Goal: Task Accomplishment & Management: Manage account settings

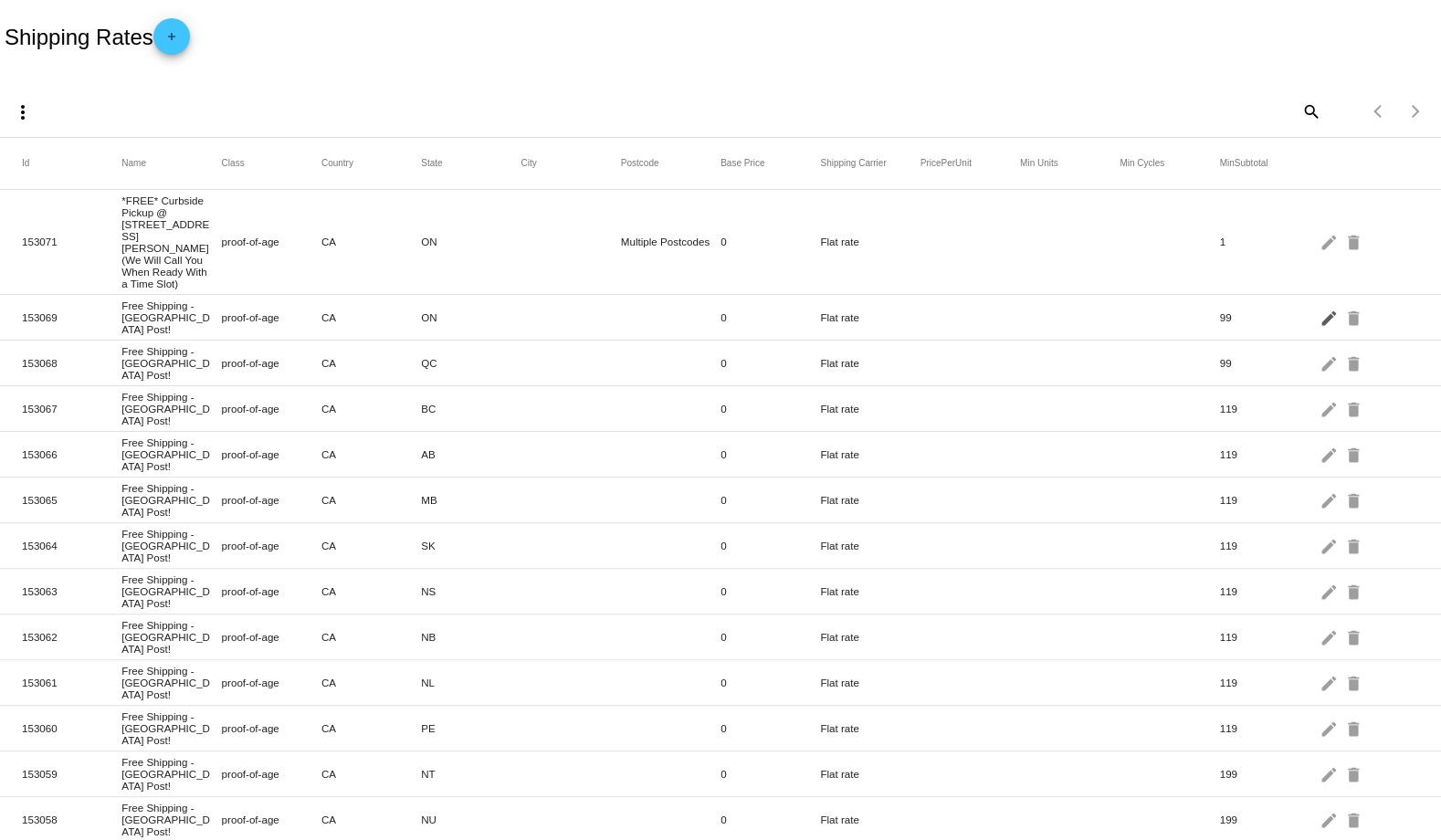
click at [1320, 303] on mat-icon "edit" at bounding box center [1331, 317] width 22 height 29
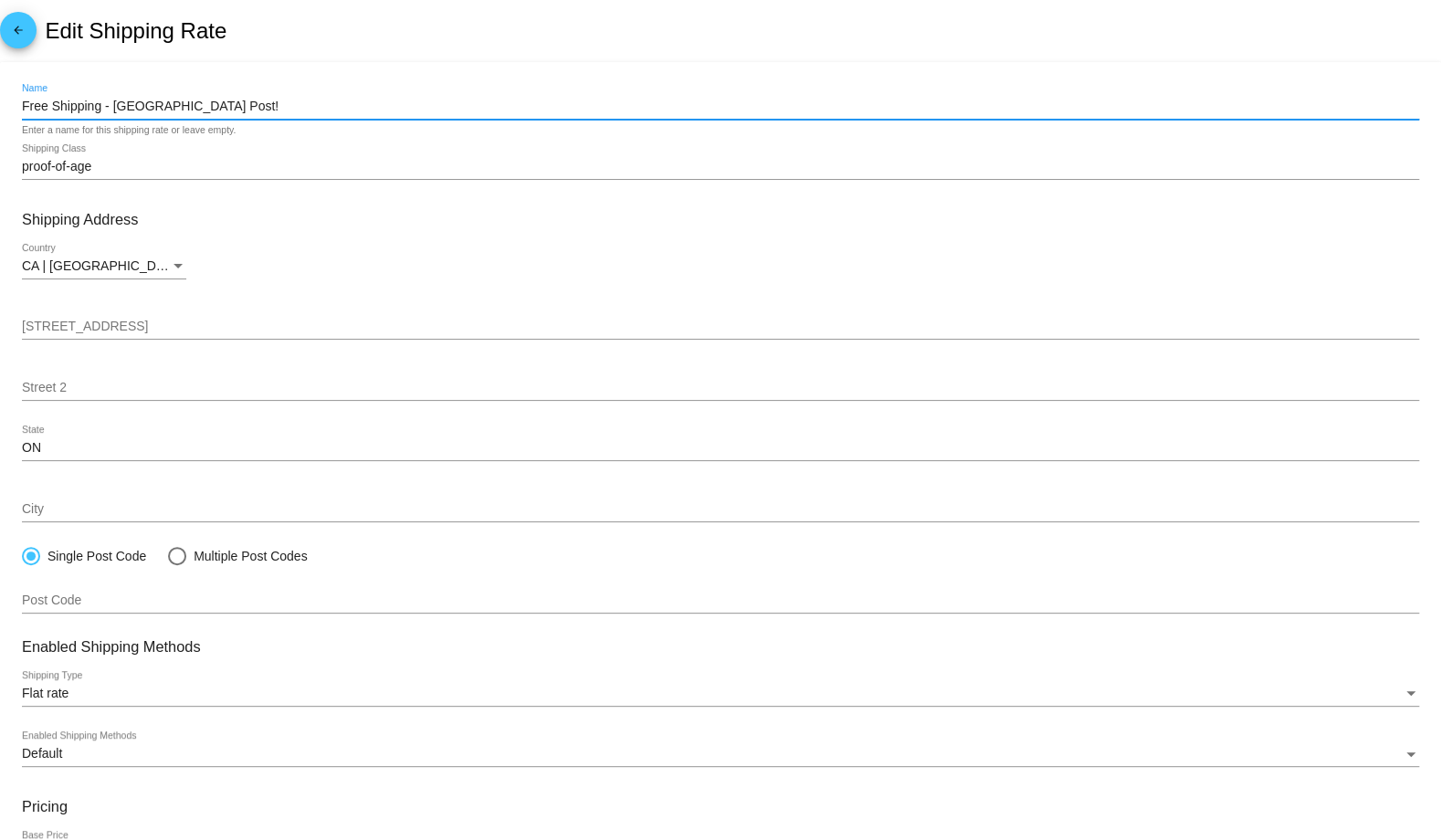
click at [188, 108] on input "Free Shipping - [GEOGRAPHIC_DATA] Post!" at bounding box center [720, 106] width 1397 height 15
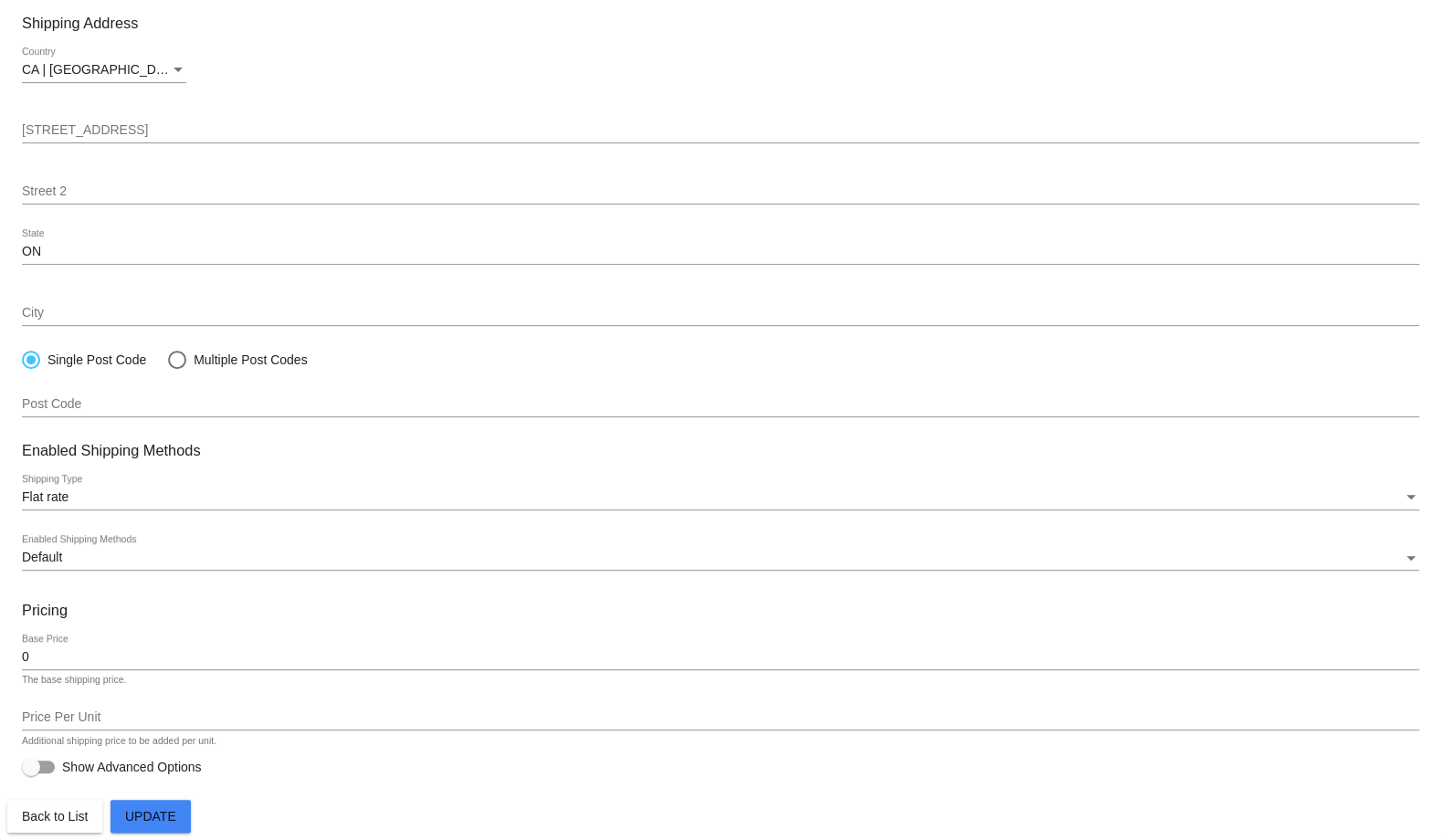
type input "Free Shipping!"
click at [165, 822] on span "Update" at bounding box center [151, 816] width 52 height 15
click at [63, 822] on span "Back to List" at bounding box center [55, 816] width 66 height 15
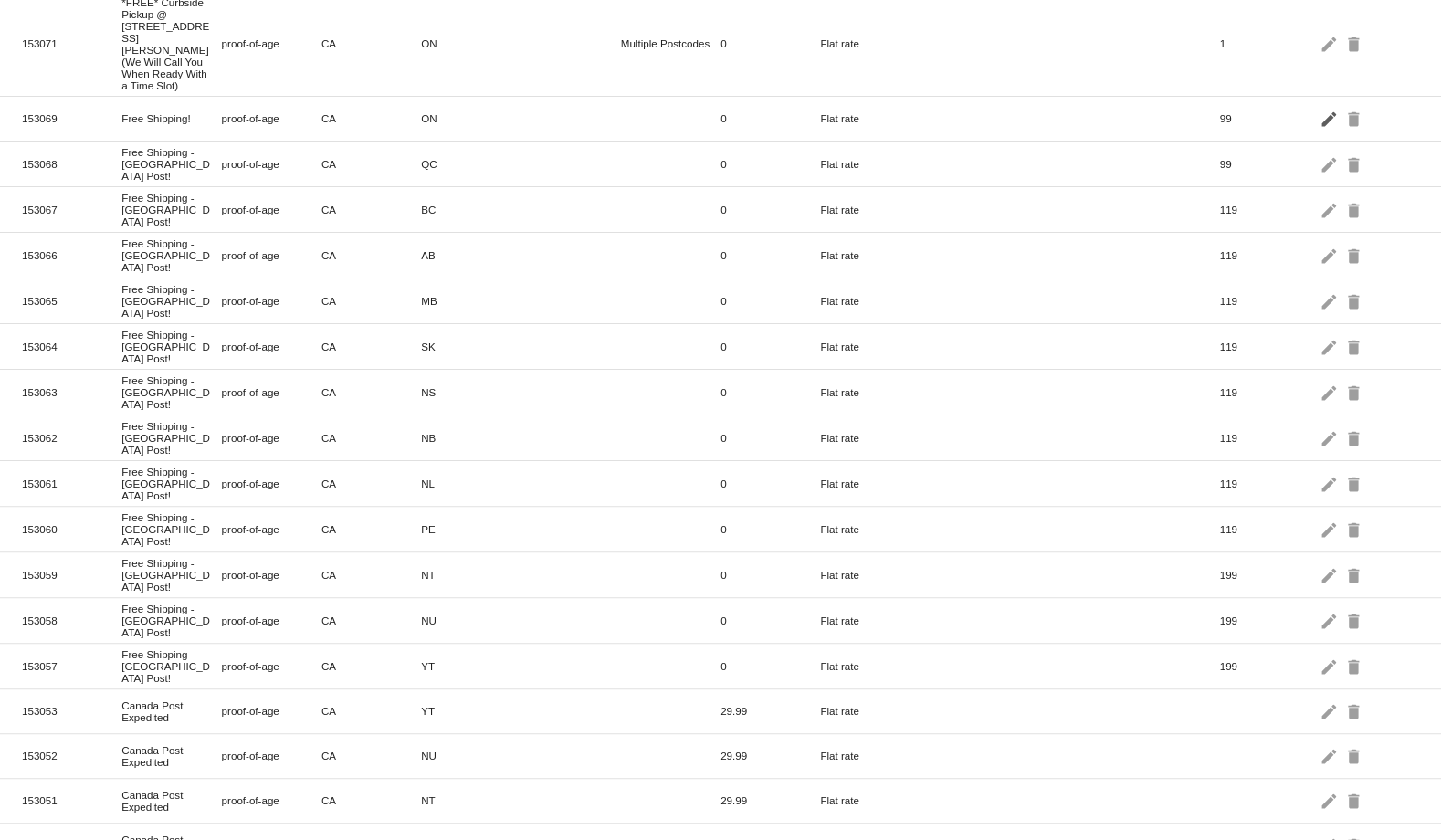
click at [1320, 132] on mat-icon "edit" at bounding box center [1331, 118] width 22 height 29
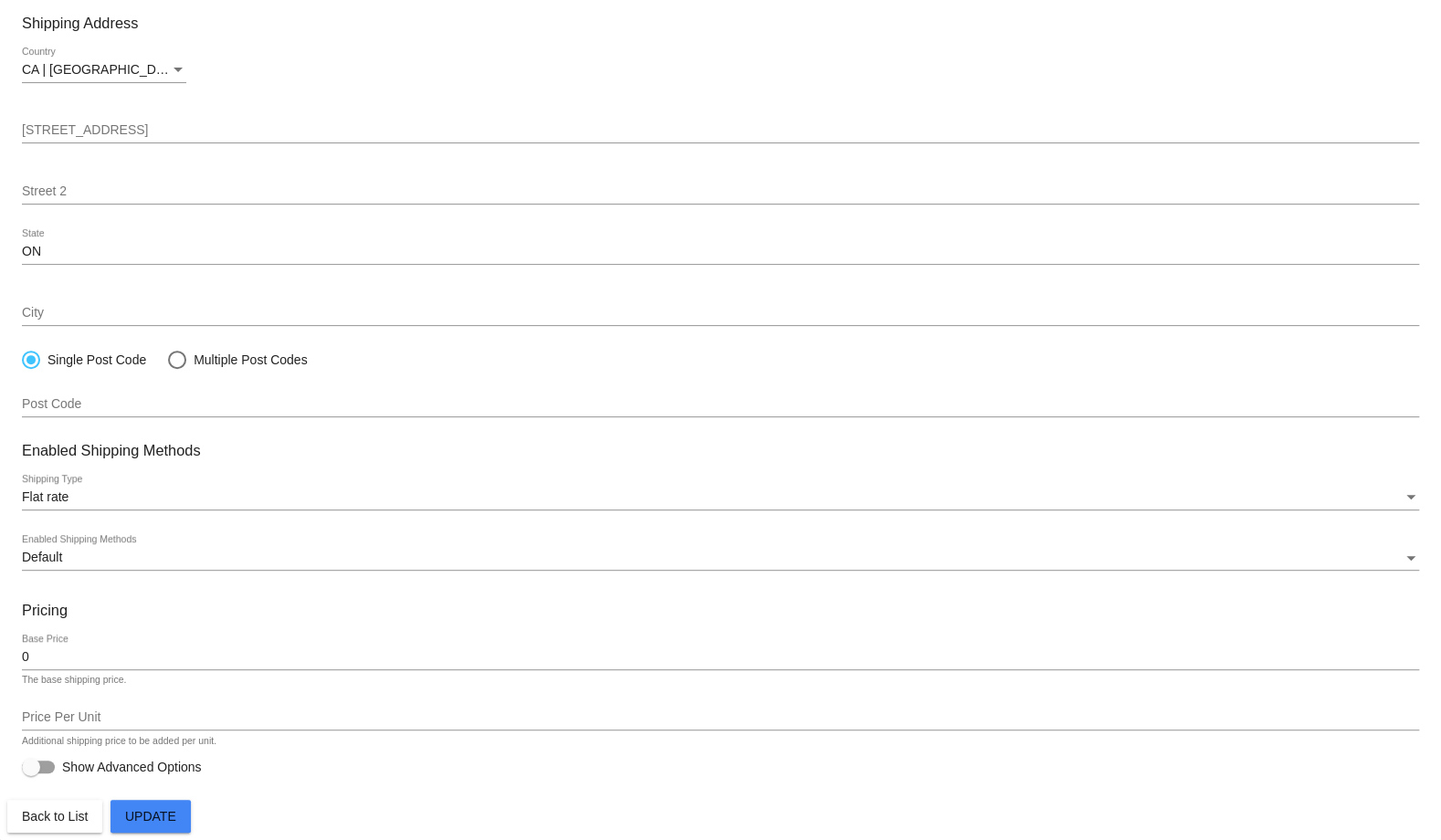
type input "Free Shipping! (Autoship)"
click at [153, 822] on span "Update" at bounding box center [151, 816] width 52 height 15
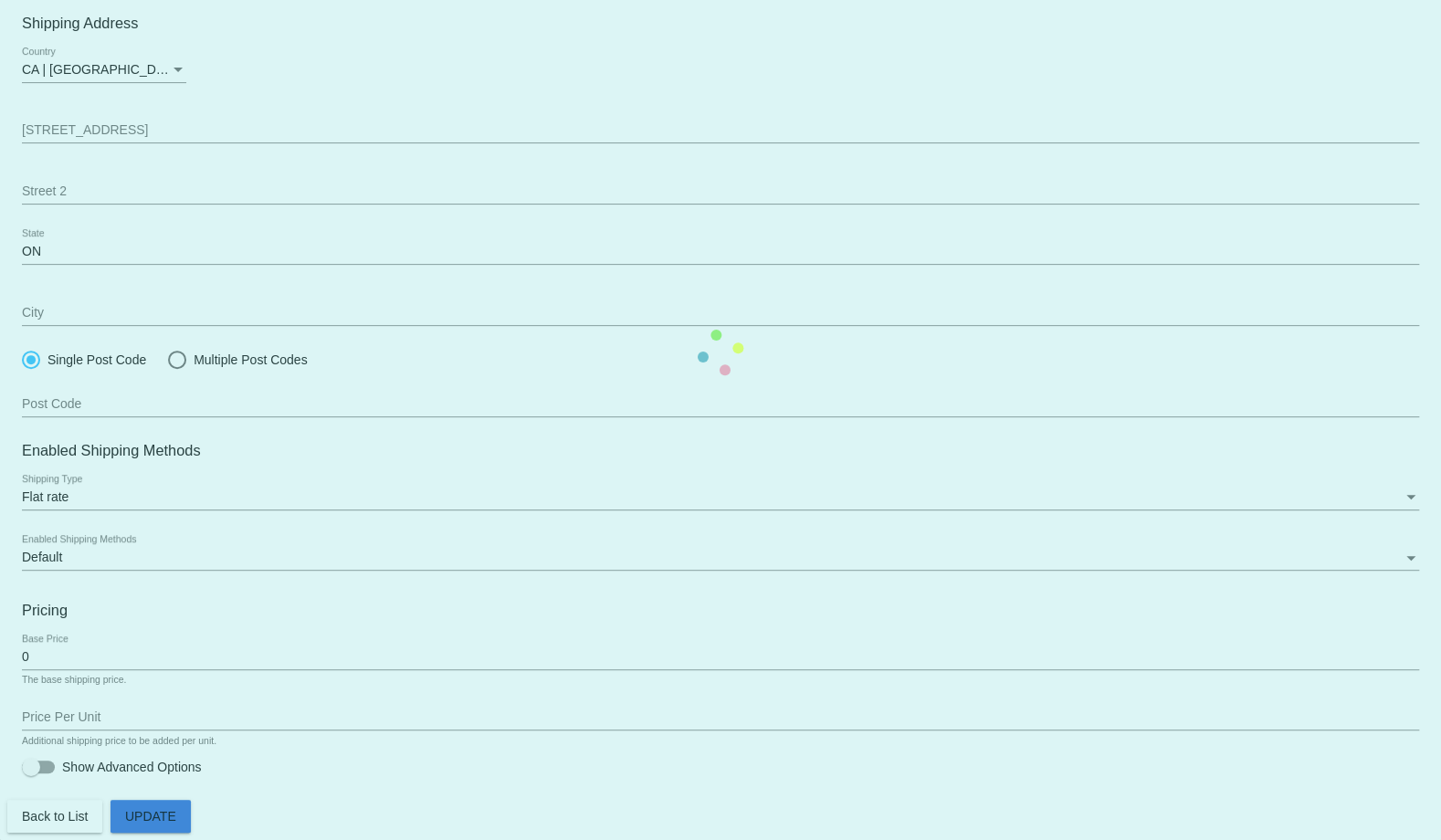
scroll to position [199, 0]
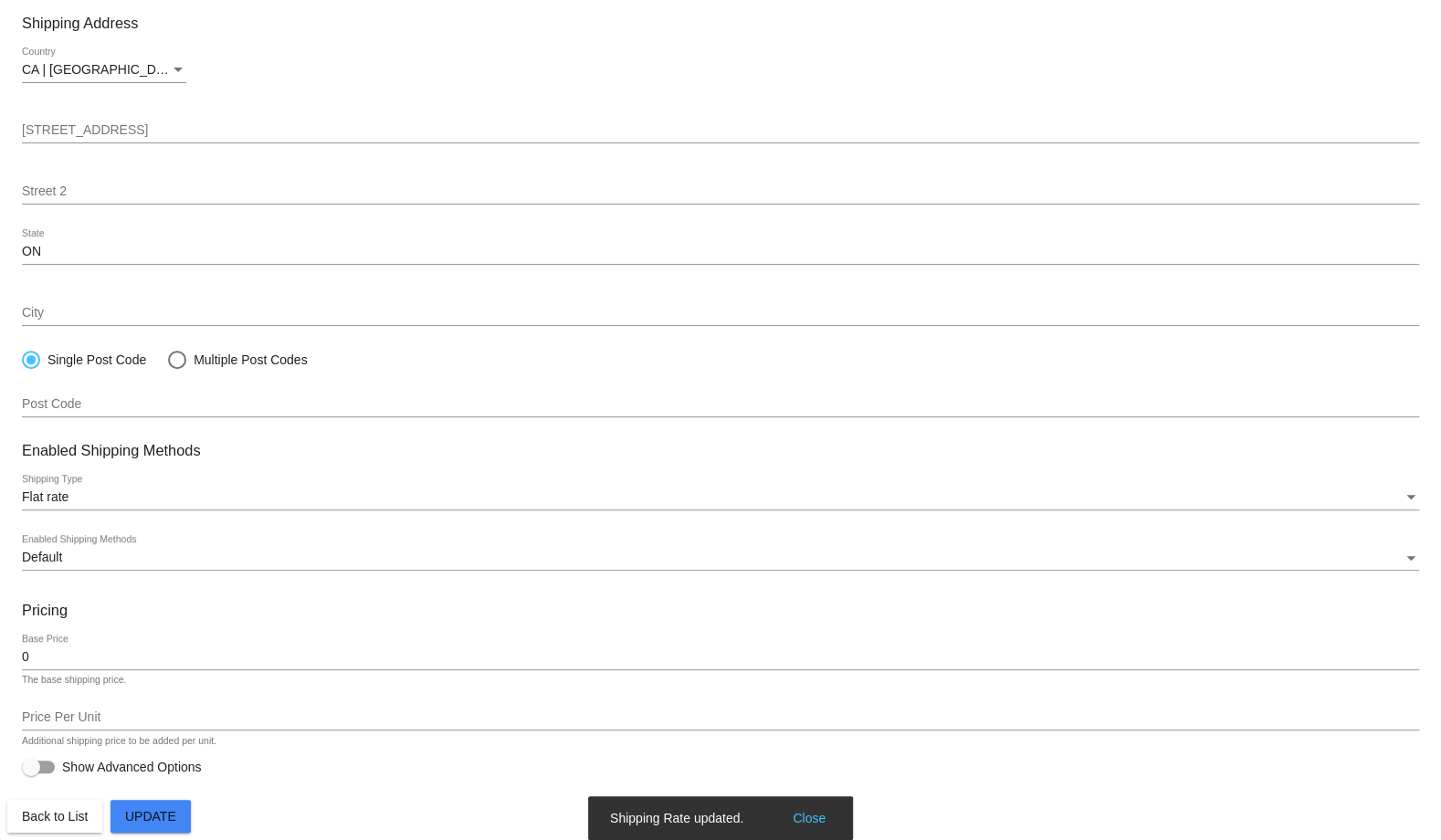
click at [87, 830] on button "Back to List" at bounding box center [55, 816] width 95 height 33
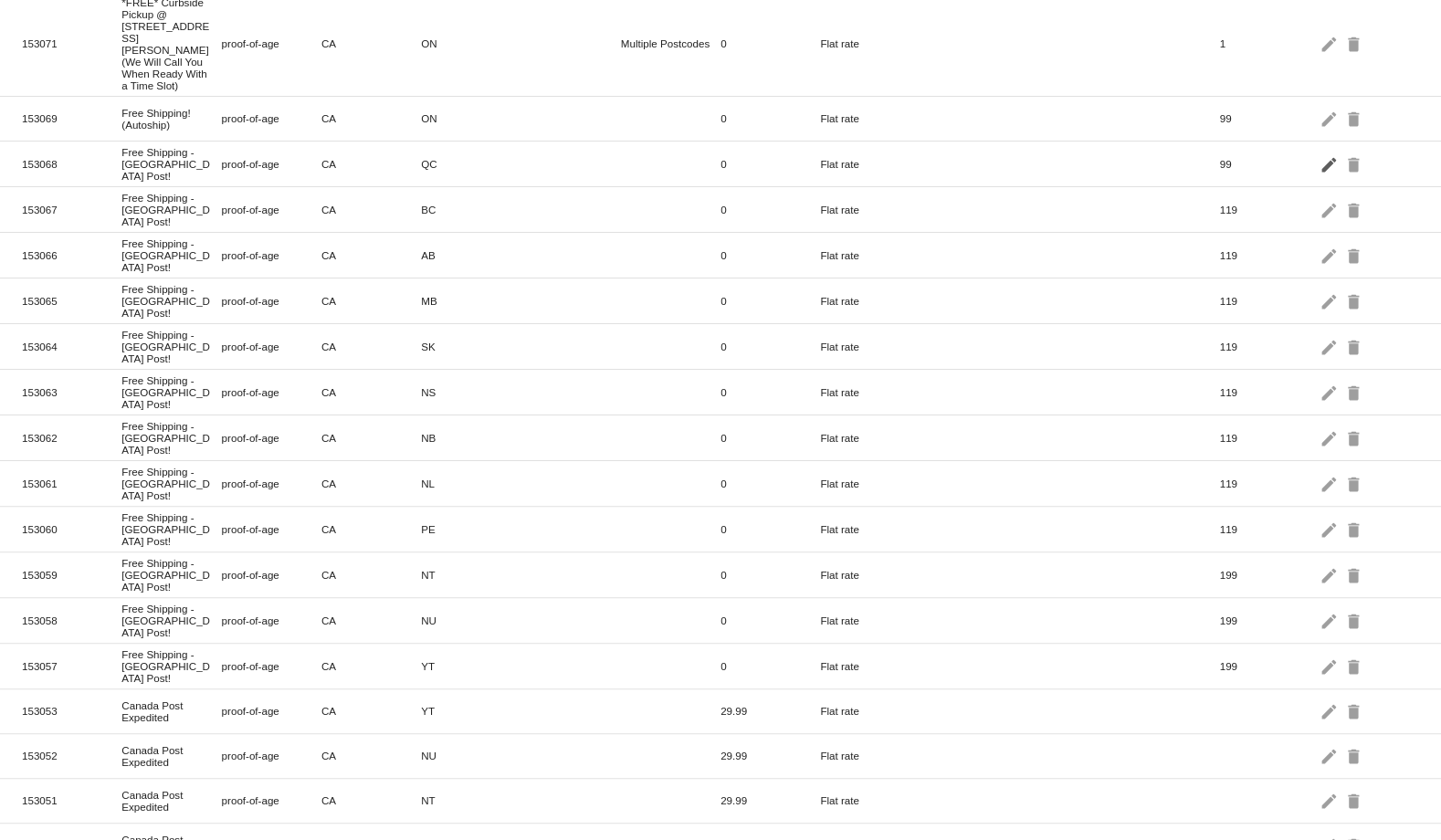
click at [1320, 178] on mat-icon "edit" at bounding box center [1331, 164] width 22 height 29
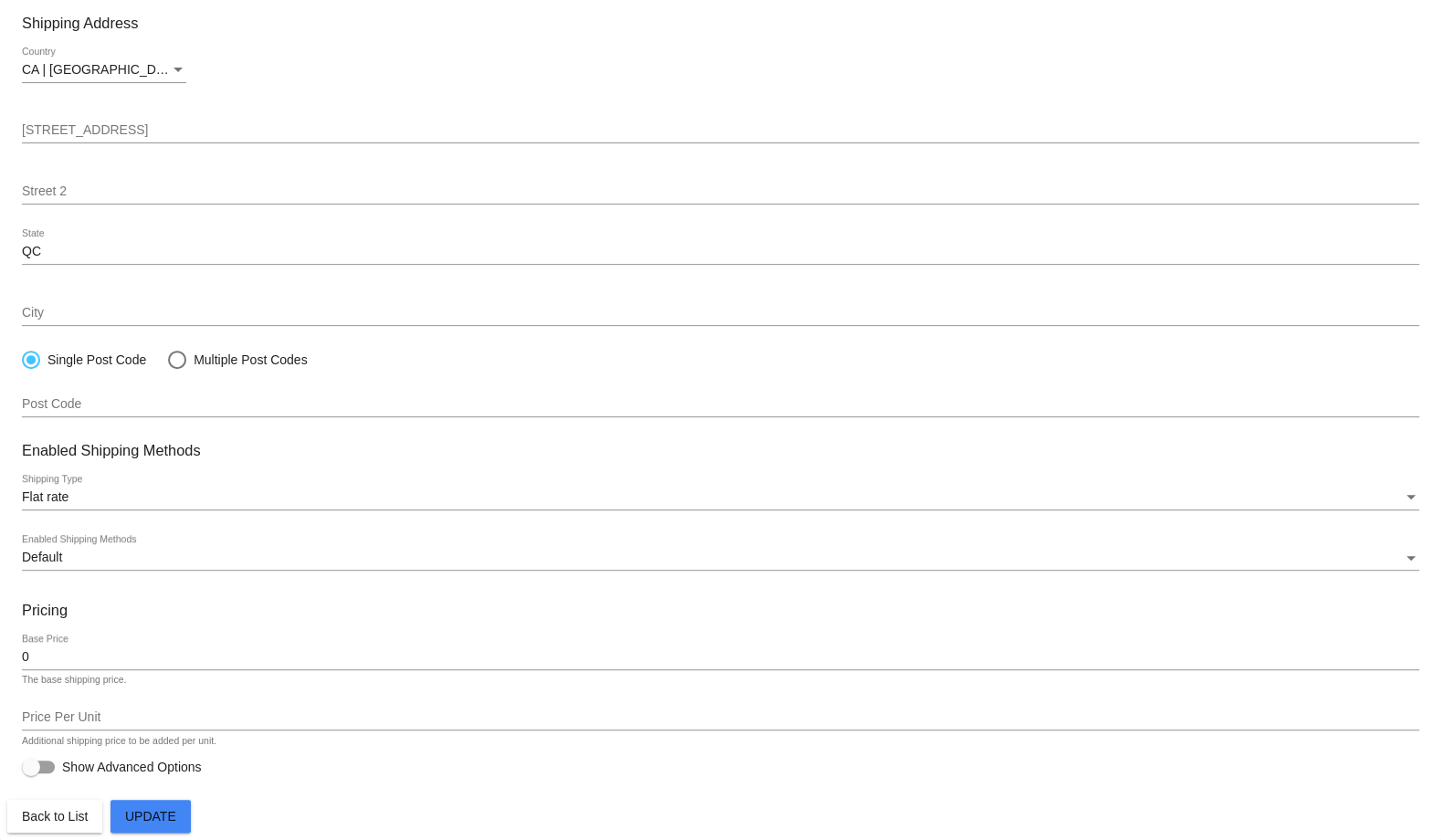
paste input "! (Autoship)"
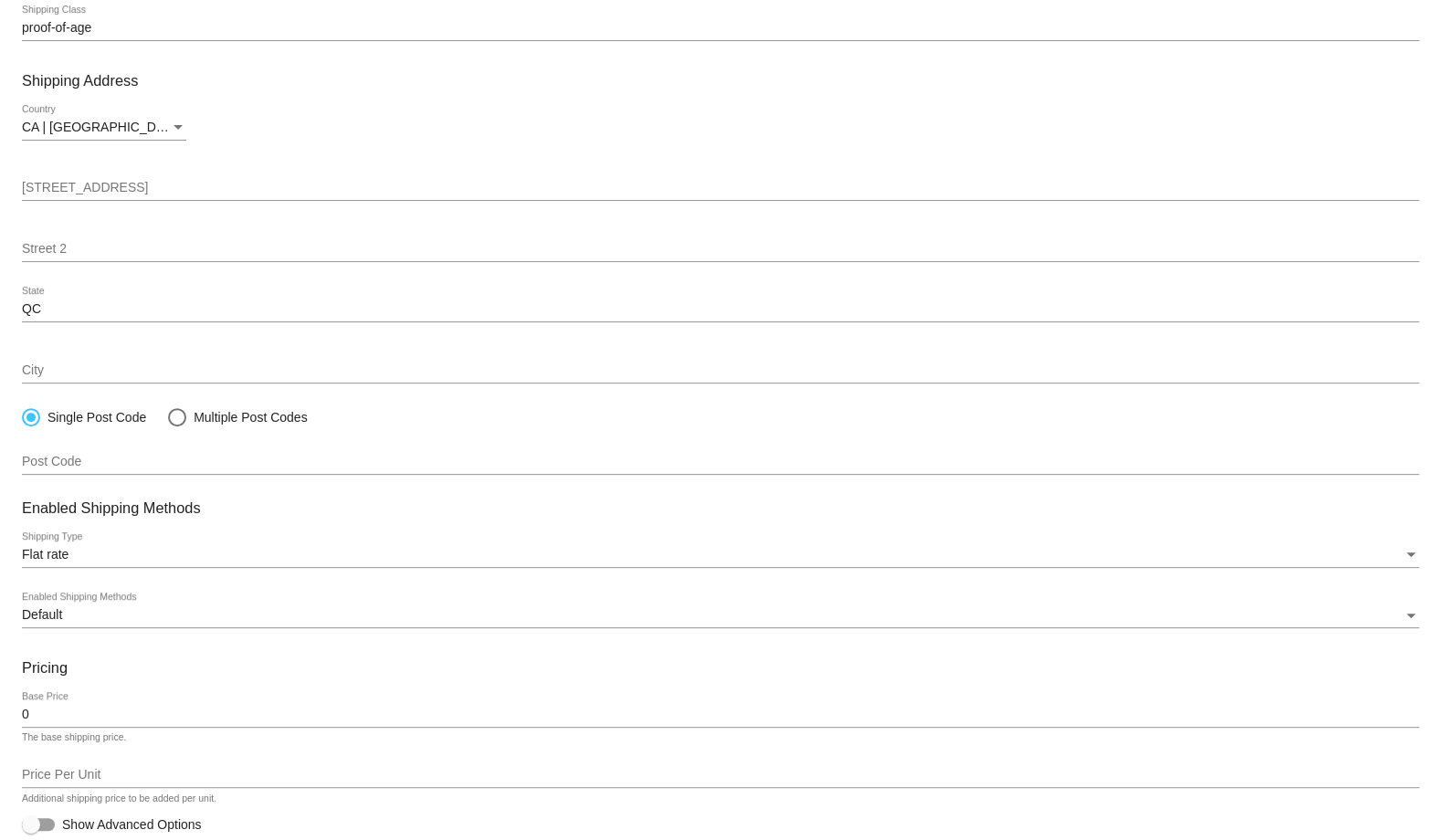
scroll to position [199, 0]
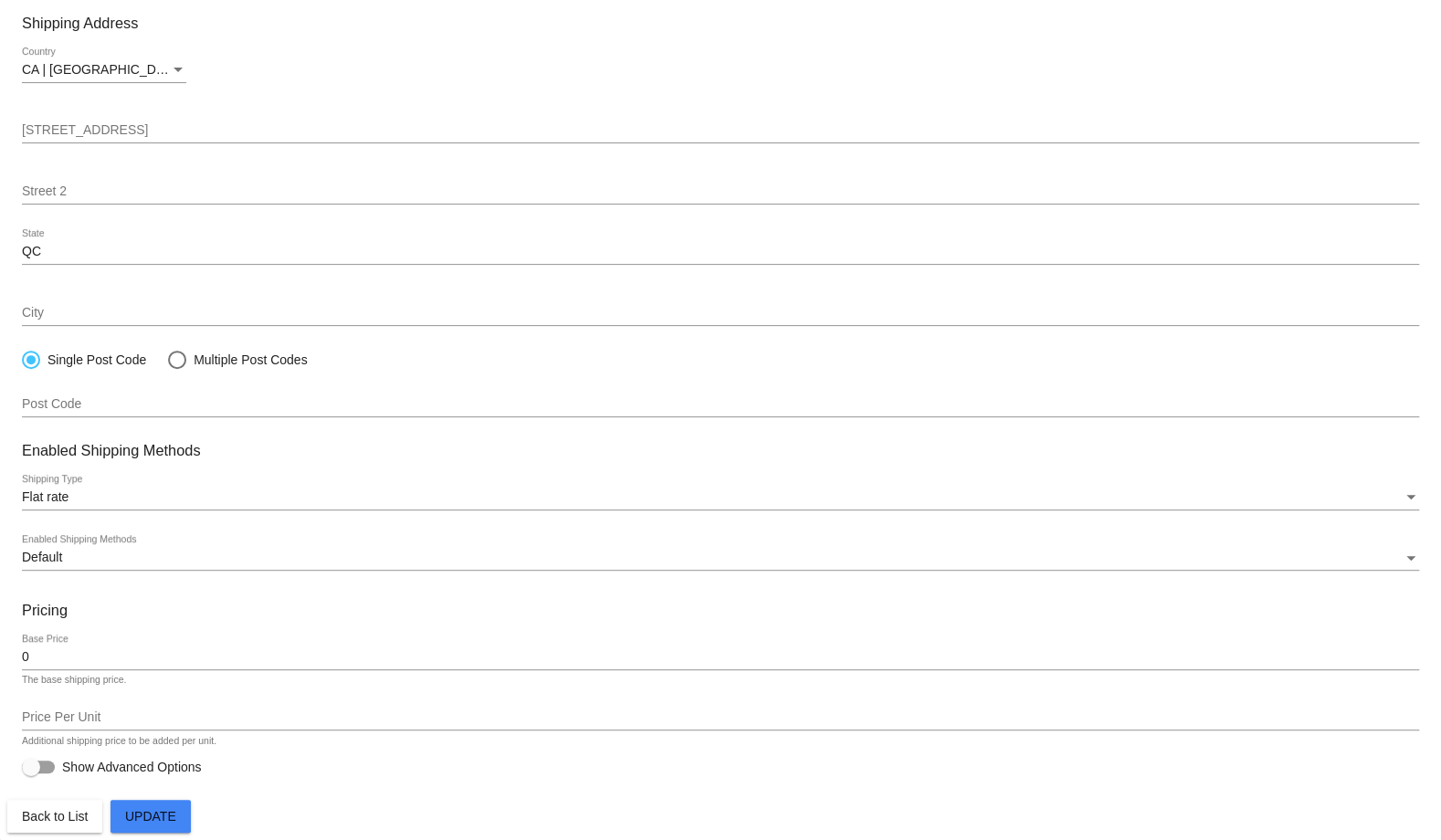
type input "Free Shipping! (Autoship)"
click at [153, 816] on span "Update" at bounding box center [151, 816] width 52 height 15
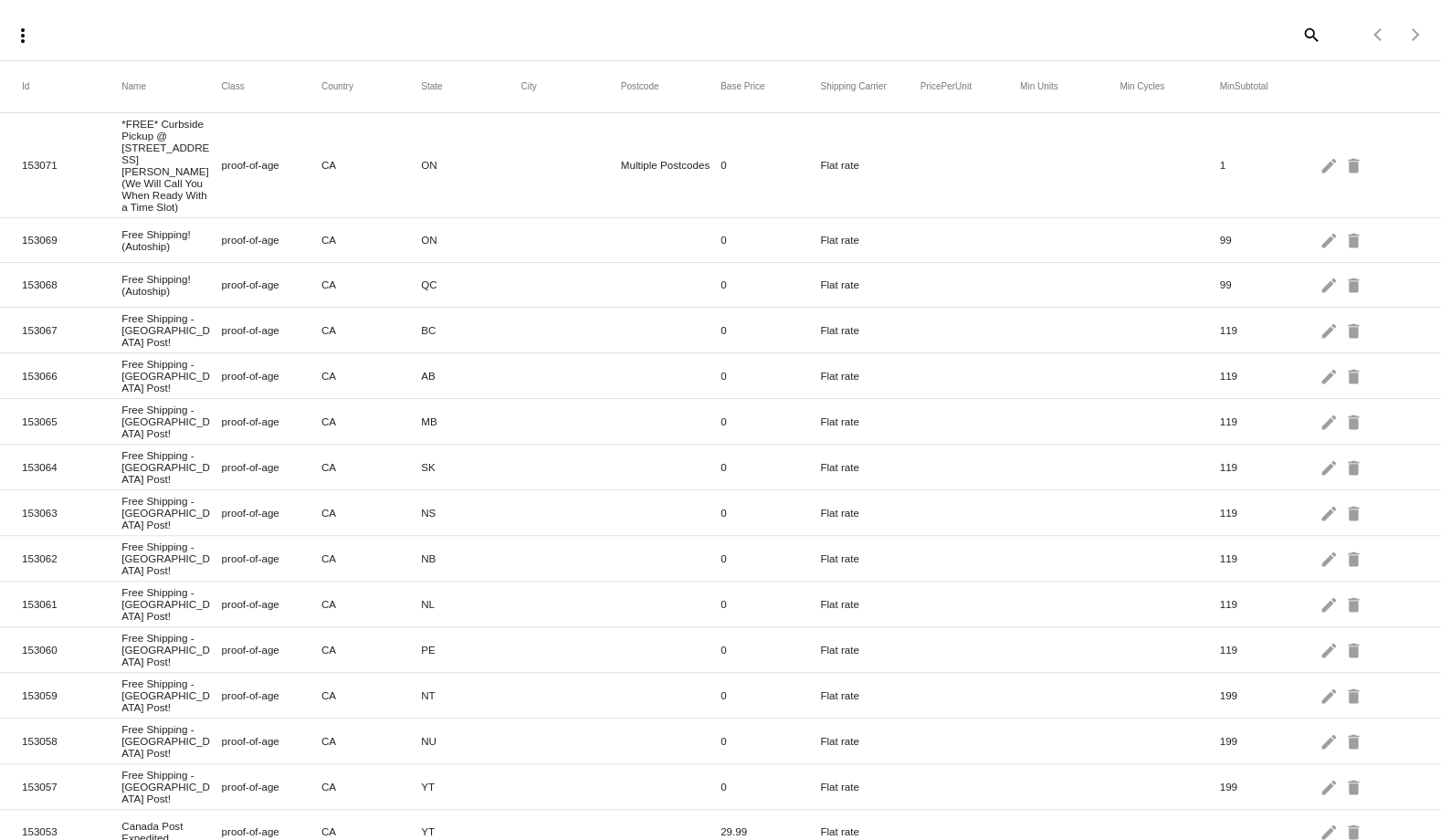
scroll to position [74, 0]
click at [1320, 318] on mat-icon "edit" at bounding box center [1331, 332] width 22 height 29
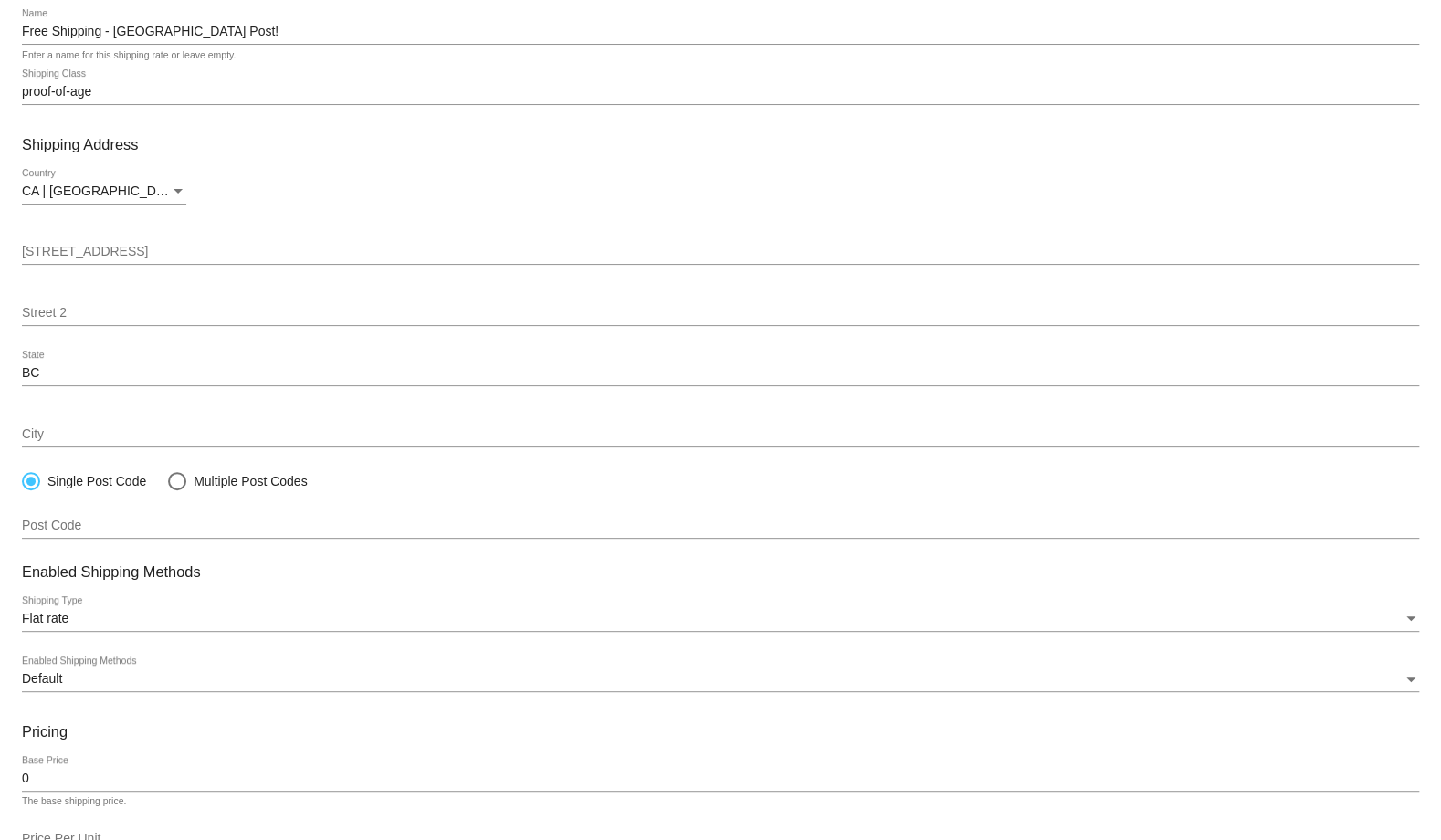
click at [193, 40] on input "Free Shipping - [GEOGRAPHIC_DATA] Post!" at bounding box center [720, 32] width 1397 height 15
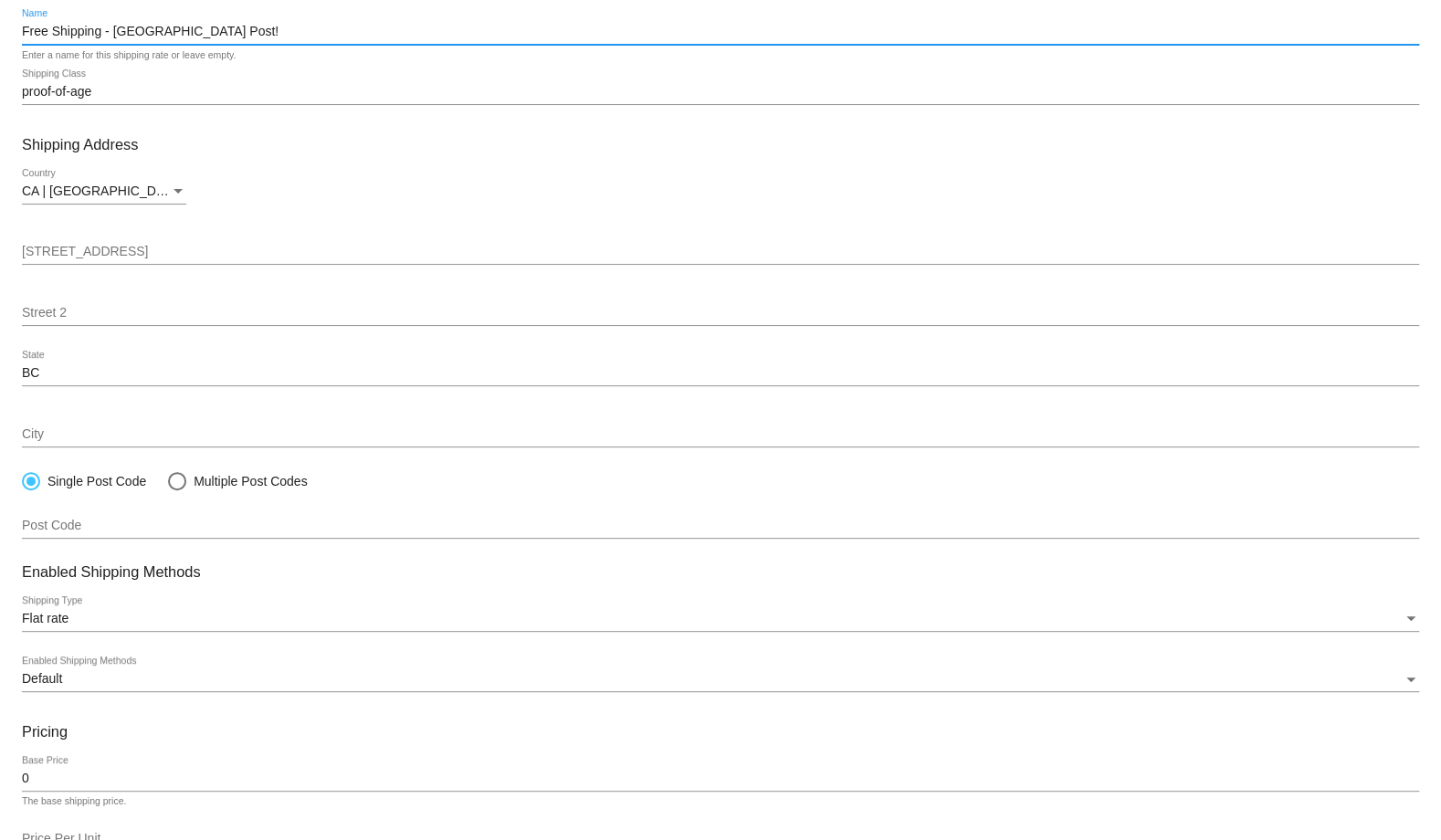
click at [193, 40] on input "Free Shipping - [GEOGRAPHIC_DATA] Post!" at bounding box center [720, 32] width 1397 height 15
paste input "! (Autoship)"
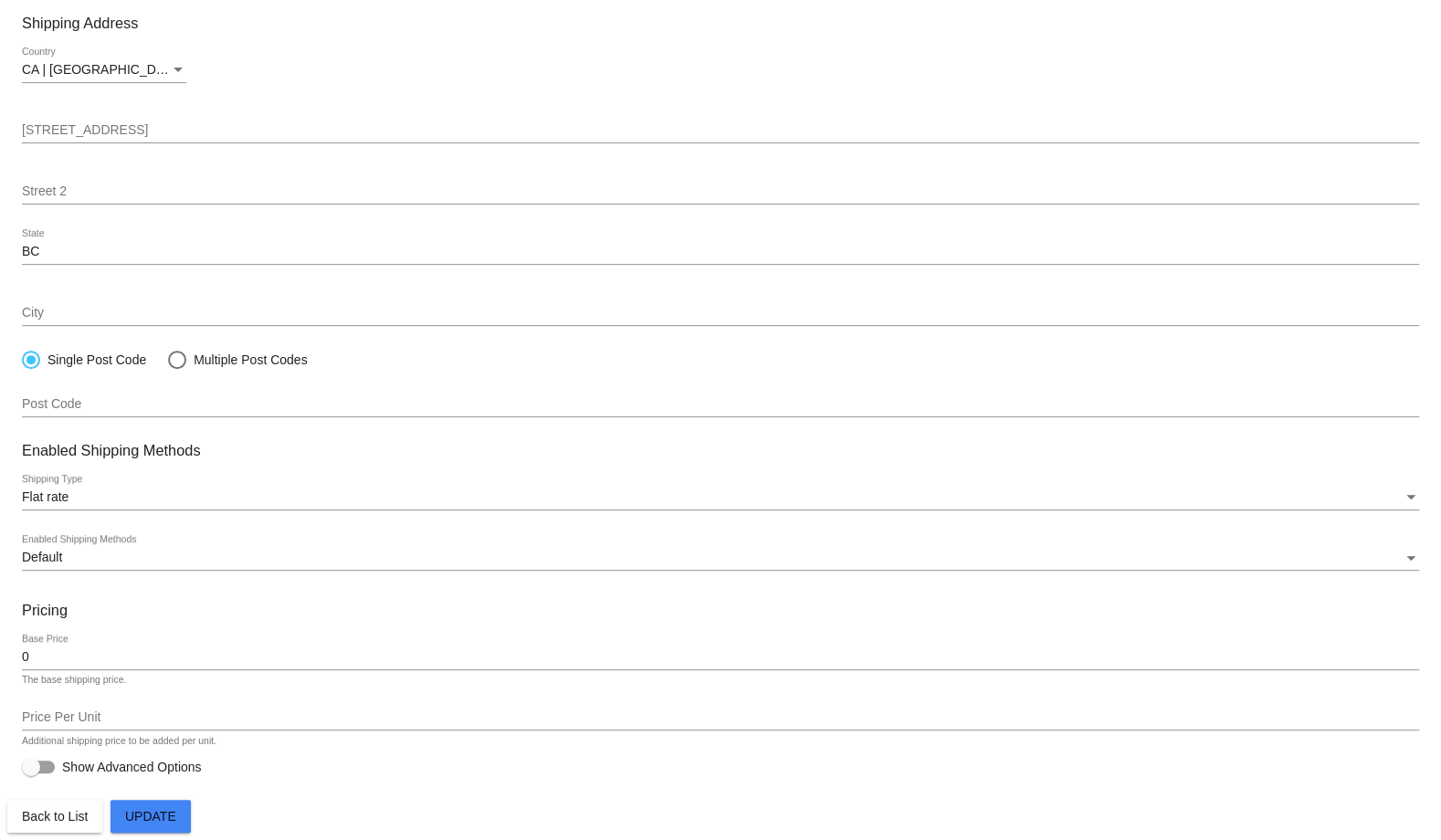
type input "Free Shipping! (Autoship)"
click at [170, 808] on button "Update" at bounding box center [150, 816] width 80 height 33
click at [72, 815] on span "Back to List" at bounding box center [55, 816] width 66 height 15
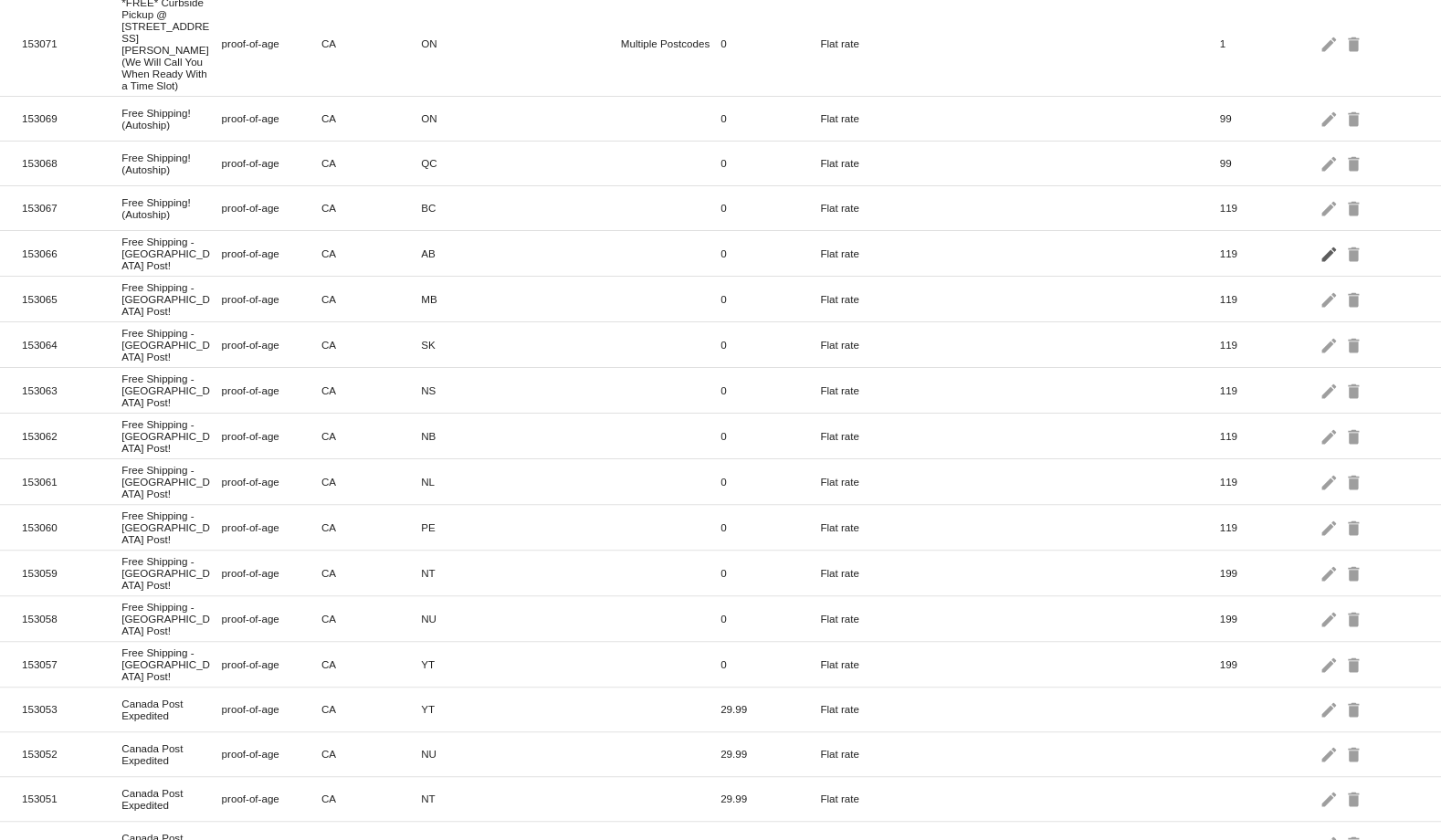
click at [1320, 267] on mat-icon "edit" at bounding box center [1331, 253] width 22 height 29
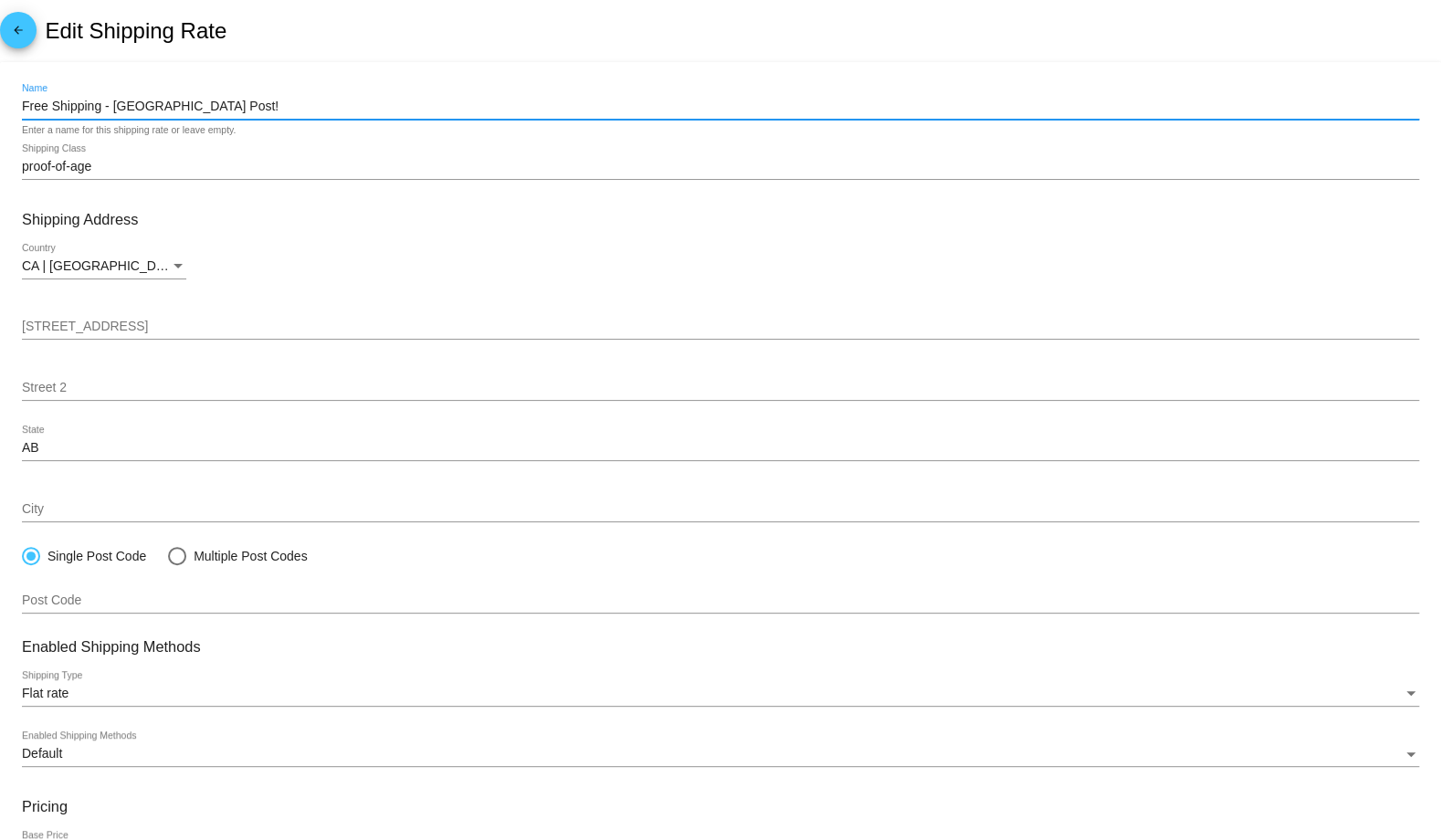
click at [201, 103] on input "Free Shipping - [GEOGRAPHIC_DATA] Post!" at bounding box center [720, 106] width 1397 height 15
paste input "! (Autoship)"
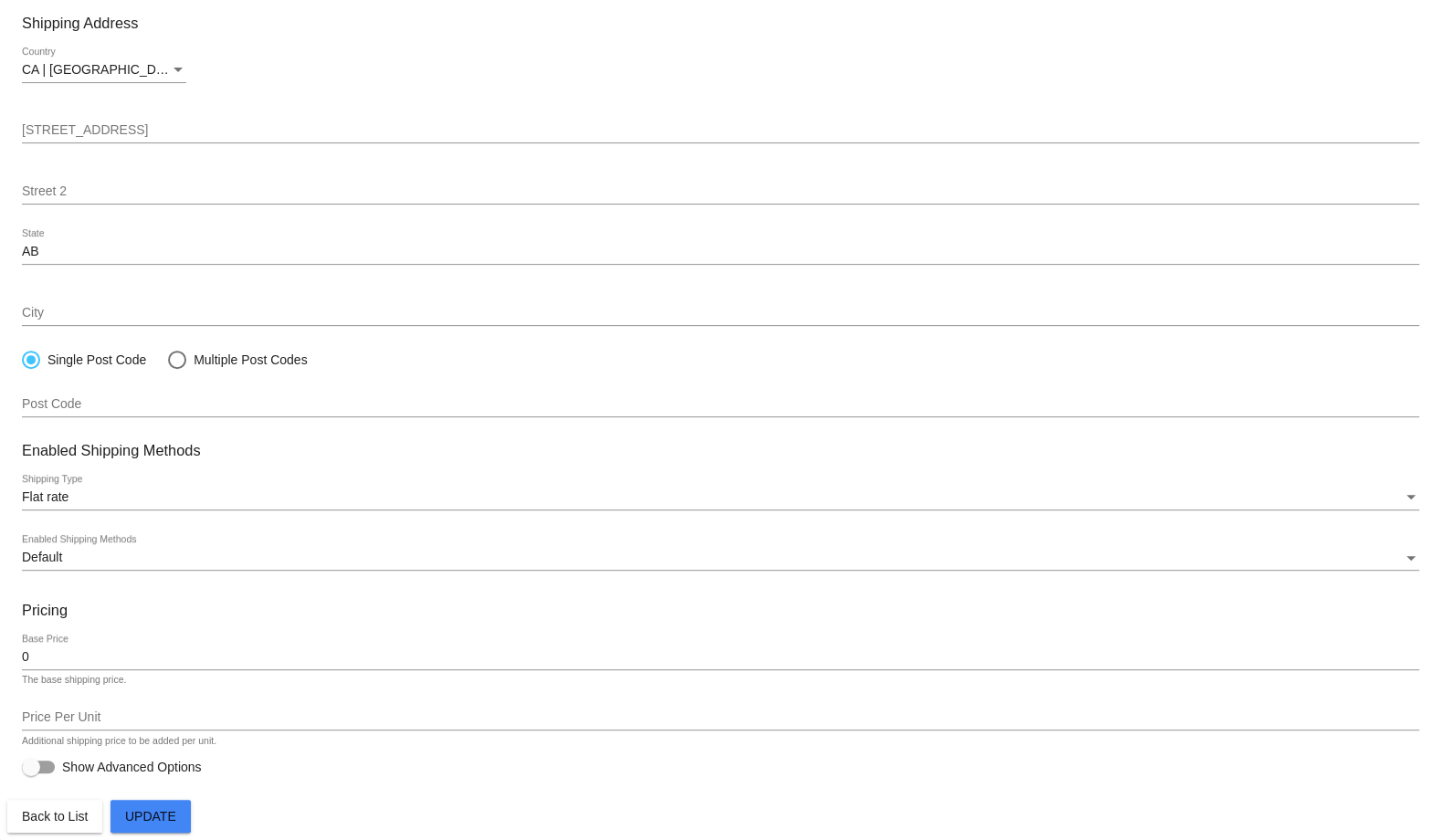
type input "Free Shipping! (Autoship)"
click at [160, 805] on button "Update" at bounding box center [150, 816] width 80 height 33
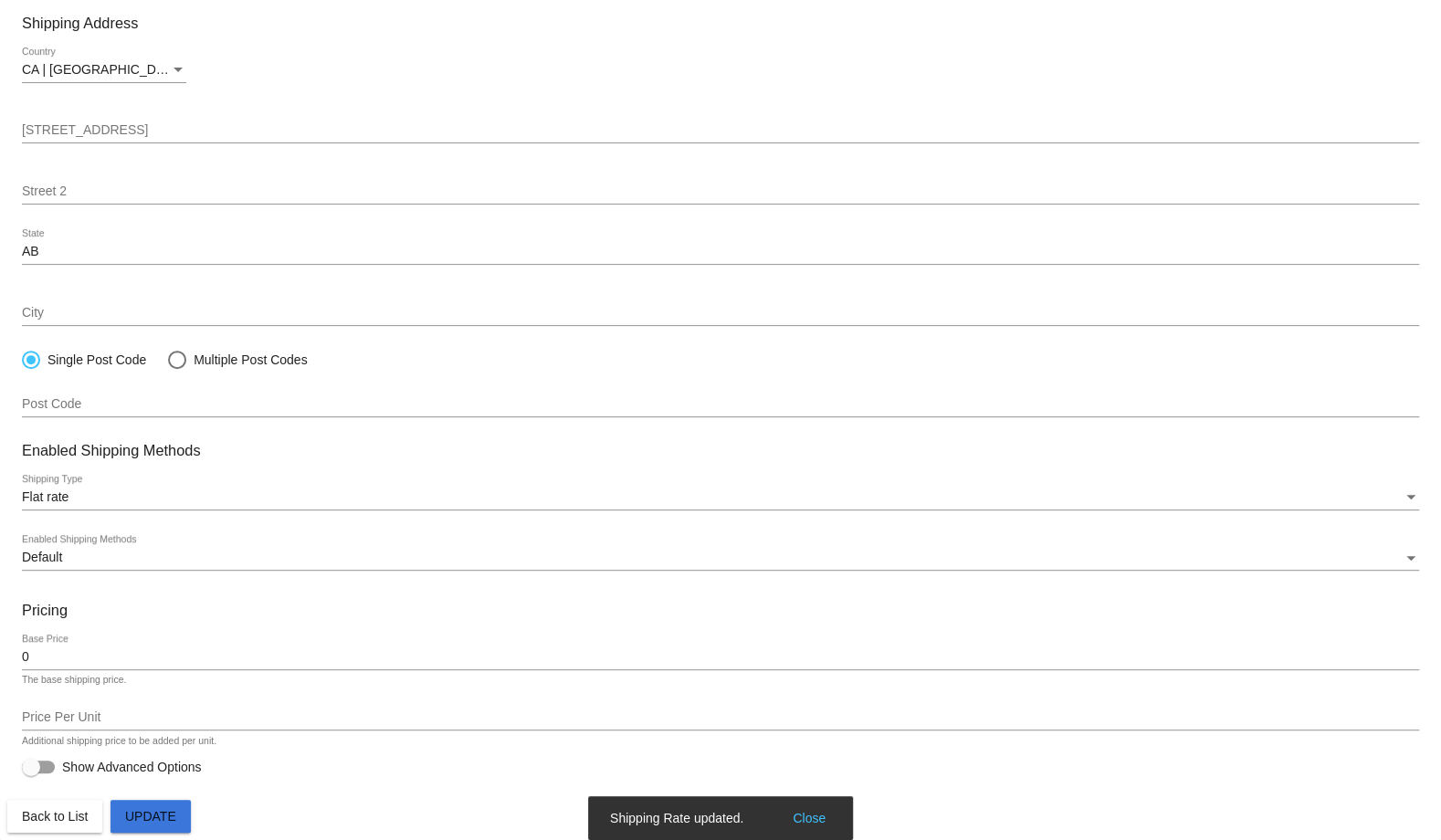
scroll to position [199, 0]
click at [49, 817] on span "Back to List" at bounding box center [55, 816] width 66 height 15
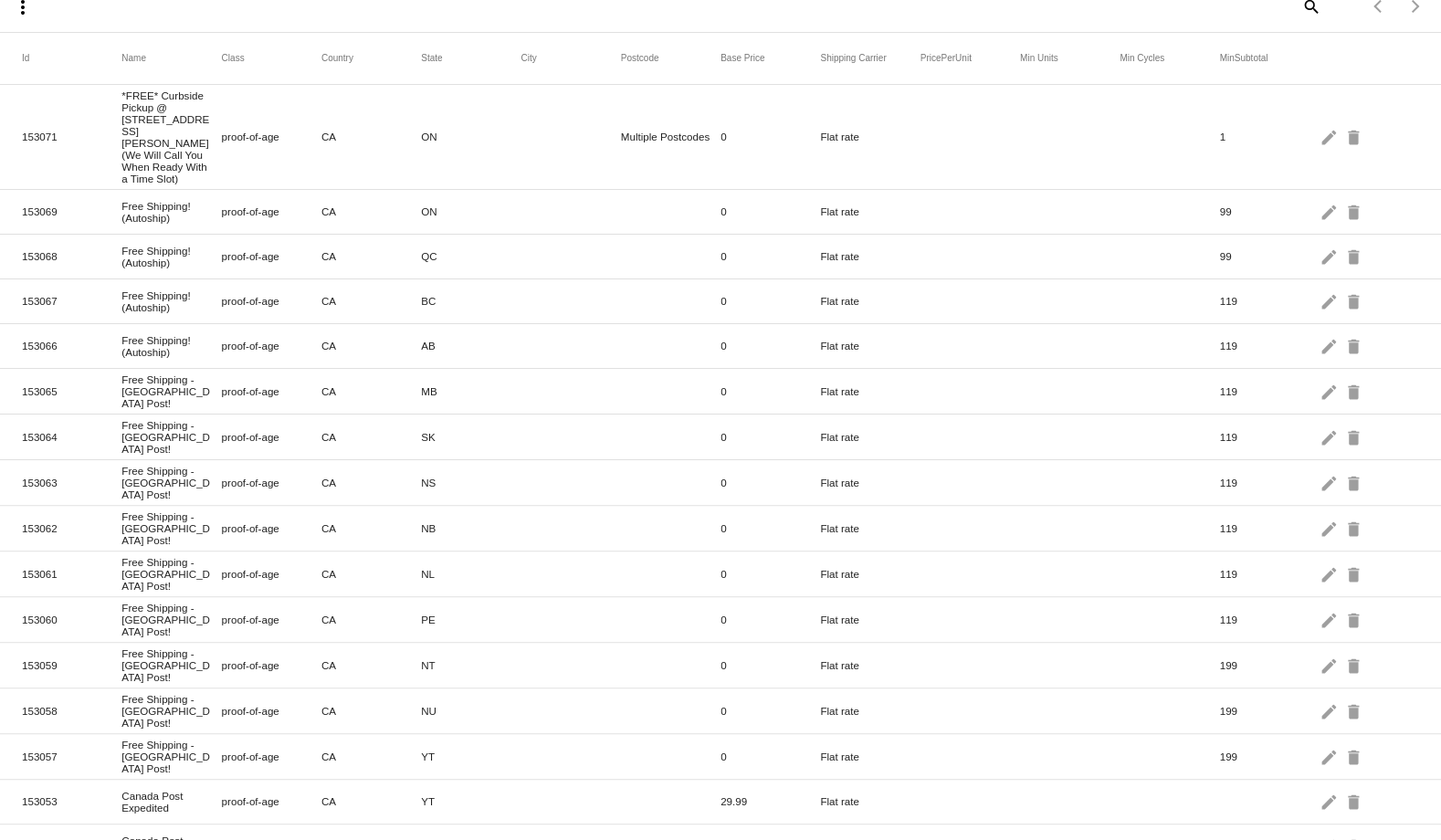
scroll to position [107, 0]
click at [1320, 375] on mat-icon "edit" at bounding box center [1331, 389] width 22 height 29
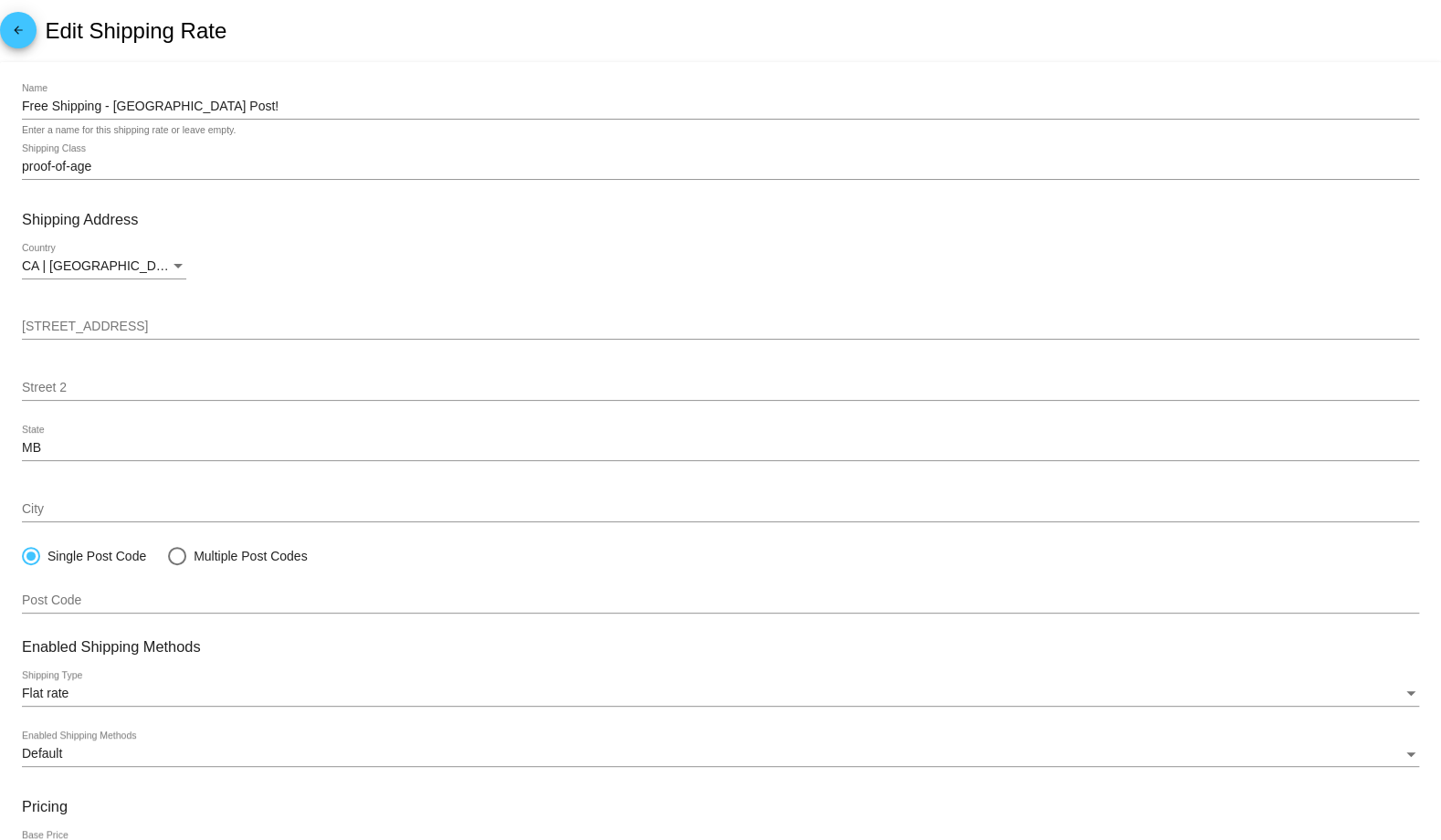
click at [222, 104] on input "Free Shipping - [GEOGRAPHIC_DATA] Post!" at bounding box center [720, 106] width 1397 height 15
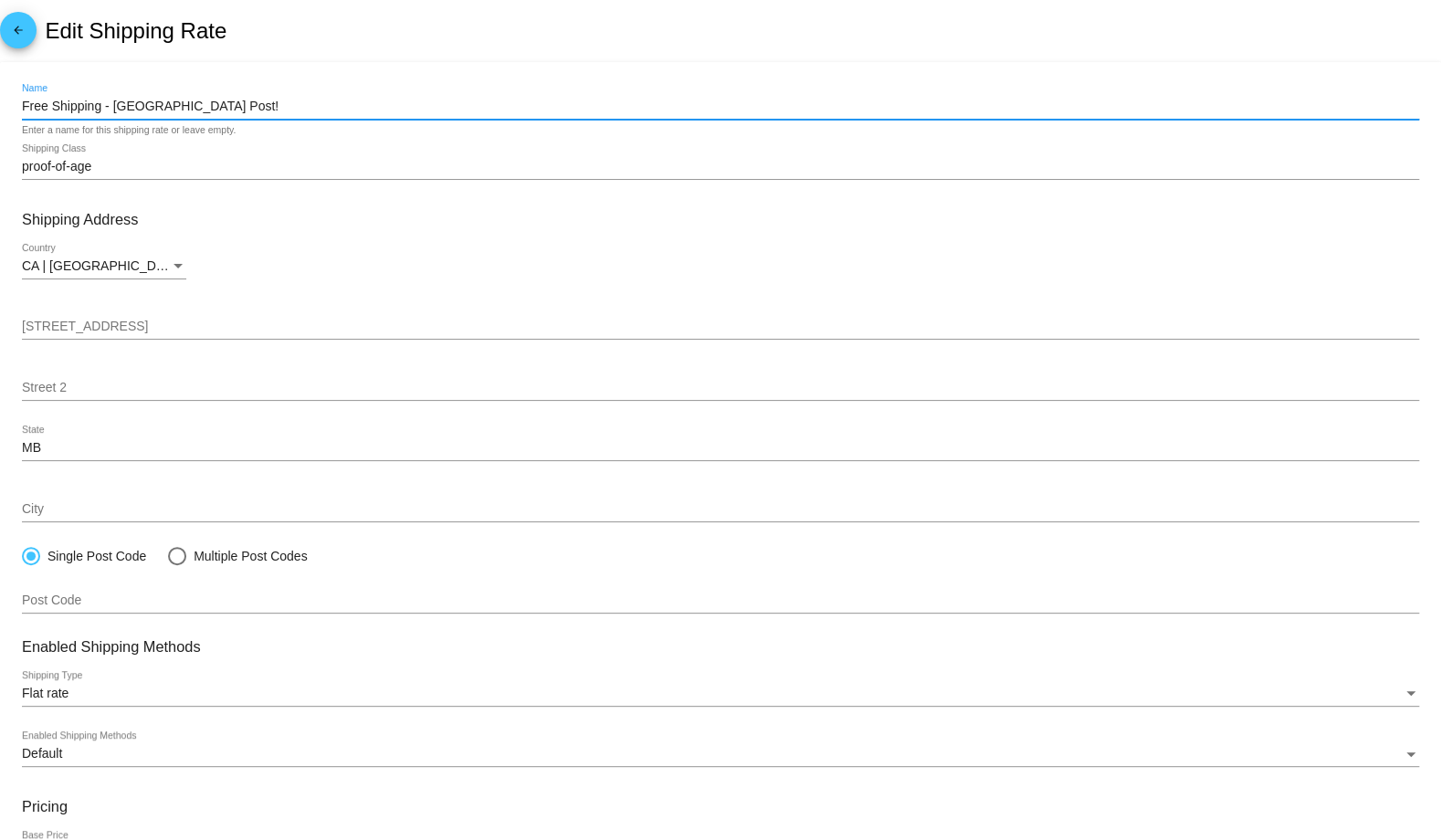
click at [222, 104] on input "Free Shipping - [GEOGRAPHIC_DATA] Post!" at bounding box center [720, 106] width 1397 height 15
paste input "! (Autoship)"
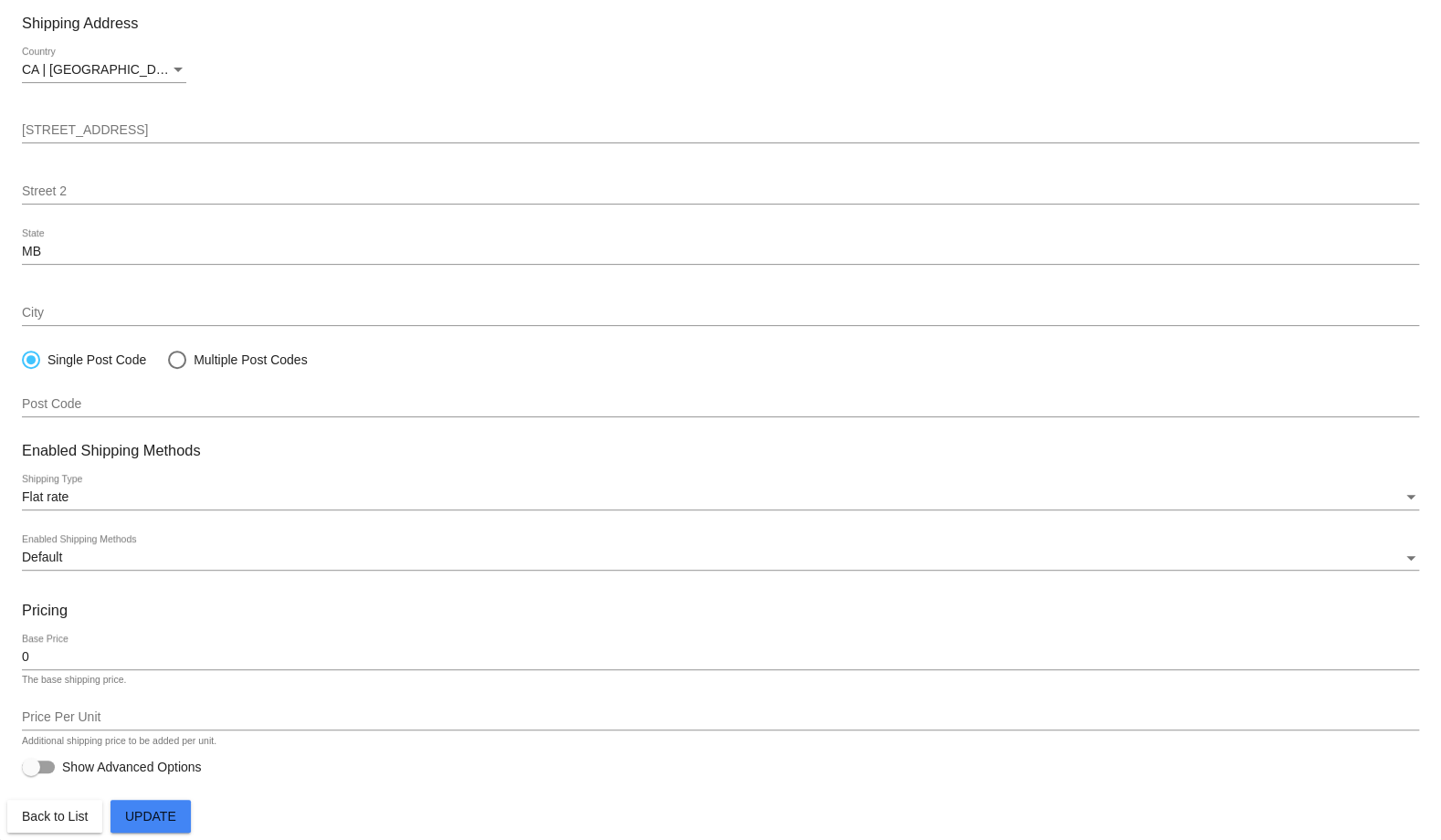
type input "Free Shipping! (Autoship)"
click at [177, 825] on button "Update" at bounding box center [150, 816] width 80 height 33
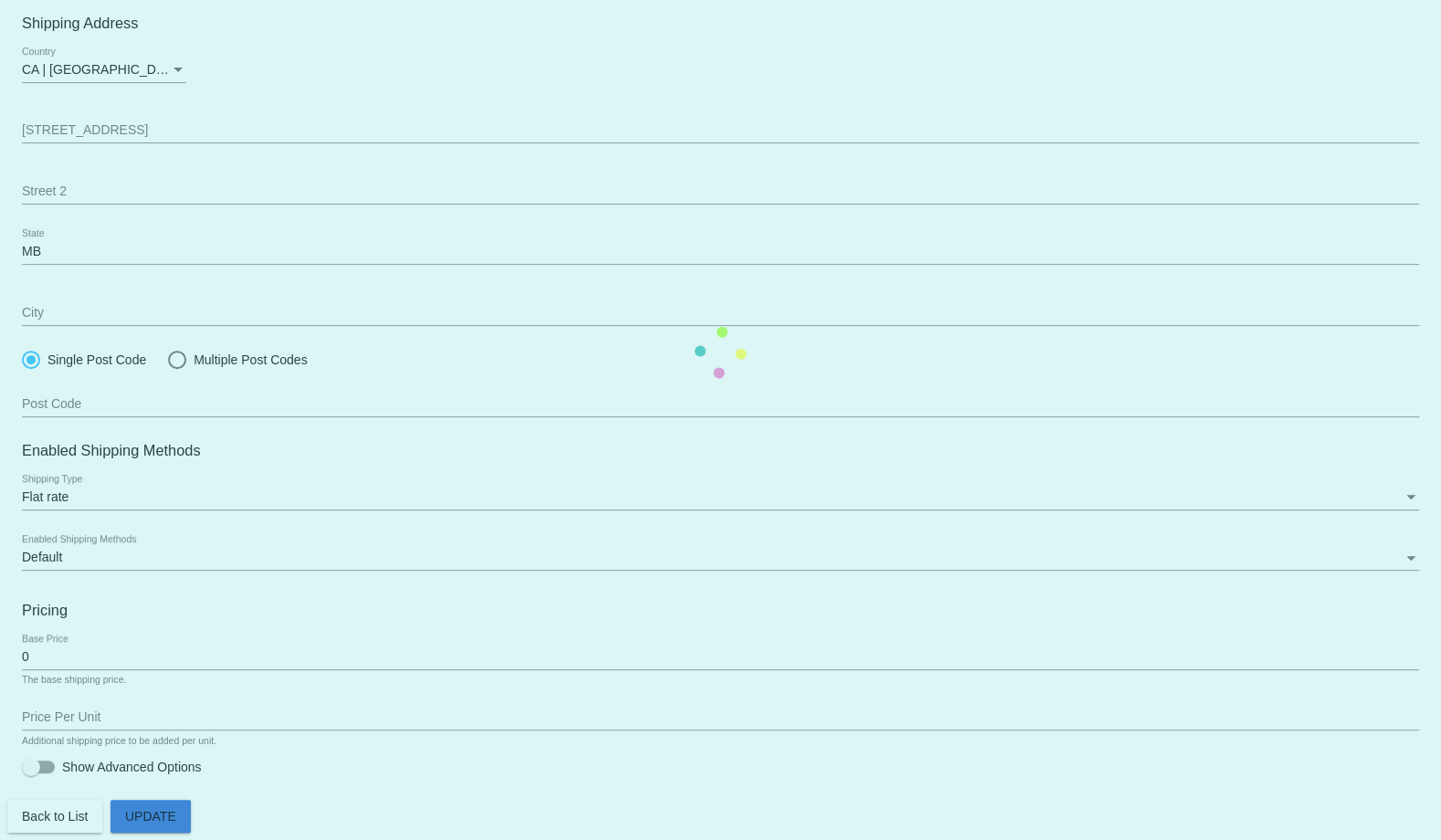
scroll to position [199, 0]
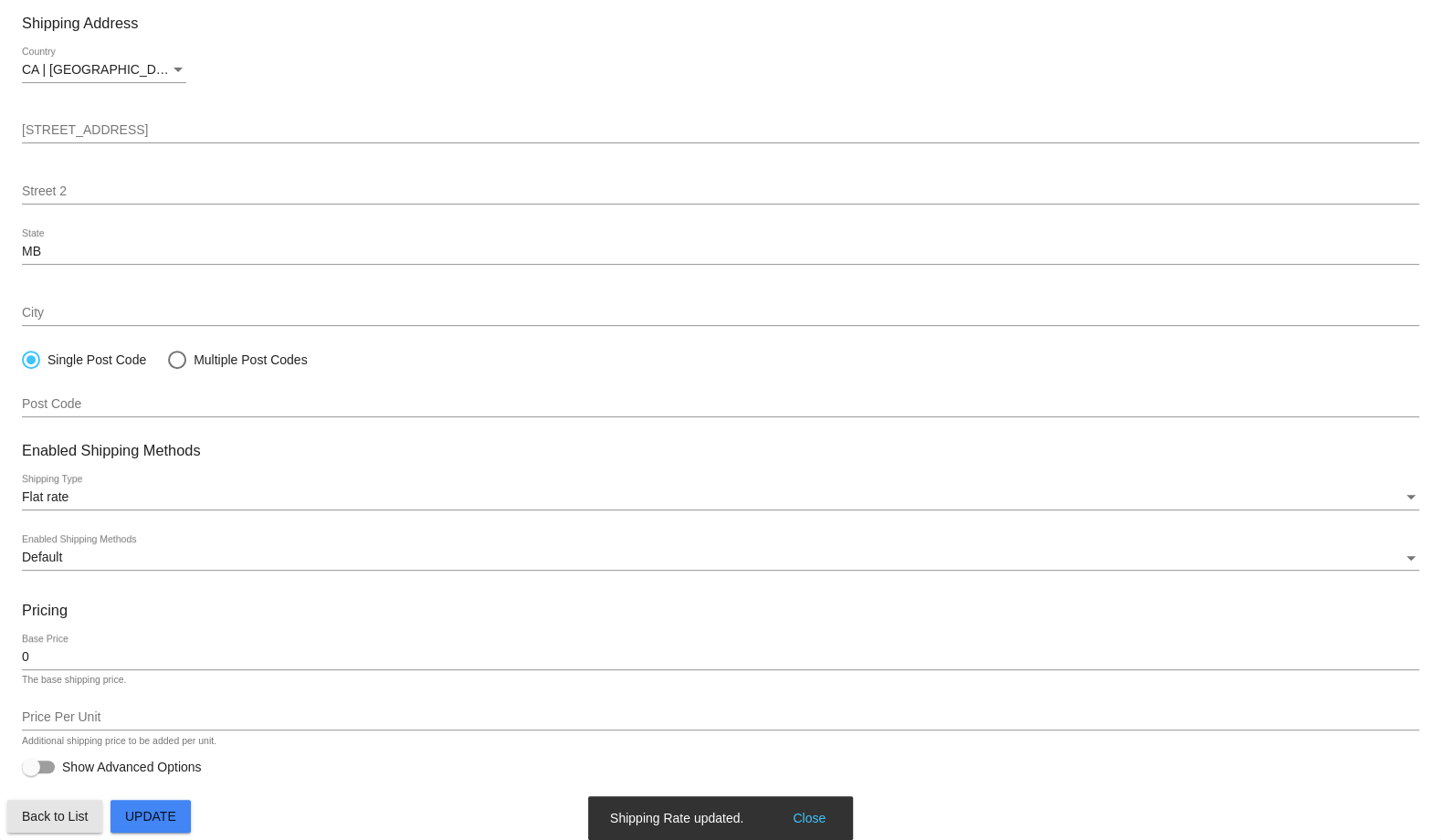
click at [88, 809] on button "Back to List" at bounding box center [55, 816] width 95 height 33
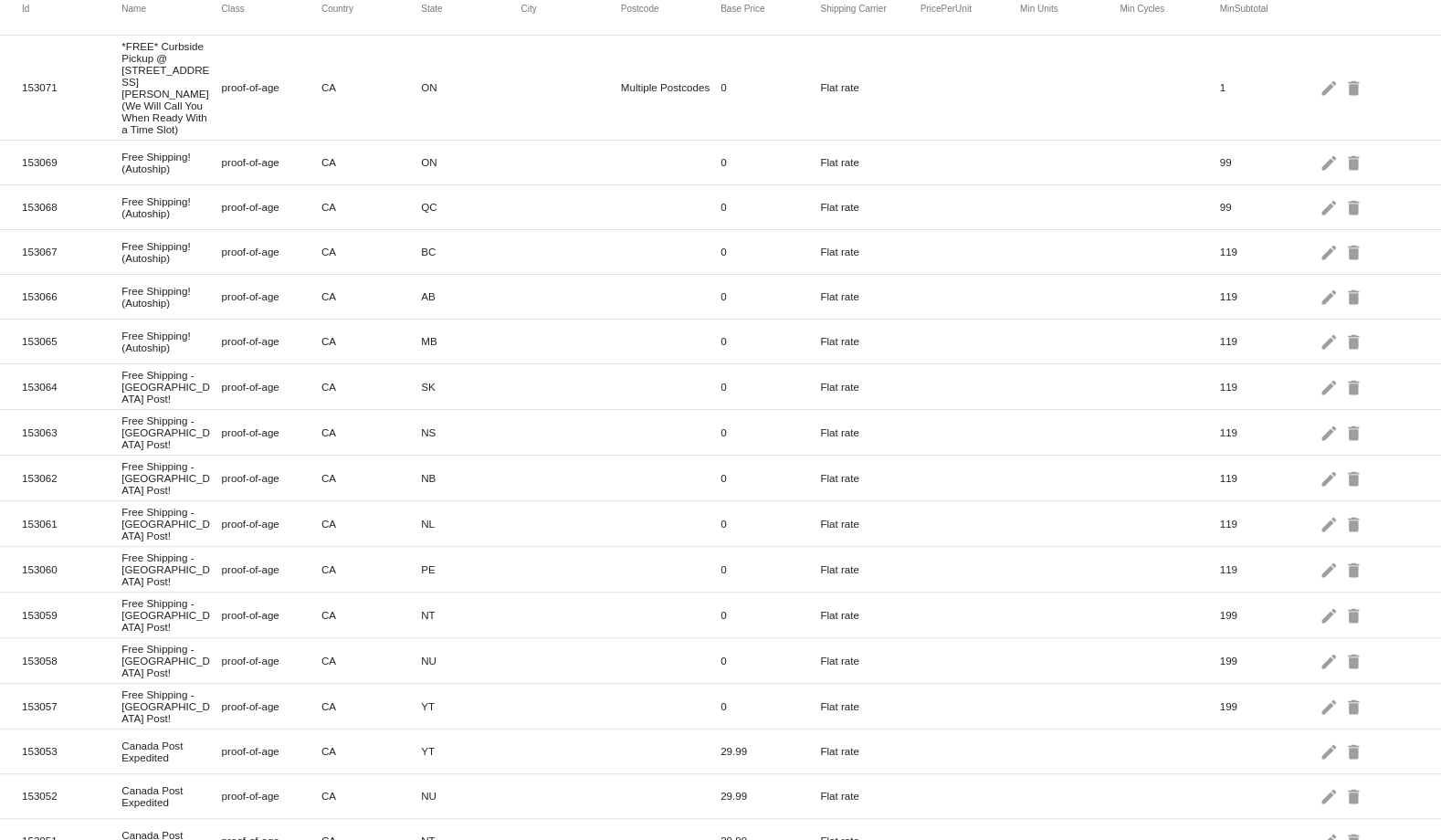
scroll to position [161, 0]
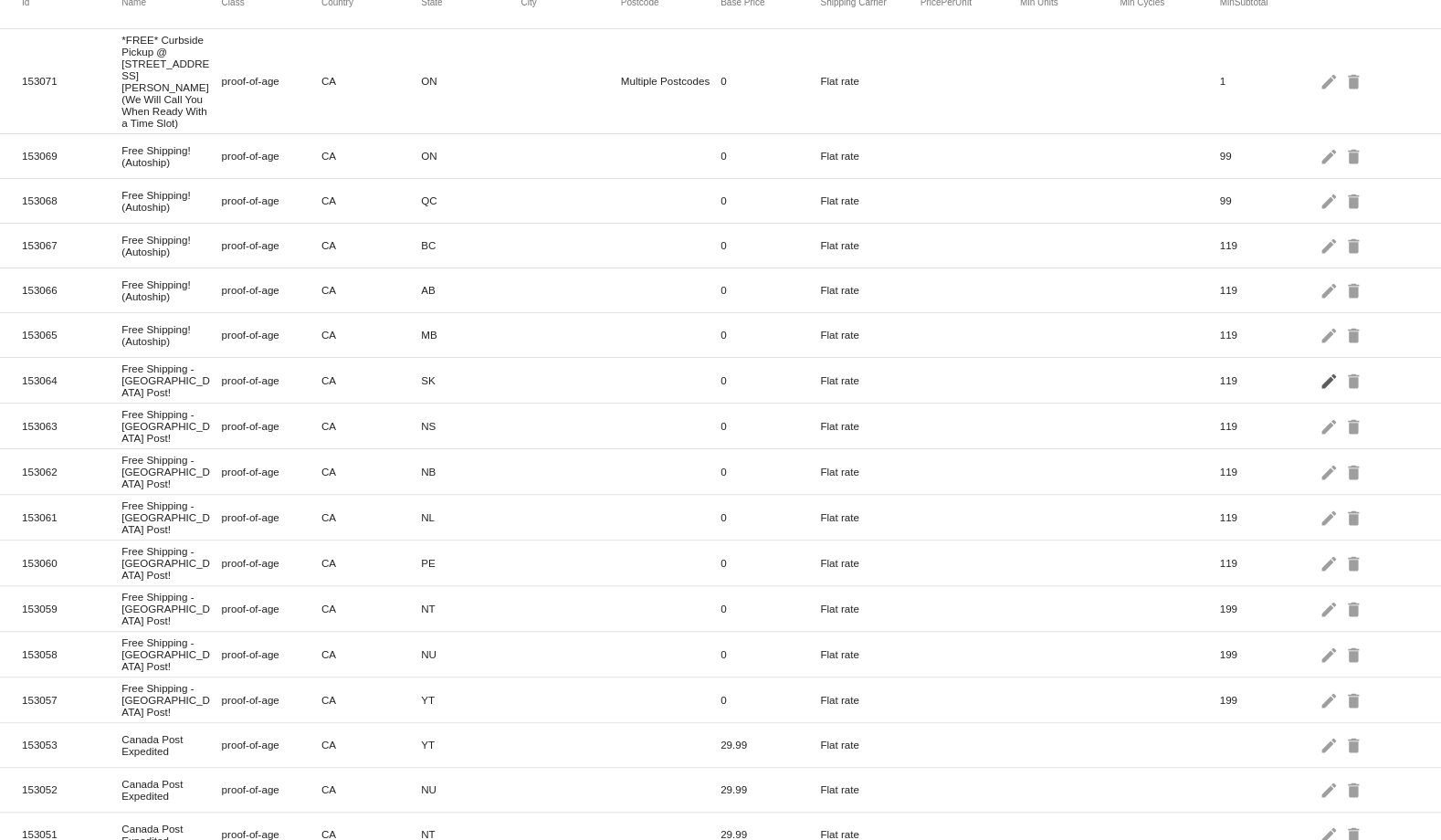
click at [1320, 366] on mat-icon "edit" at bounding box center [1331, 380] width 22 height 29
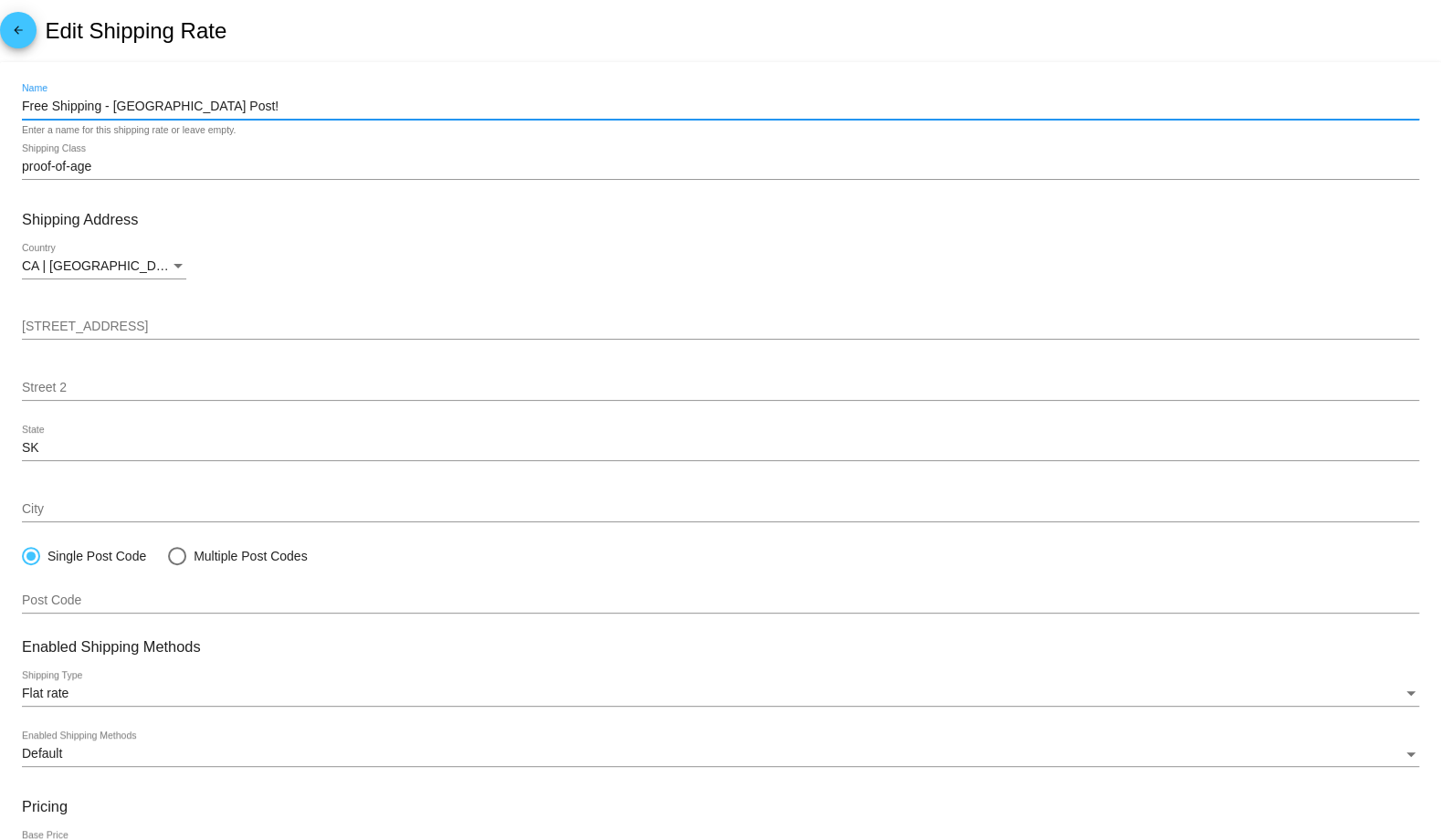
click at [343, 112] on input "Free Shipping - [GEOGRAPHIC_DATA] Post!" at bounding box center [720, 106] width 1397 height 15
paste input "! (Autoship)"
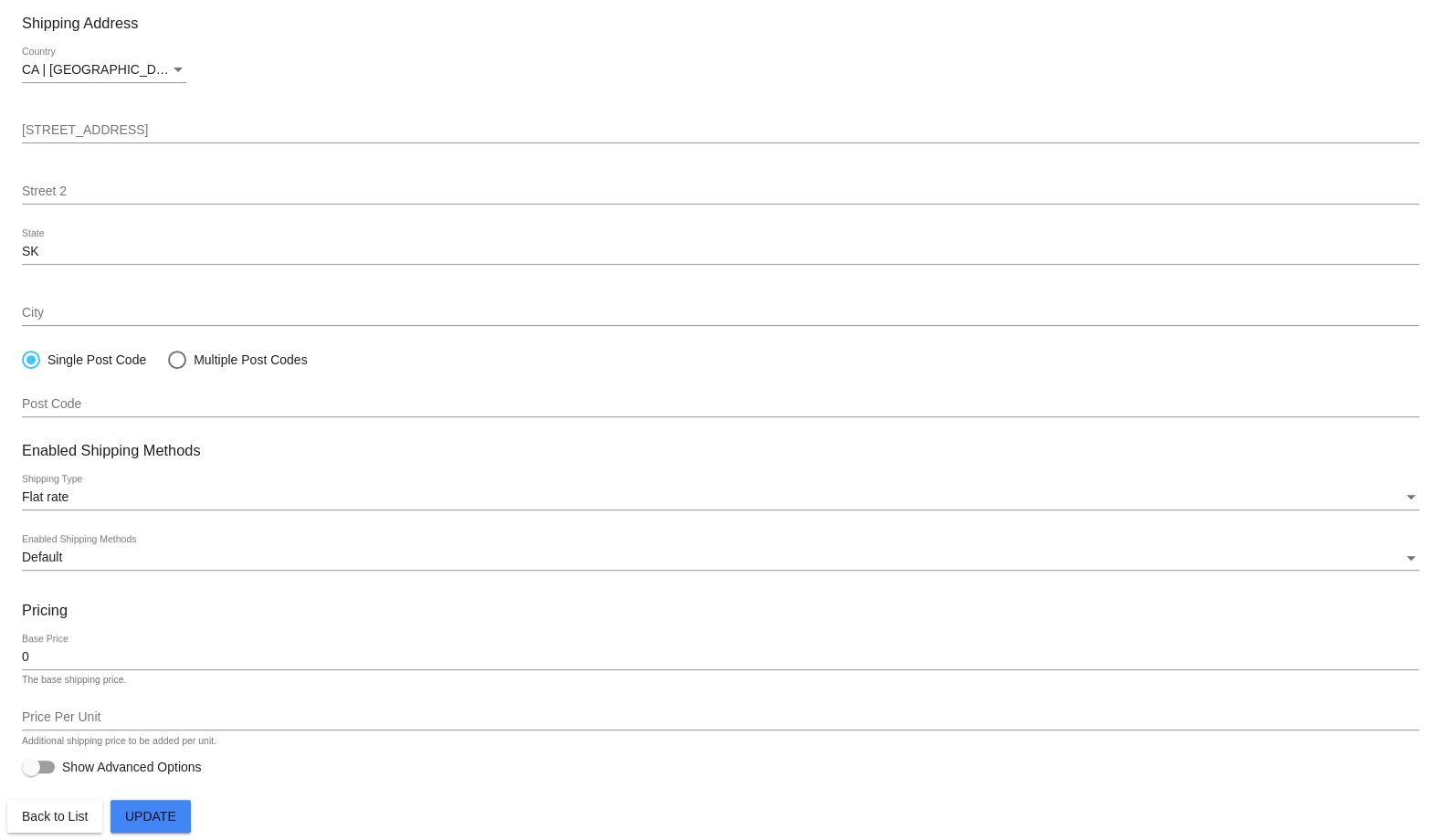
type input "Free Shipping! (Autoship)"
click at [148, 814] on span "Update" at bounding box center [151, 816] width 52 height 15
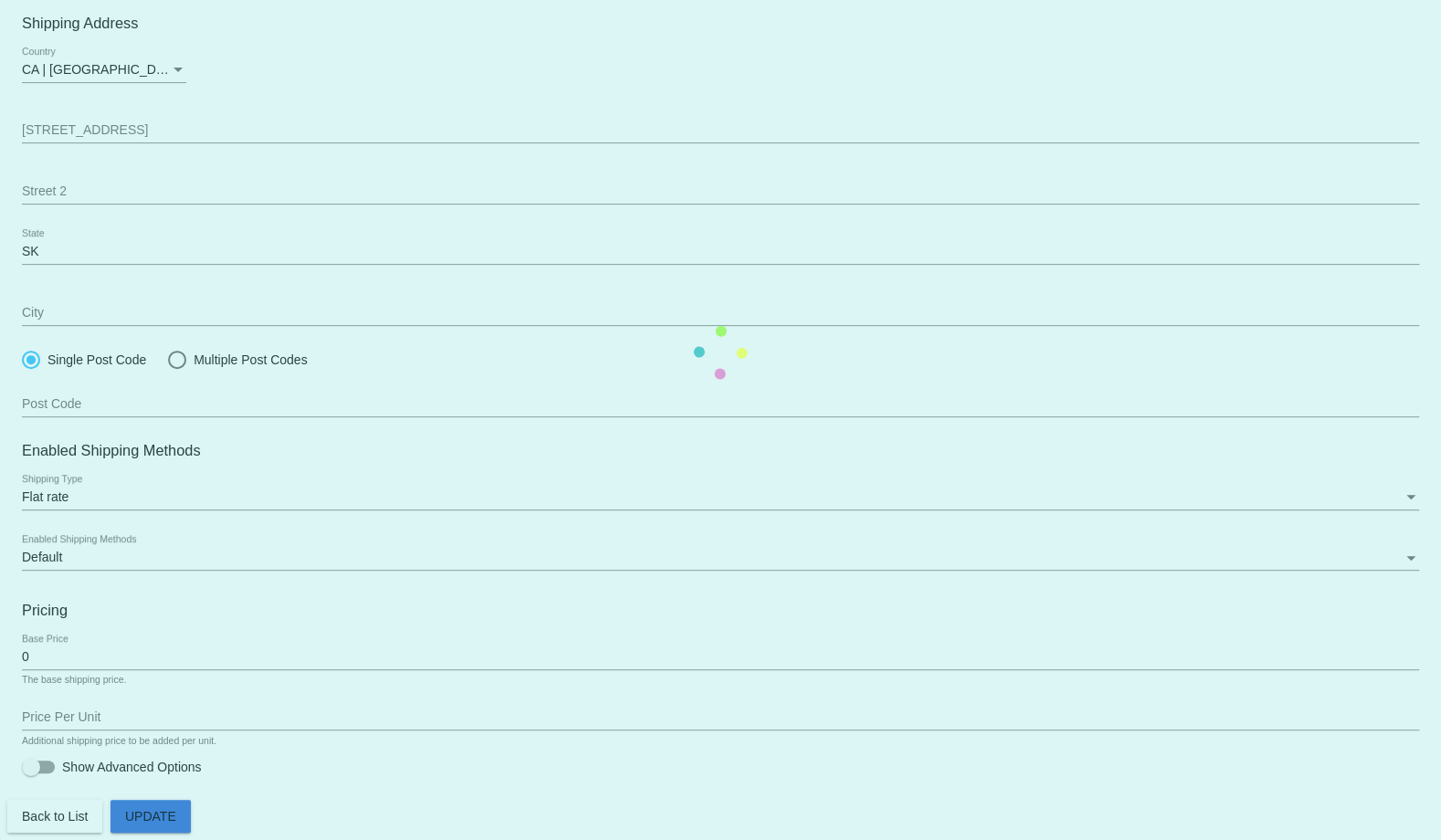
scroll to position [199, 0]
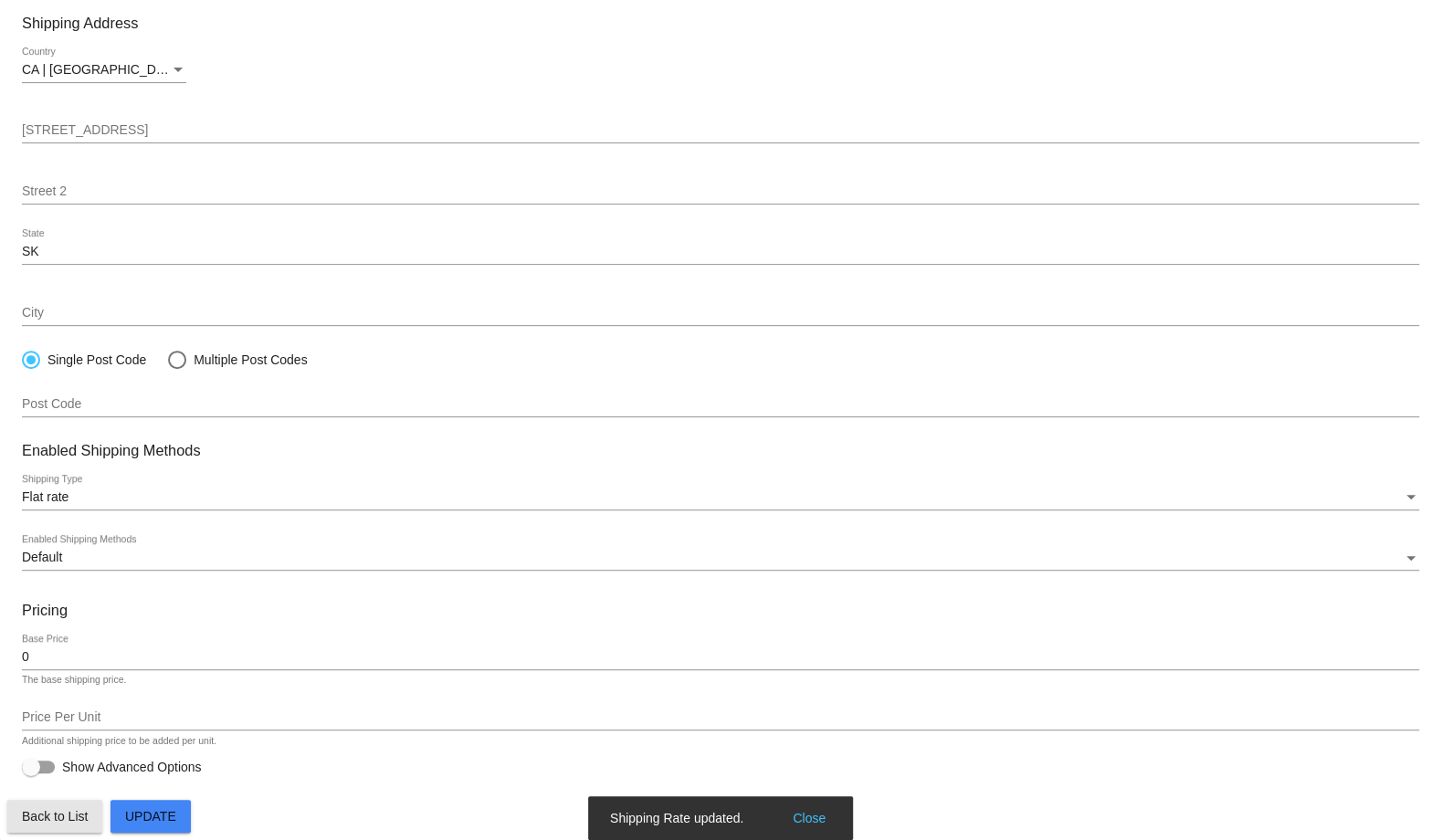
click at [72, 823] on span "Back to List" at bounding box center [55, 816] width 66 height 15
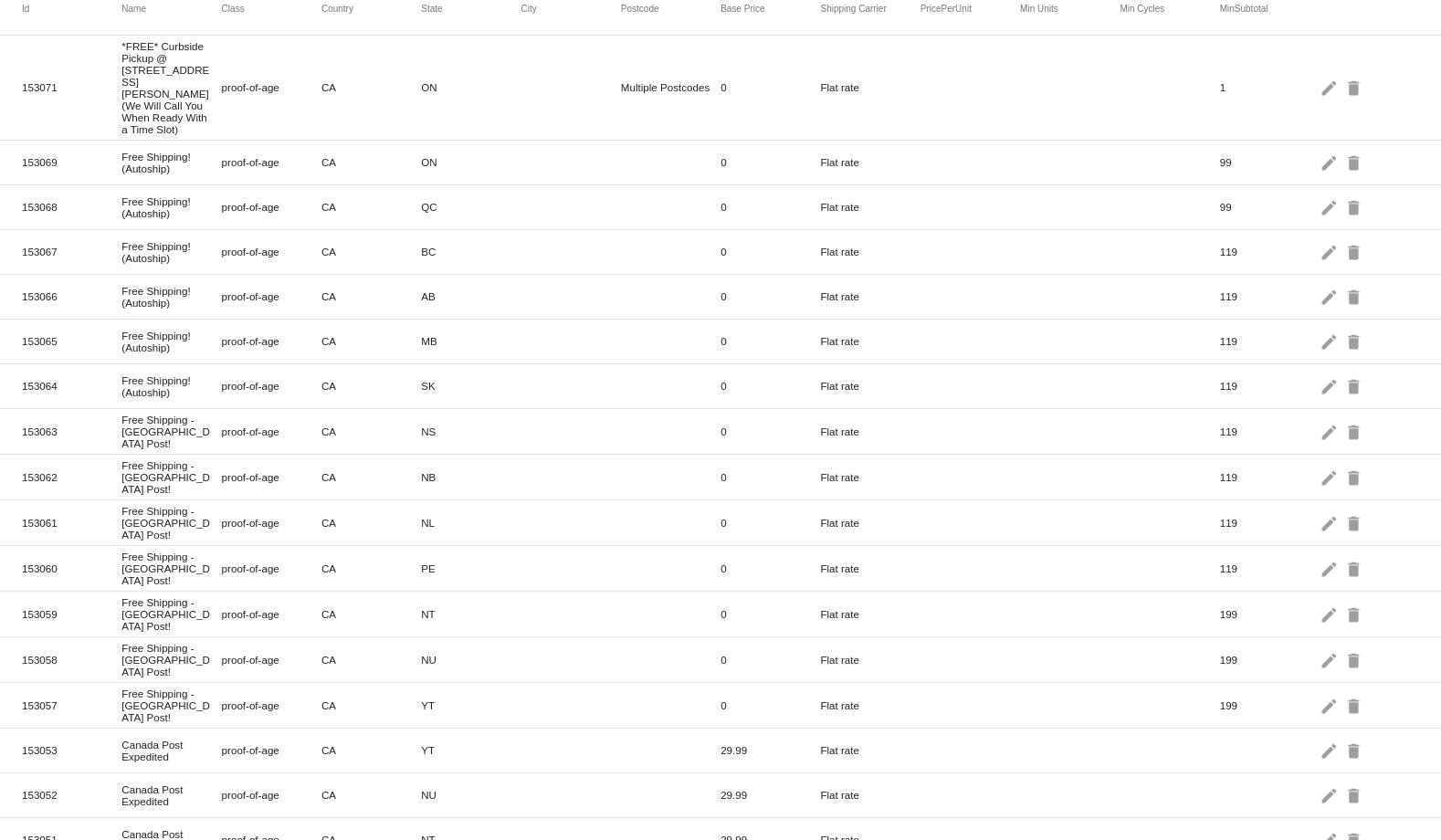
scroll to position [158, 0]
click at [1320, 414] on mat-icon "edit" at bounding box center [1331, 428] width 22 height 29
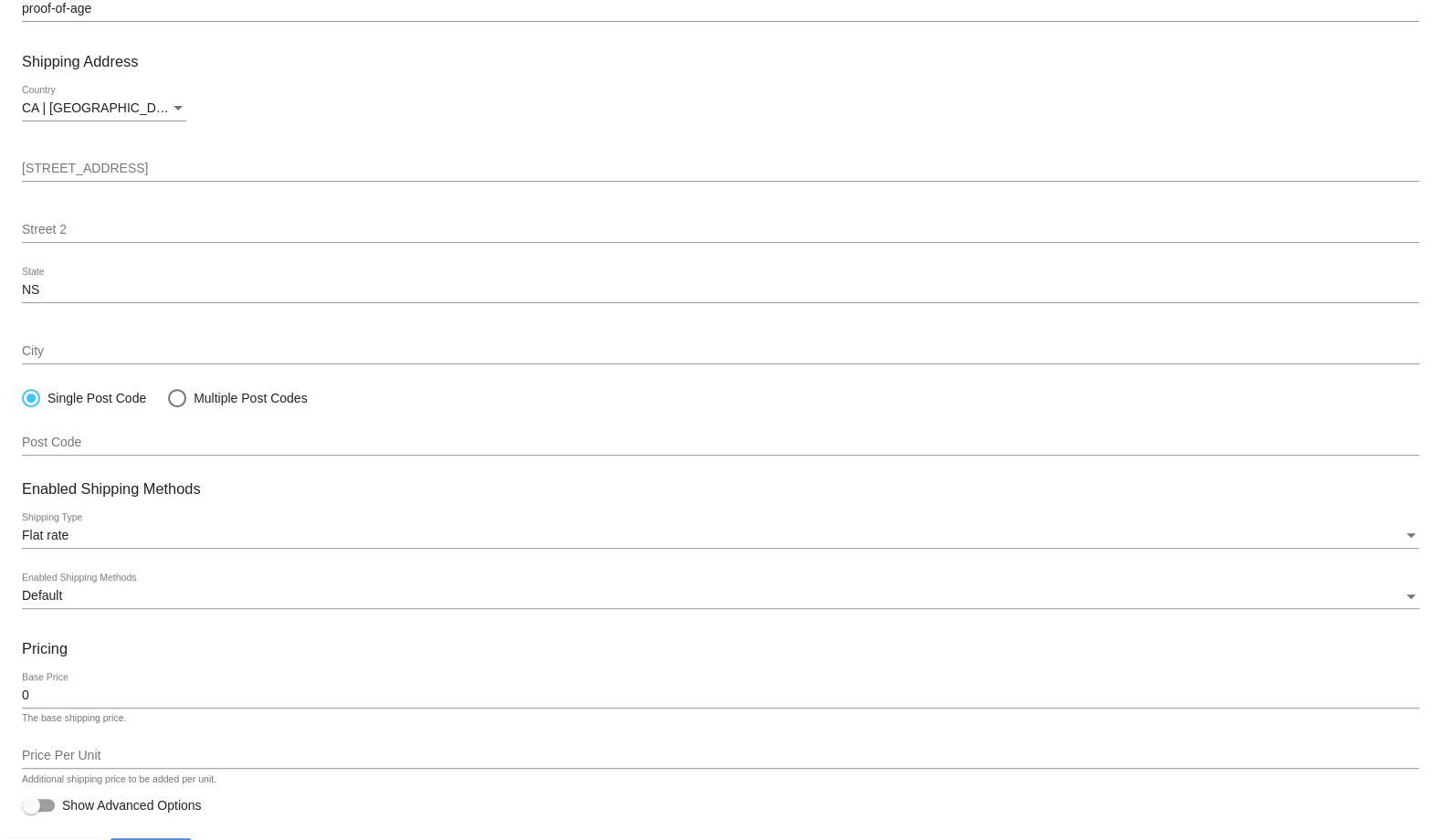
paste input "! (Autoship)"
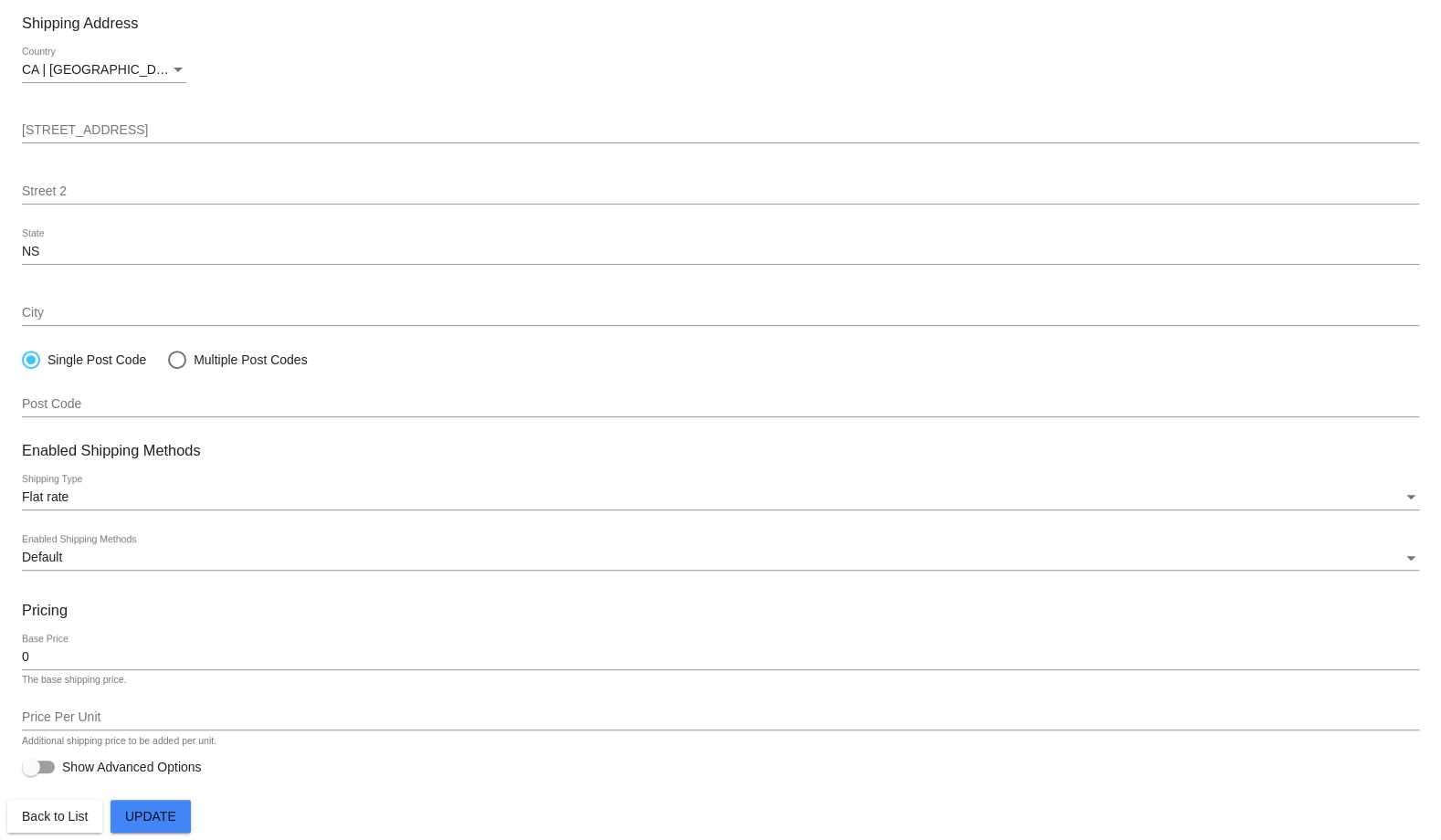
type input "Free Shipping! (Autoship)"
click at [155, 811] on span "Update" at bounding box center [151, 816] width 52 height 15
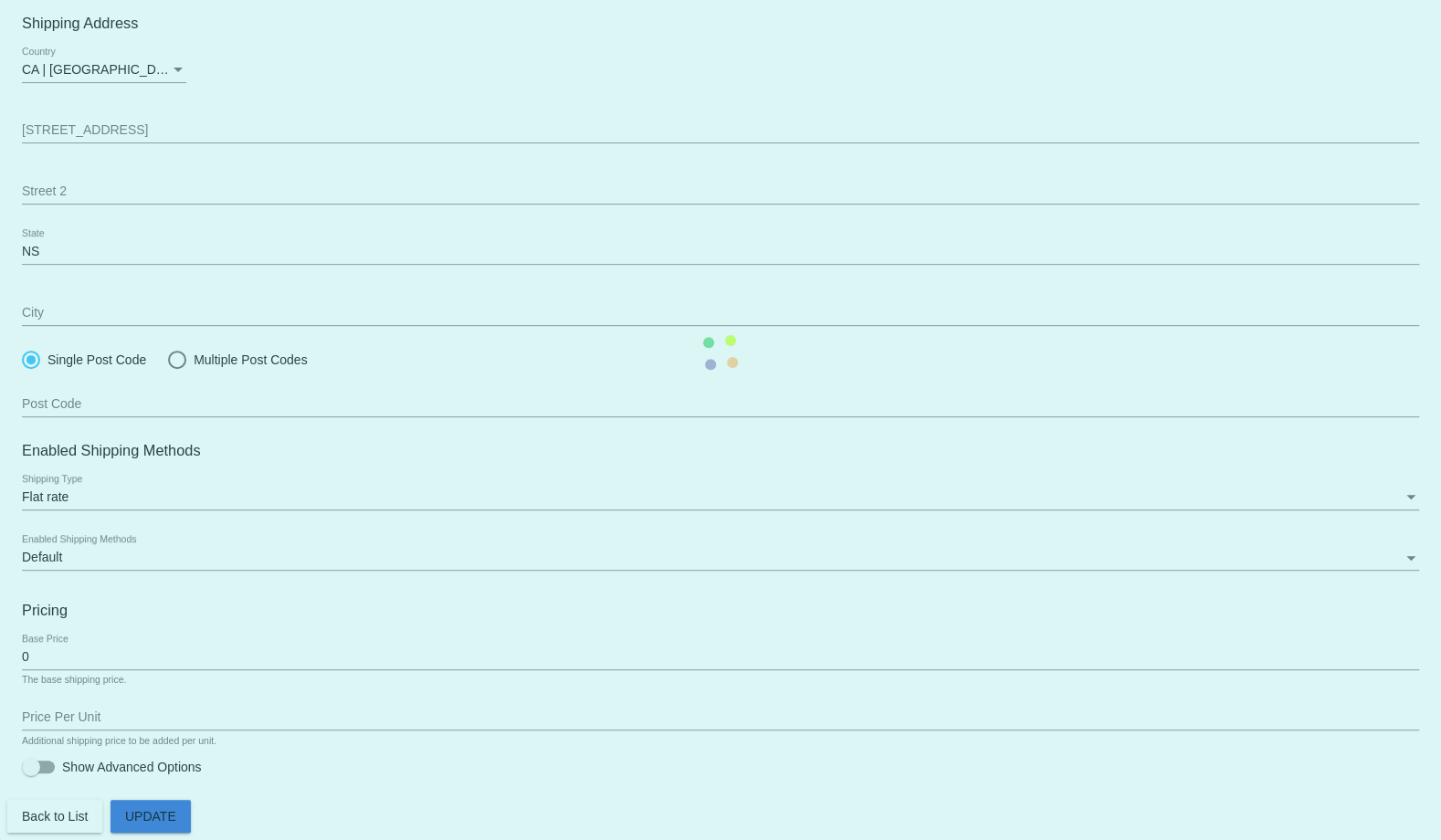
scroll to position [199, 0]
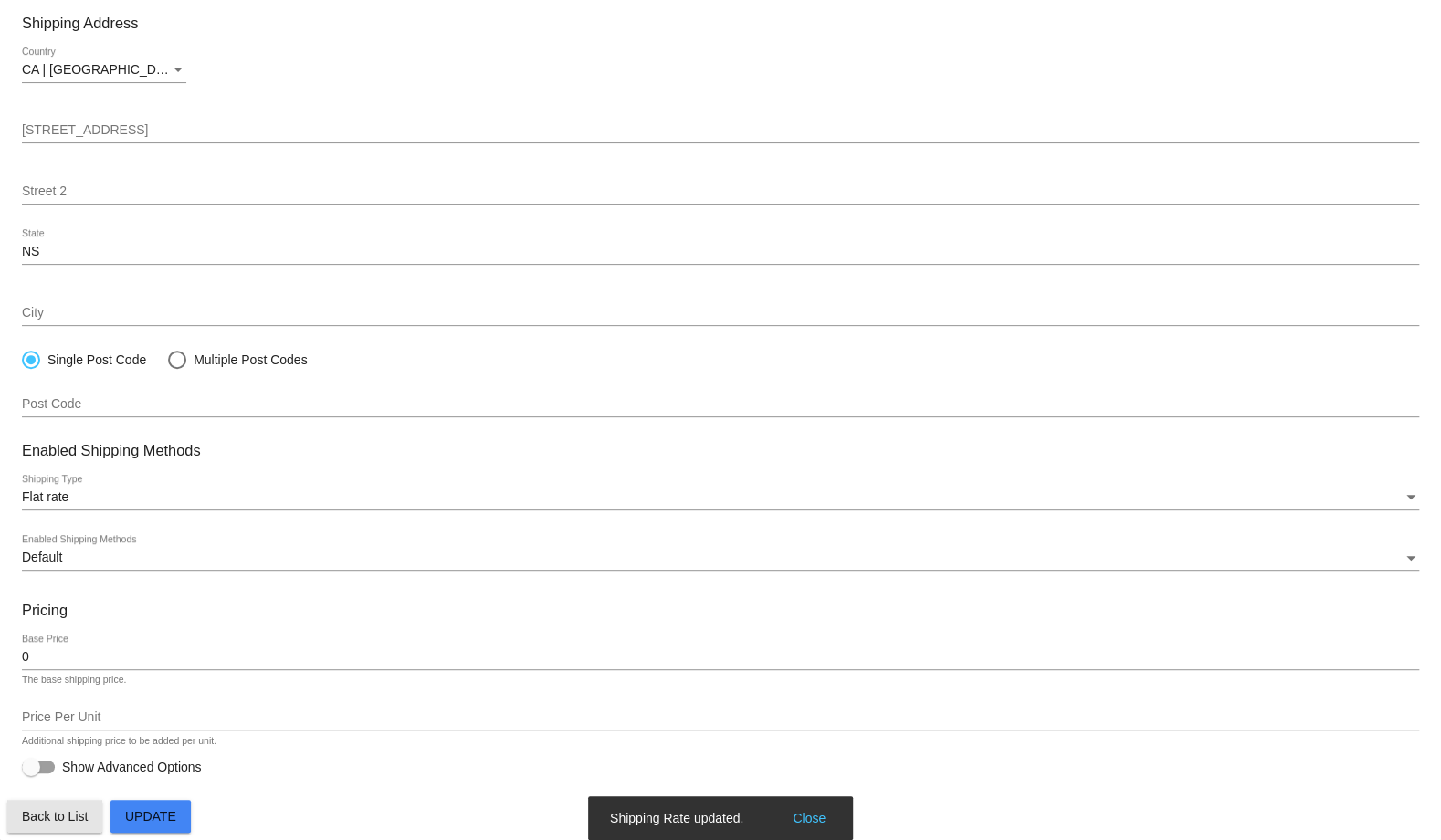
click at [71, 816] on span "Back to List" at bounding box center [55, 816] width 66 height 15
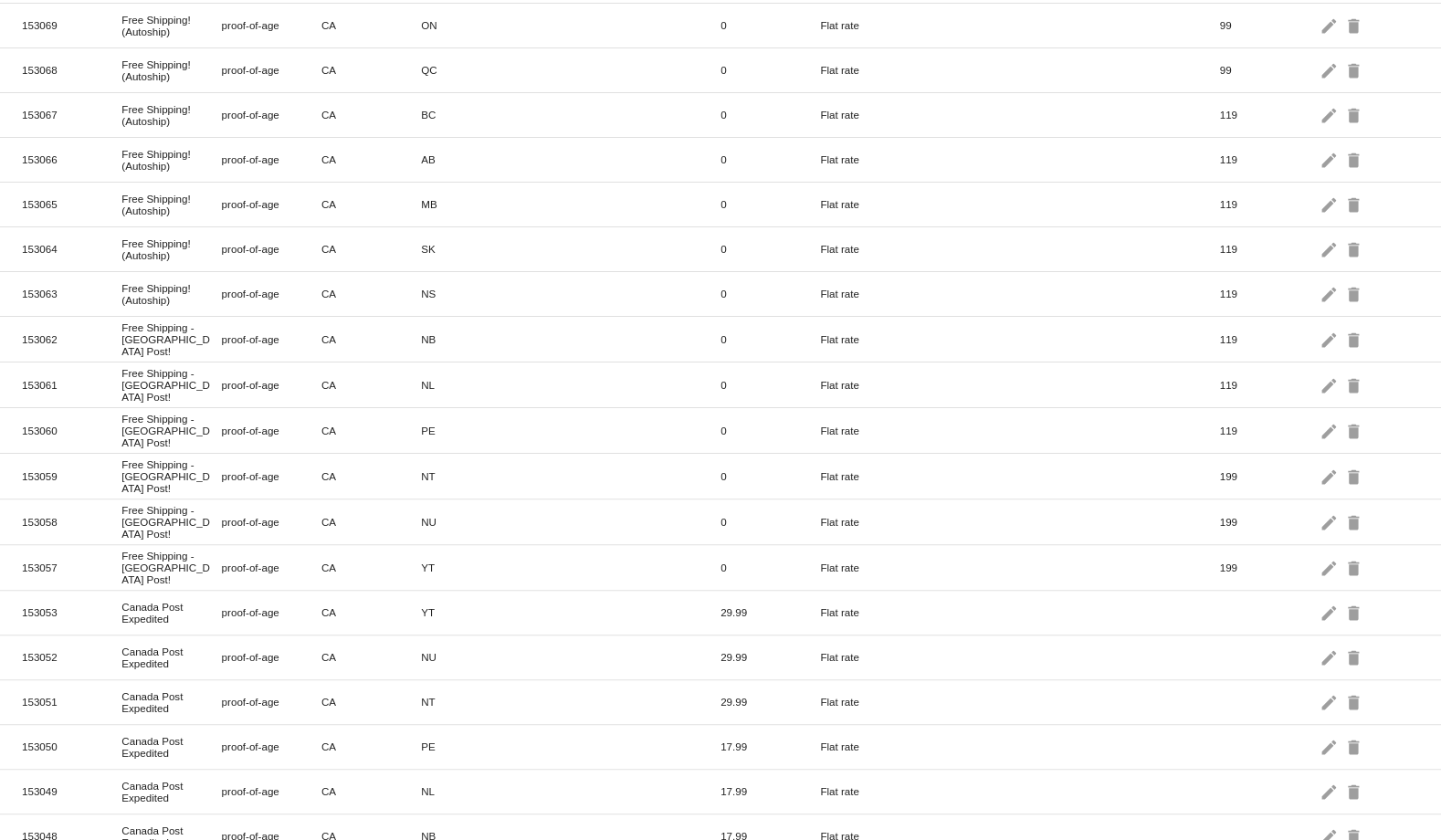
scroll to position [298, 0]
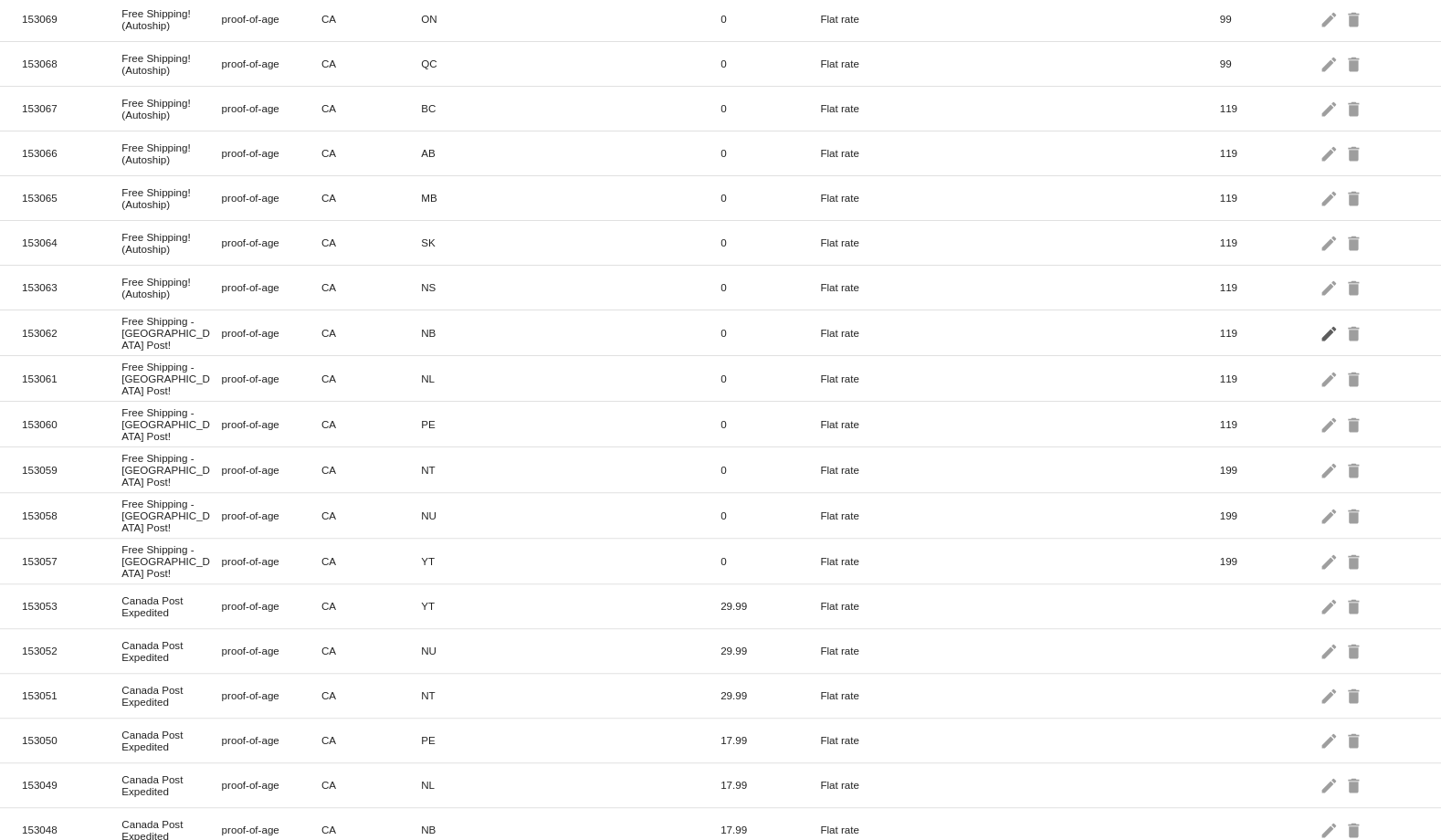
click at [1320, 319] on mat-icon "edit" at bounding box center [1331, 333] width 22 height 29
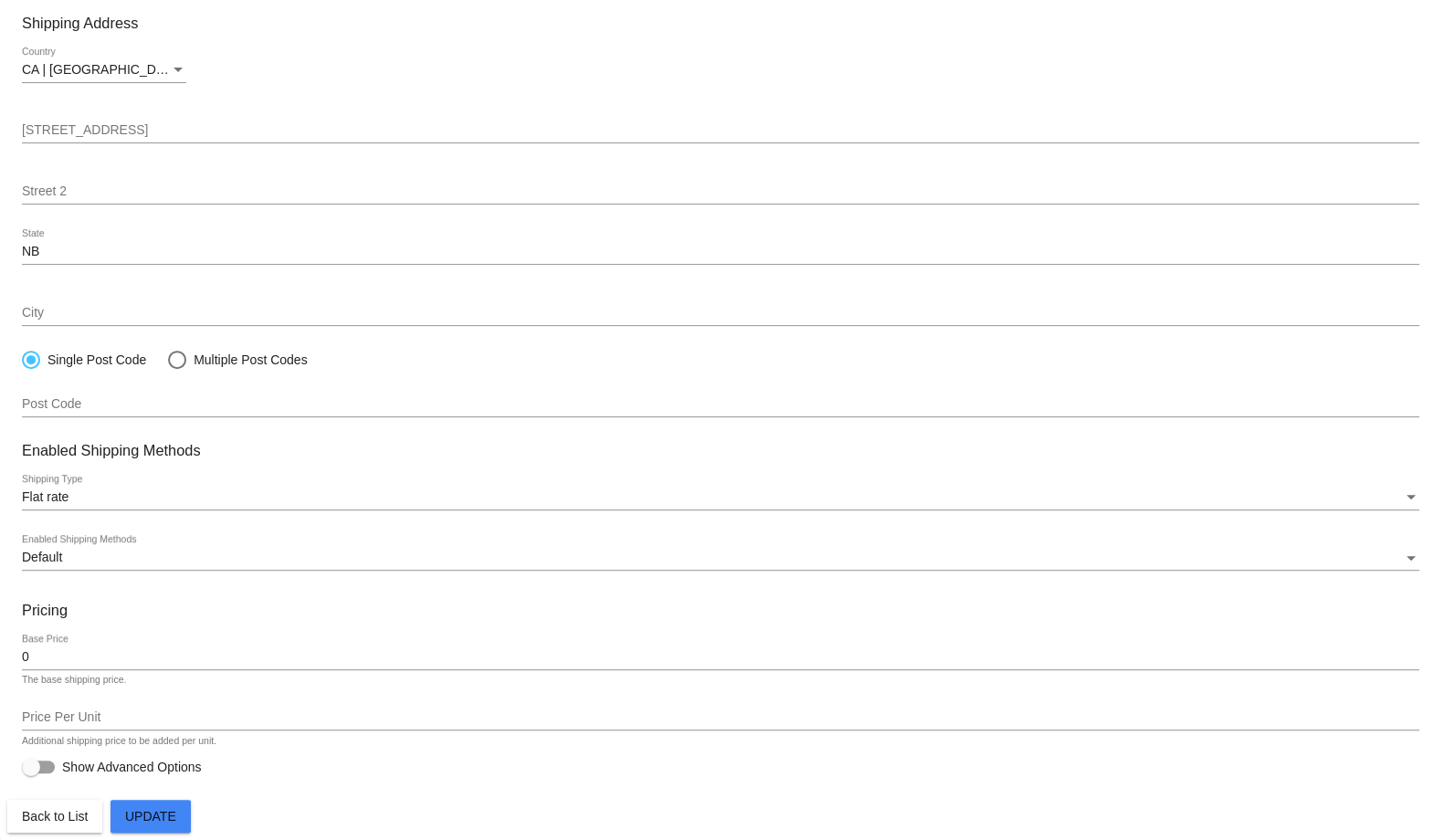
paste input "! (Autoship)"
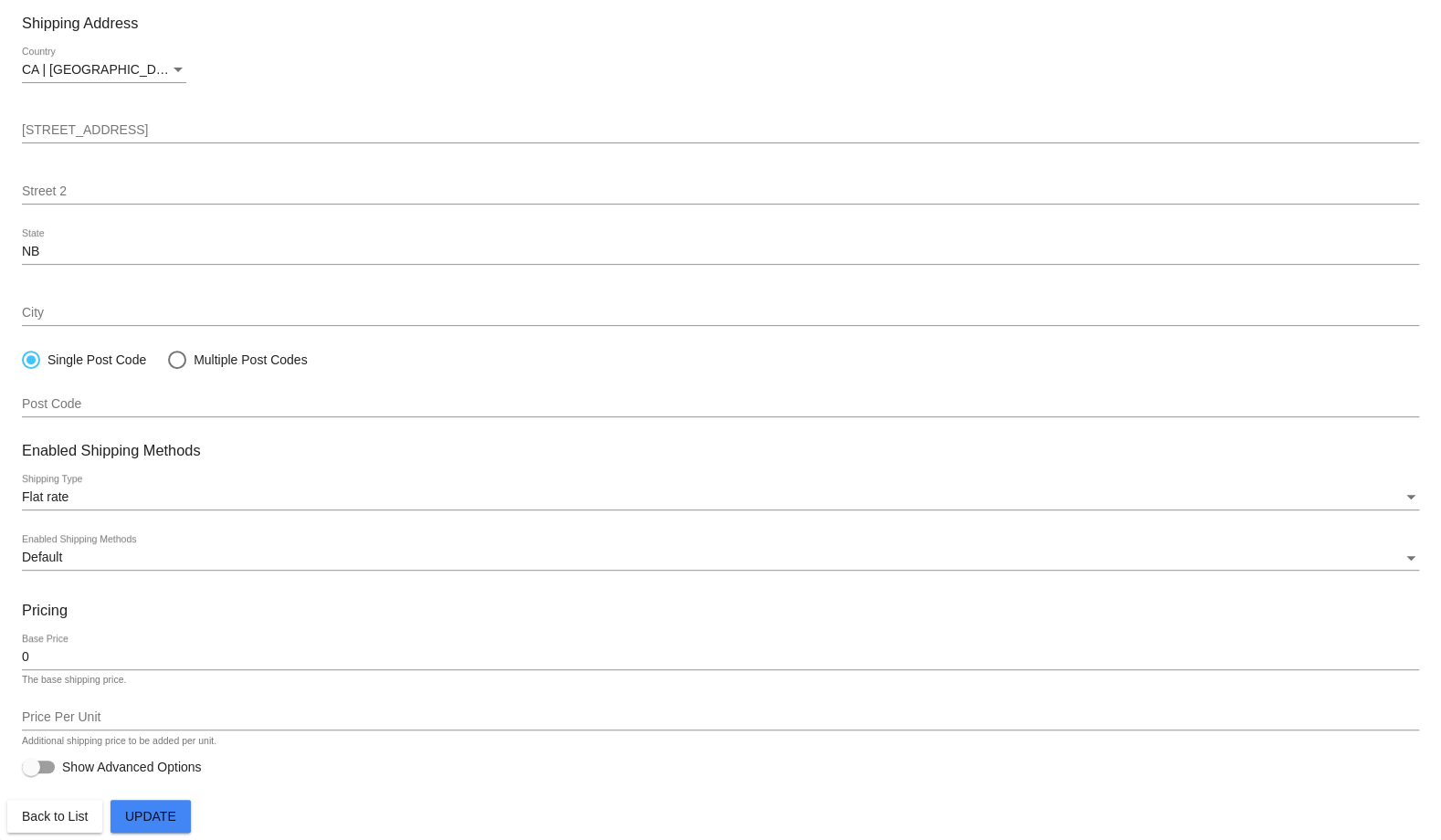
type input "Free Shipping! (Autoship)"
click at [140, 812] on span "Update" at bounding box center [151, 816] width 52 height 15
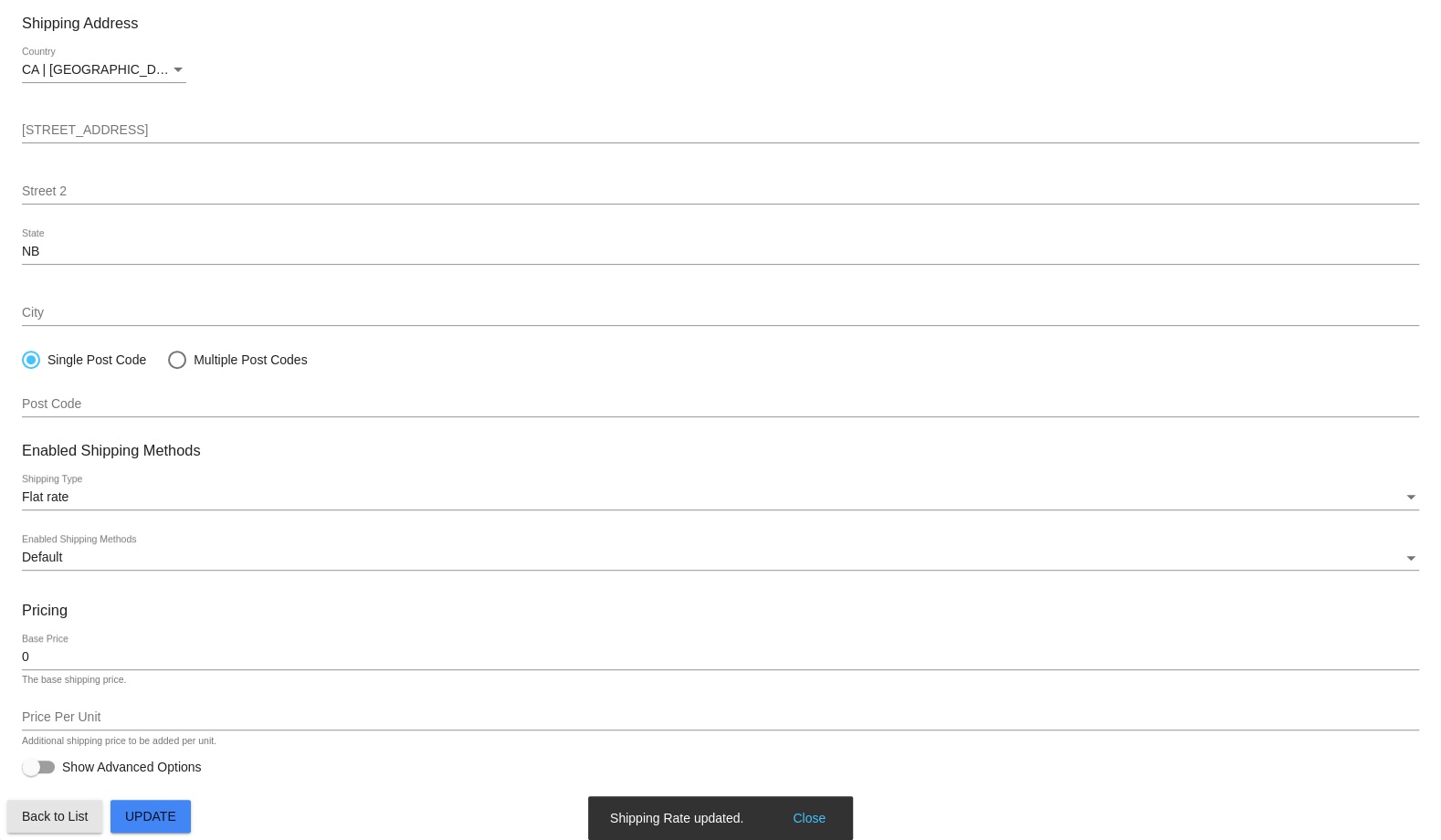
click at [74, 816] on span "Back to List" at bounding box center [55, 816] width 66 height 15
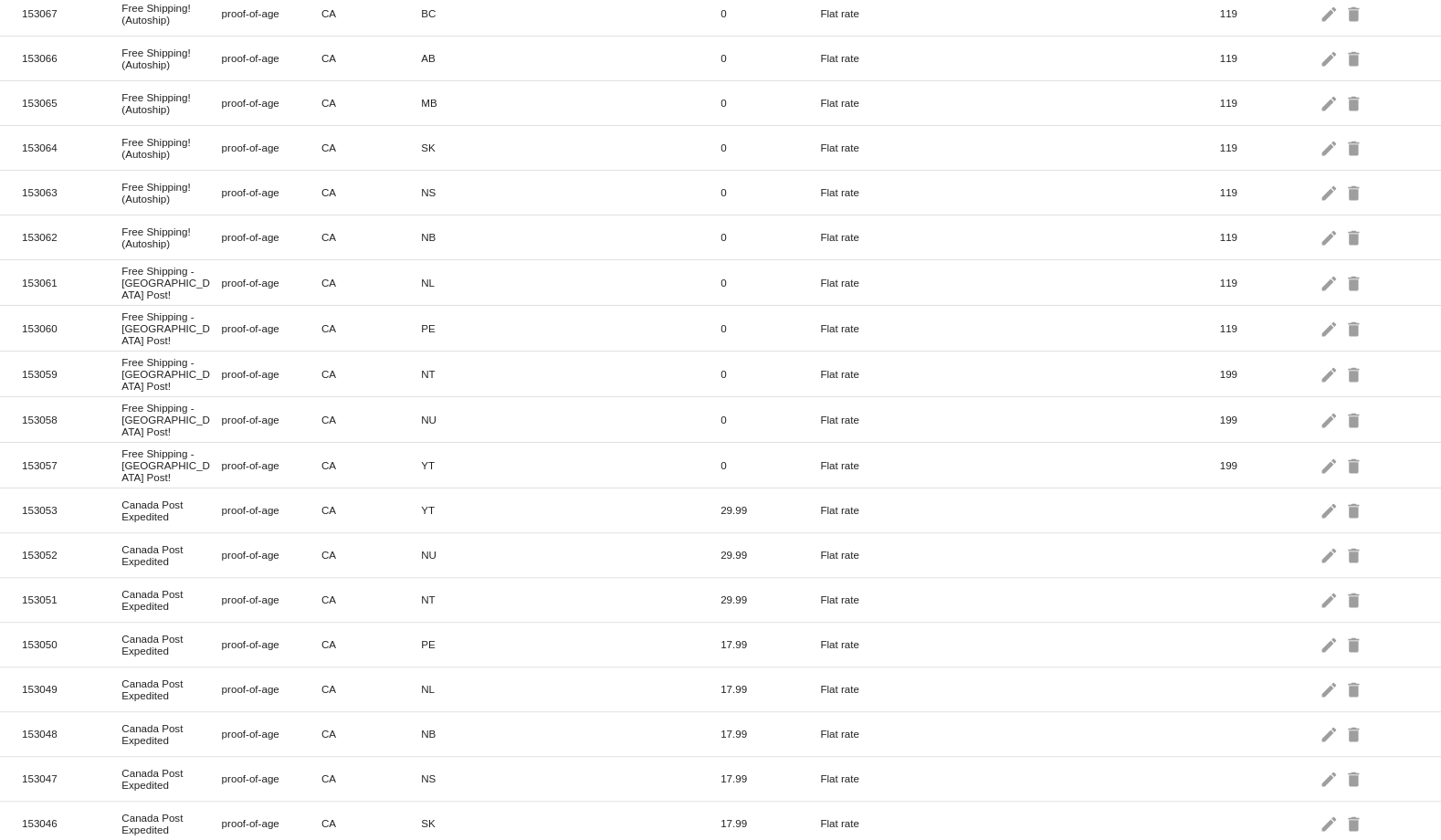
scroll to position [403, 0]
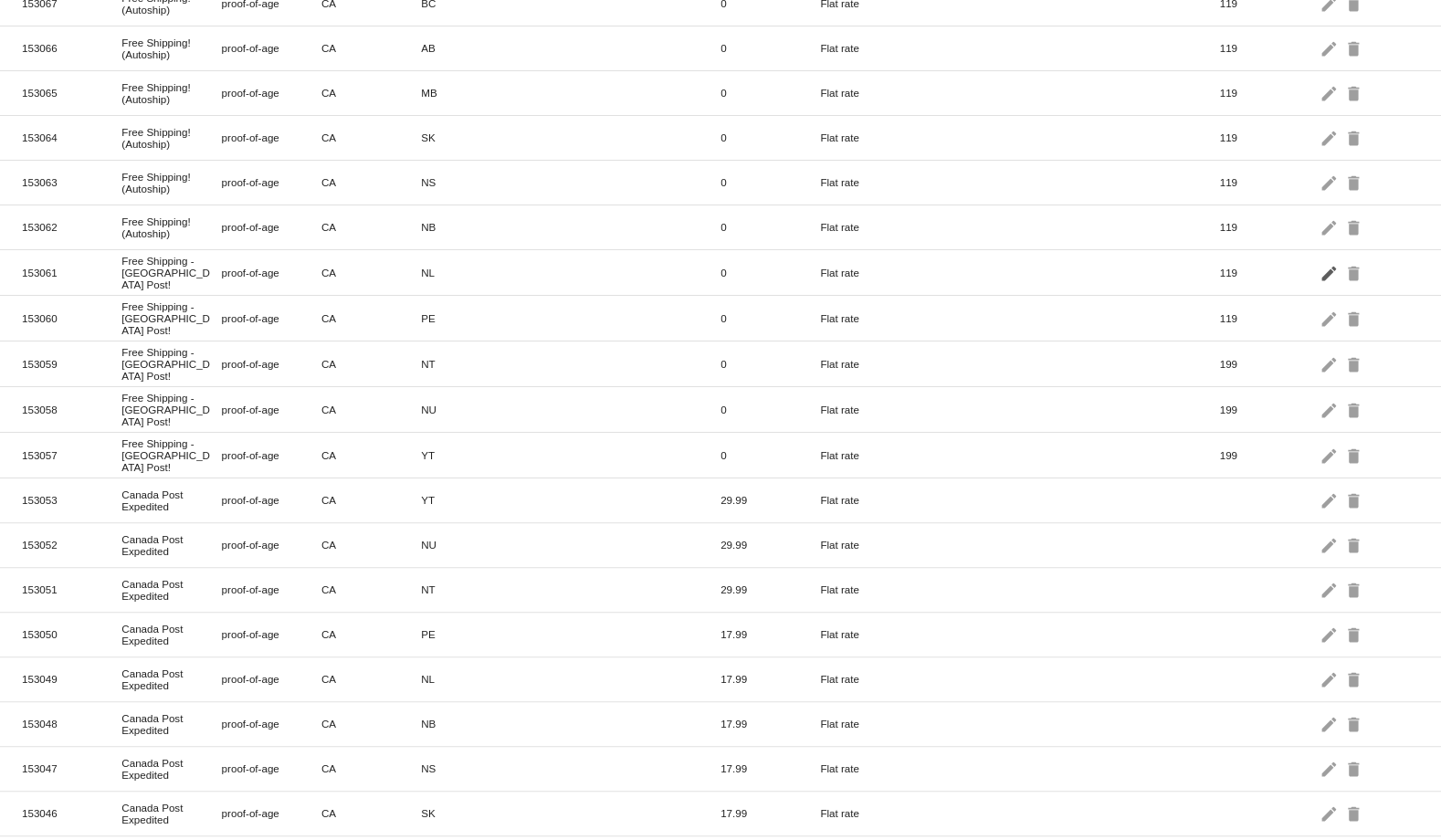
click at [1320, 258] on mat-icon "edit" at bounding box center [1331, 272] width 22 height 29
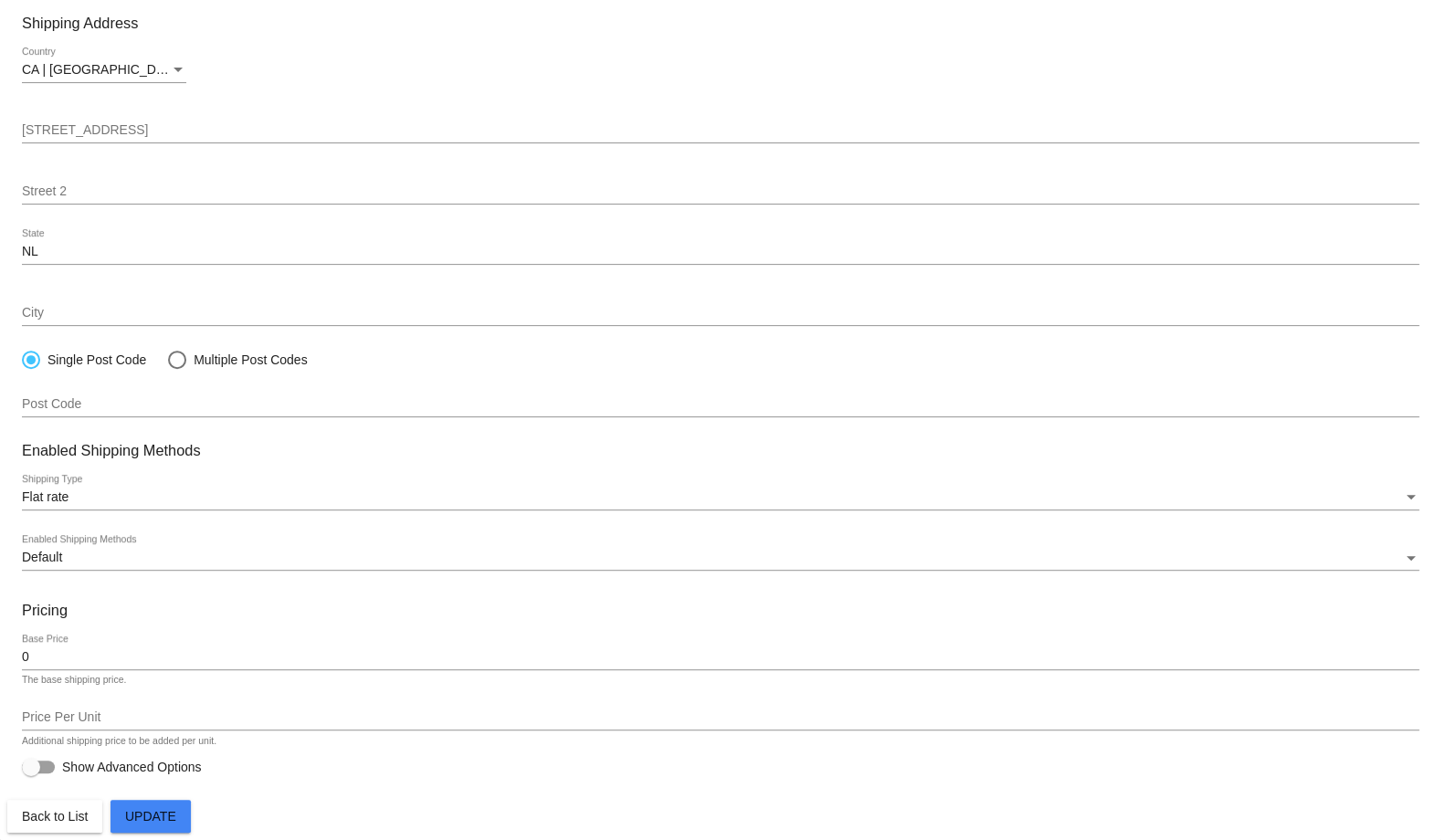
paste input "! (Autoship)"
type input "Free Shipping! (Autoship)"
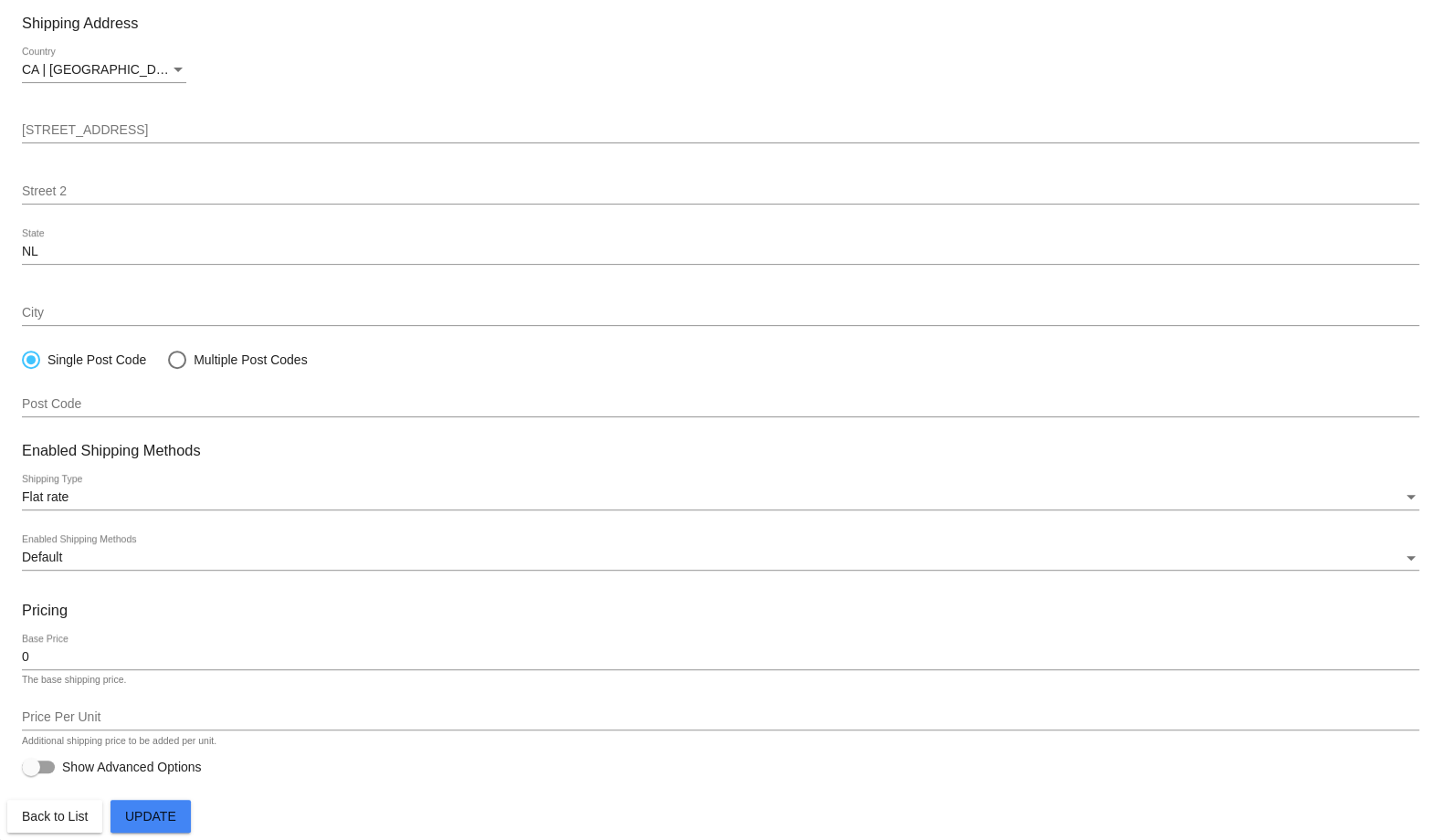
click at [152, 808] on button "Update" at bounding box center [150, 816] width 80 height 33
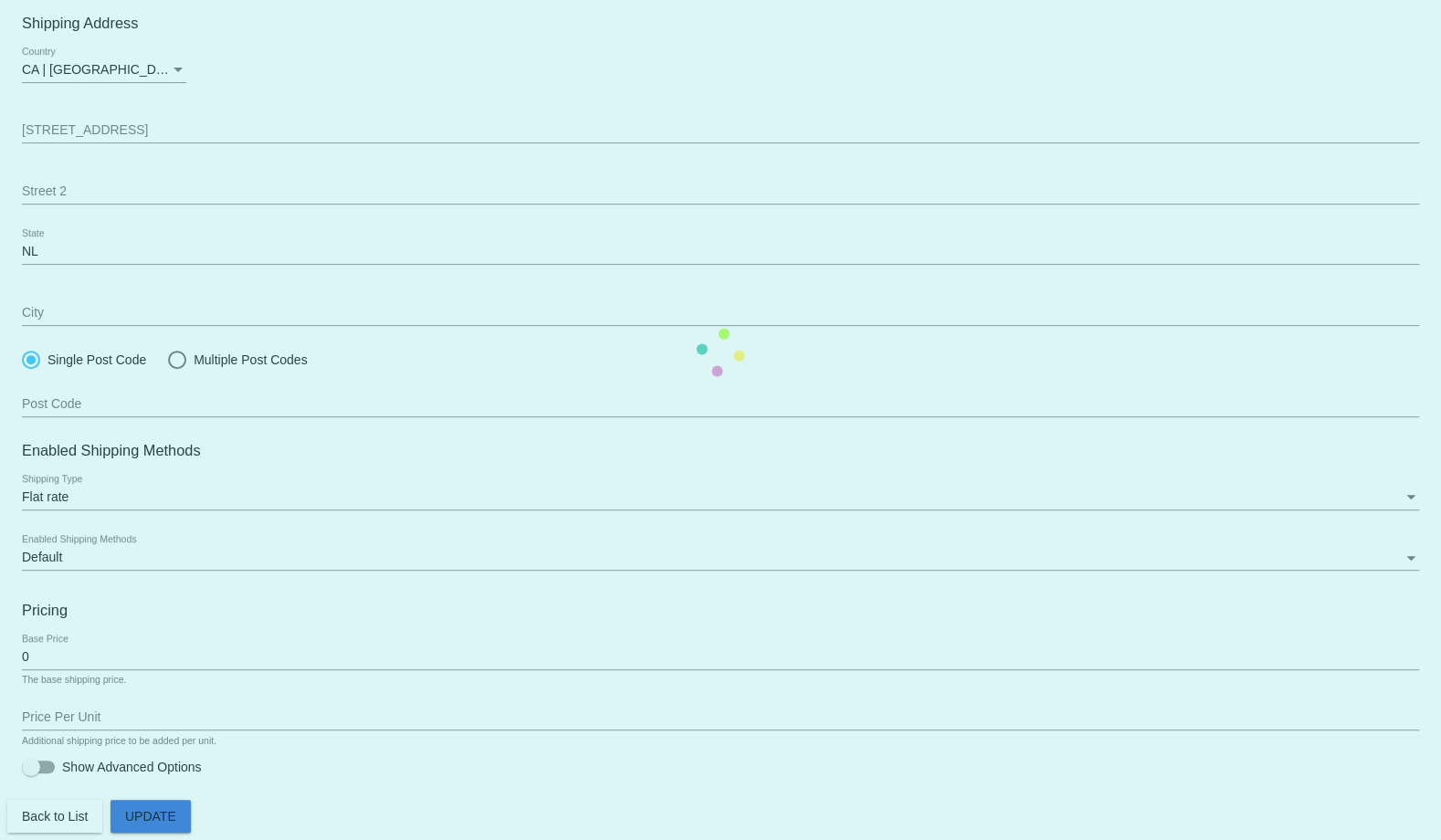
scroll to position [199, 0]
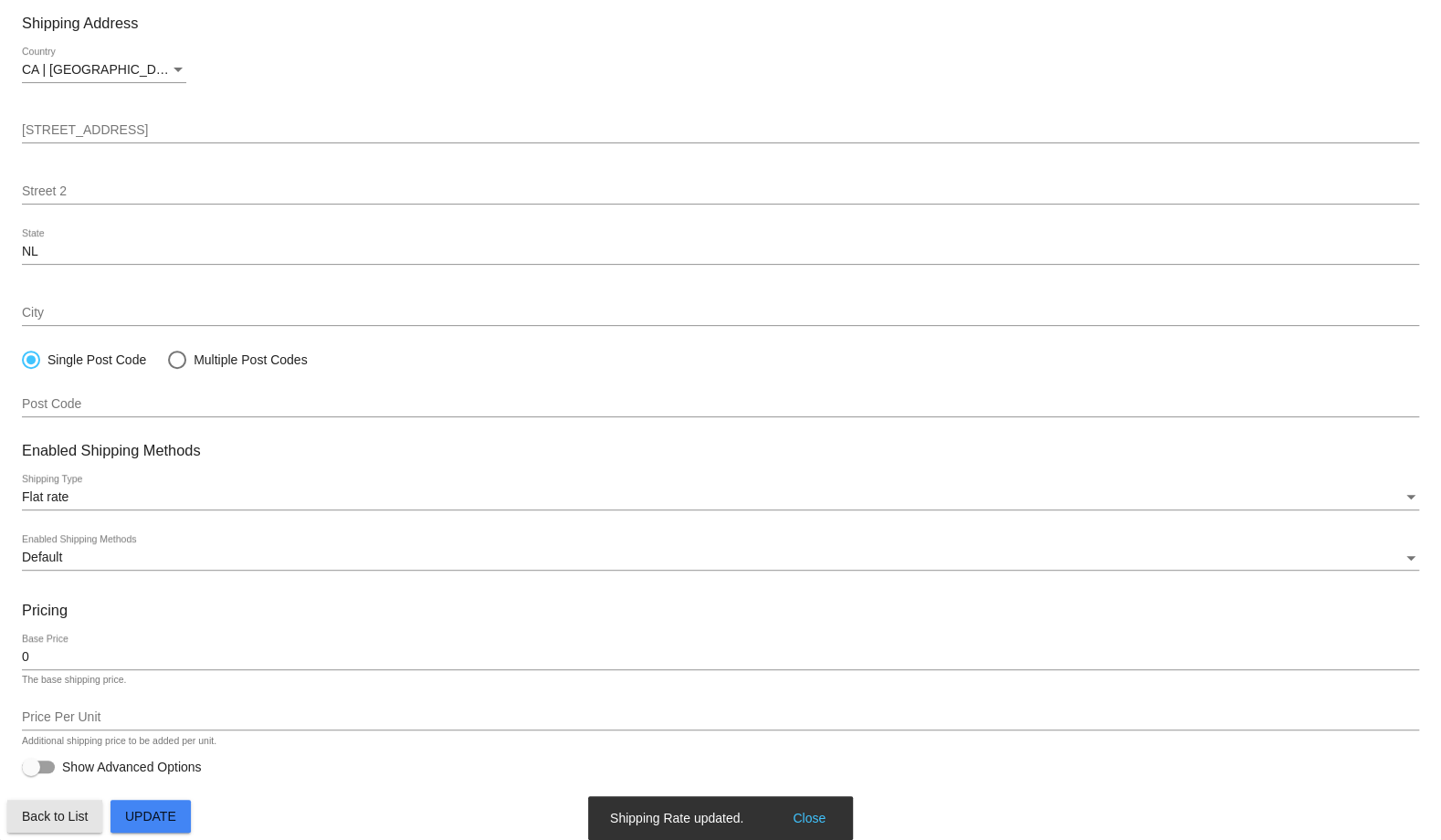
click at [75, 819] on span "Back to List" at bounding box center [55, 816] width 66 height 15
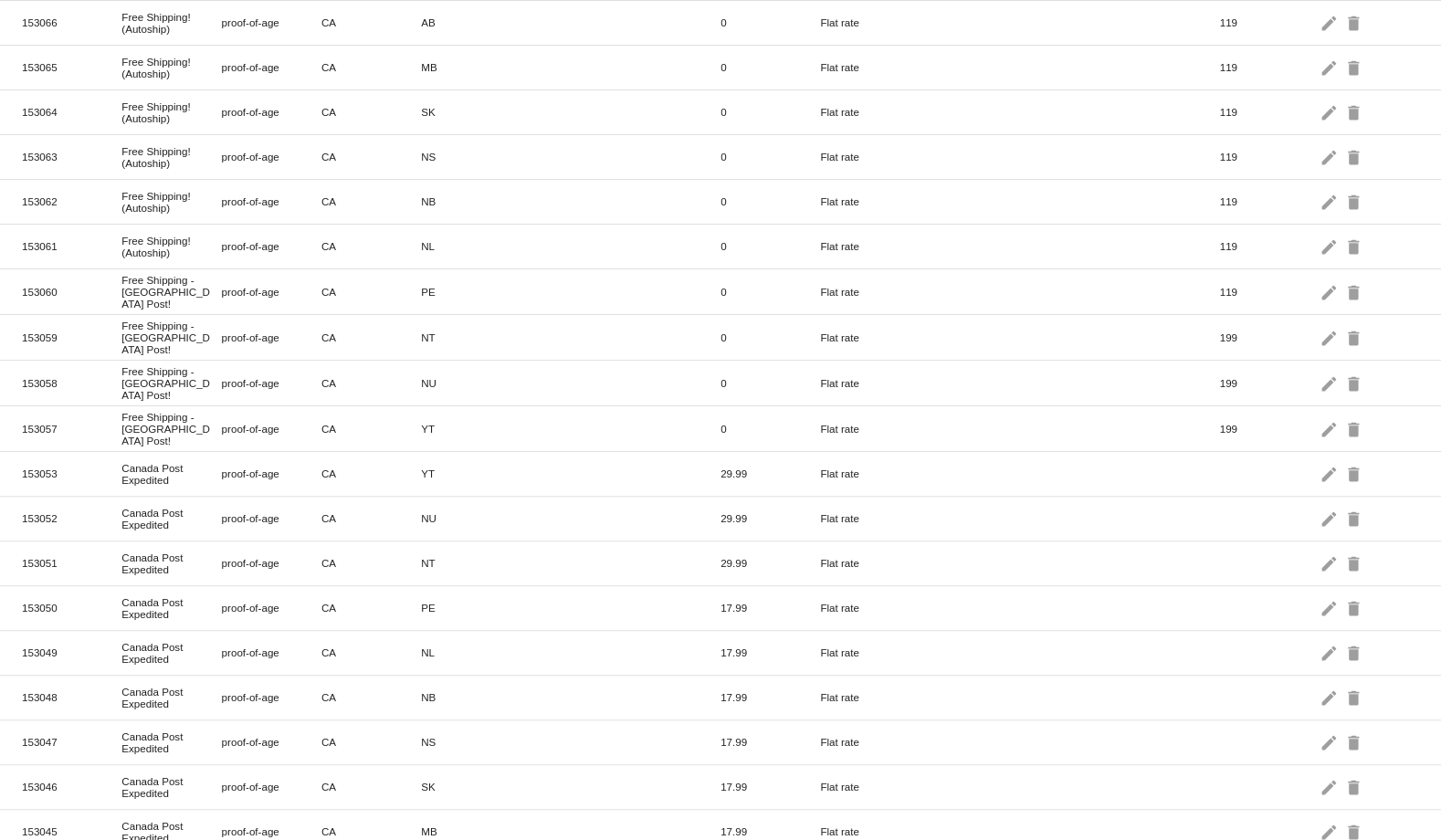
scroll to position [430, 0]
click at [1320, 276] on mat-icon "edit" at bounding box center [1331, 290] width 22 height 29
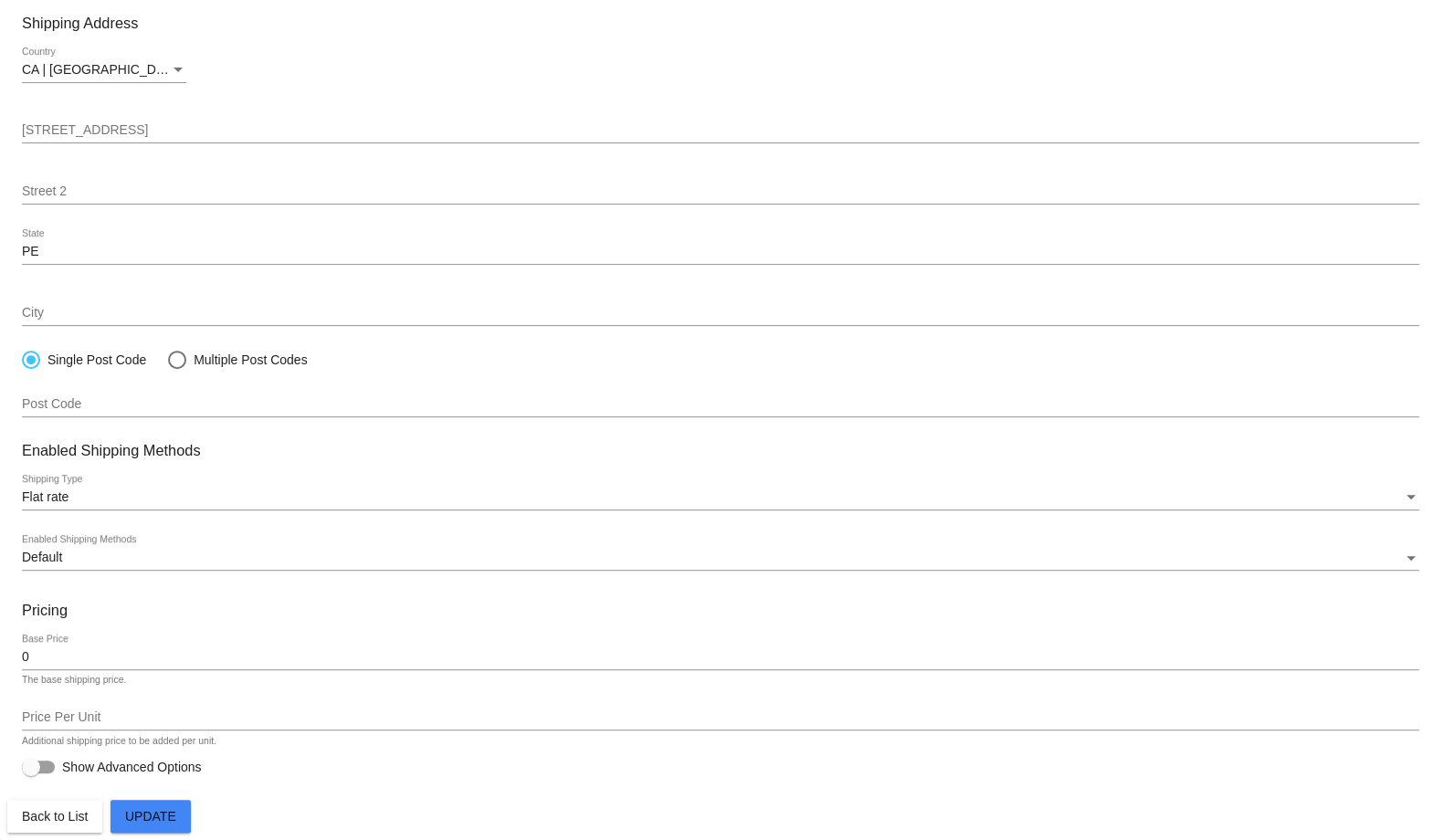
paste input "! (Autoship)"
type input "Free Shipping! (Autoship)"
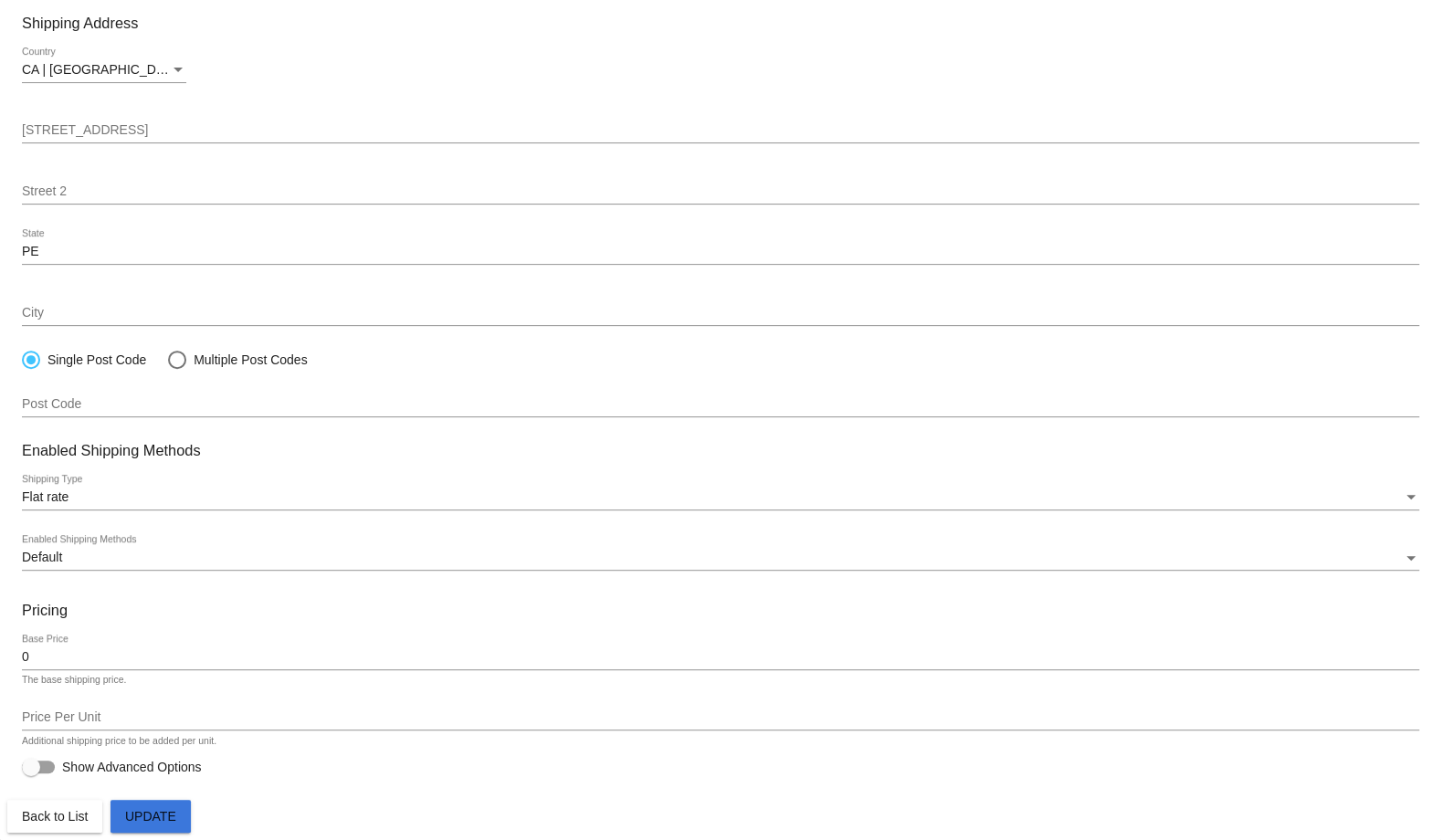
click at [142, 811] on span "Update" at bounding box center [151, 816] width 52 height 15
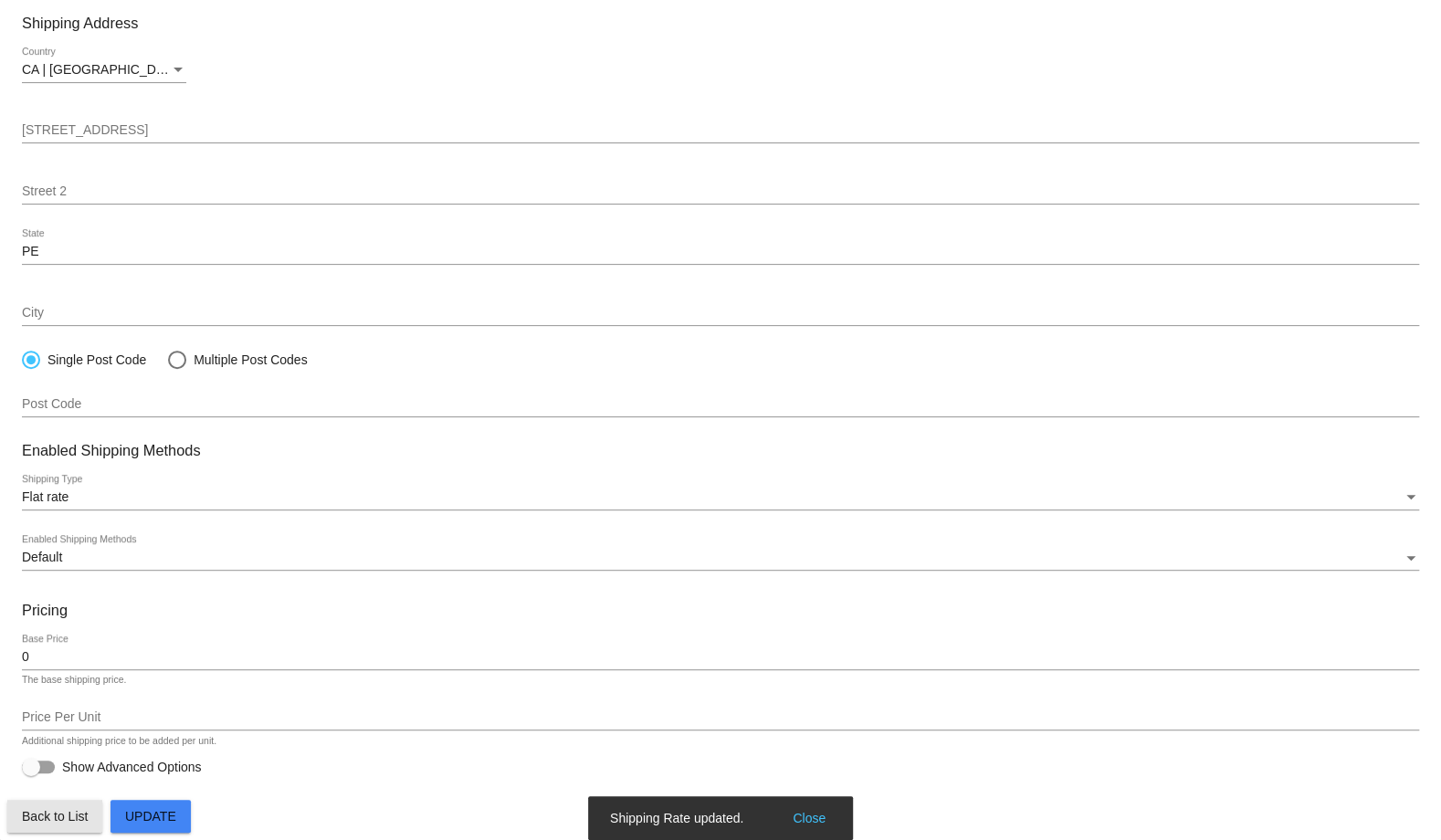
click at [74, 819] on span "Back to List" at bounding box center [55, 816] width 66 height 15
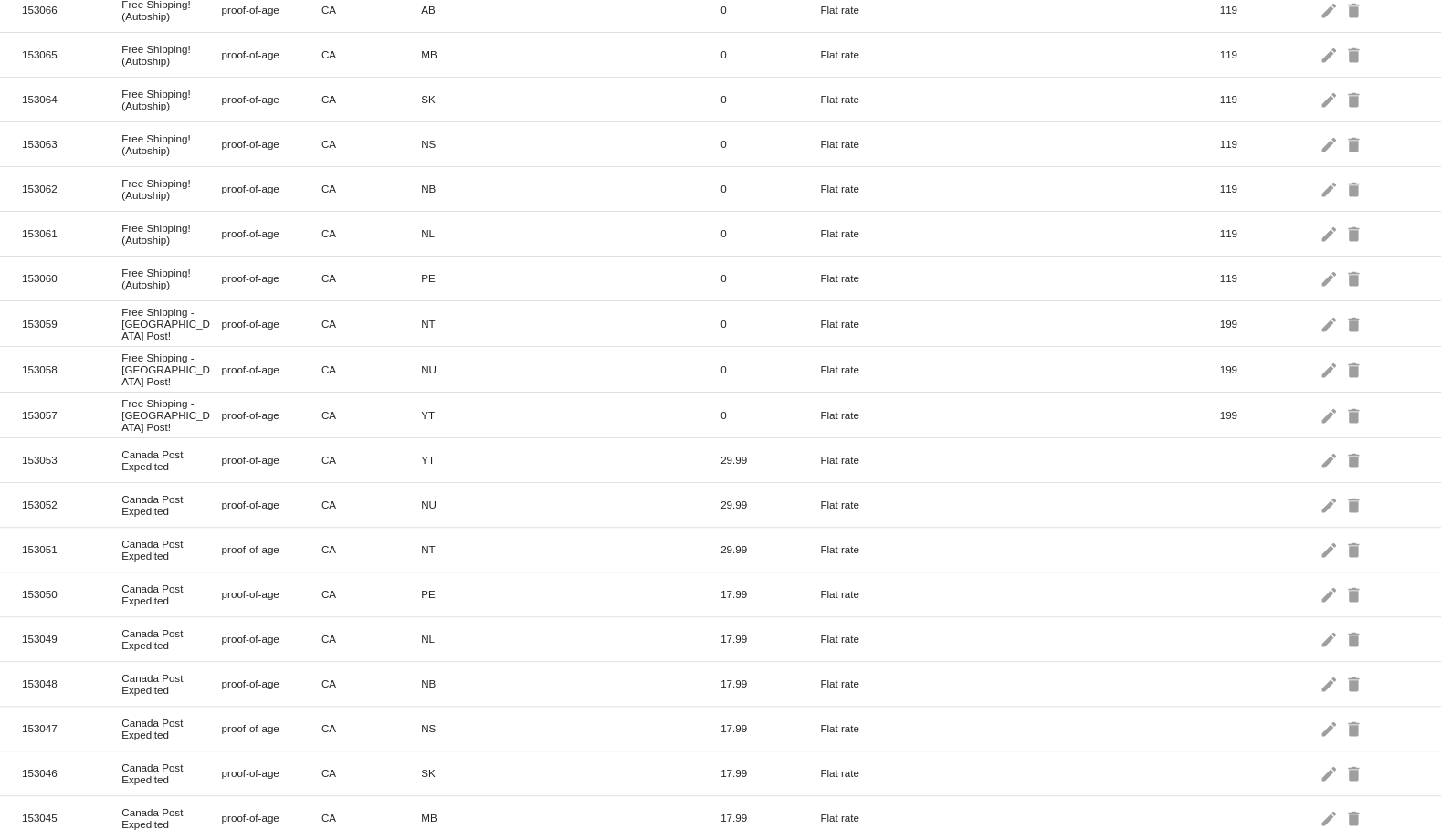
scroll to position [447, 0]
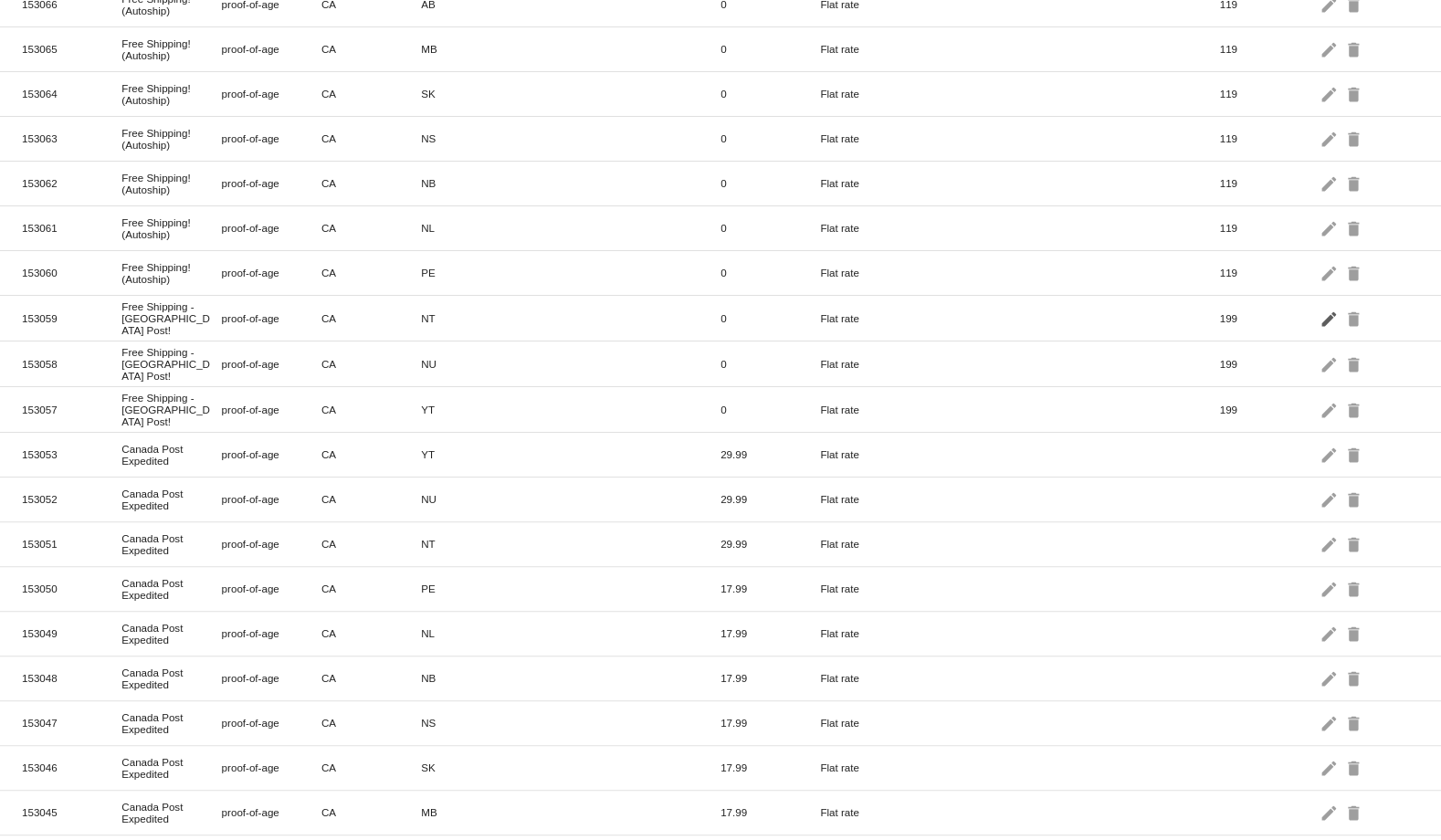
click at [1320, 304] on mat-icon "edit" at bounding box center [1331, 318] width 22 height 29
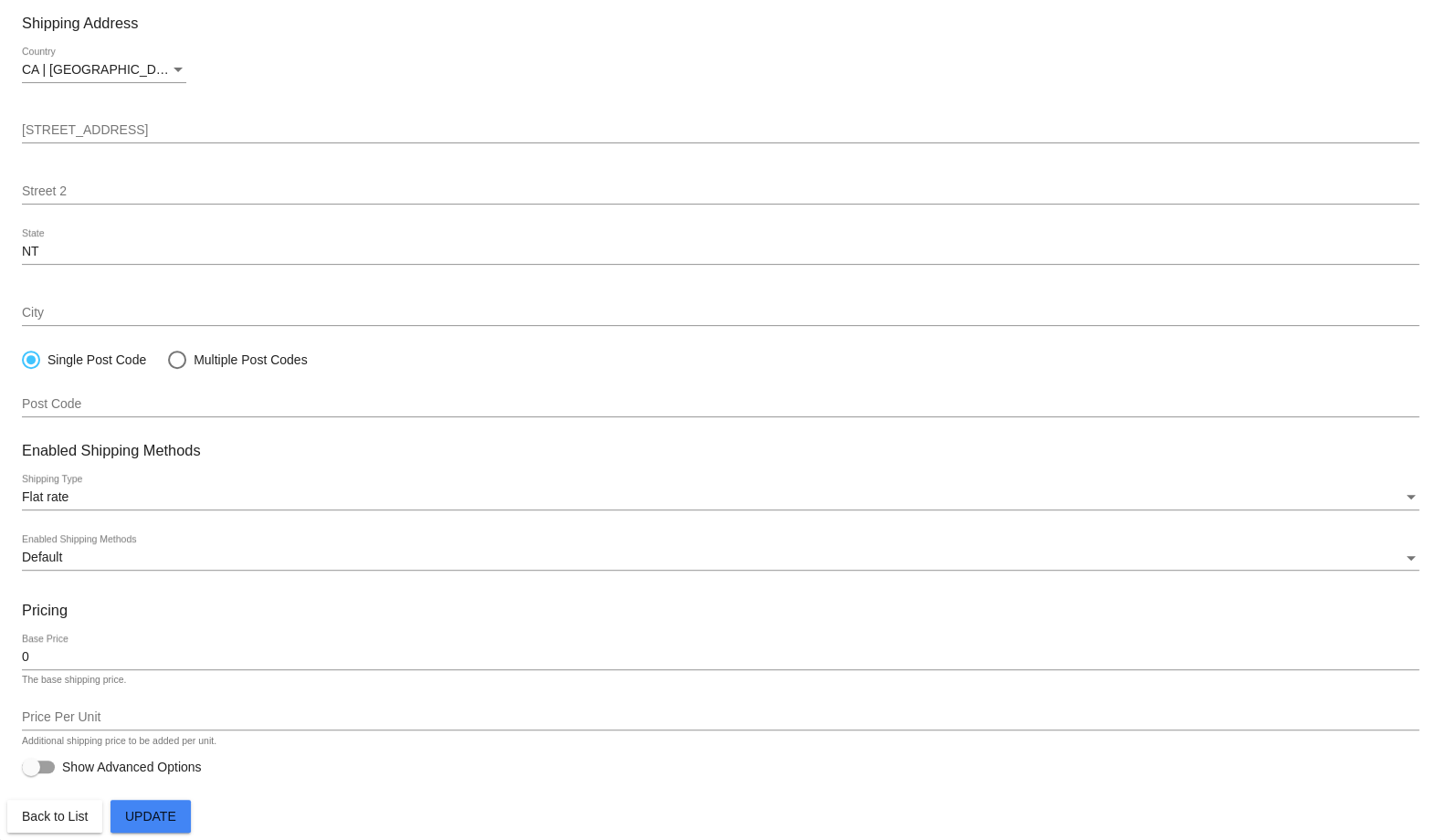
paste input "! (Autoship)"
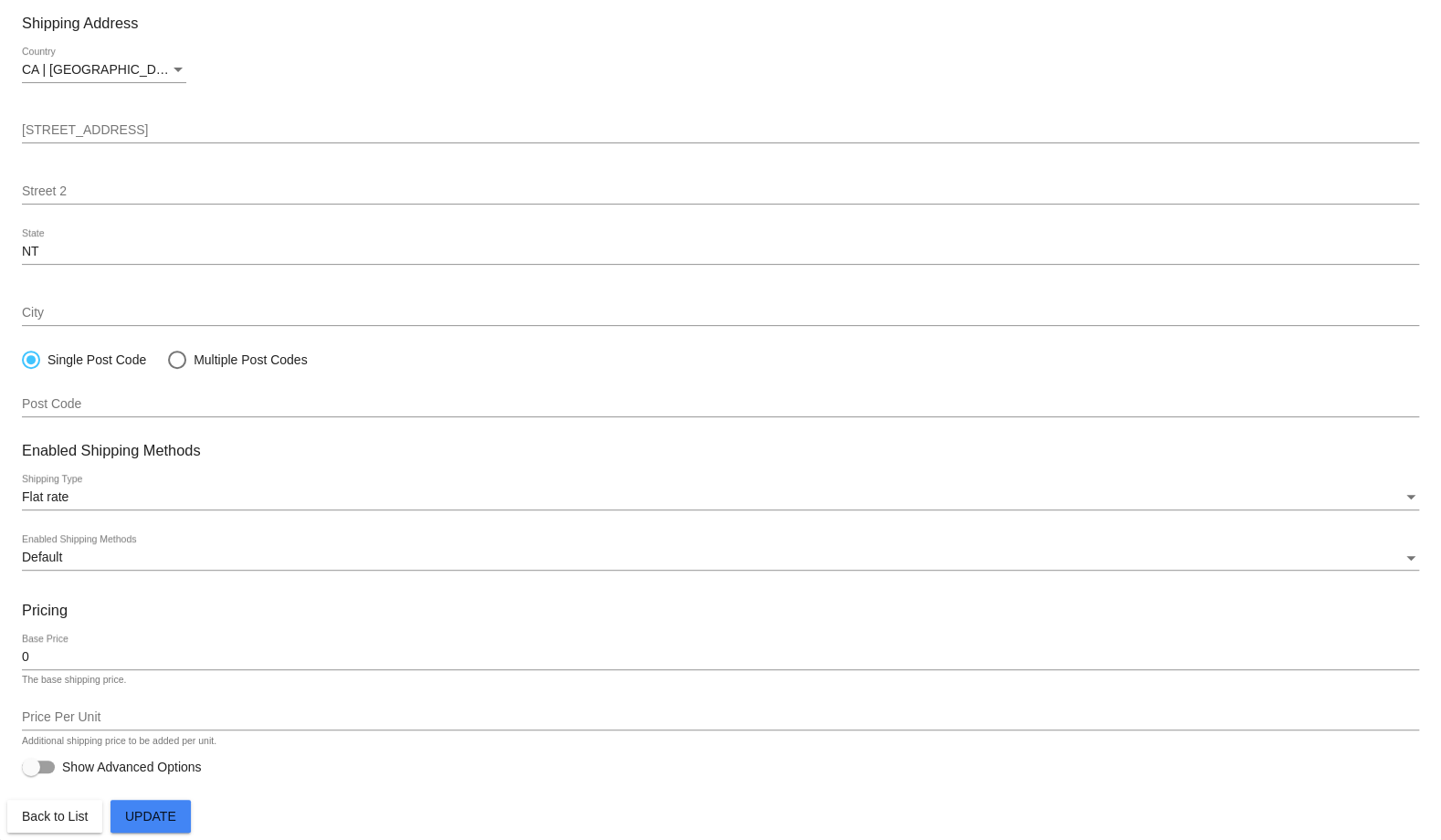
type input "Free Shipping! (Autoship)"
click at [144, 816] on span "Update" at bounding box center [151, 816] width 52 height 15
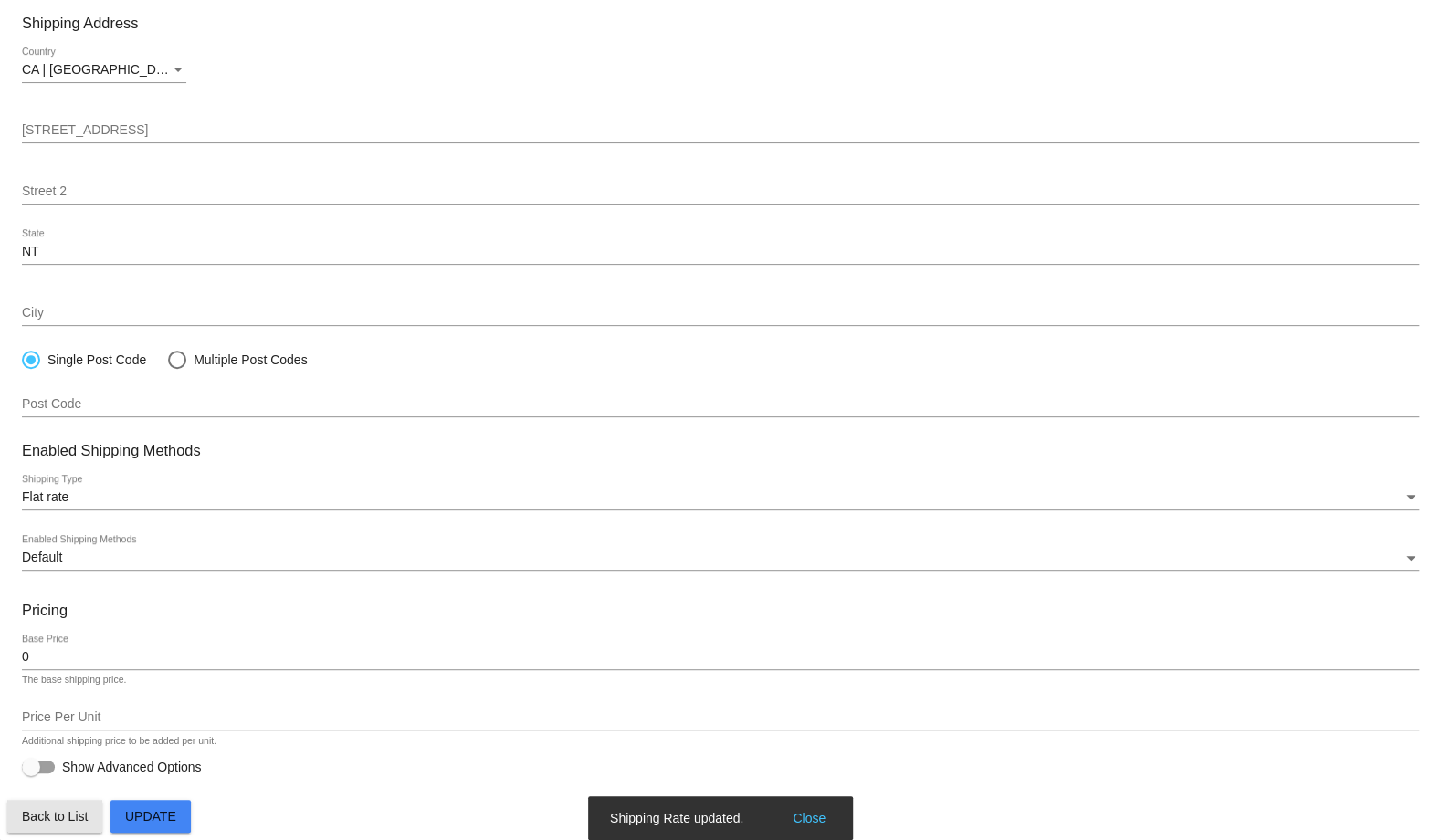
click at [77, 816] on span "Back to List" at bounding box center [55, 816] width 66 height 15
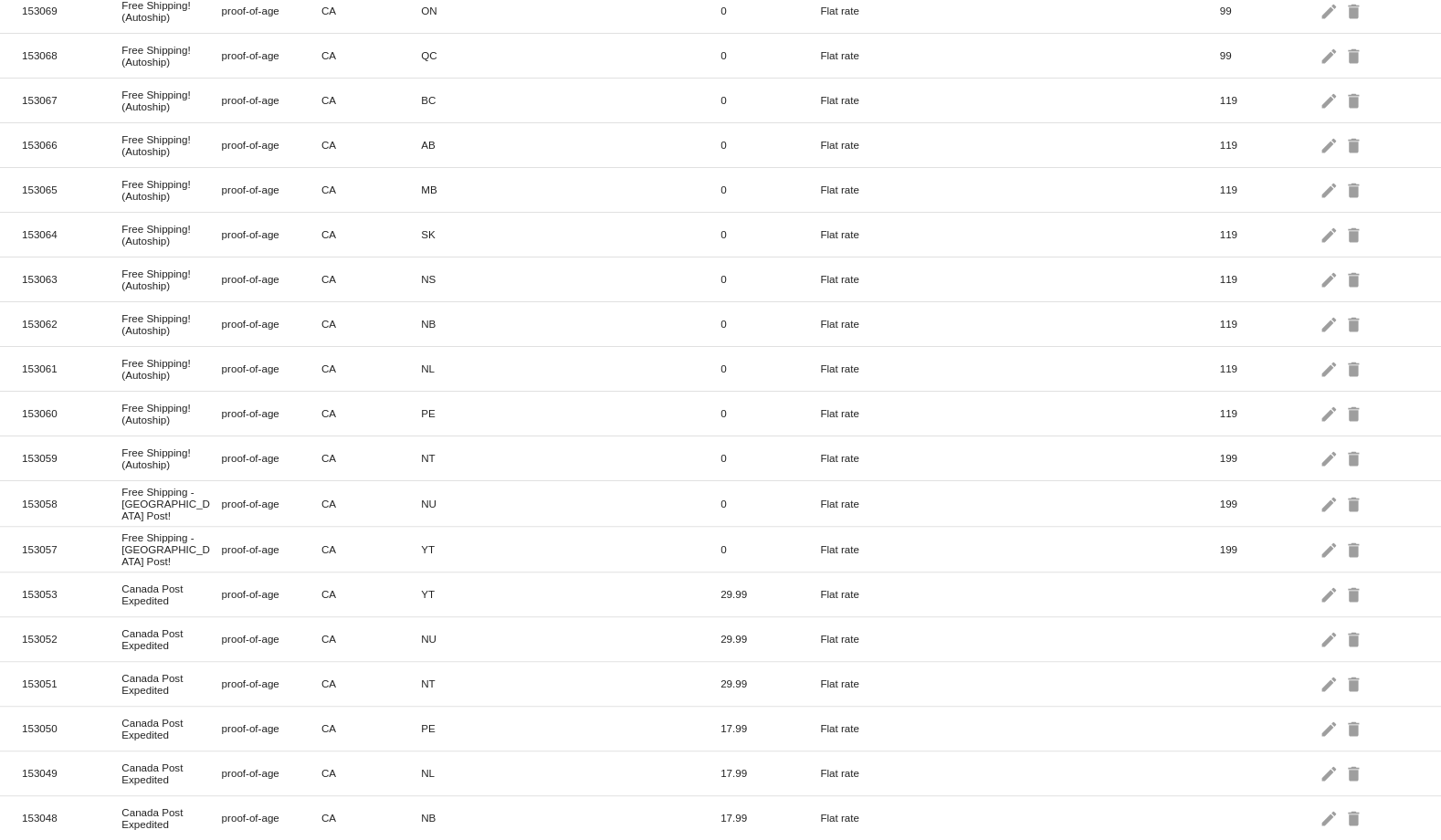
scroll to position [313, 0]
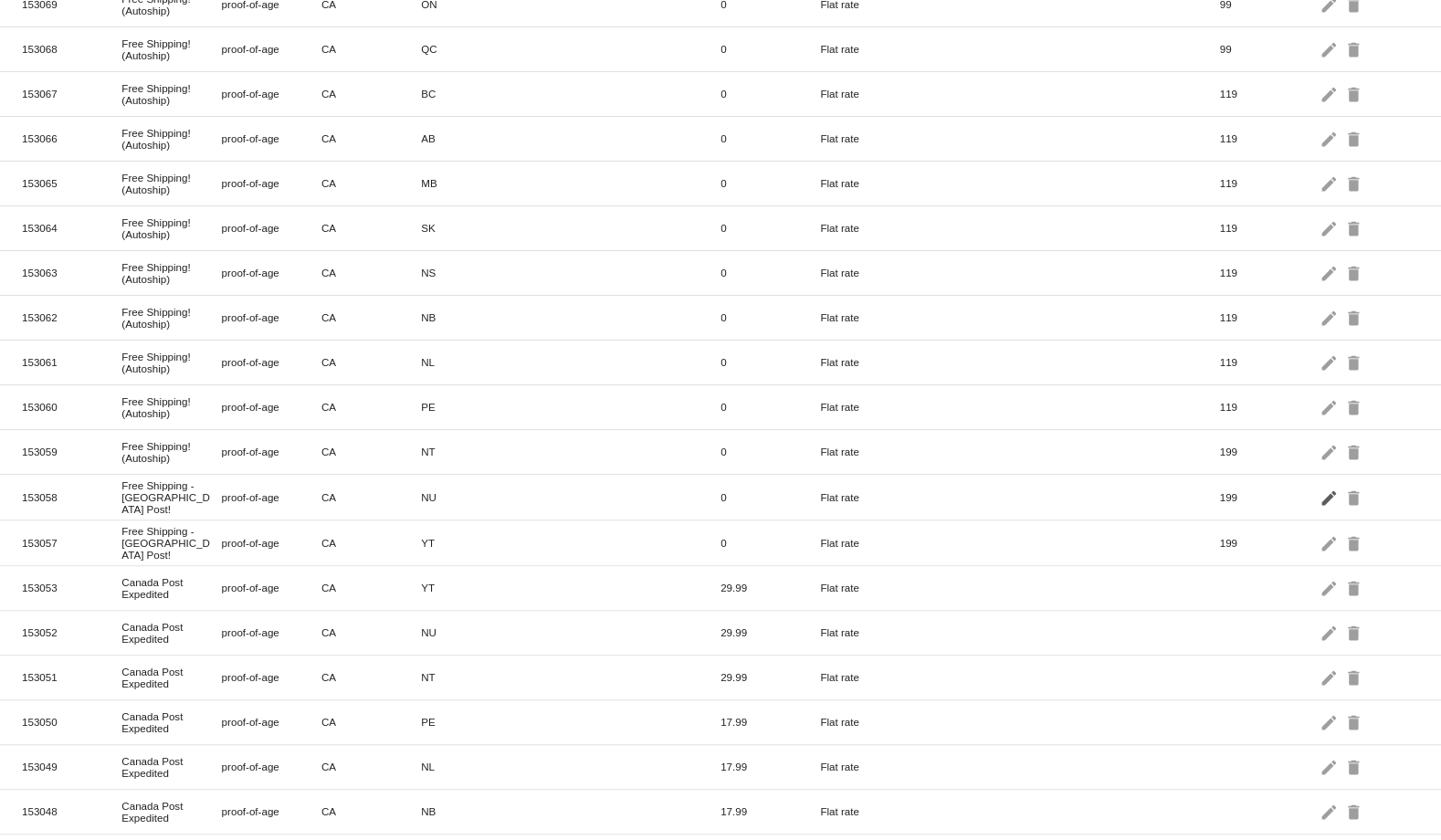
click at [1320, 484] on mat-icon "edit" at bounding box center [1331, 497] width 22 height 29
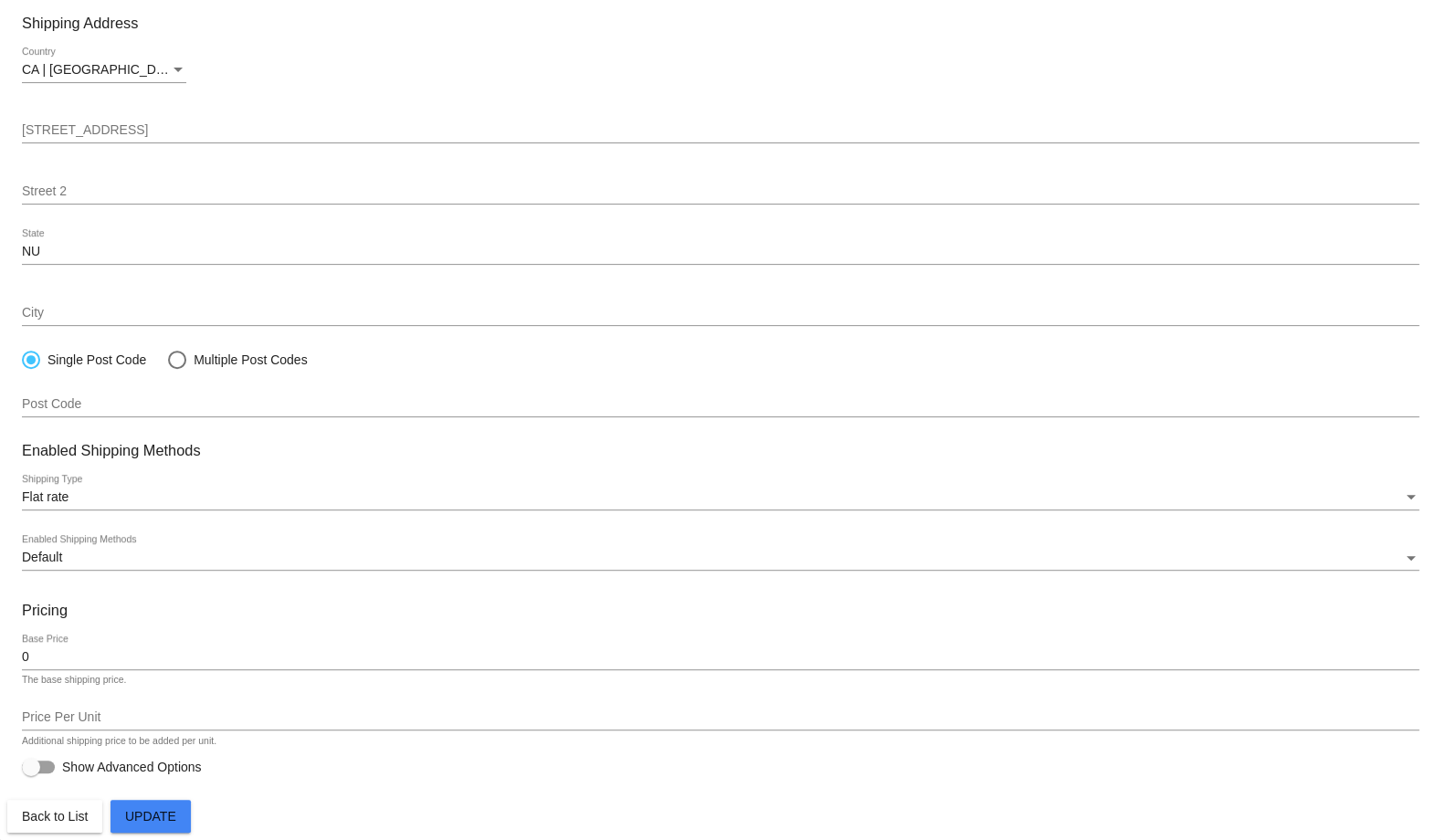
paste input "! (Autoship)"
type input "Free Shipping! (Autoship)"
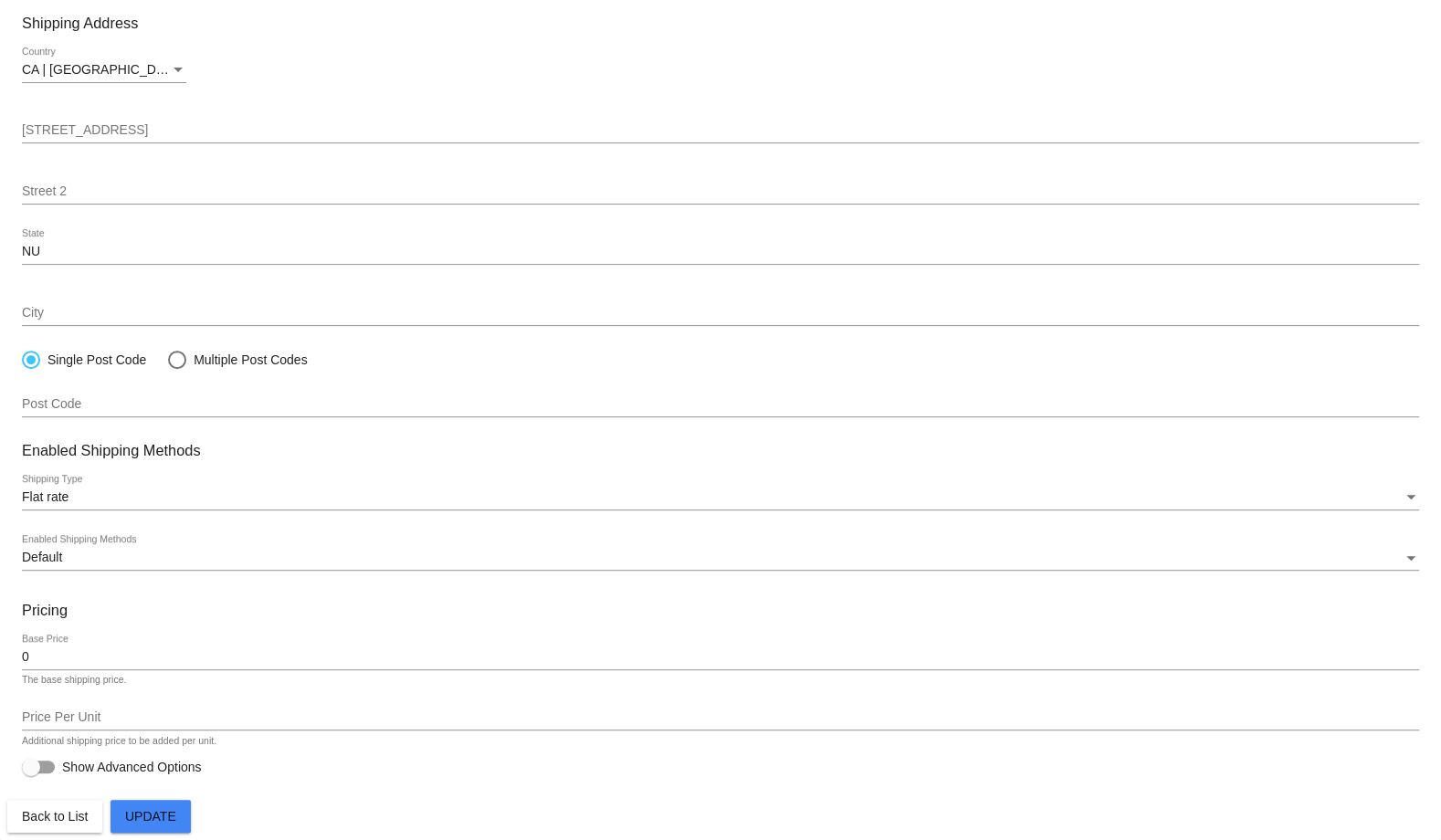
click at [129, 819] on span "Update" at bounding box center [151, 816] width 52 height 15
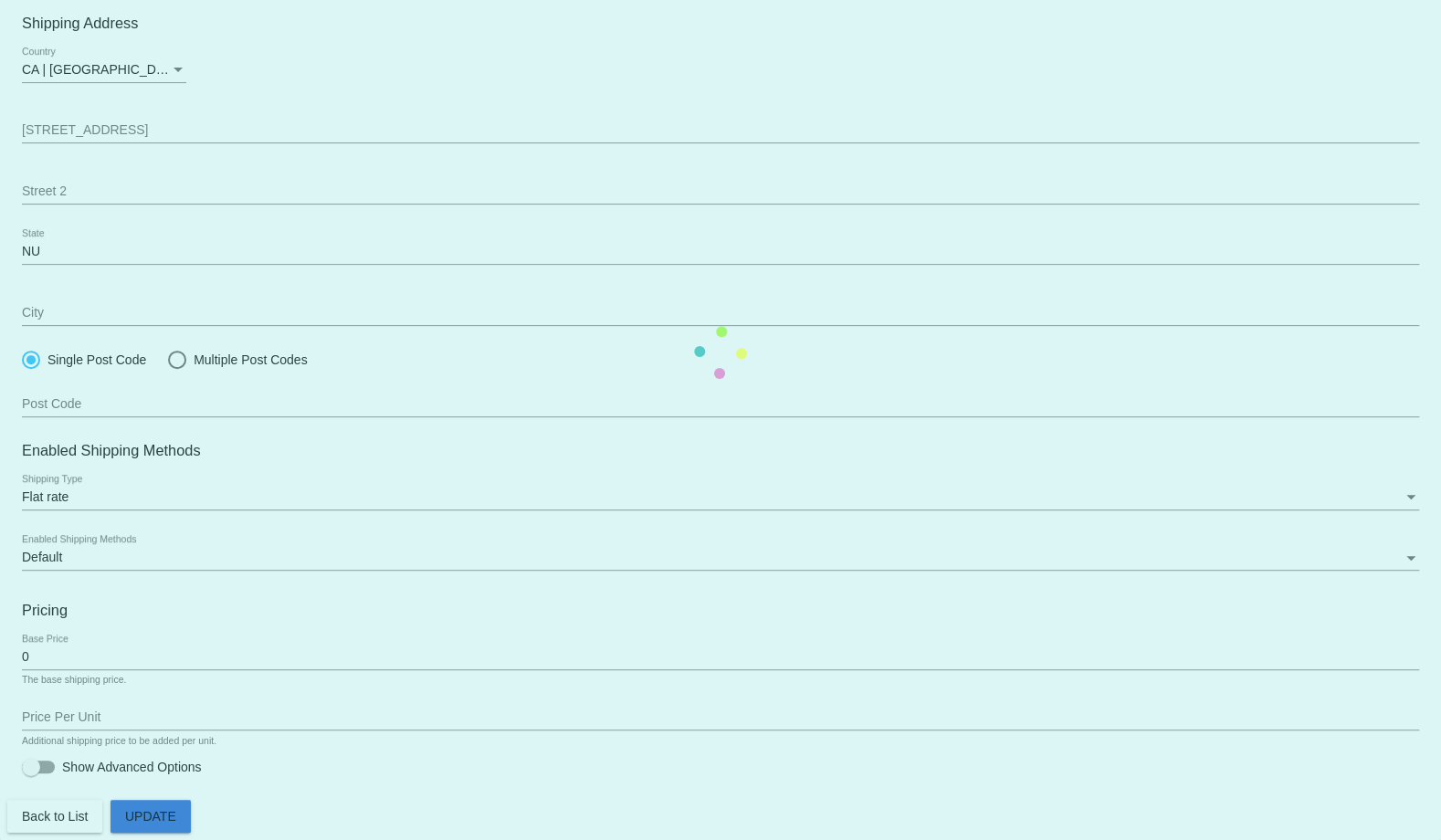
scroll to position [199, 0]
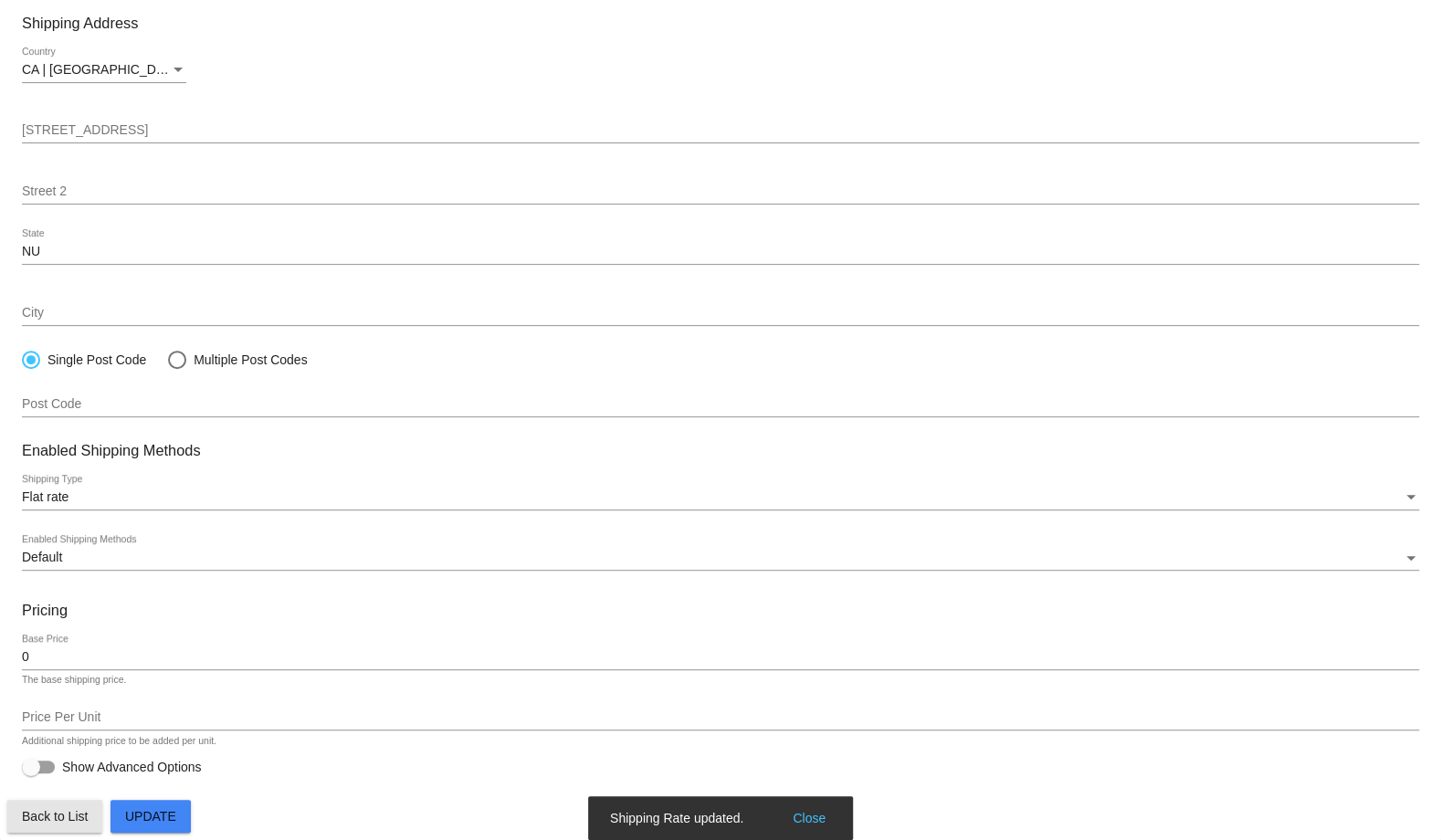
click at [79, 819] on span "Back to List" at bounding box center [55, 816] width 66 height 15
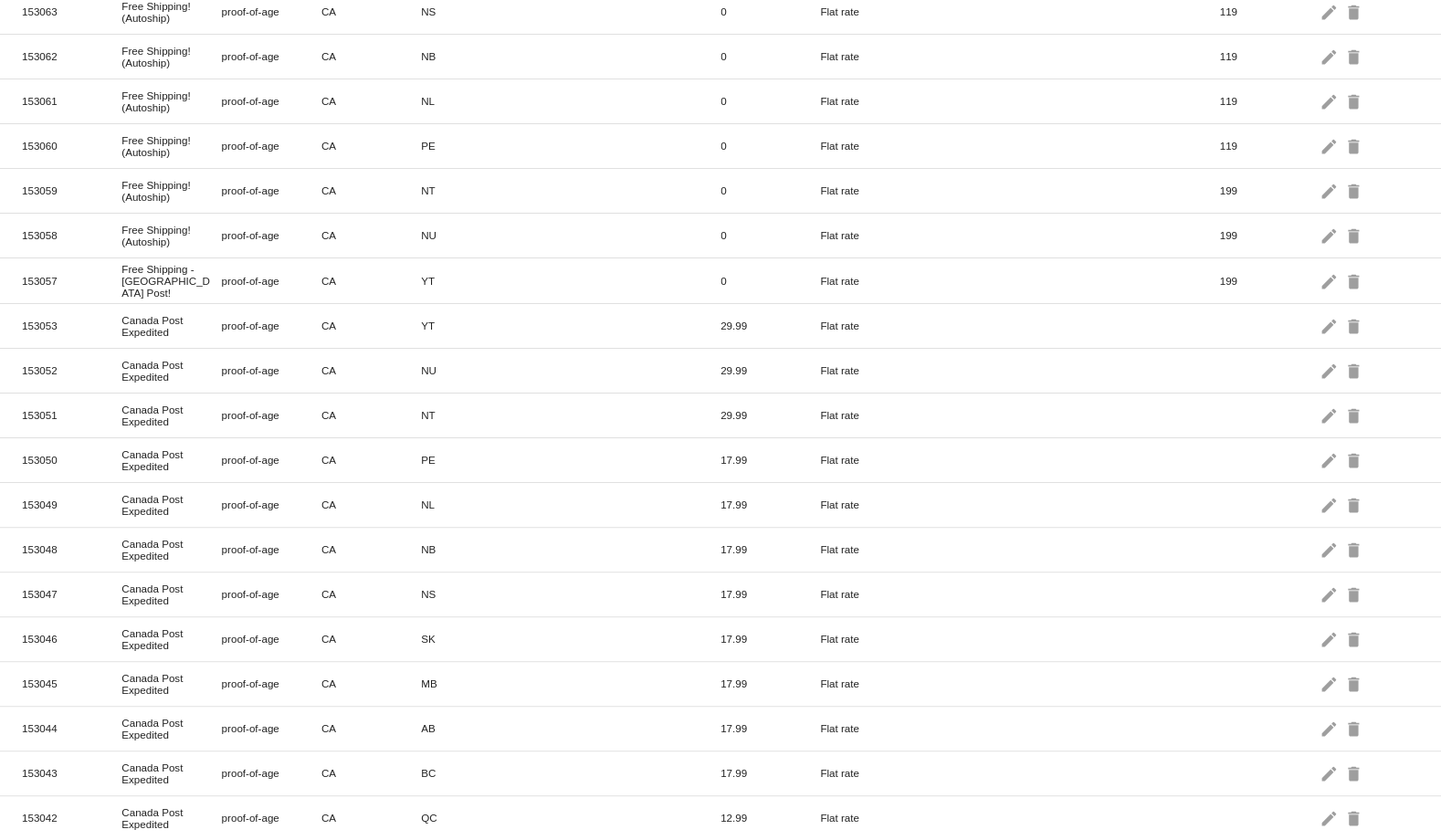
scroll to position [478, 0]
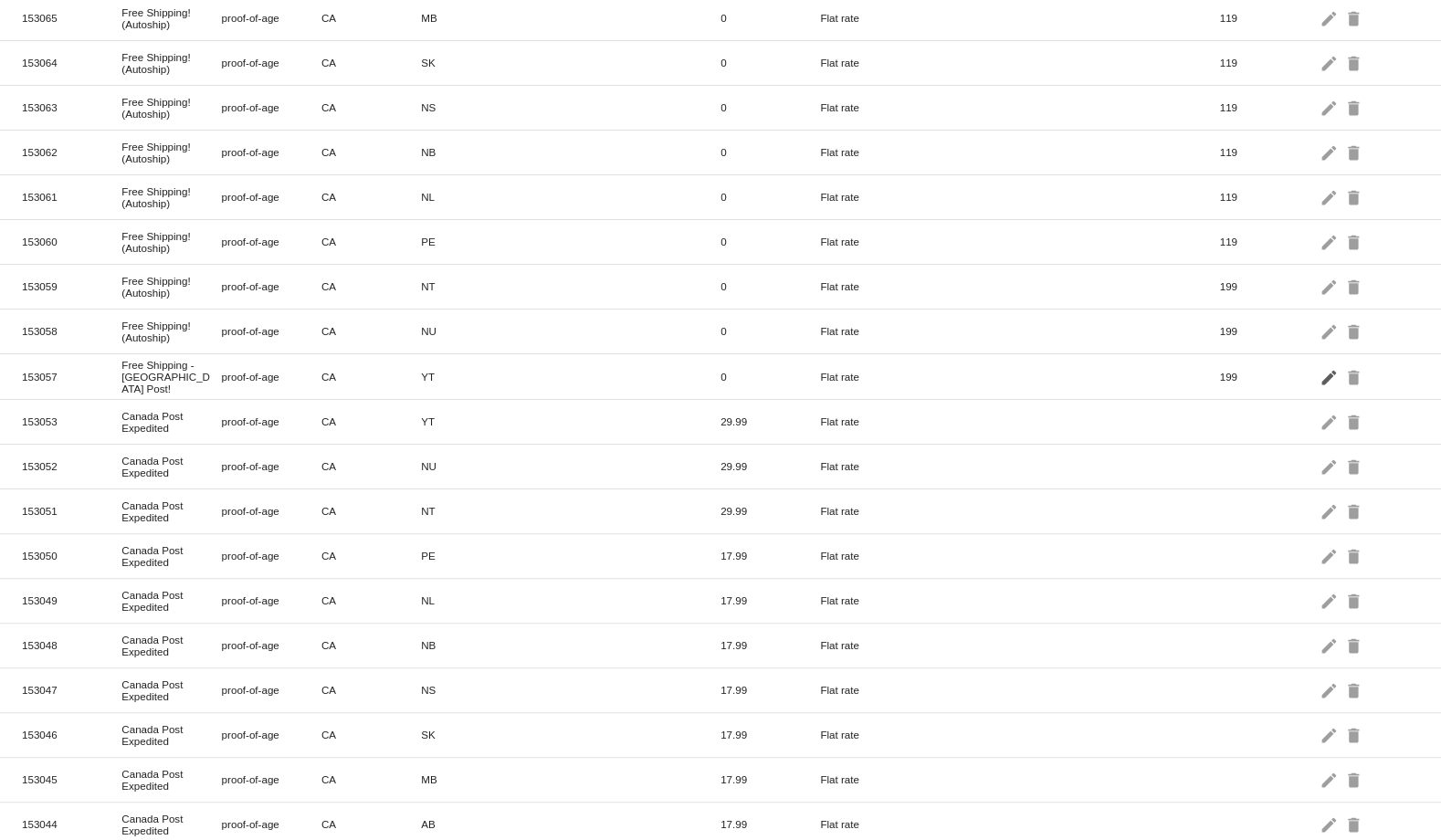
click at [1320, 362] on mat-icon "edit" at bounding box center [1331, 376] width 22 height 29
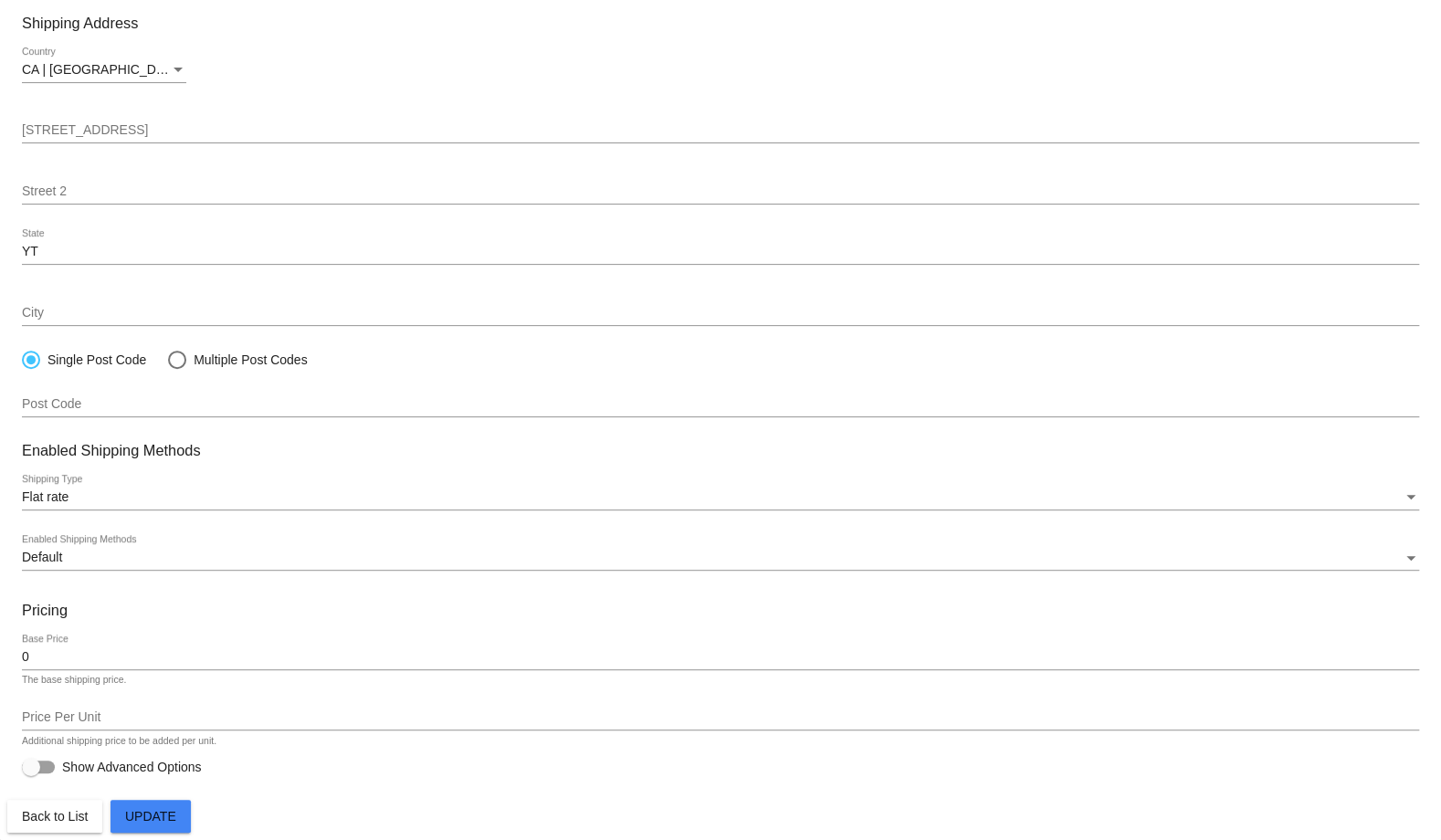
paste input "! (Autoship)"
type input "Free Shipping! (Autoship)"
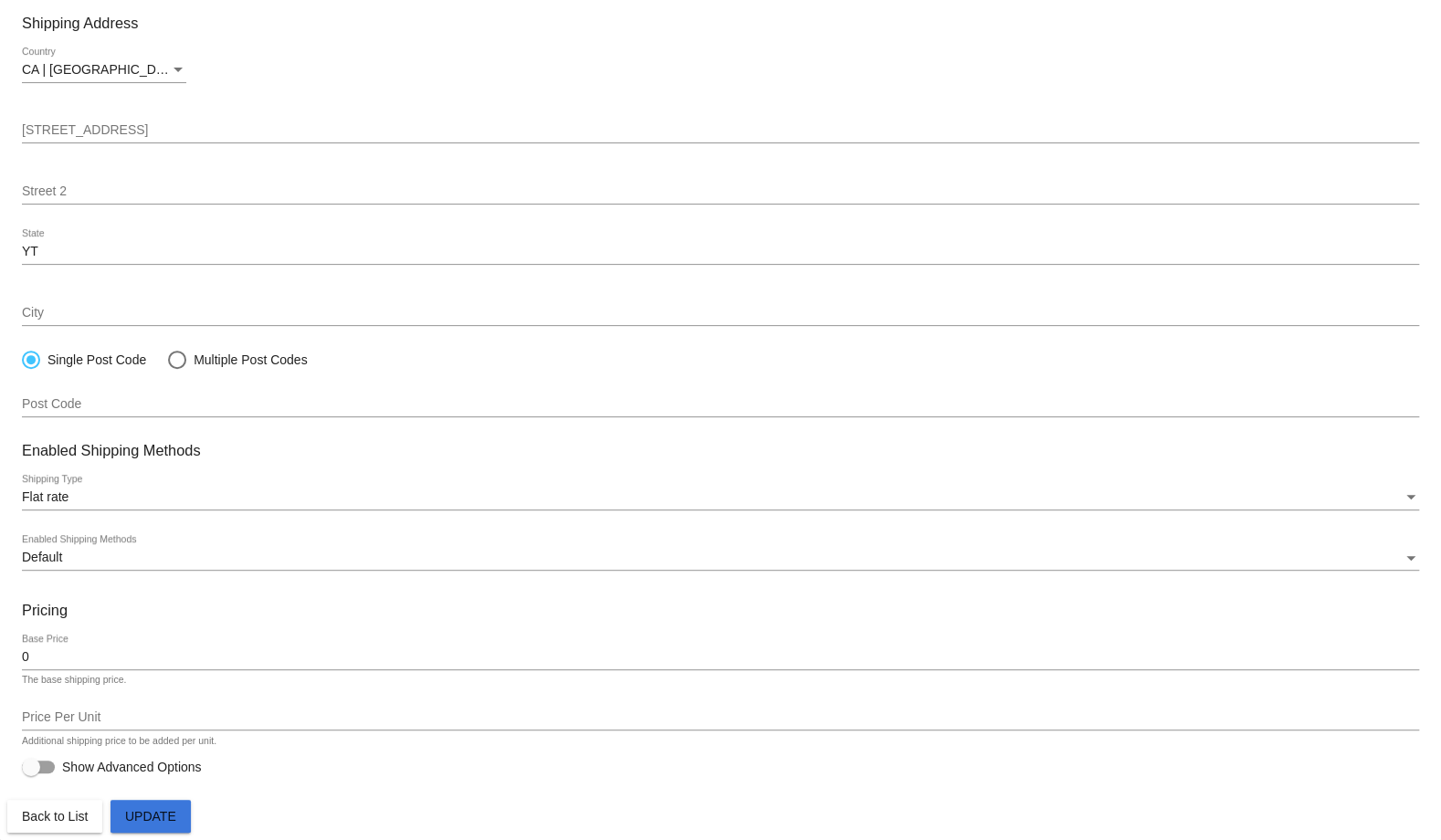
click at [129, 825] on button "Update" at bounding box center [150, 816] width 80 height 33
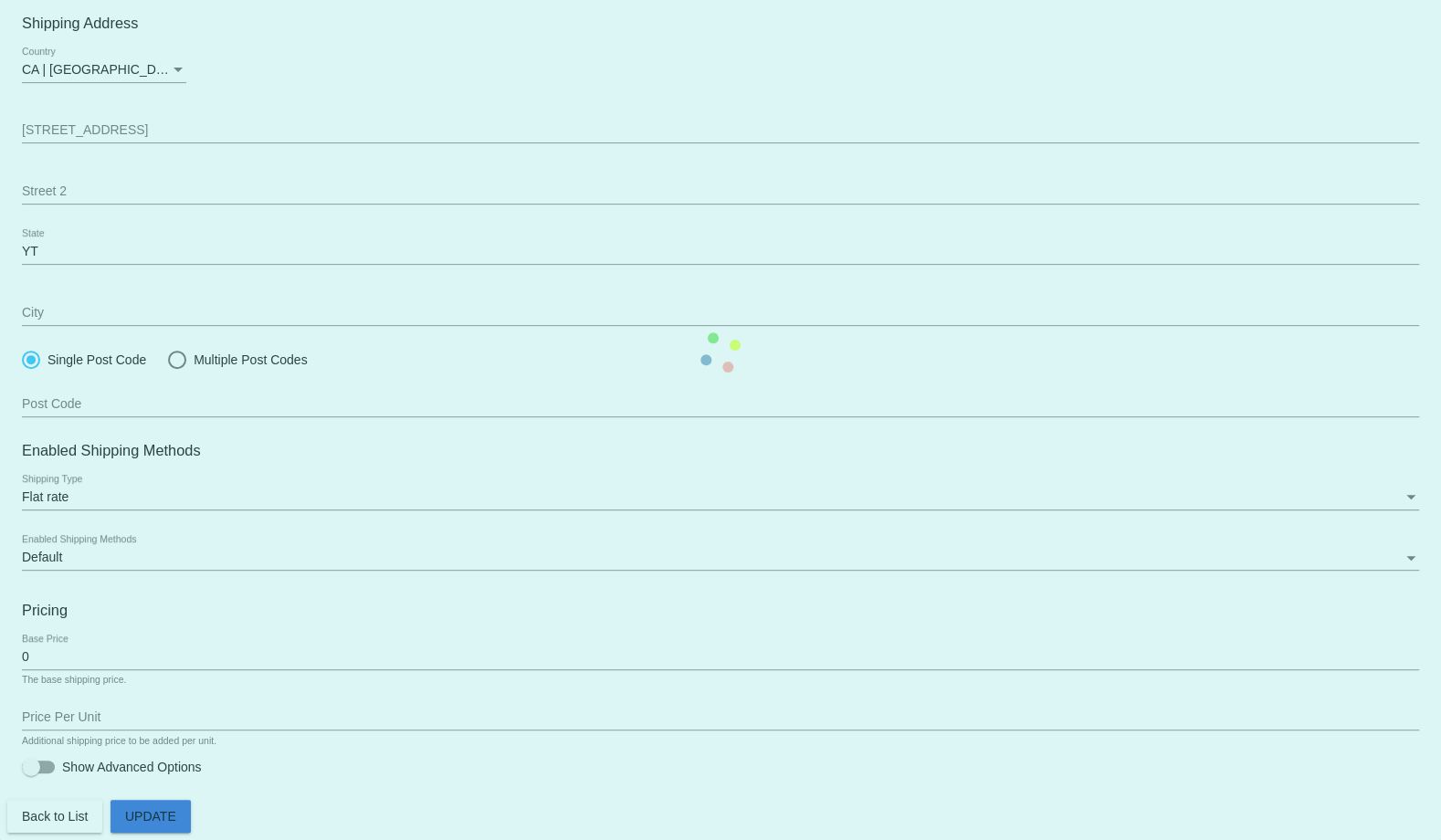
scroll to position [199, 0]
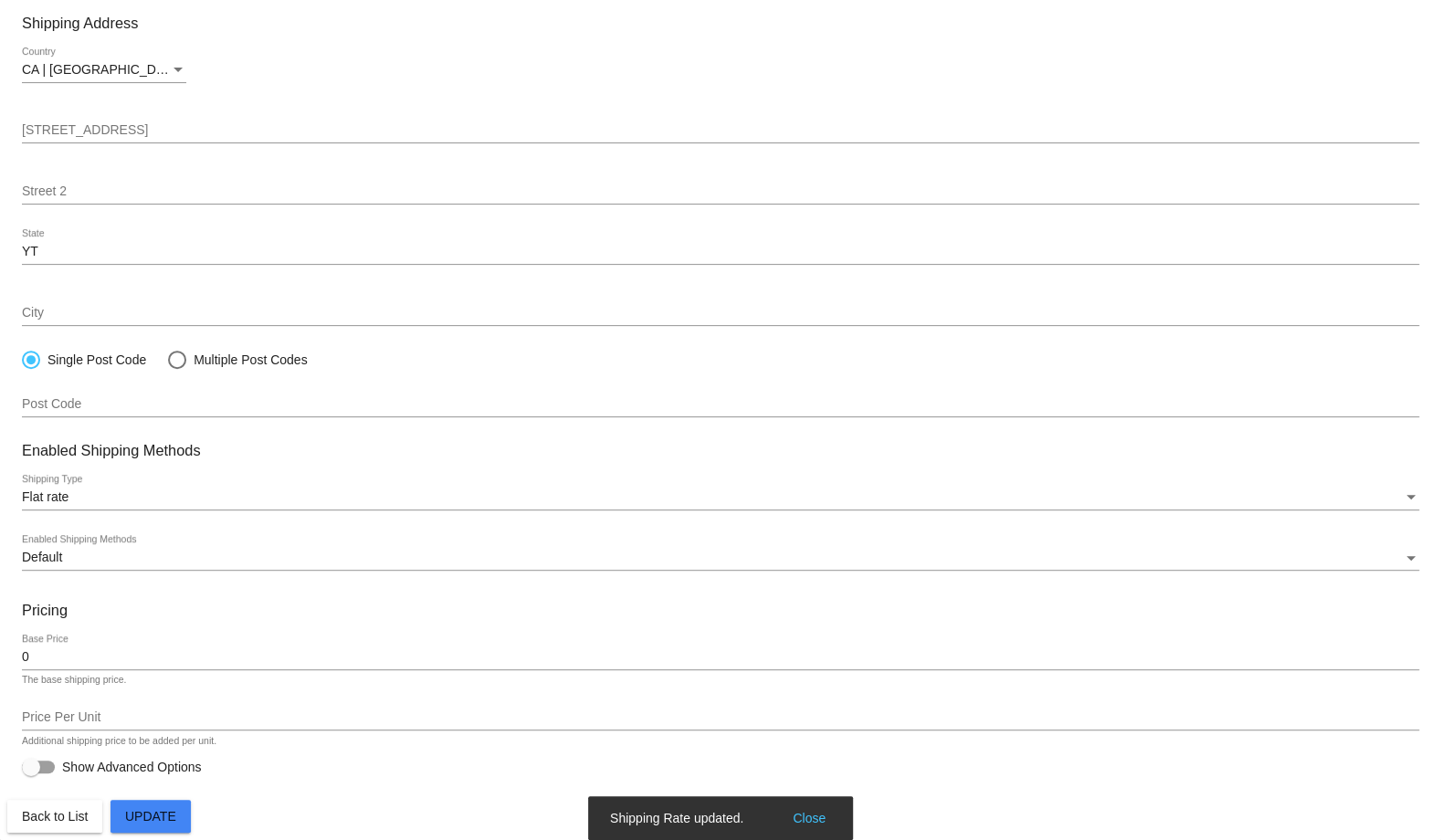
click at [72, 818] on span "Back to List" at bounding box center [55, 816] width 66 height 15
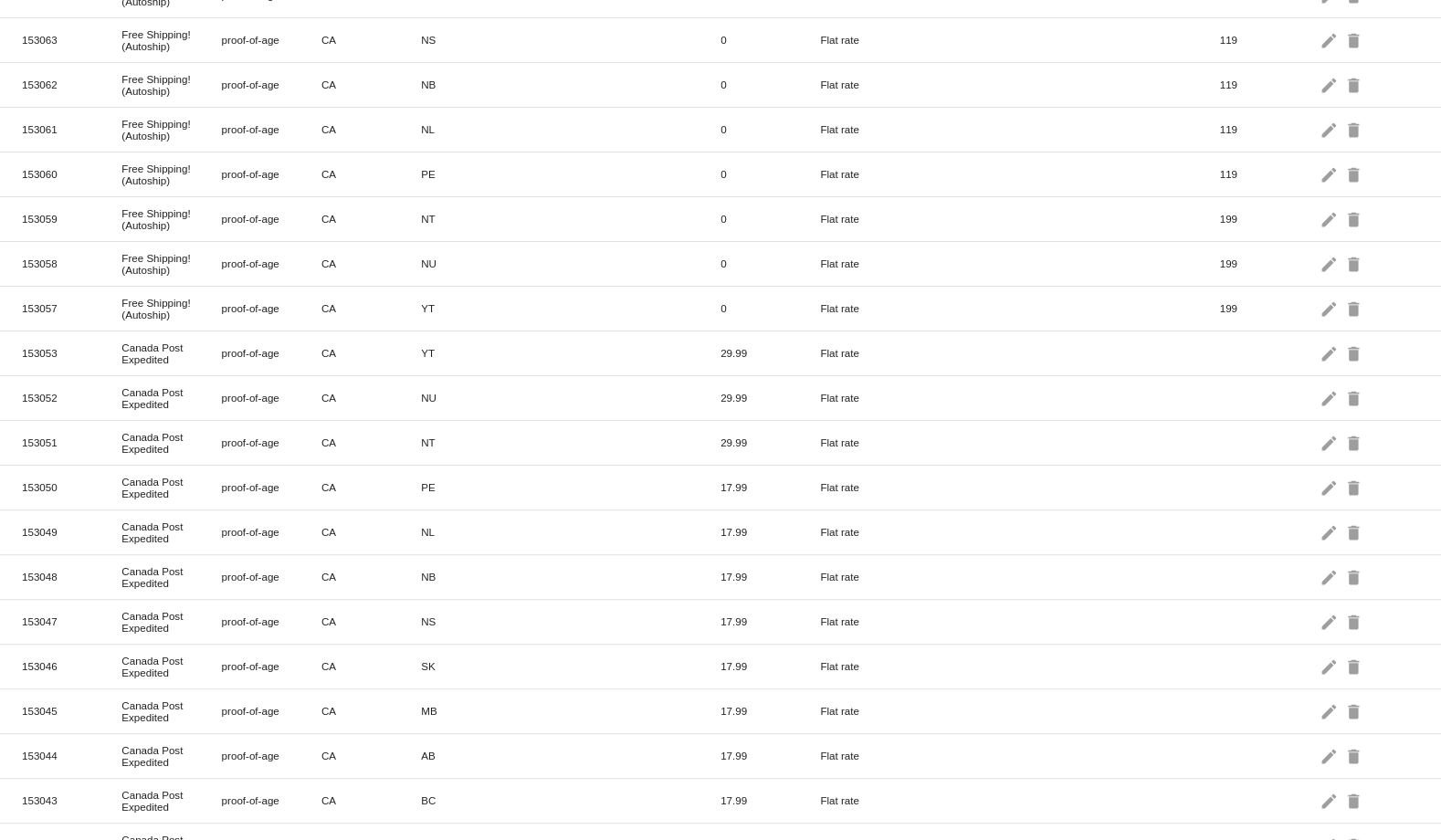
scroll to position [531, 0]
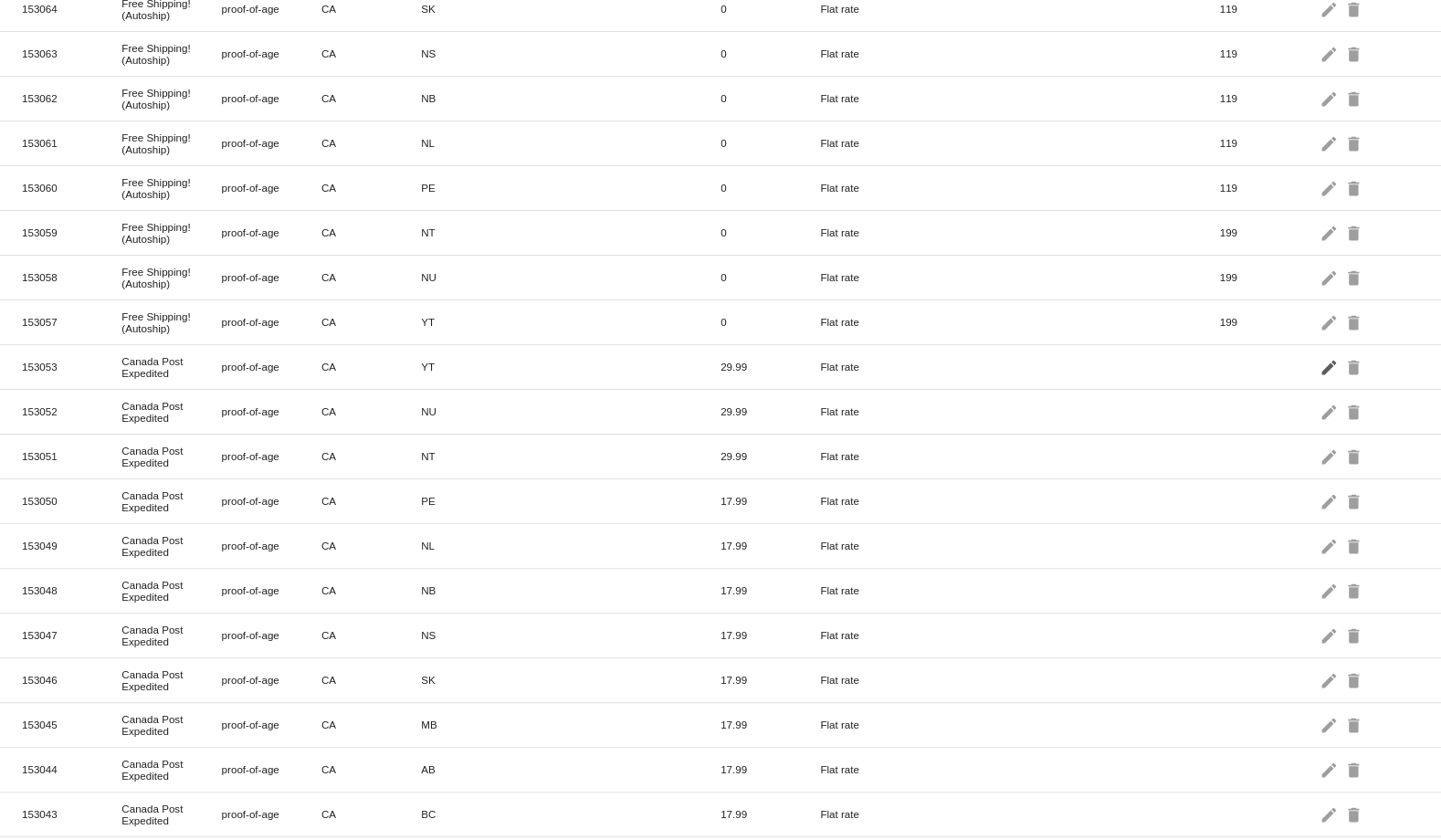
click at [1320, 352] on mat-icon "edit" at bounding box center [1331, 366] width 22 height 29
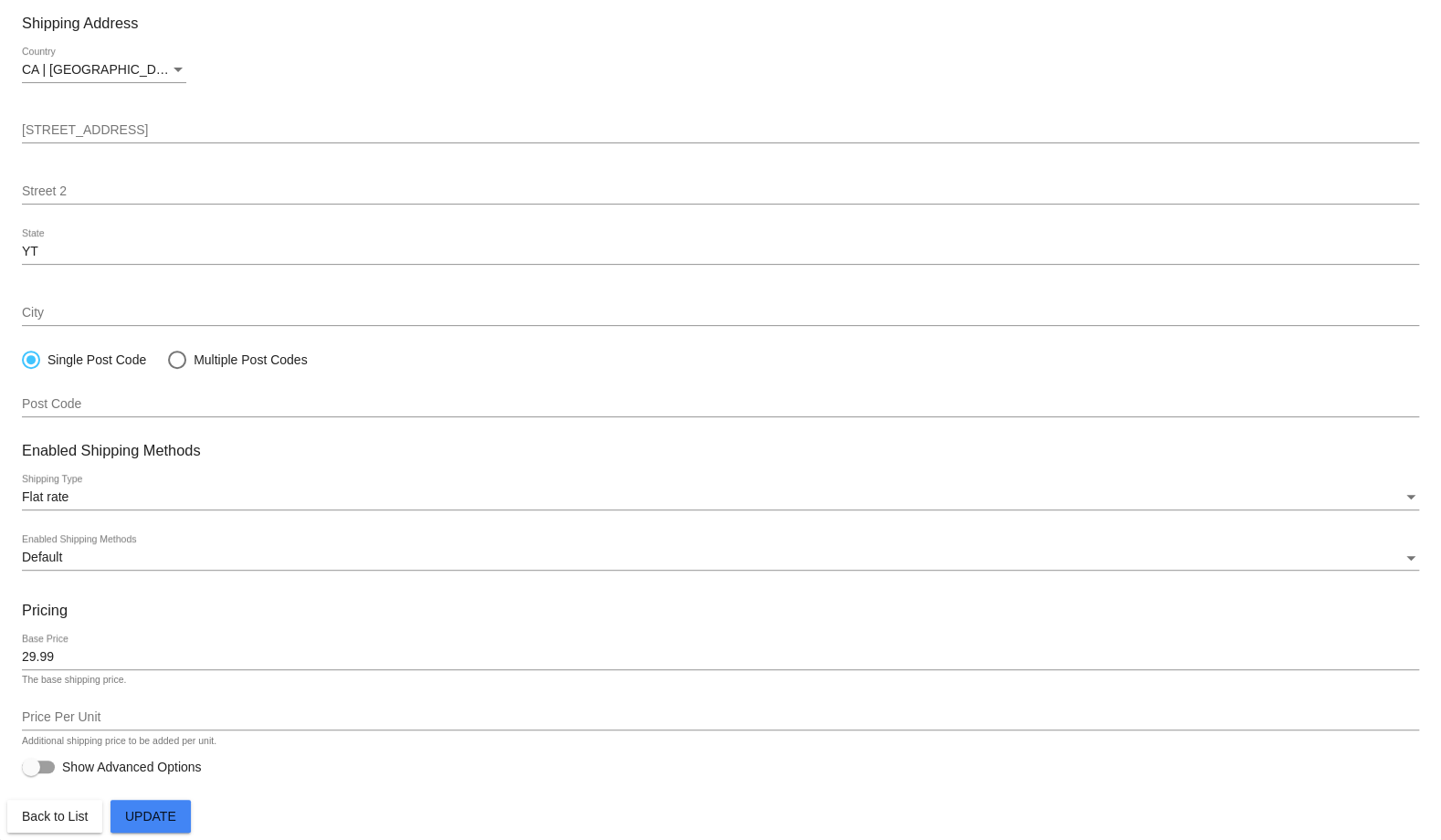
drag, startPoint x: 98, startPoint y: 108, endPoint x: -3, endPoint y: 109, distance: 101.0
type input "Expedited Shipping"
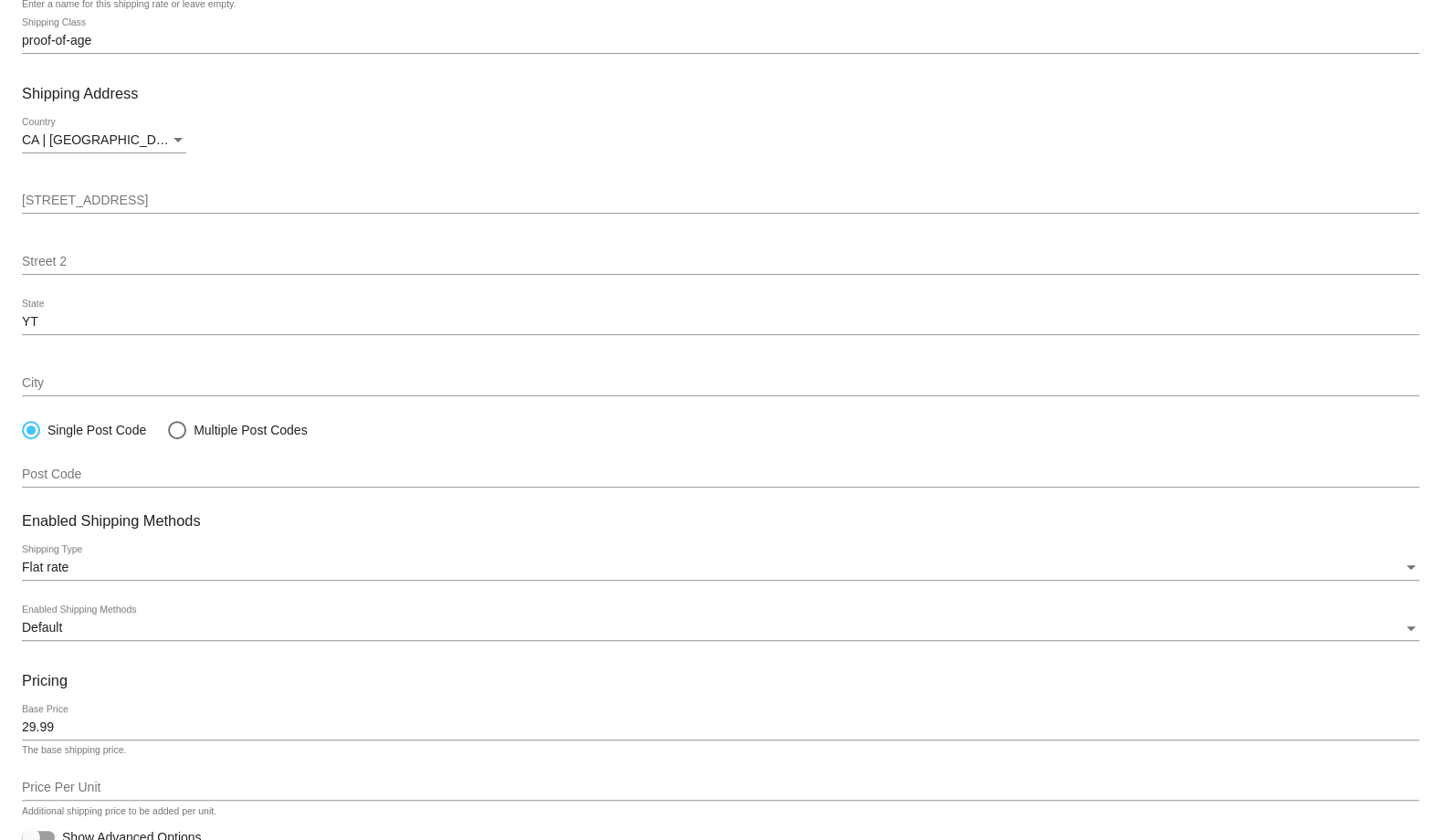
scroll to position [199, 0]
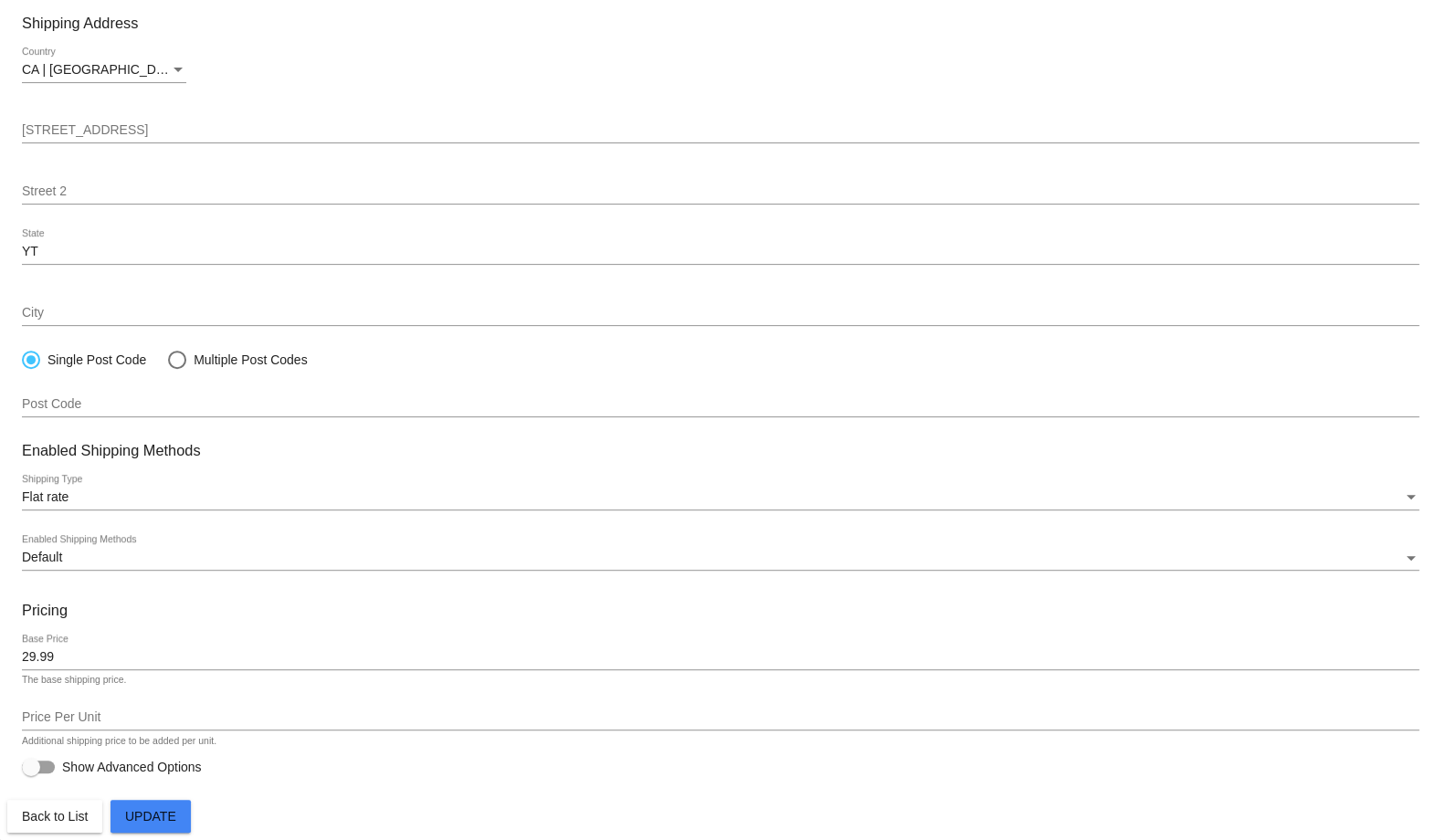
click at [154, 824] on button "Update" at bounding box center [150, 816] width 80 height 33
click at [74, 824] on button "Back to List" at bounding box center [55, 816] width 95 height 33
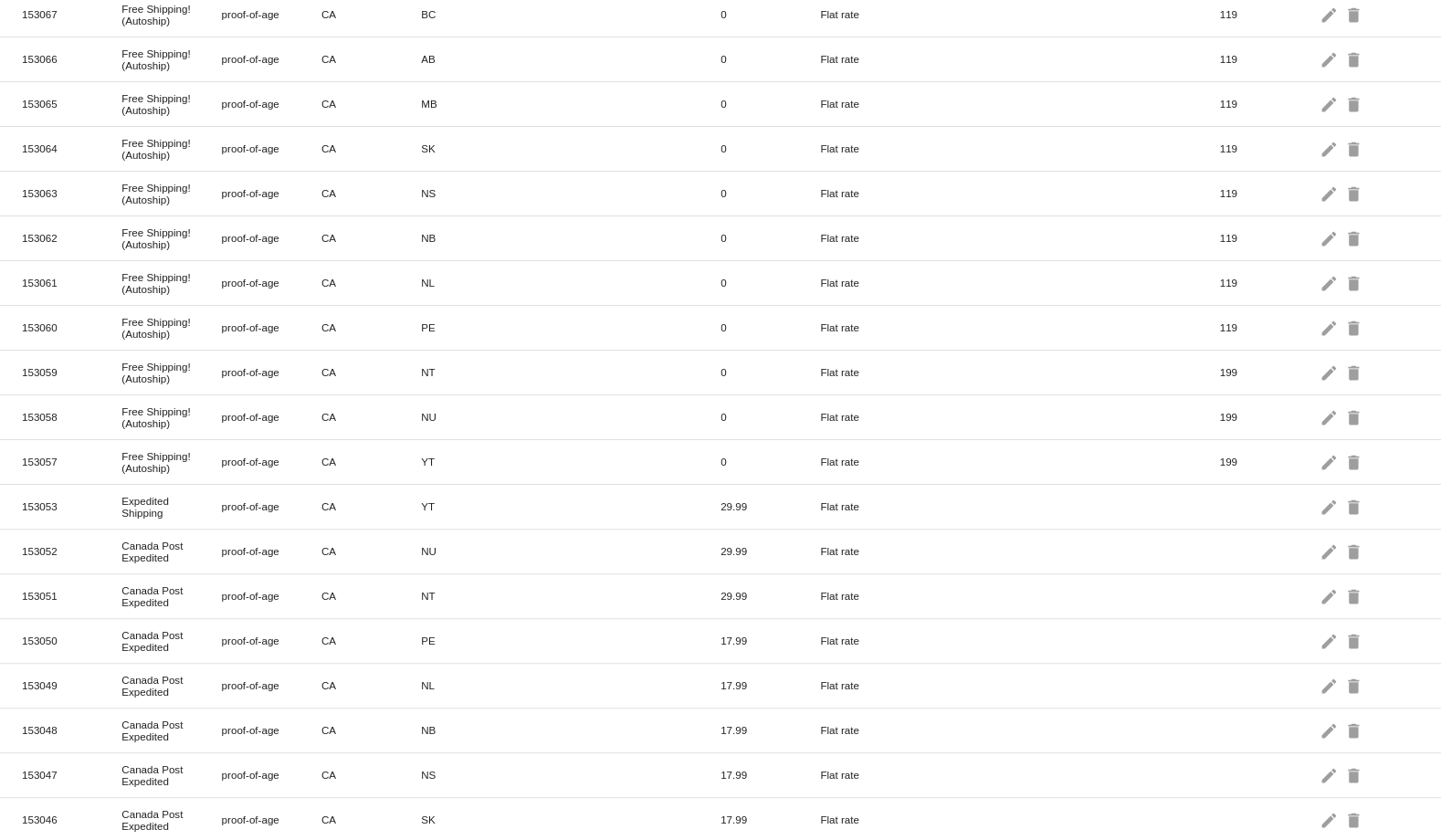
scroll to position [407, 0]
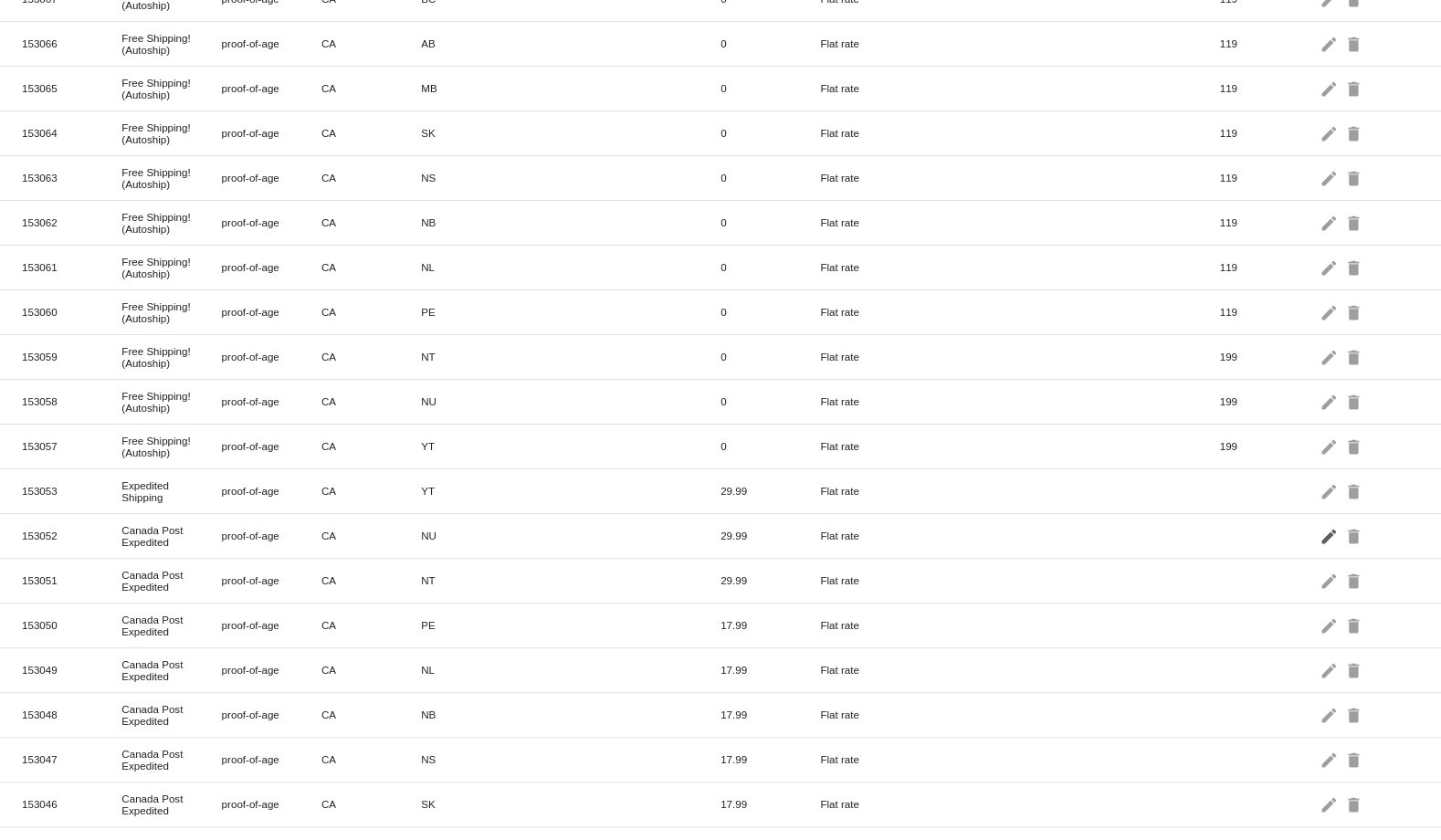
click at [1320, 521] on mat-icon "edit" at bounding box center [1331, 535] width 22 height 29
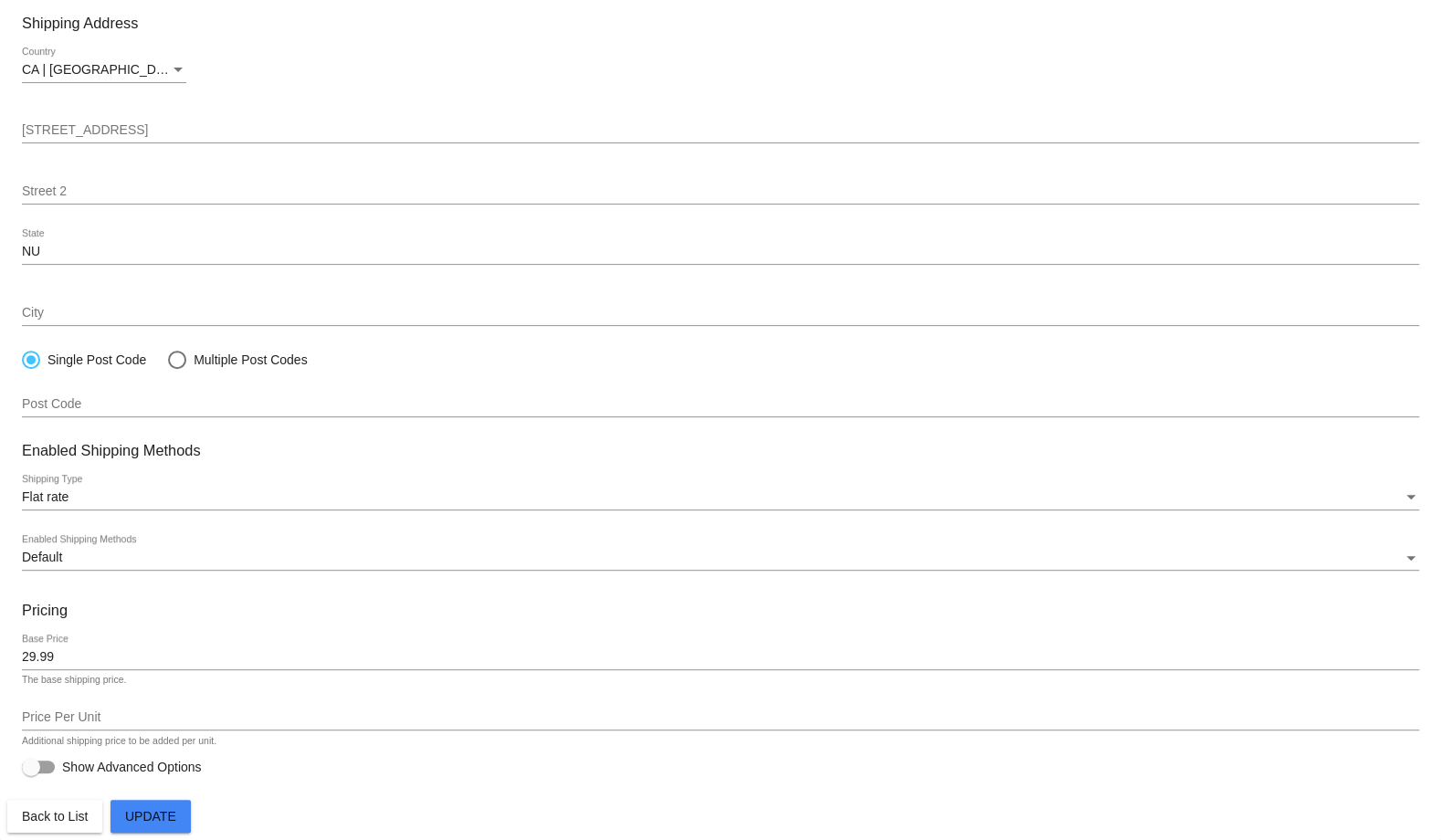
paste input "Expedited Shipping"
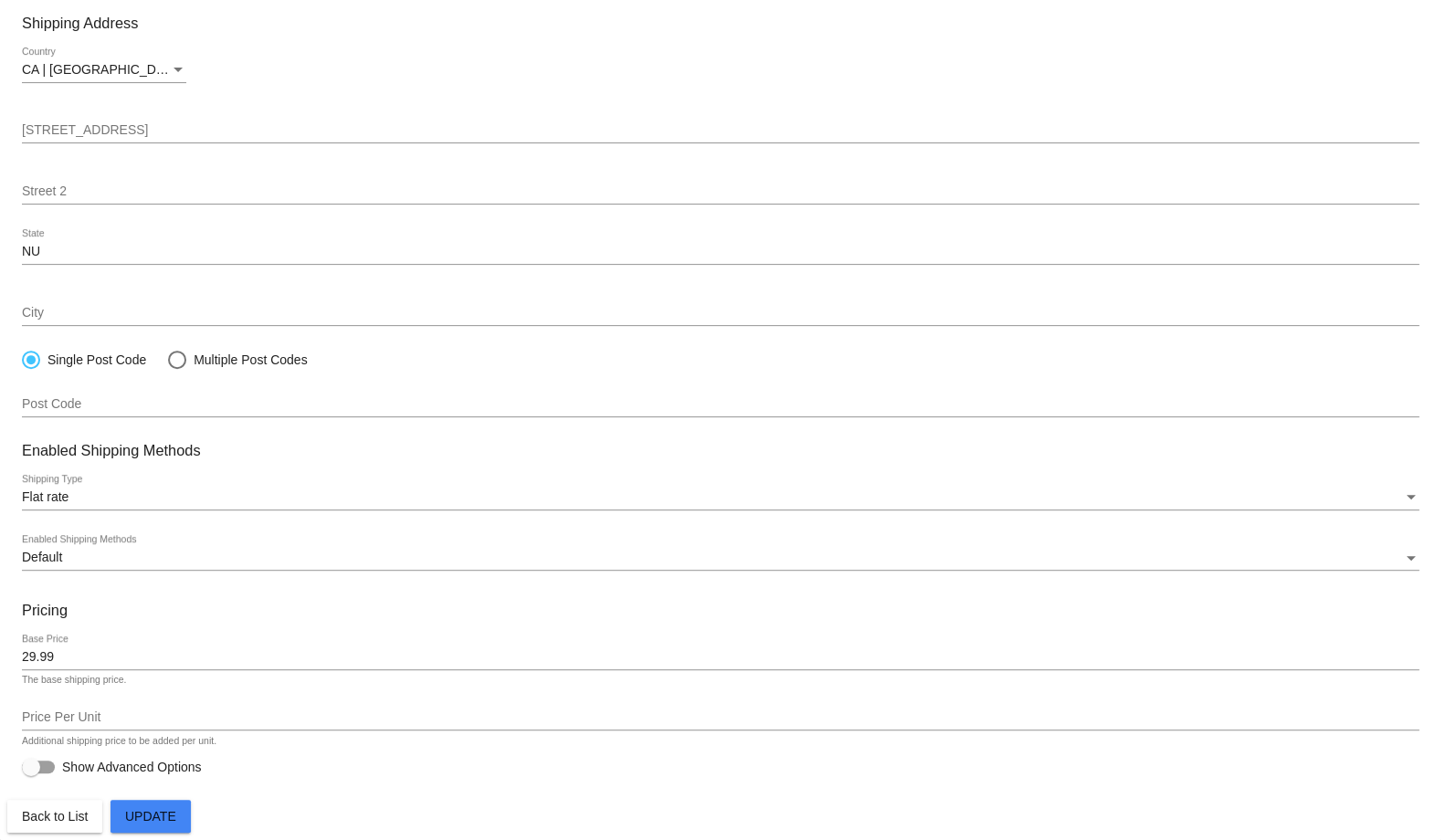
type input "Expedited Shipping"
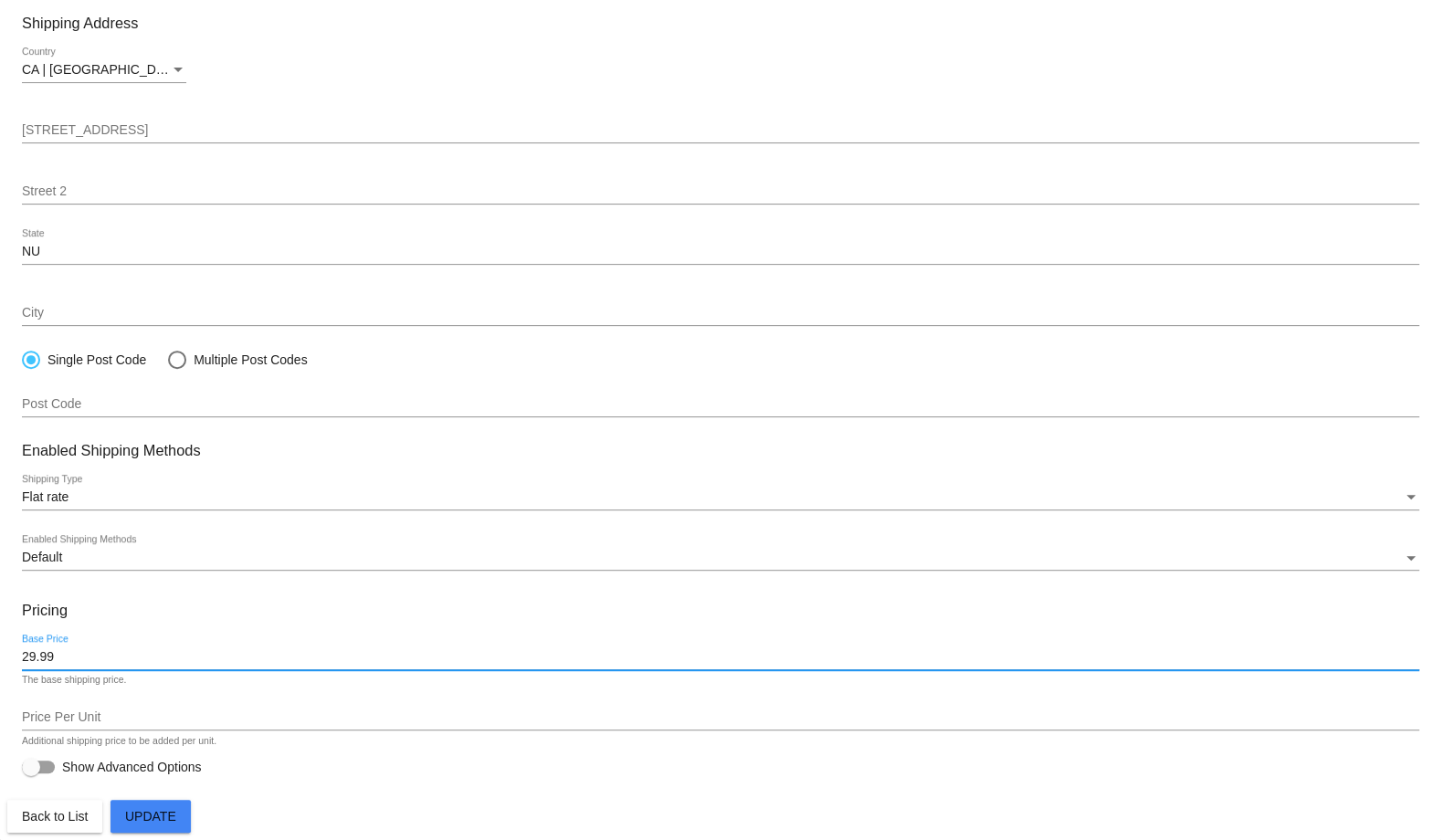
click at [106, 654] on input "29.99" at bounding box center [720, 657] width 1397 height 15
type input "39.99"
click at [177, 812] on span "Update" at bounding box center [151, 816] width 52 height 15
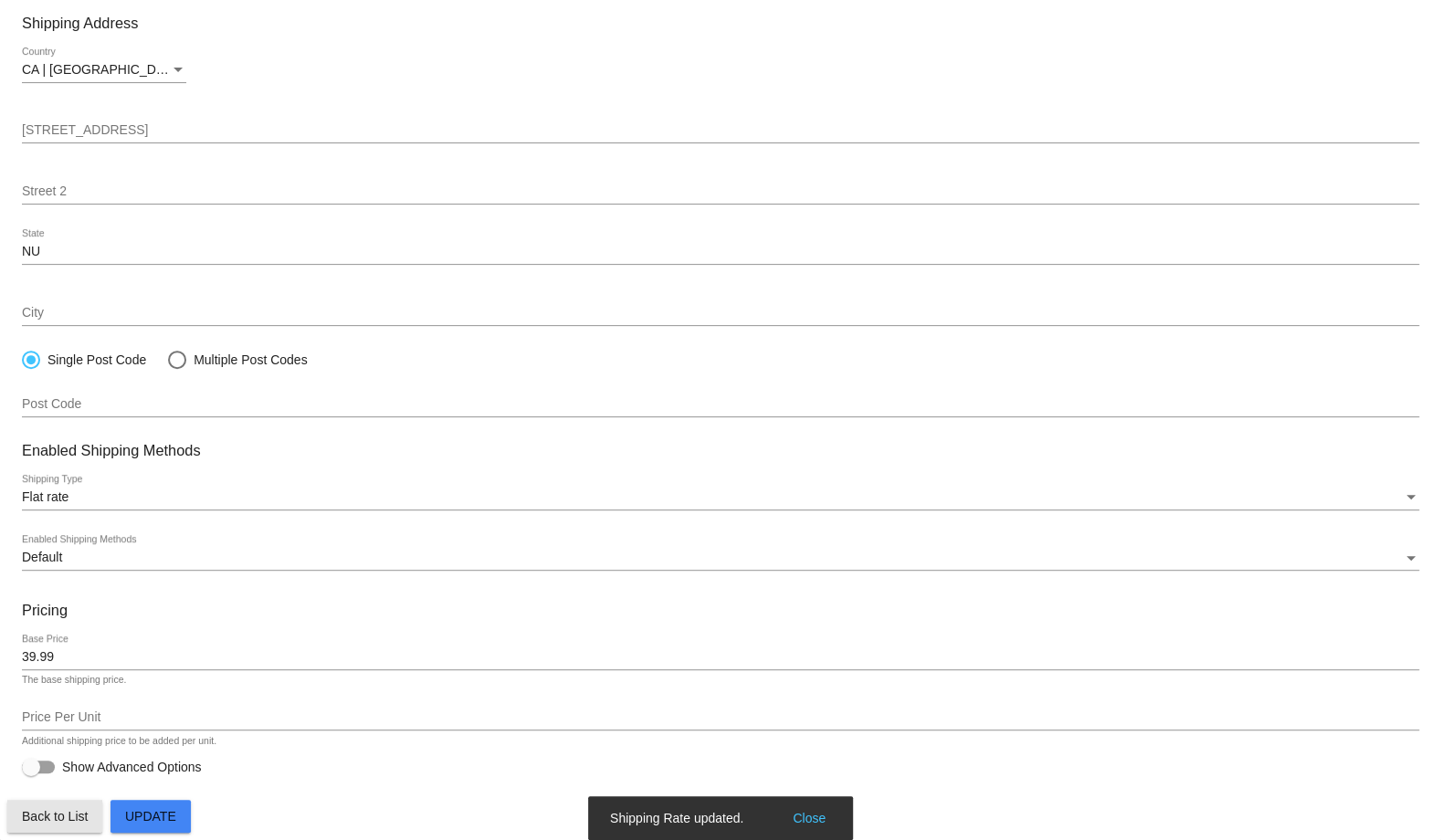
click at [67, 825] on button "Back to List" at bounding box center [55, 816] width 95 height 33
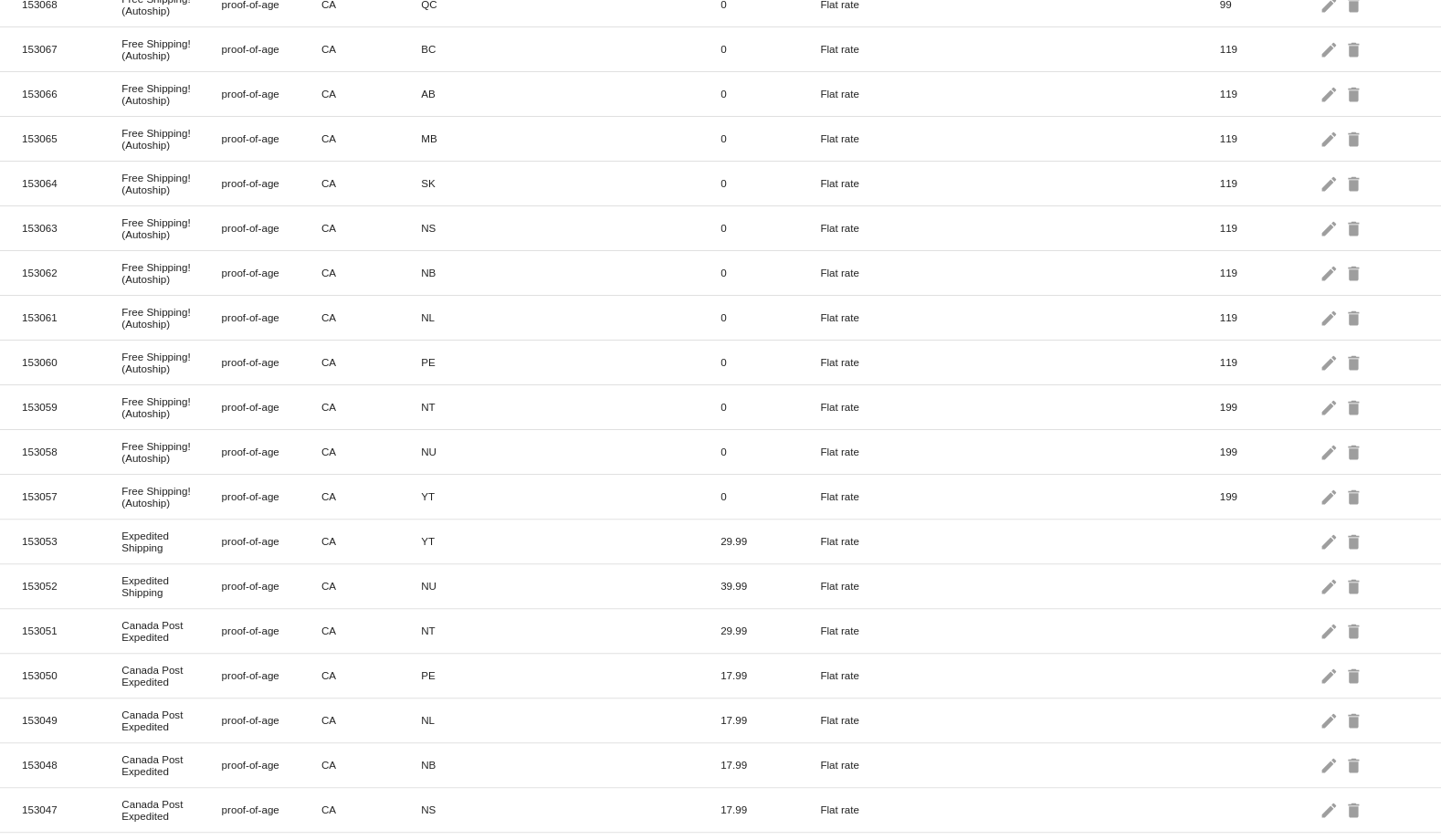
scroll to position [433, 0]
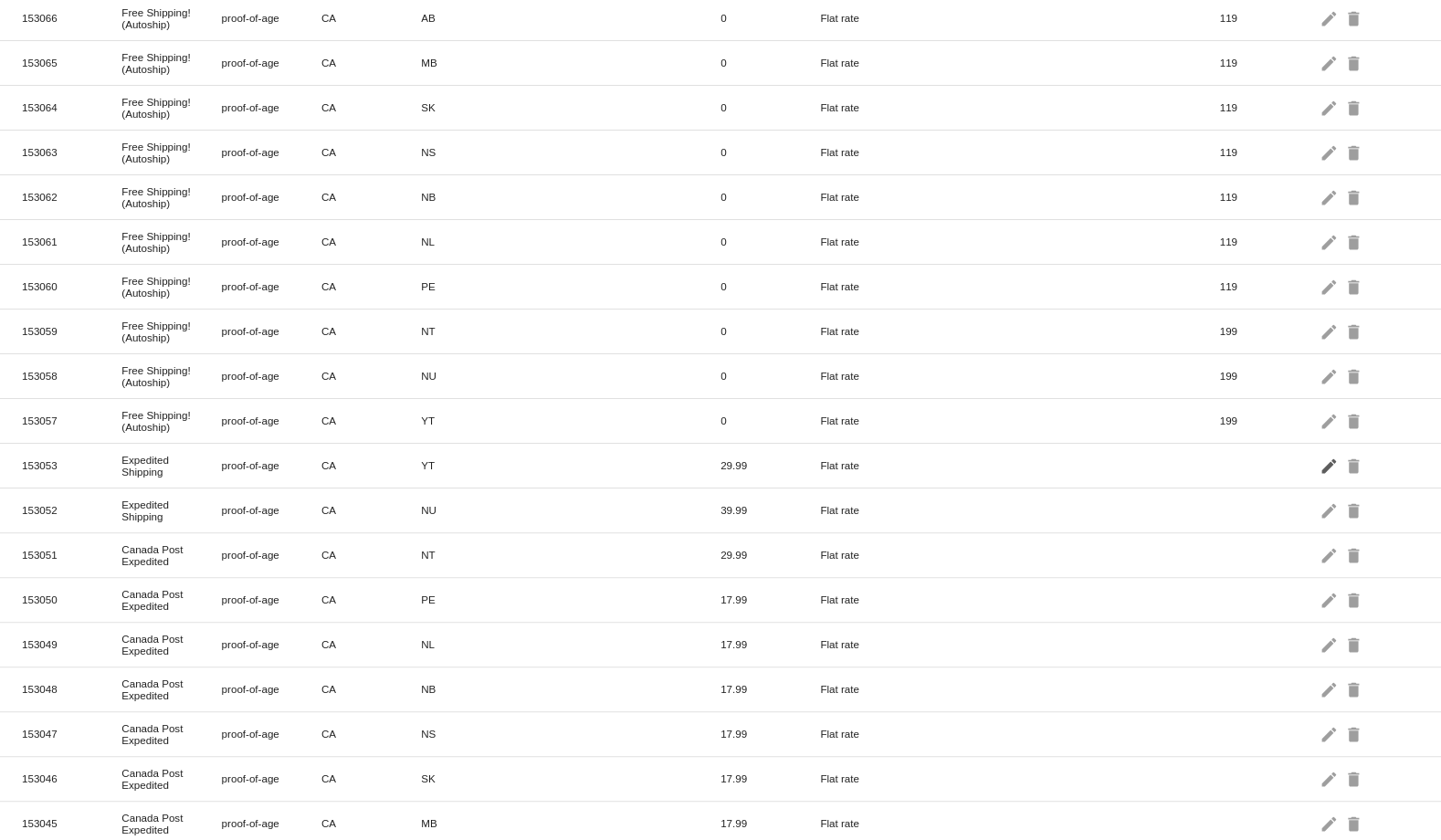
click at [1320, 451] on mat-icon "edit" at bounding box center [1331, 465] width 22 height 29
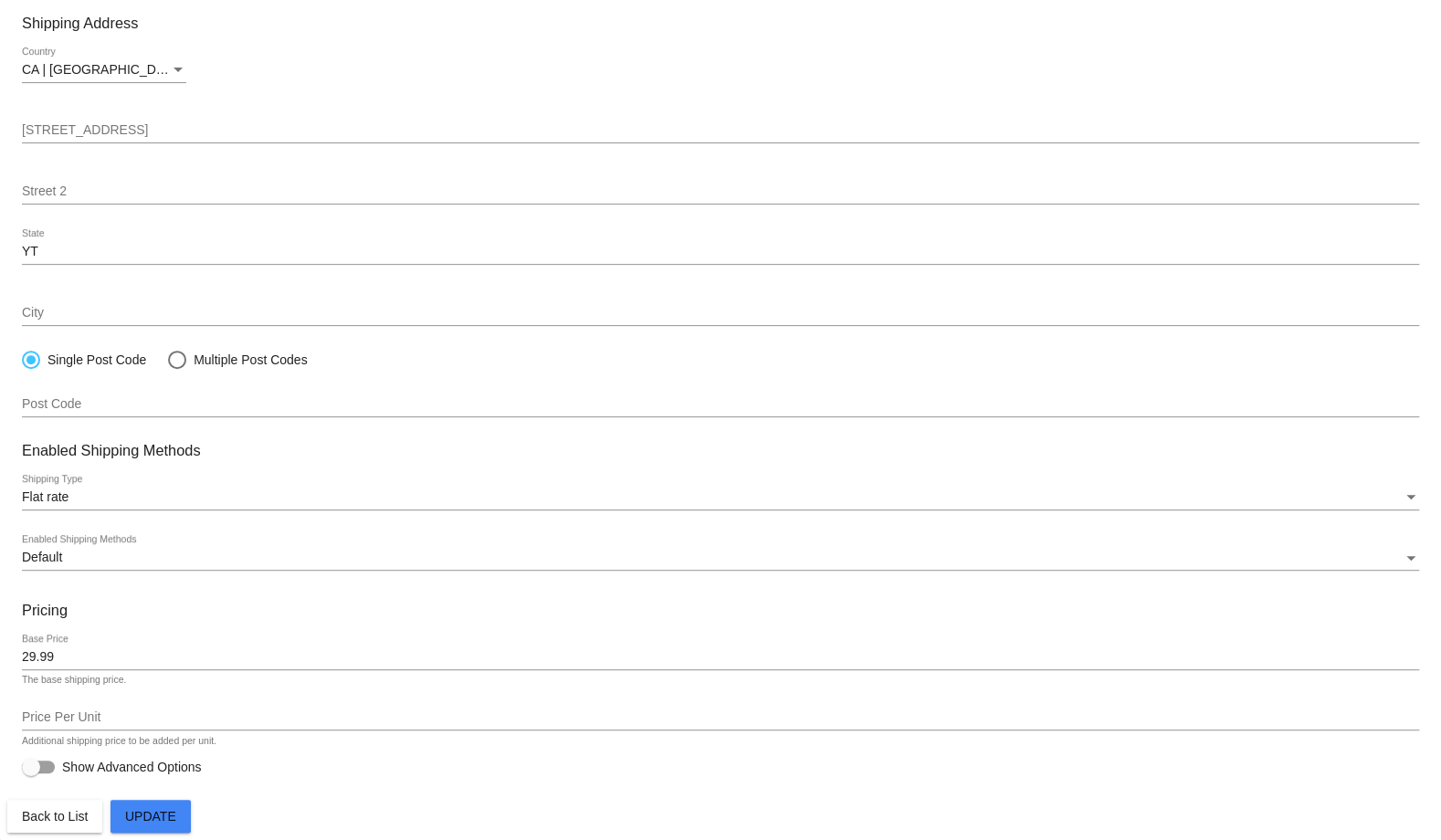
scroll to position [199, 0]
click at [138, 654] on input "29.99" at bounding box center [720, 657] width 1397 height 15
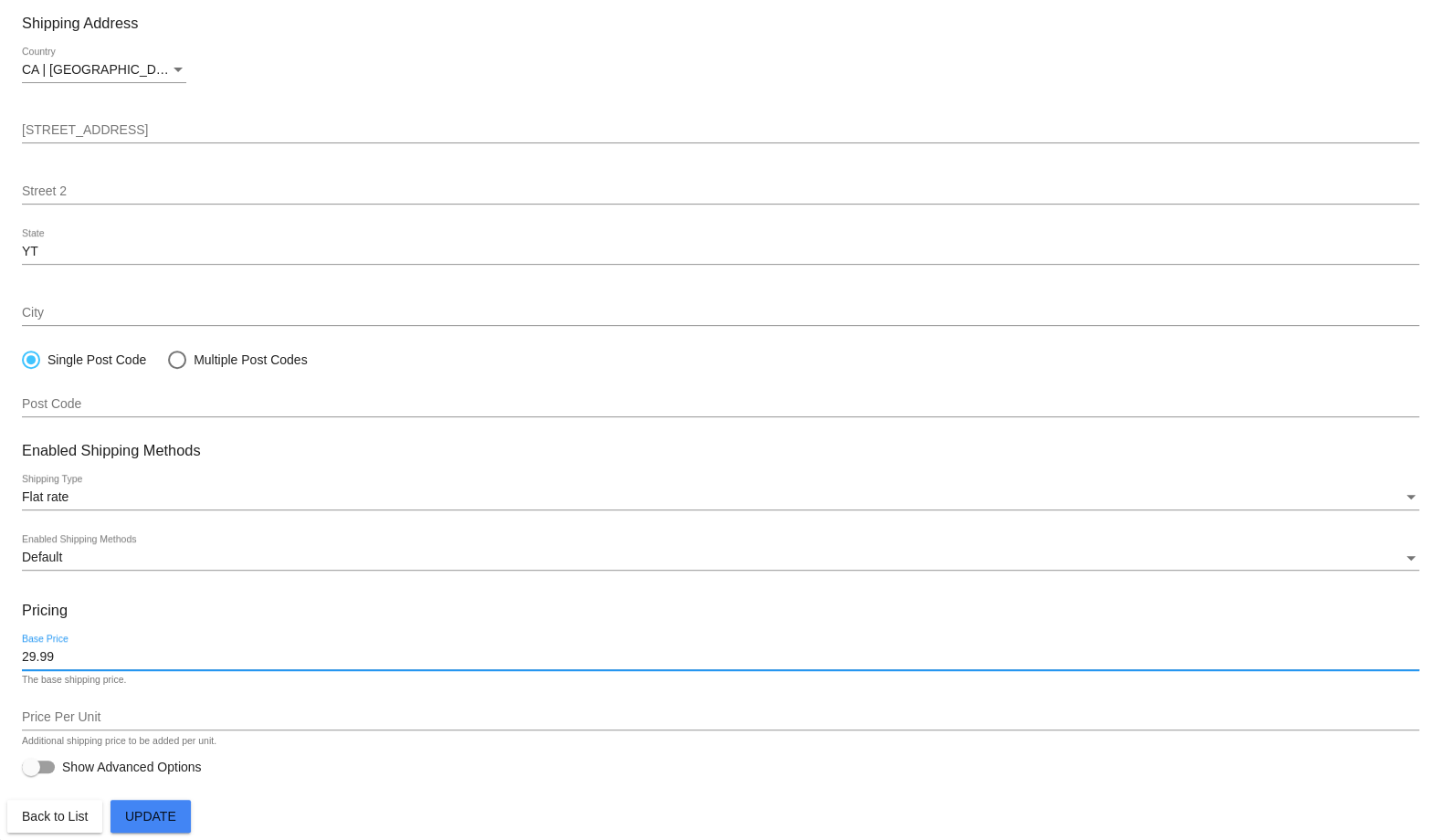
click at [138, 654] on input "29.99" at bounding box center [720, 657] width 1397 height 15
type input "39.99"
click at [151, 818] on span "Update" at bounding box center [151, 816] width 52 height 15
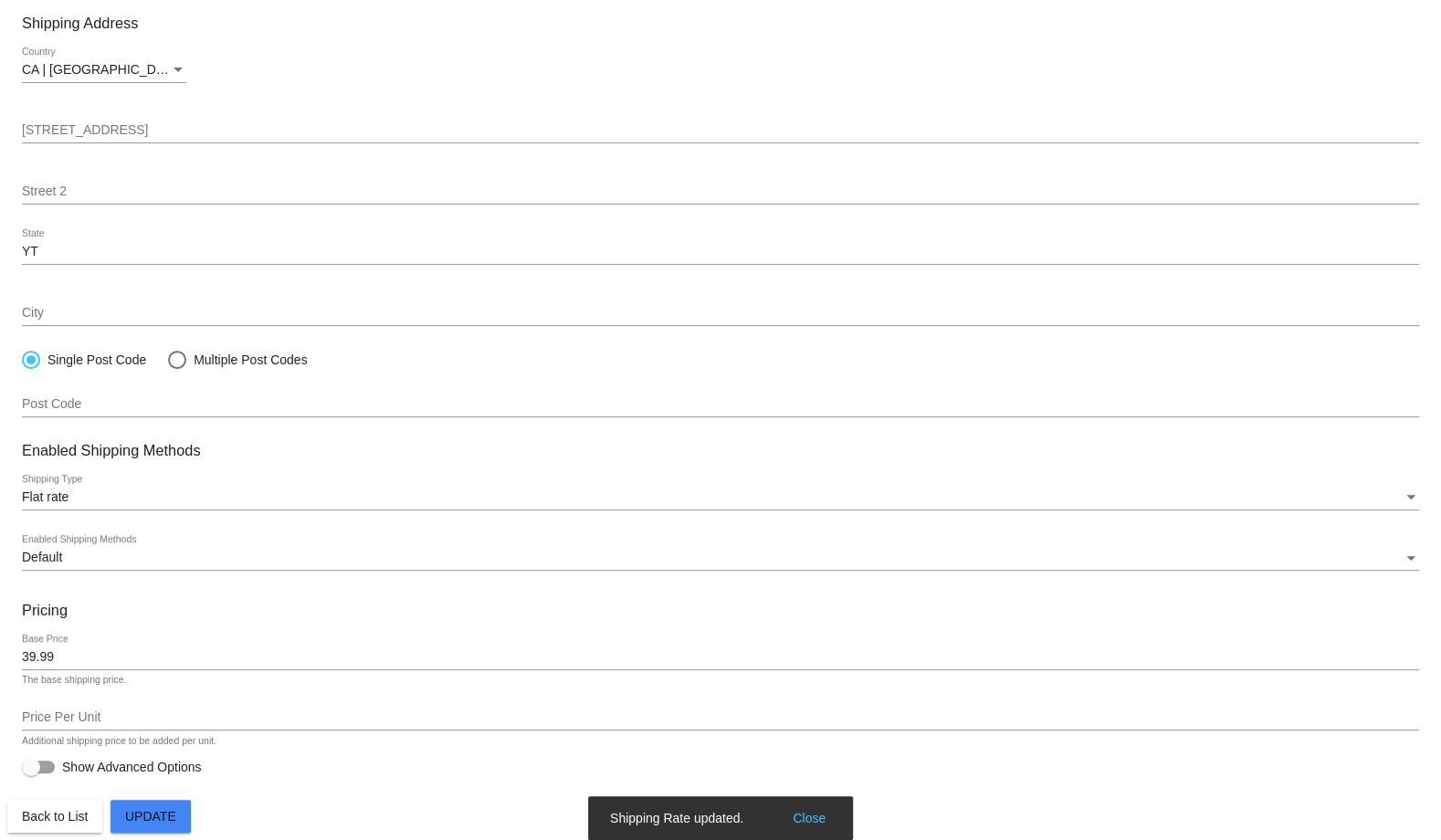
click at [73, 818] on span "Back to List" at bounding box center [55, 816] width 66 height 15
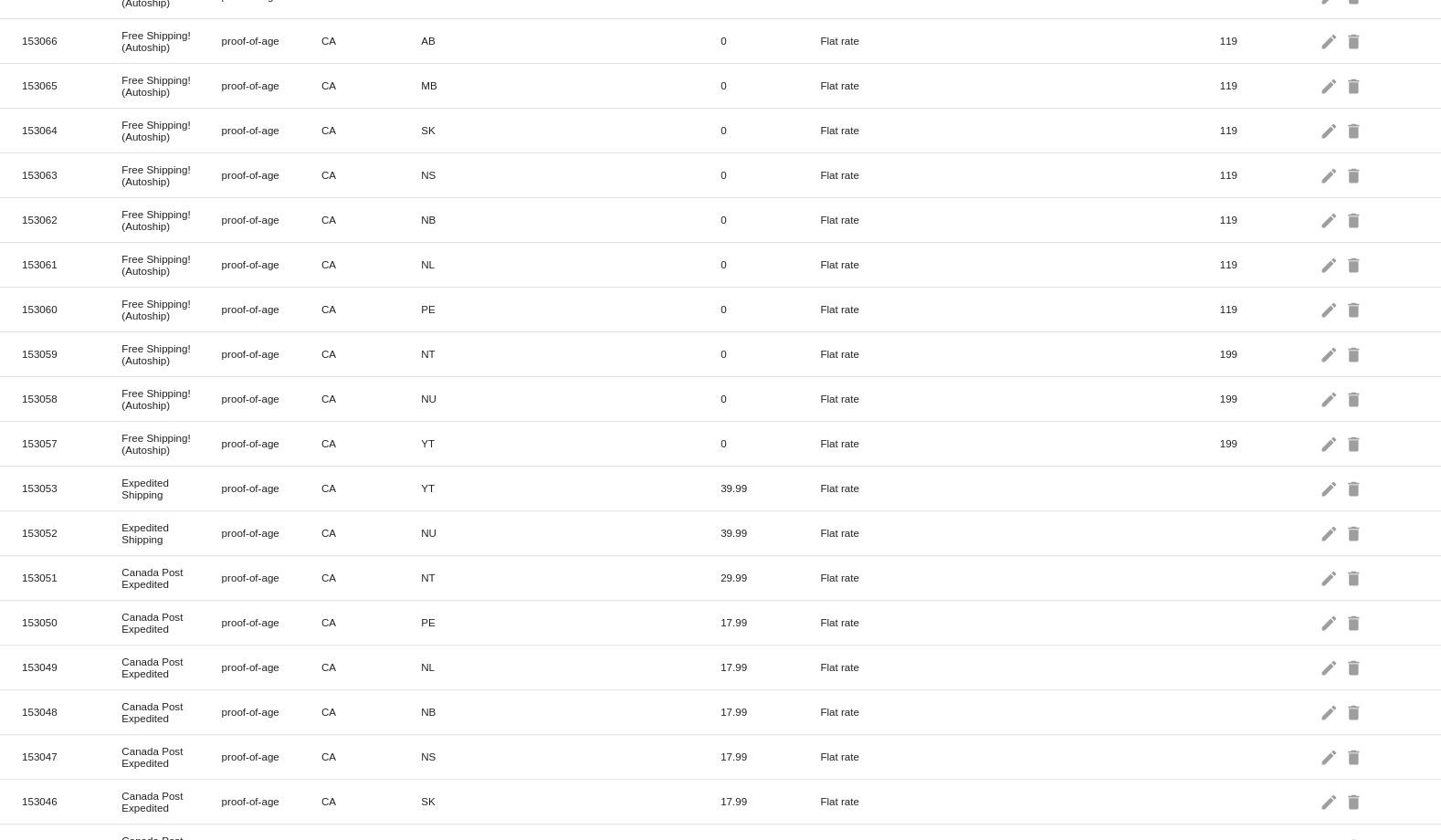
scroll to position [417, 0]
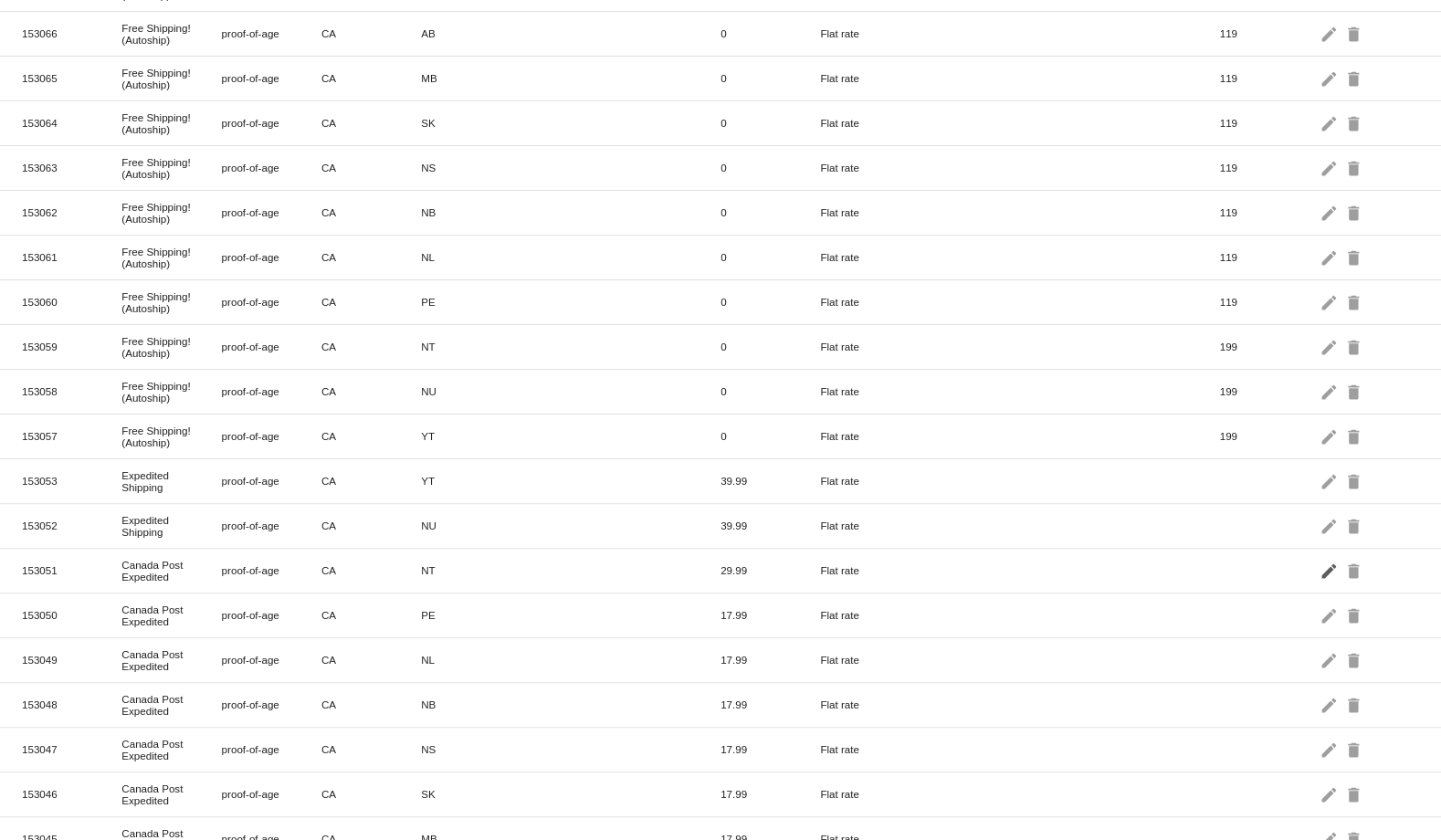
click at [1320, 556] on mat-icon "edit" at bounding box center [1331, 570] width 22 height 29
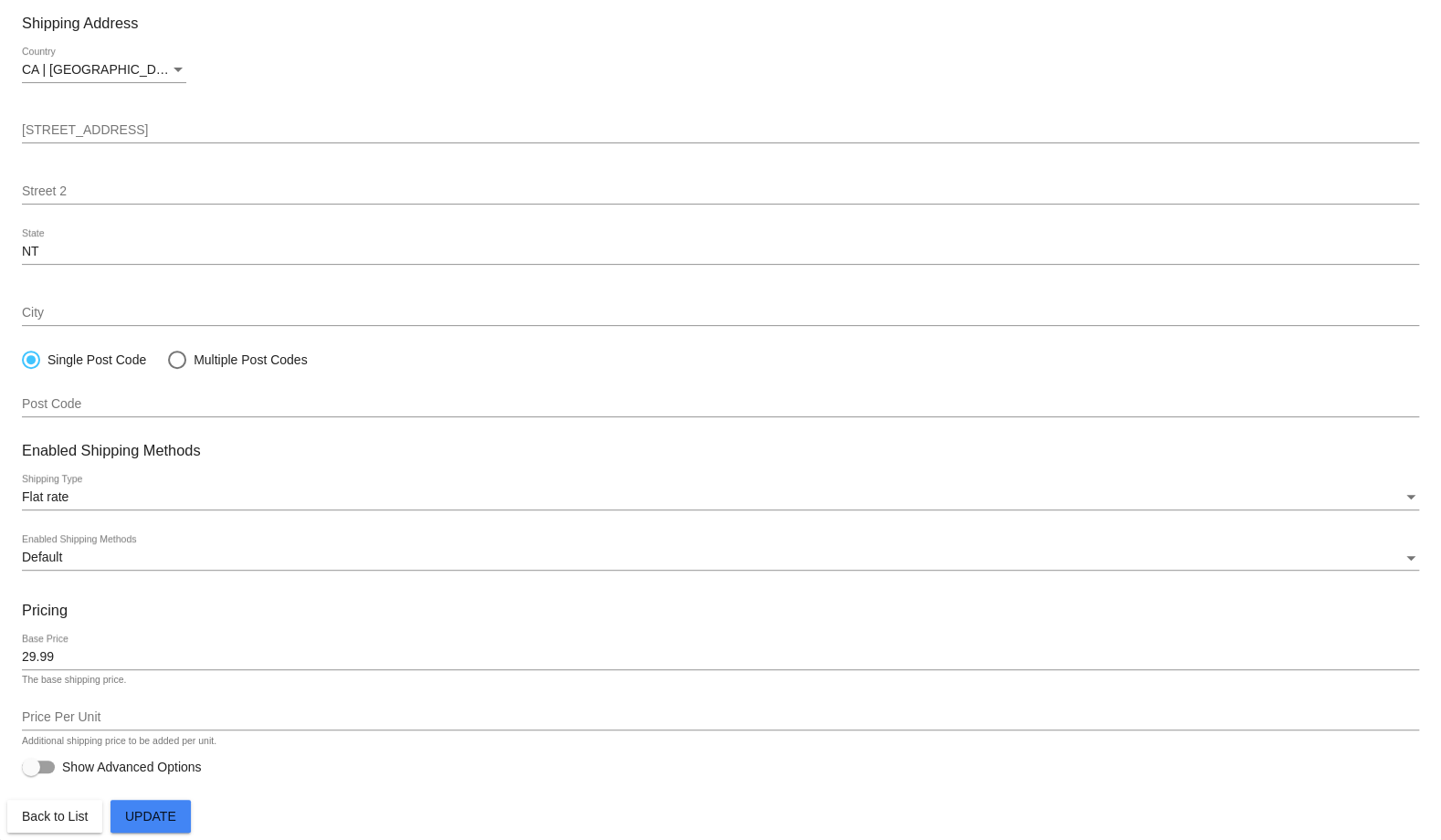
scroll to position [199, 0]
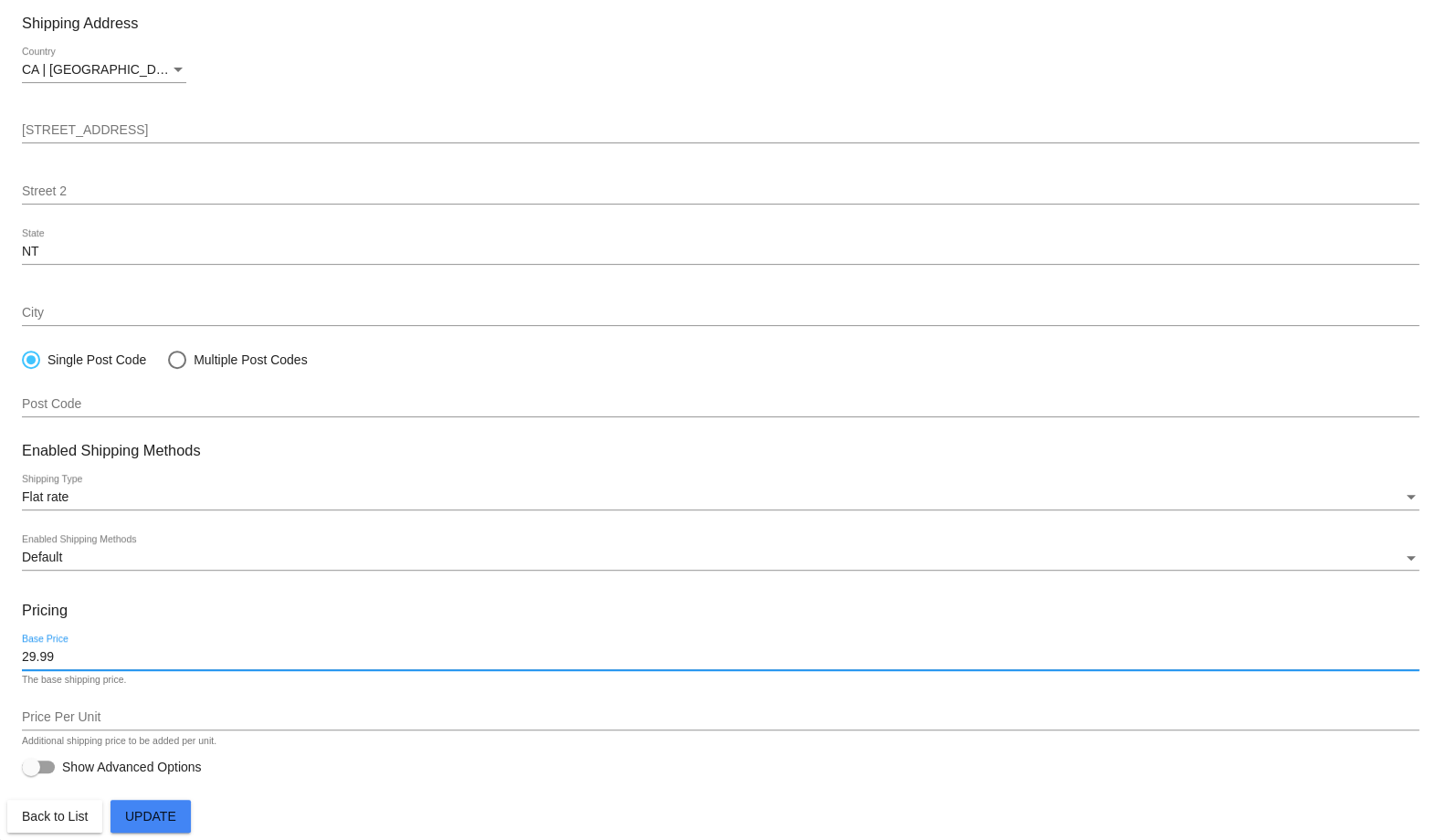
click at [49, 660] on input "29.99" at bounding box center [720, 657] width 1397 height 15
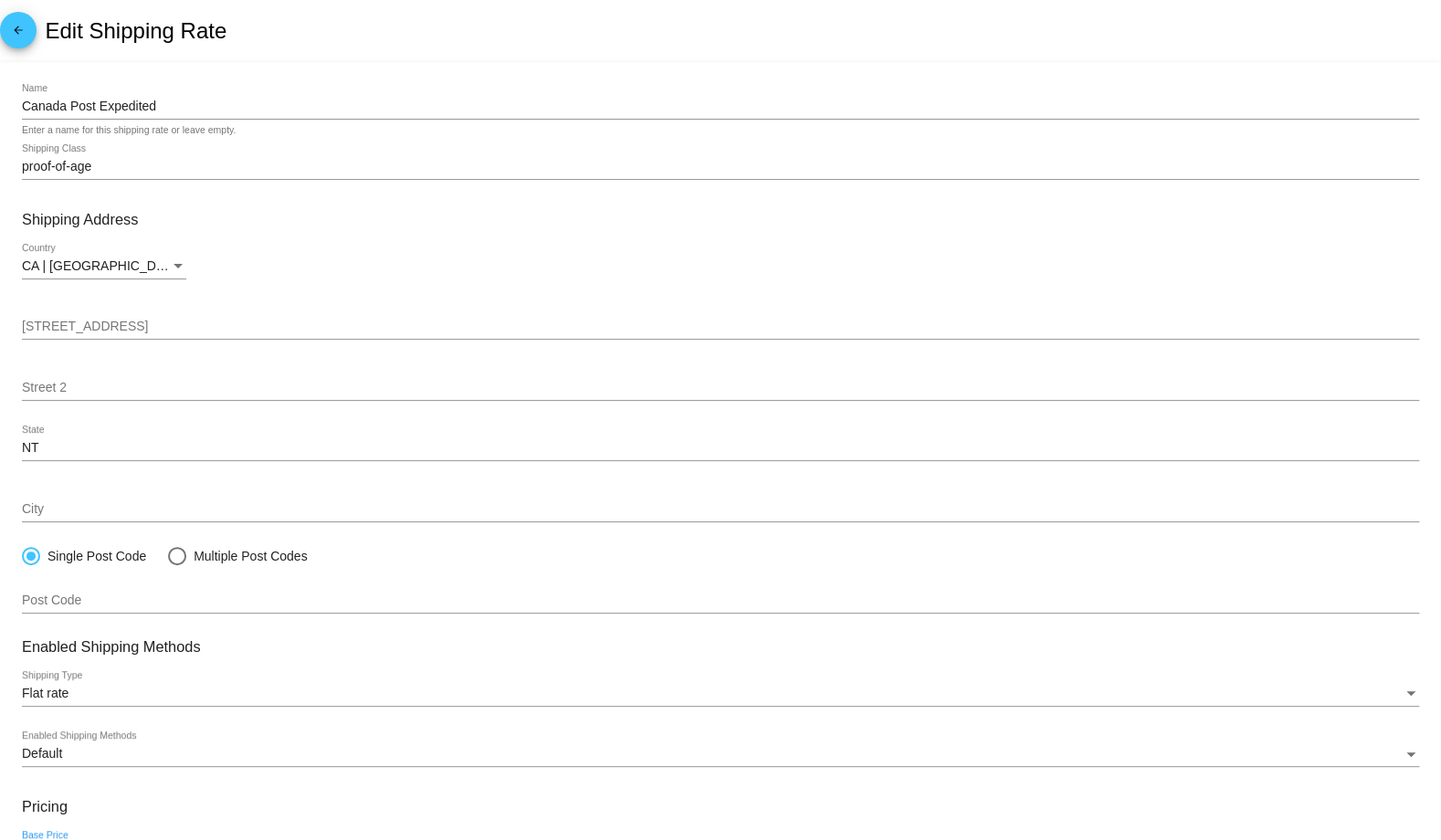
type input "39.99"
click at [144, 104] on input "Canada Post Expedited" at bounding box center [720, 106] width 1397 height 15
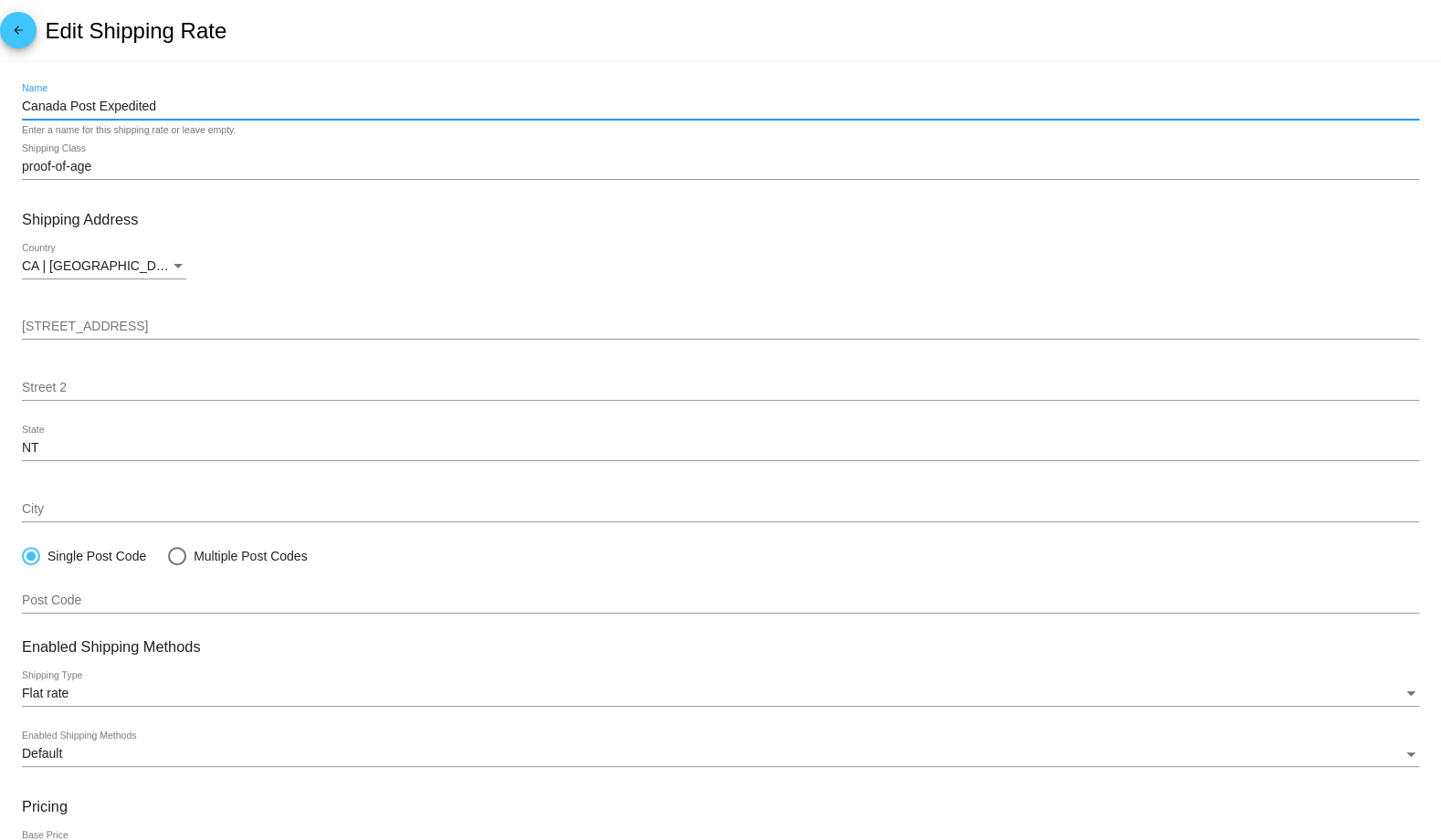
click at [144, 104] on input "Canada Post Expedited" at bounding box center [720, 106] width 1397 height 15
paste input "Expedited Shipping"
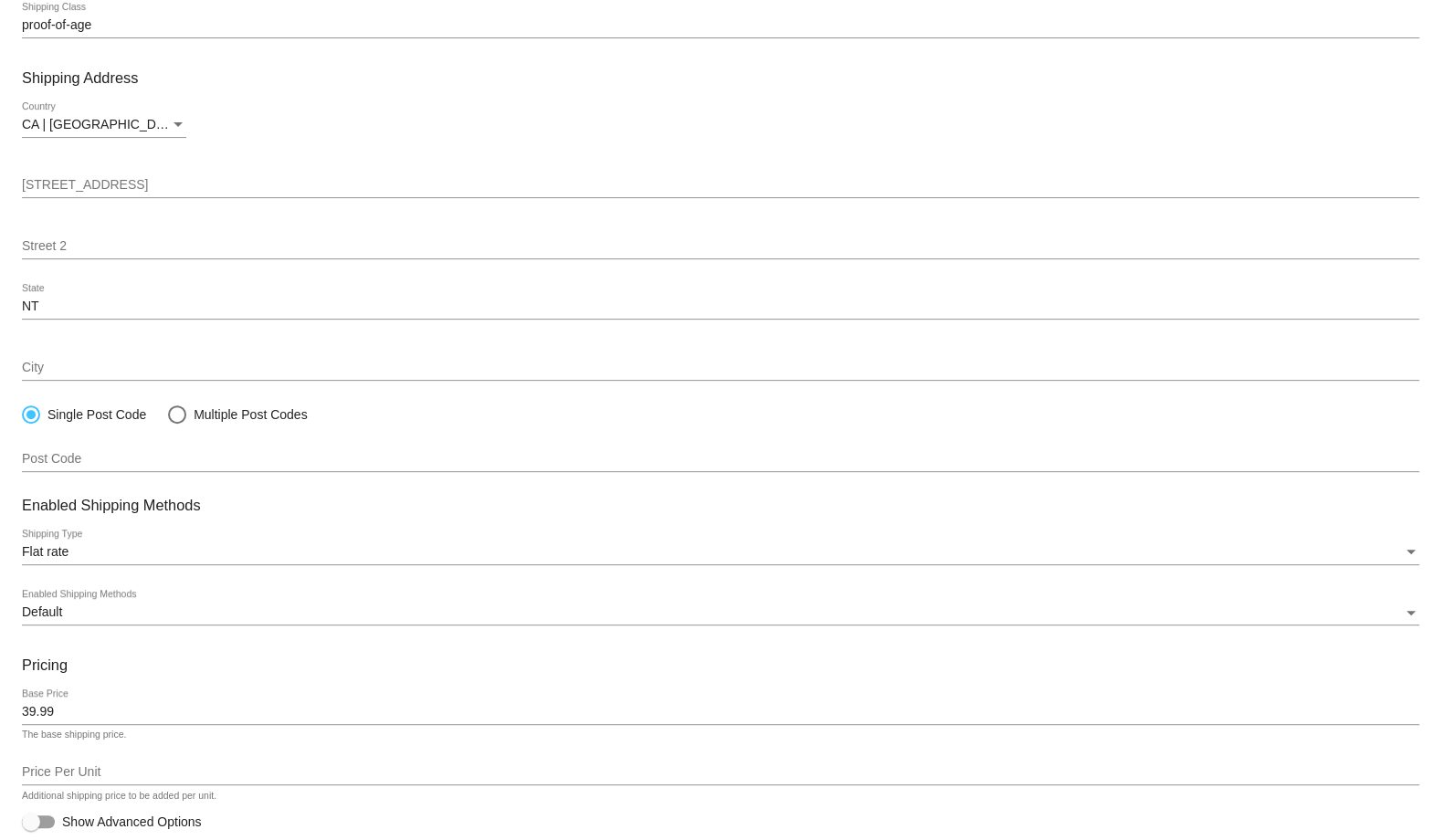
scroll to position [199, 0]
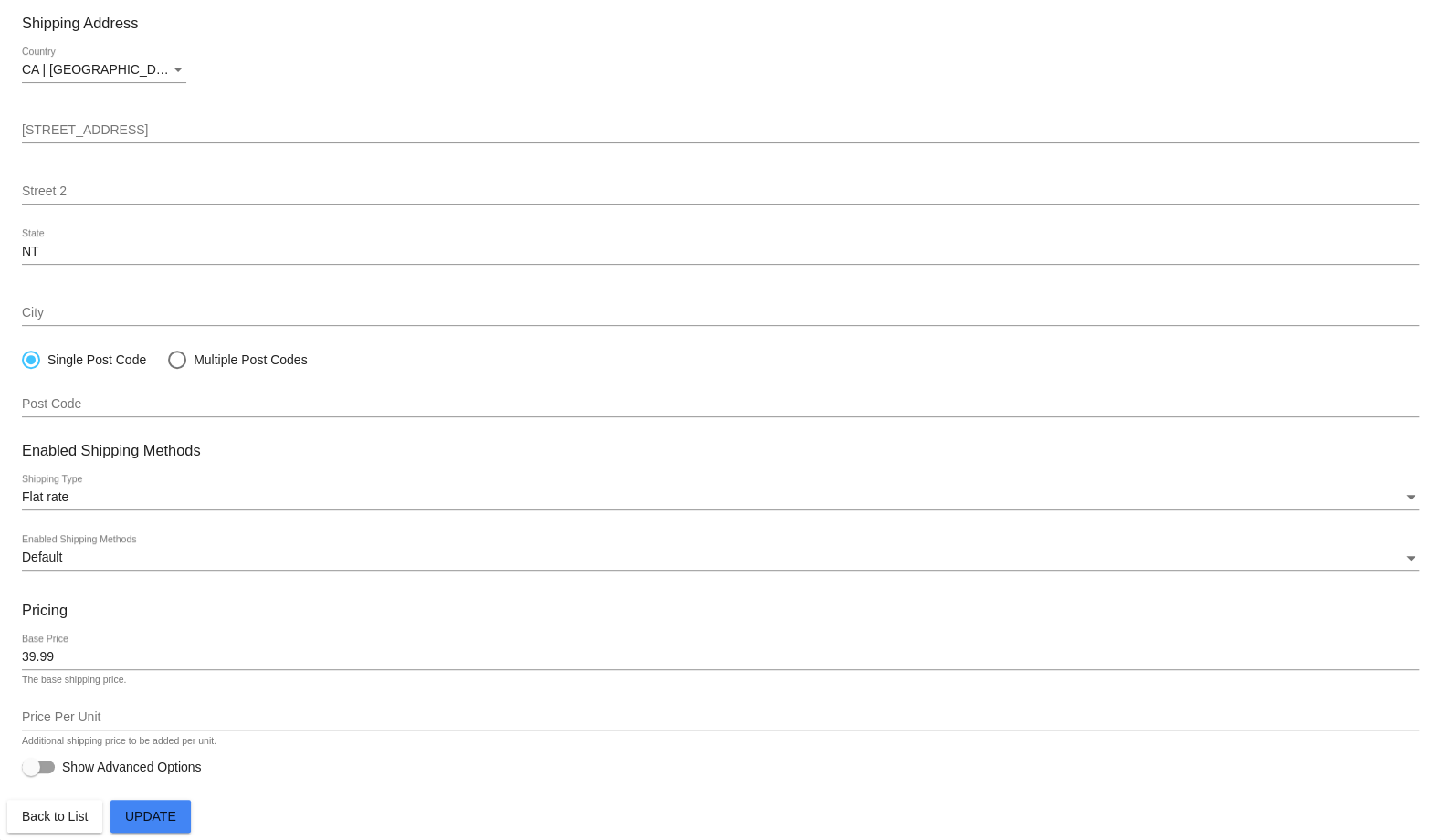
type input "Expedited Shipping"
click at [165, 809] on span "Update" at bounding box center [151, 816] width 52 height 15
click at [74, 819] on span "Back to List" at bounding box center [55, 816] width 66 height 15
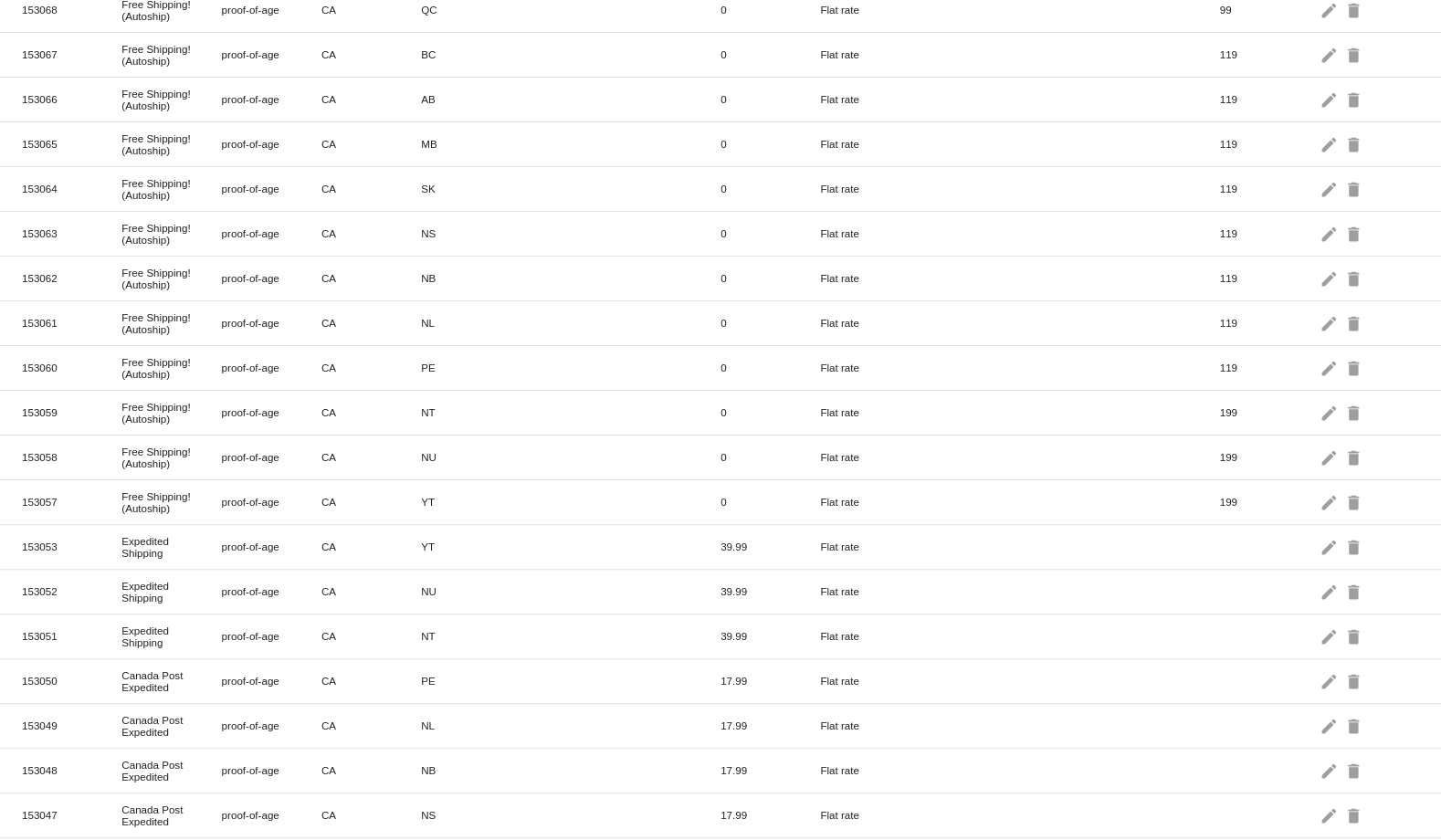
scroll to position [356, 0]
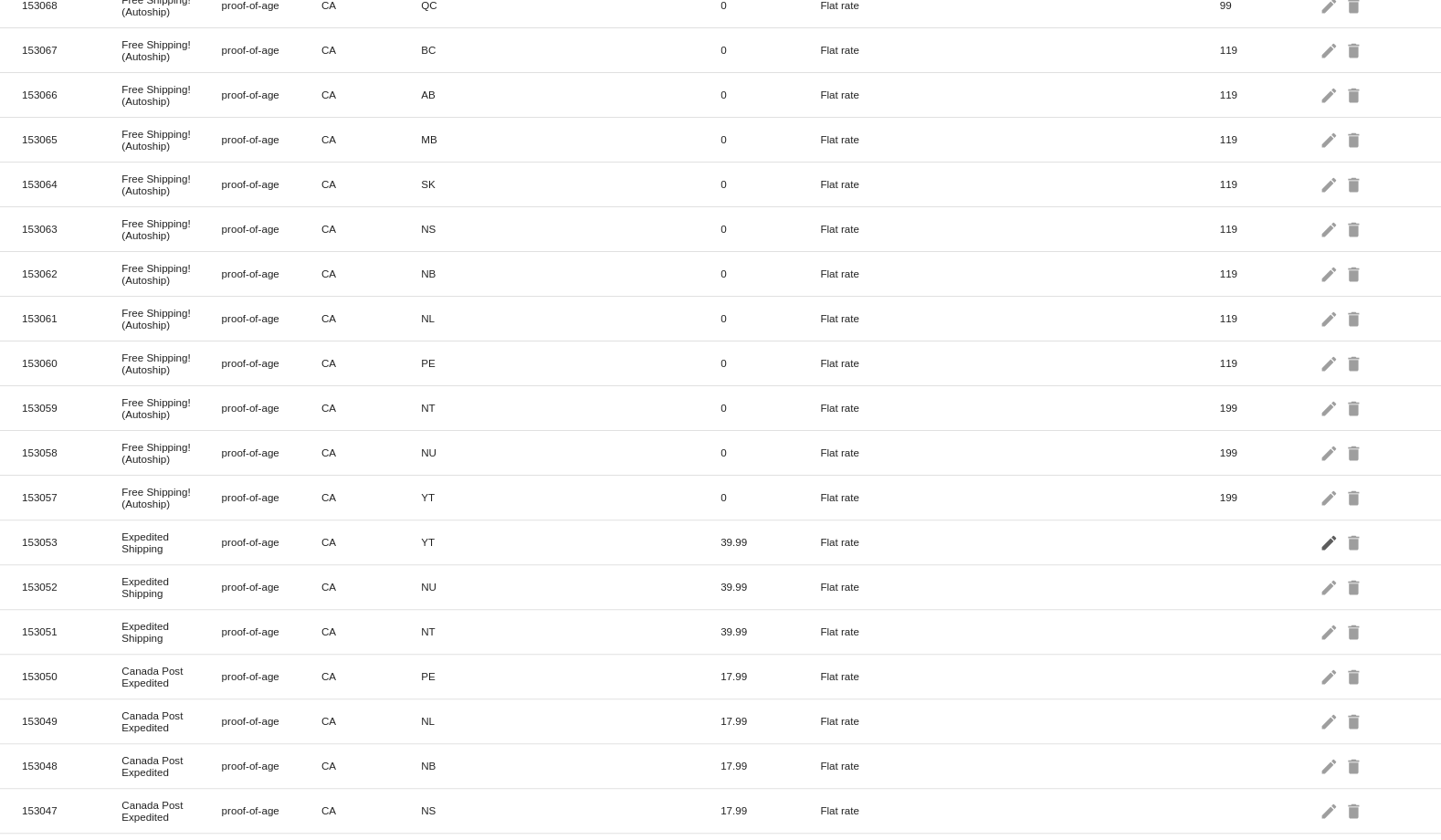
click at [1320, 528] on mat-icon "edit" at bounding box center [1331, 542] width 22 height 29
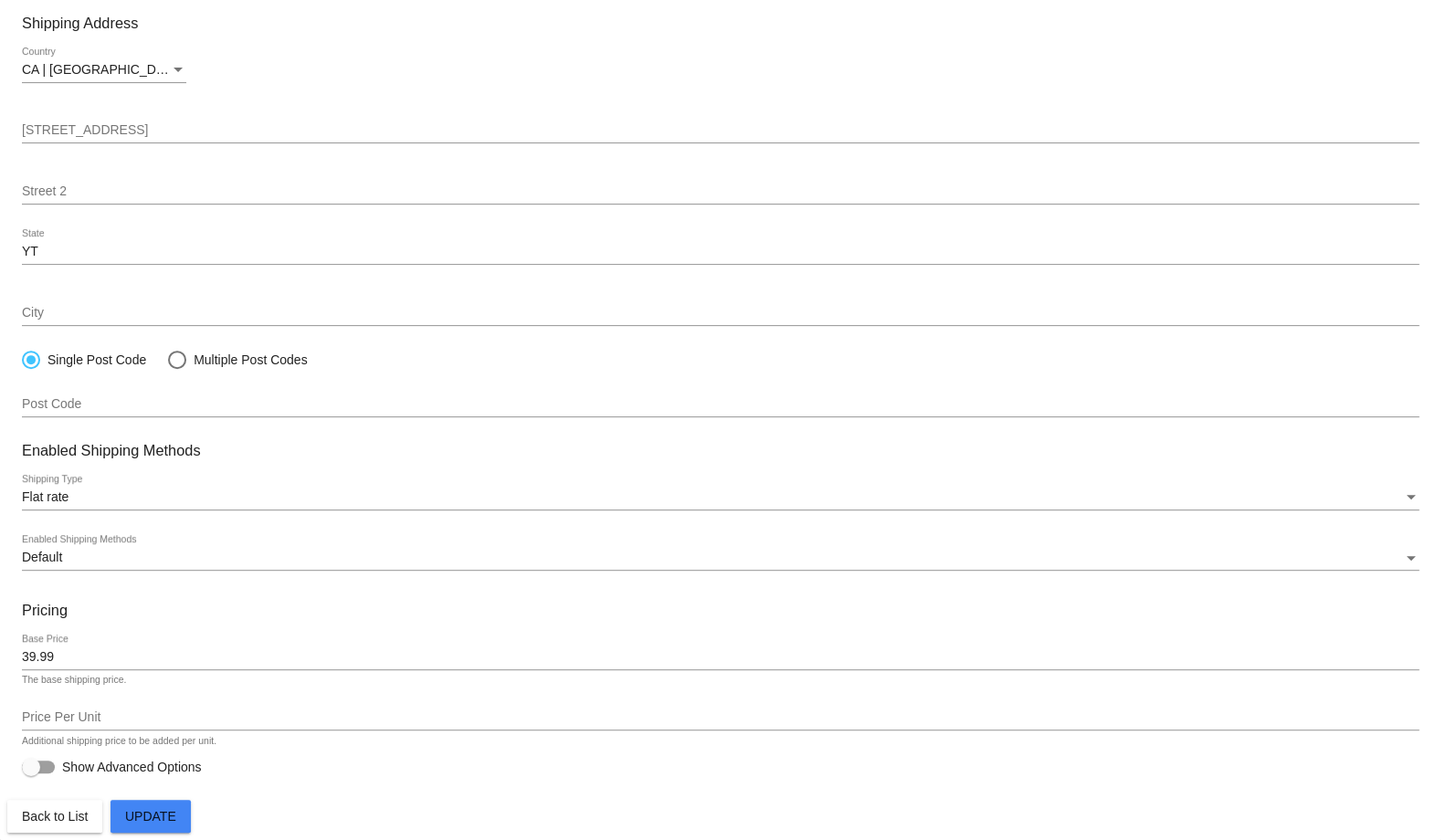
type input "Expedited Shipping (Autoship)"
click at [148, 813] on span "Update" at bounding box center [151, 816] width 52 height 15
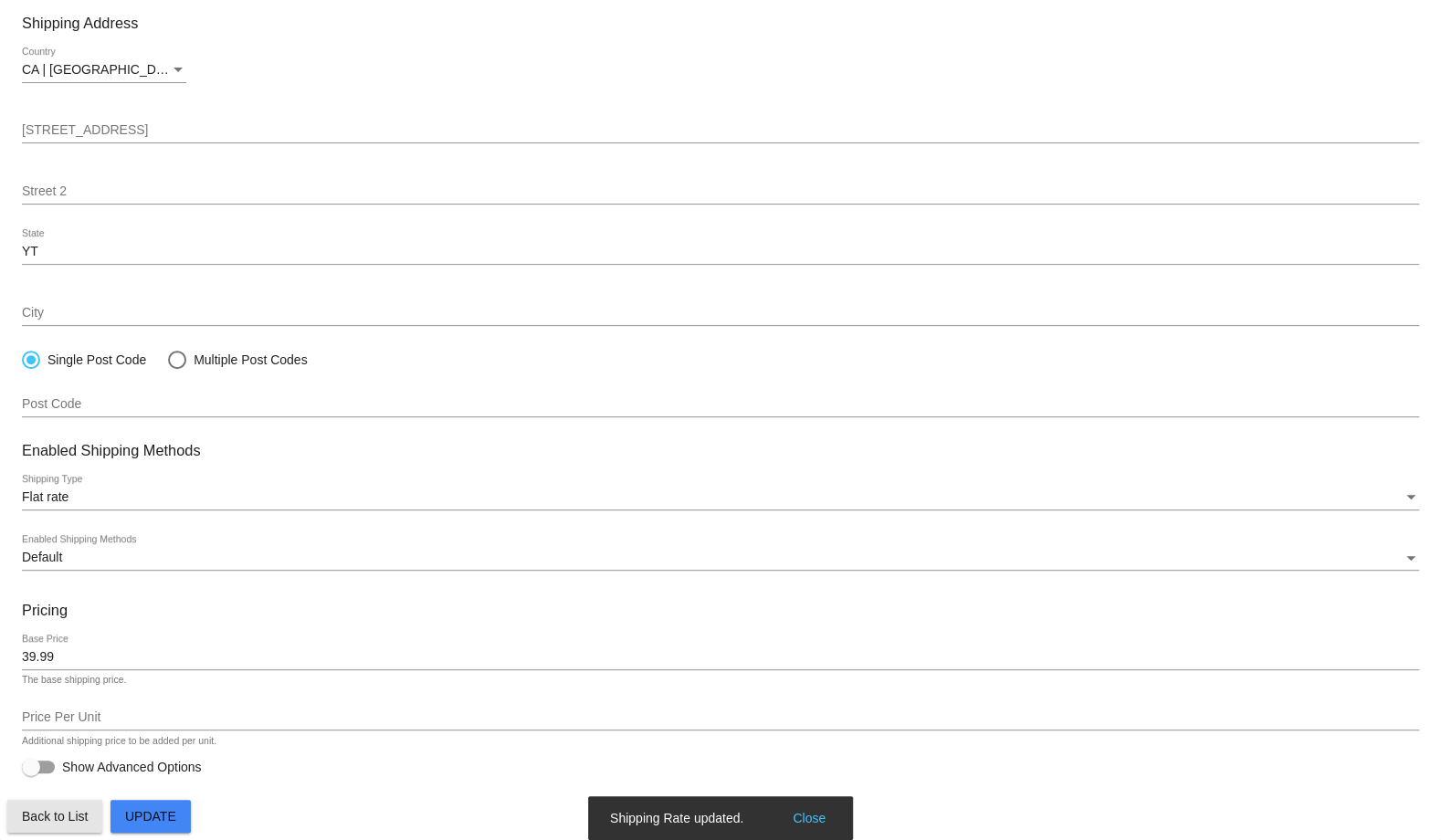
click at [76, 825] on button "Back to List" at bounding box center [55, 816] width 95 height 33
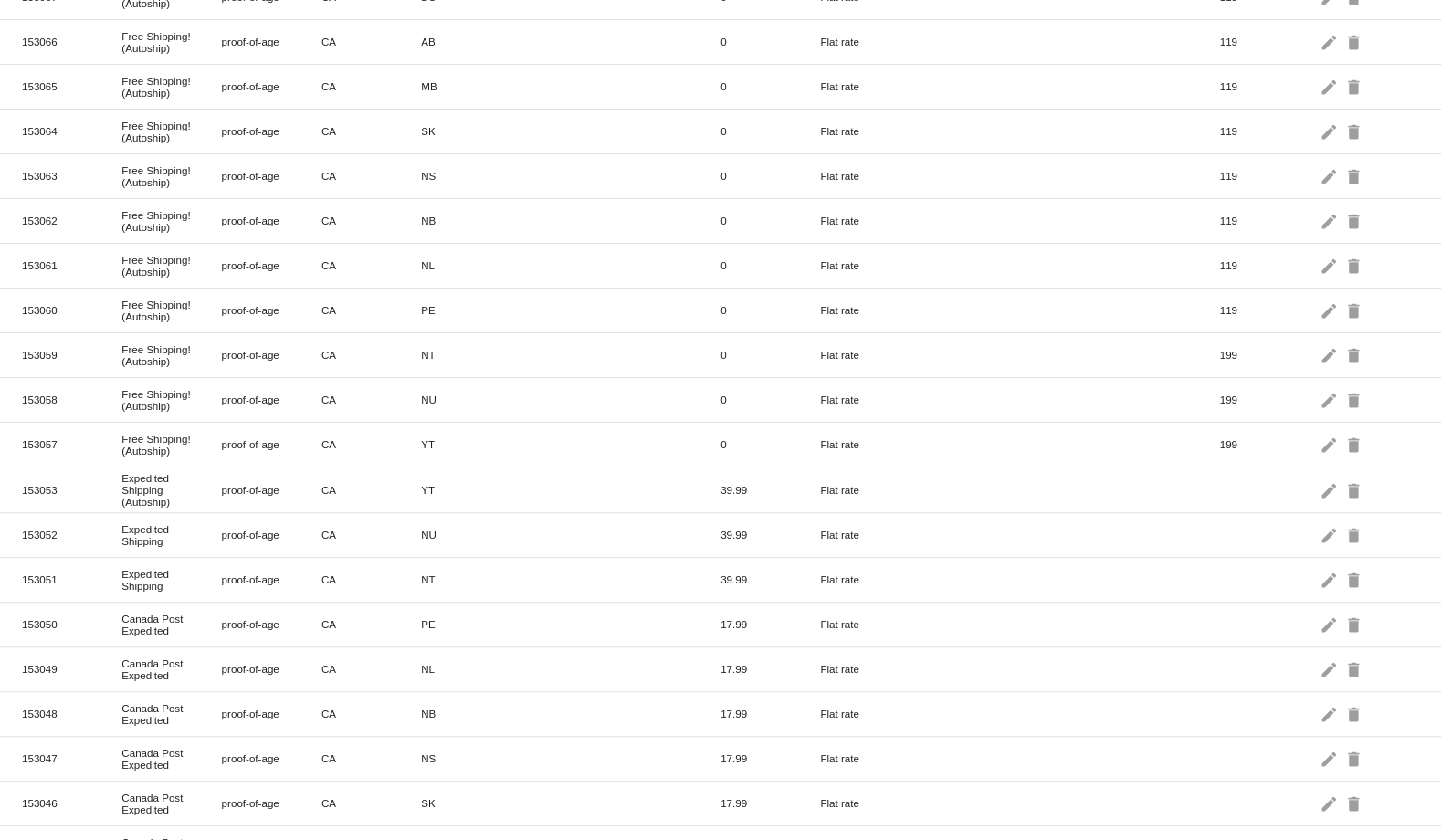
scroll to position [411, 0]
click at [1320, 518] on mat-icon "edit" at bounding box center [1331, 532] width 22 height 29
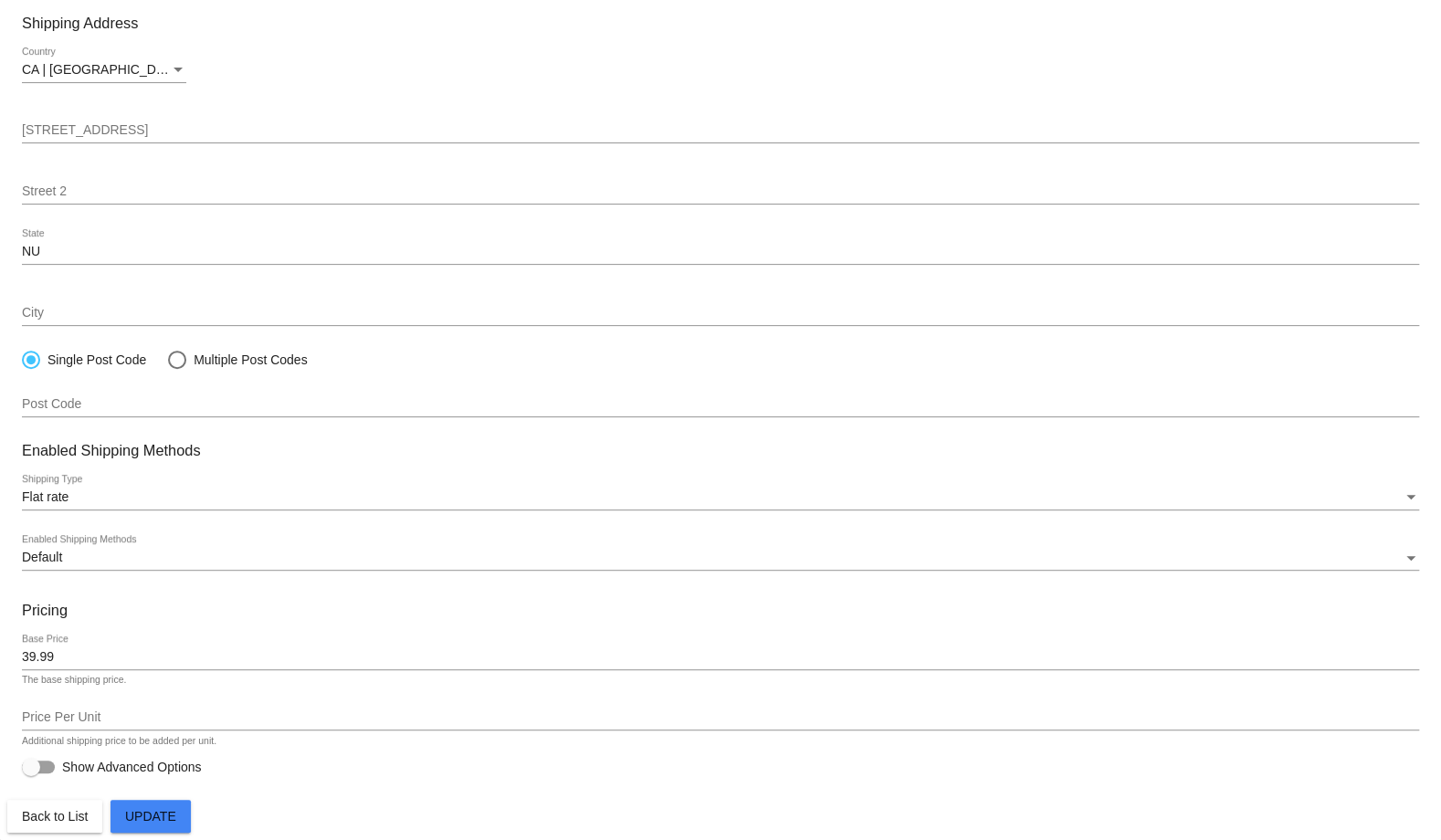
paste input "(Autoship)"
type input "Expedited Shipping (Autoship)"
click at [177, 821] on button "Update" at bounding box center [150, 816] width 80 height 33
click at [84, 821] on span "Back to List" at bounding box center [55, 816] width 66 height 15
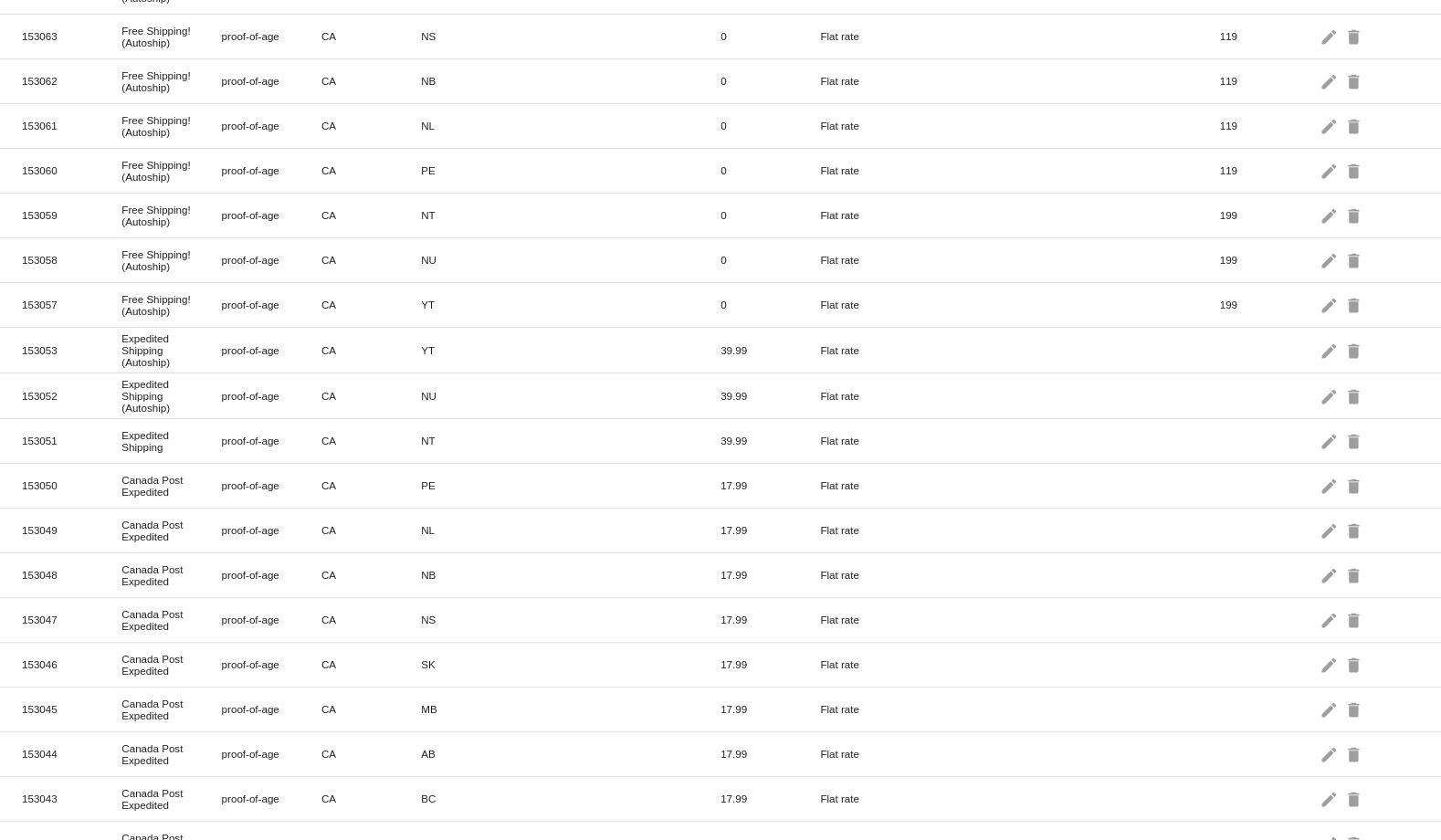
scroll to position [528, 0]
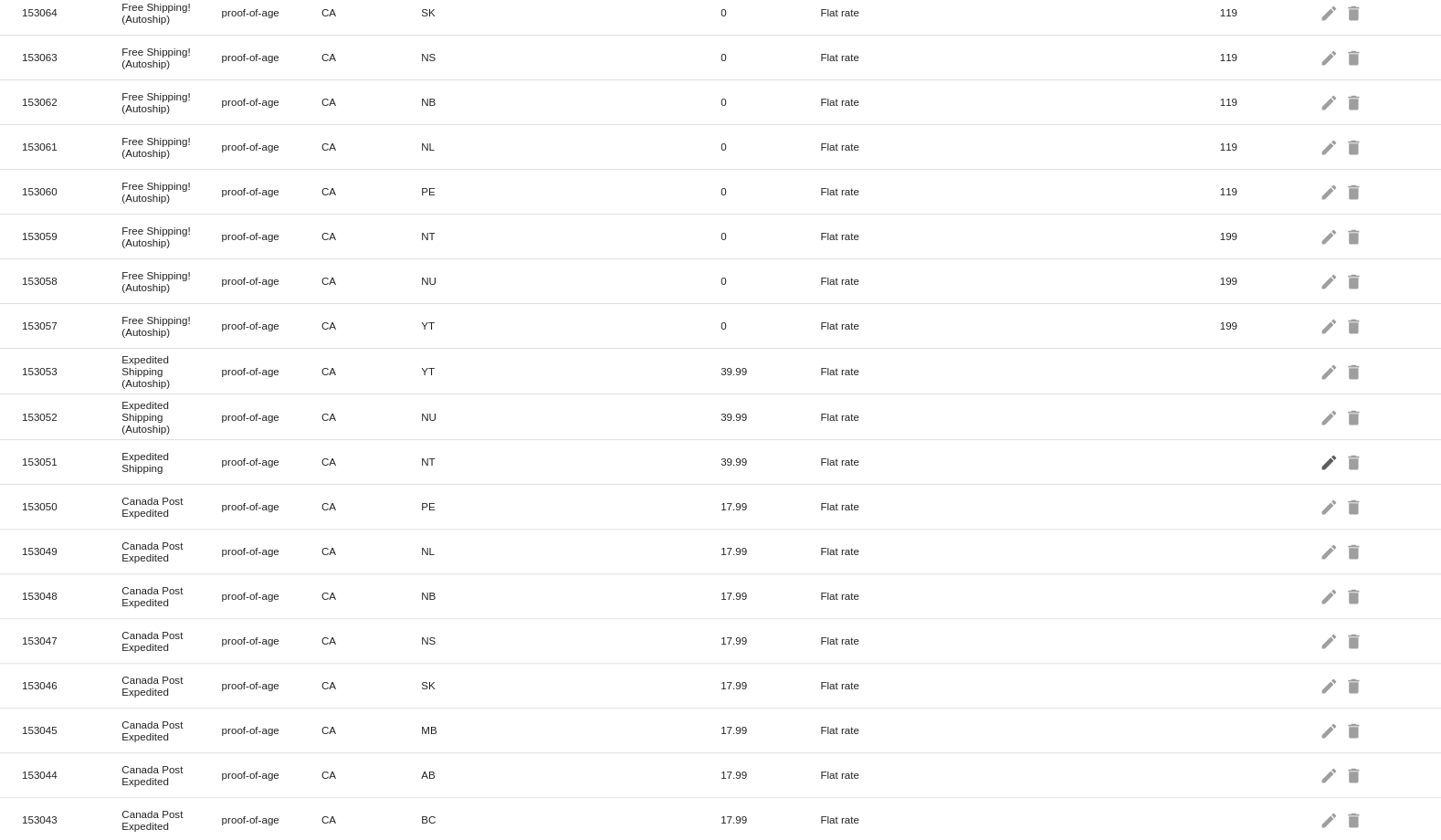
click at [1320, 448] on mat-icon "edit" at bounding box center [1331, 462] width 22 height 29
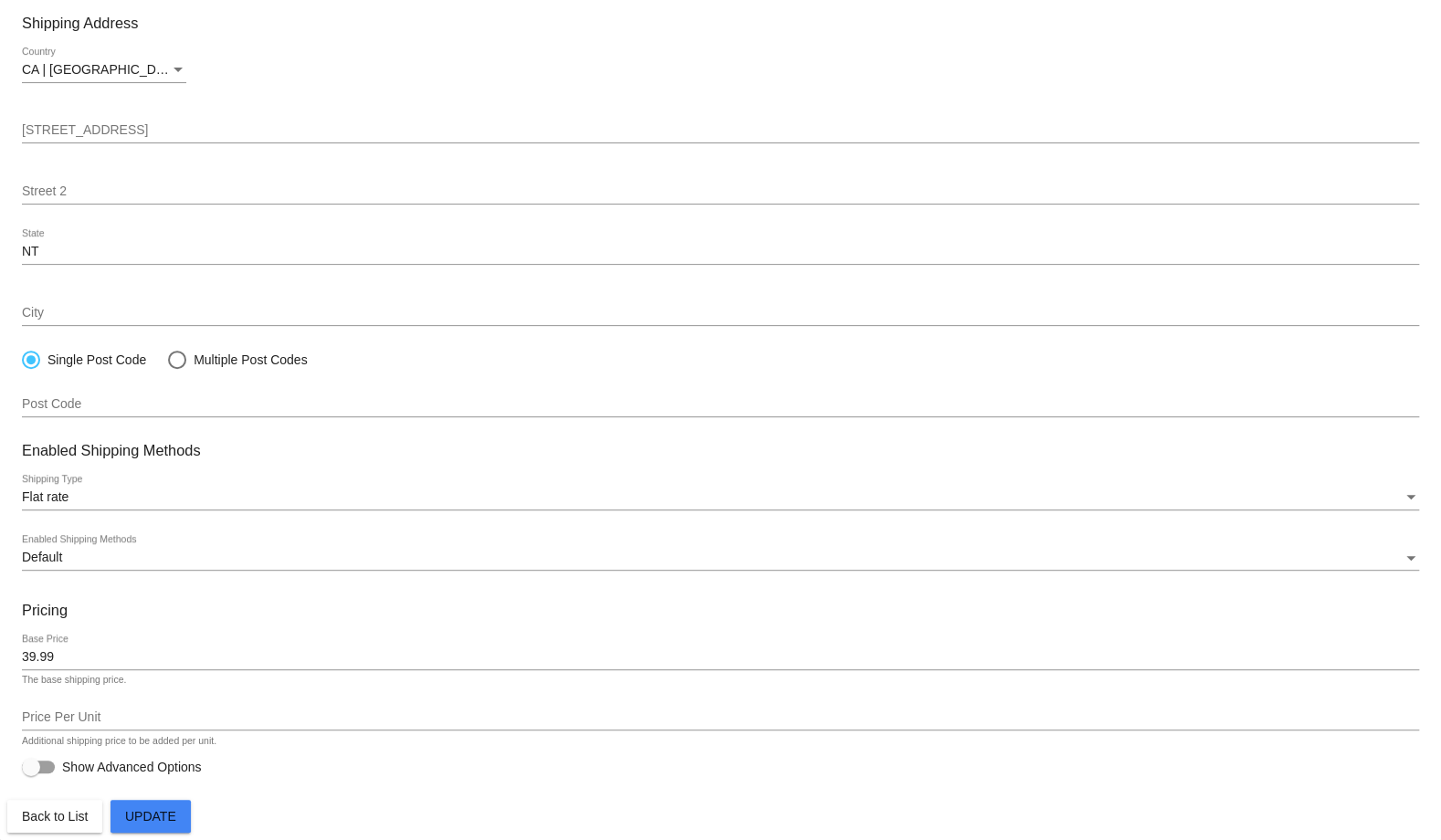
paste input "(Autoship)"
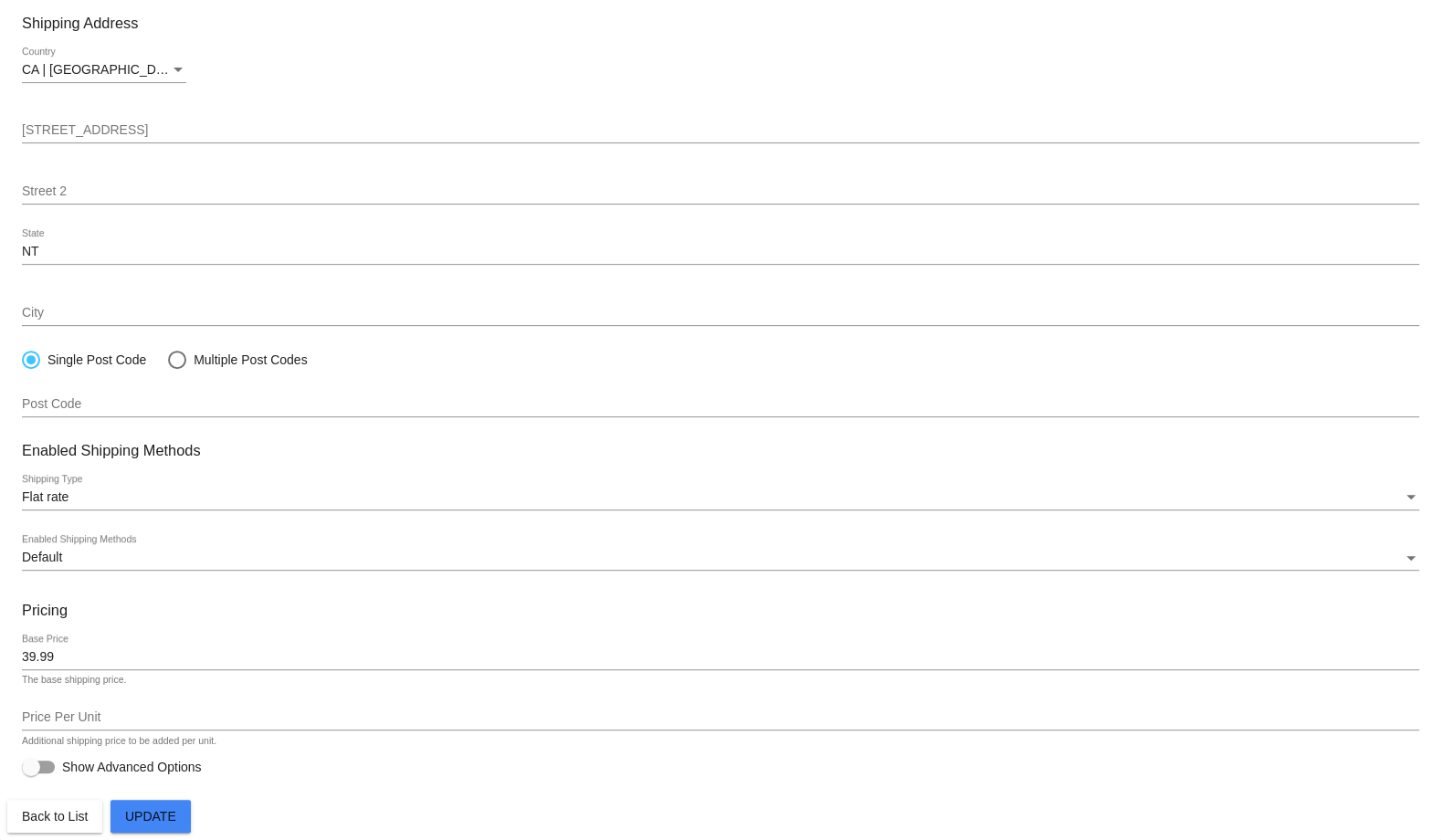
type input "Expedited Shipping (Autoship)"
click at [159, 821] on span "Update" at bounding box center [151, 816] width 52 height 15
click at [84, 825] on button "Back to List" at bounding box center [55, 816] width 95 height 33
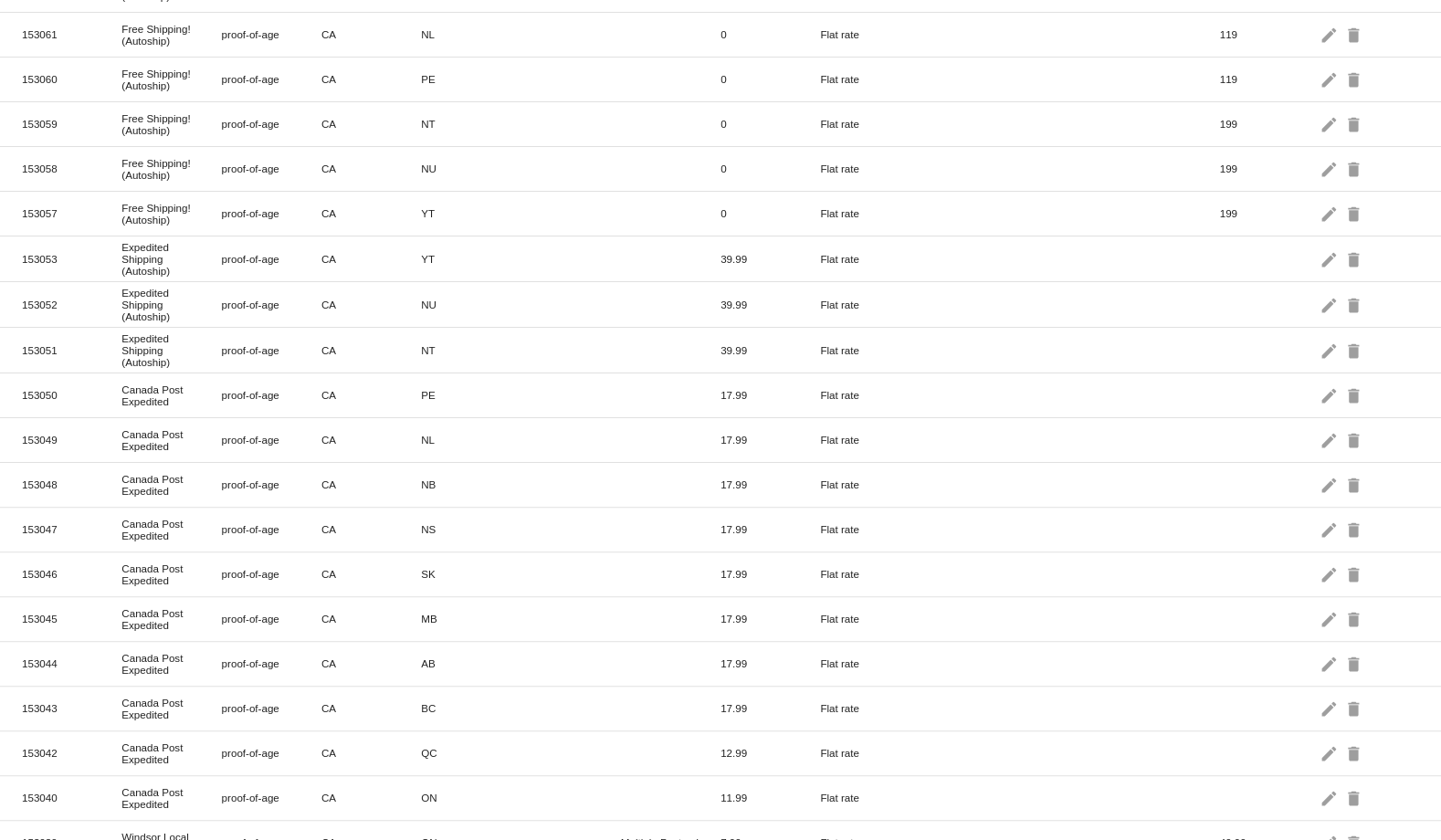
scroll to position [656, 0]
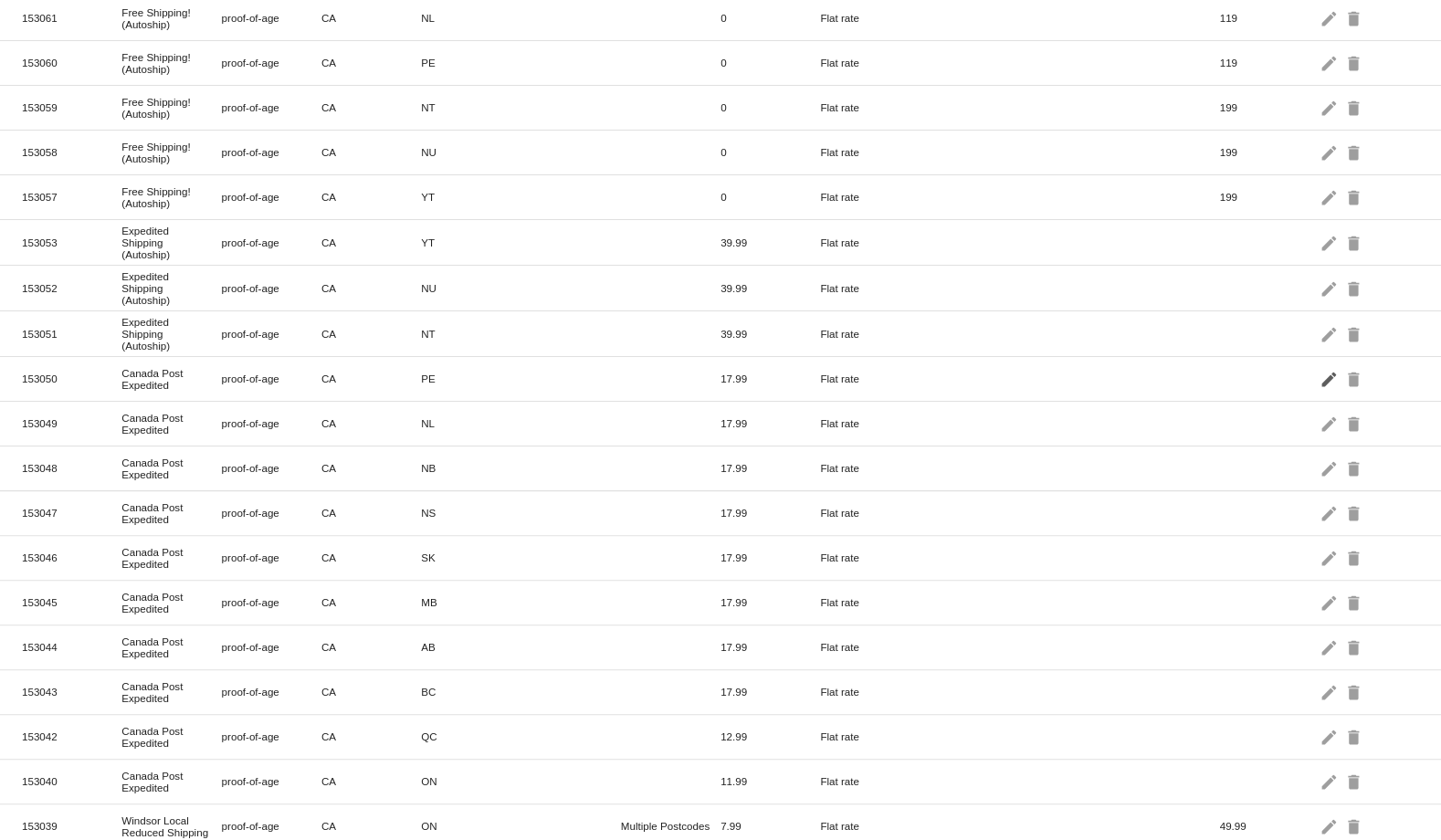
click at [1320, 364] on mat-icon "edit" at bounding box center [1331, 378] width 22 height 29
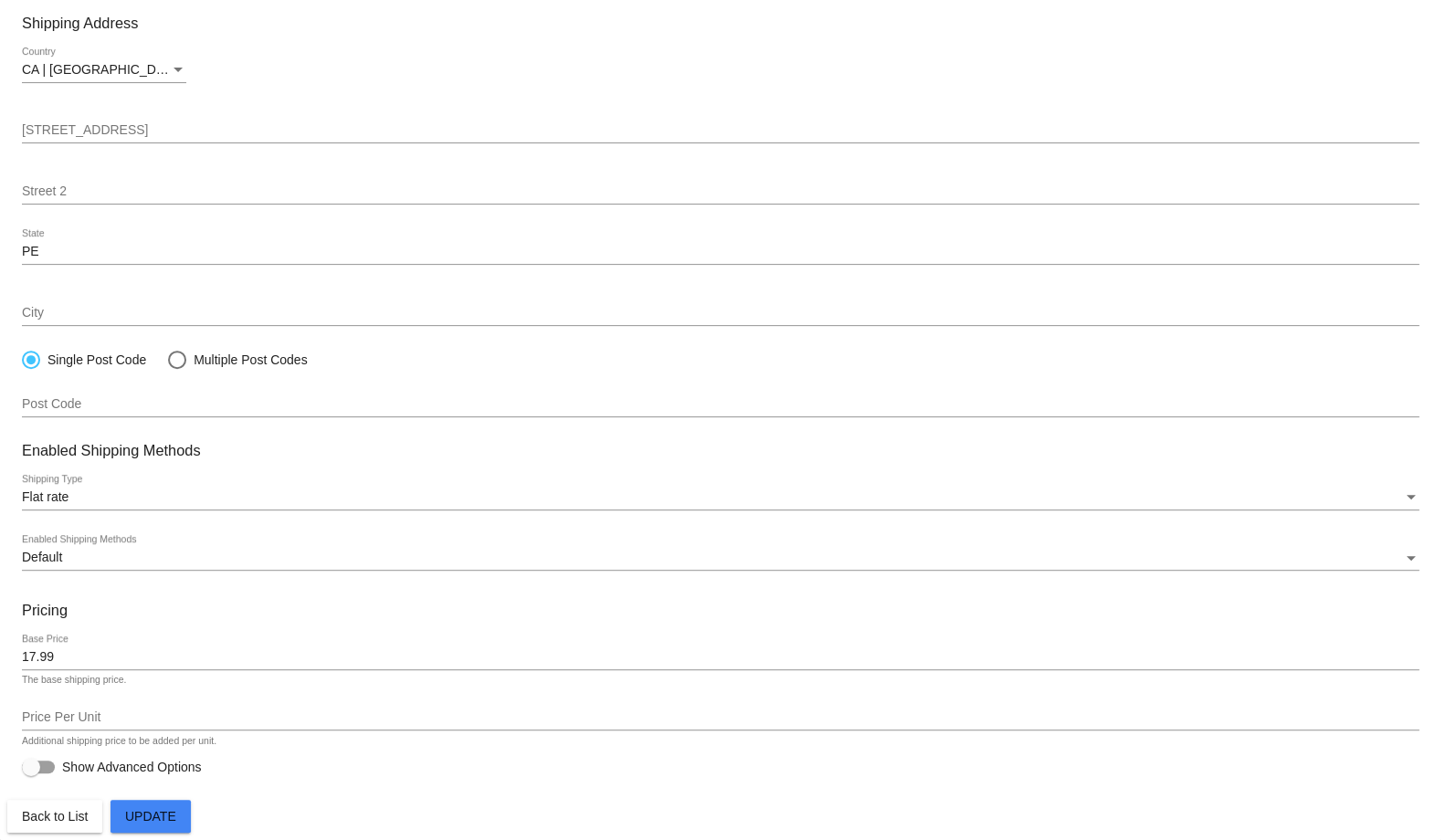
paste input "Expedited Shipping (Autoship)"
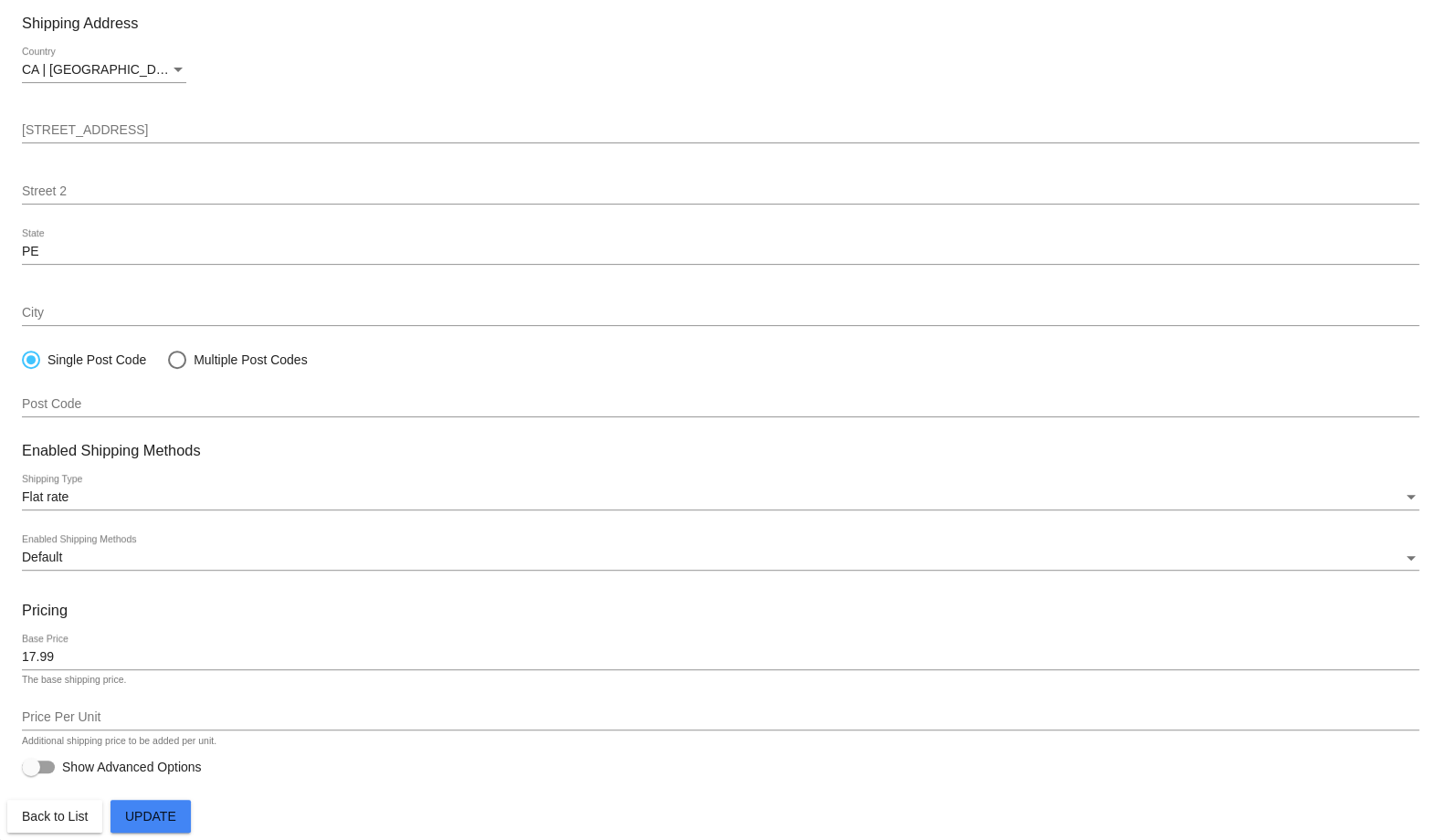
type input "Expedited Shipping (Autoship)"
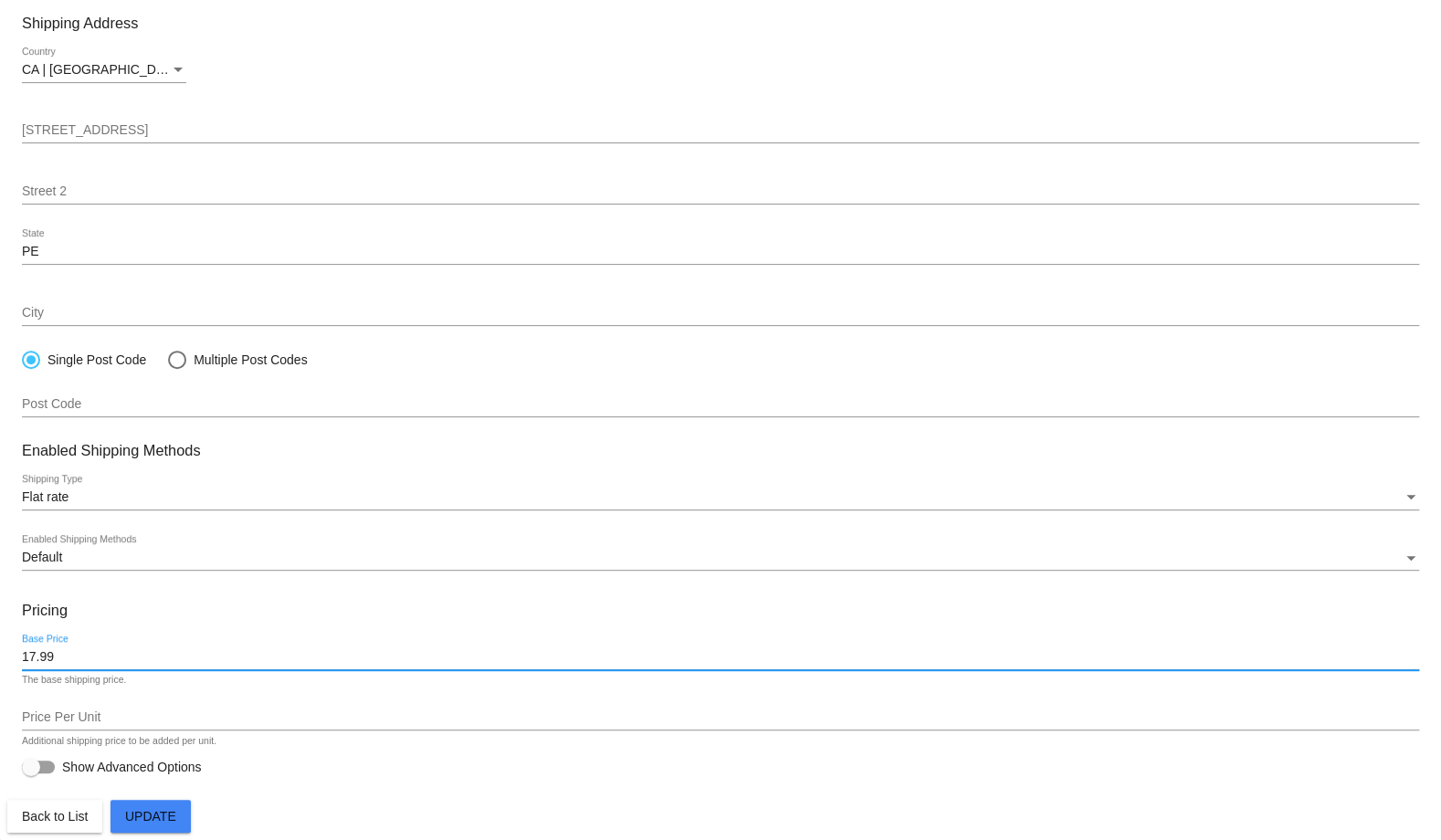
click at [74, 656] on input "17.99" at bounding box center [720, 657] width 1397 height 15
type input "19.99"
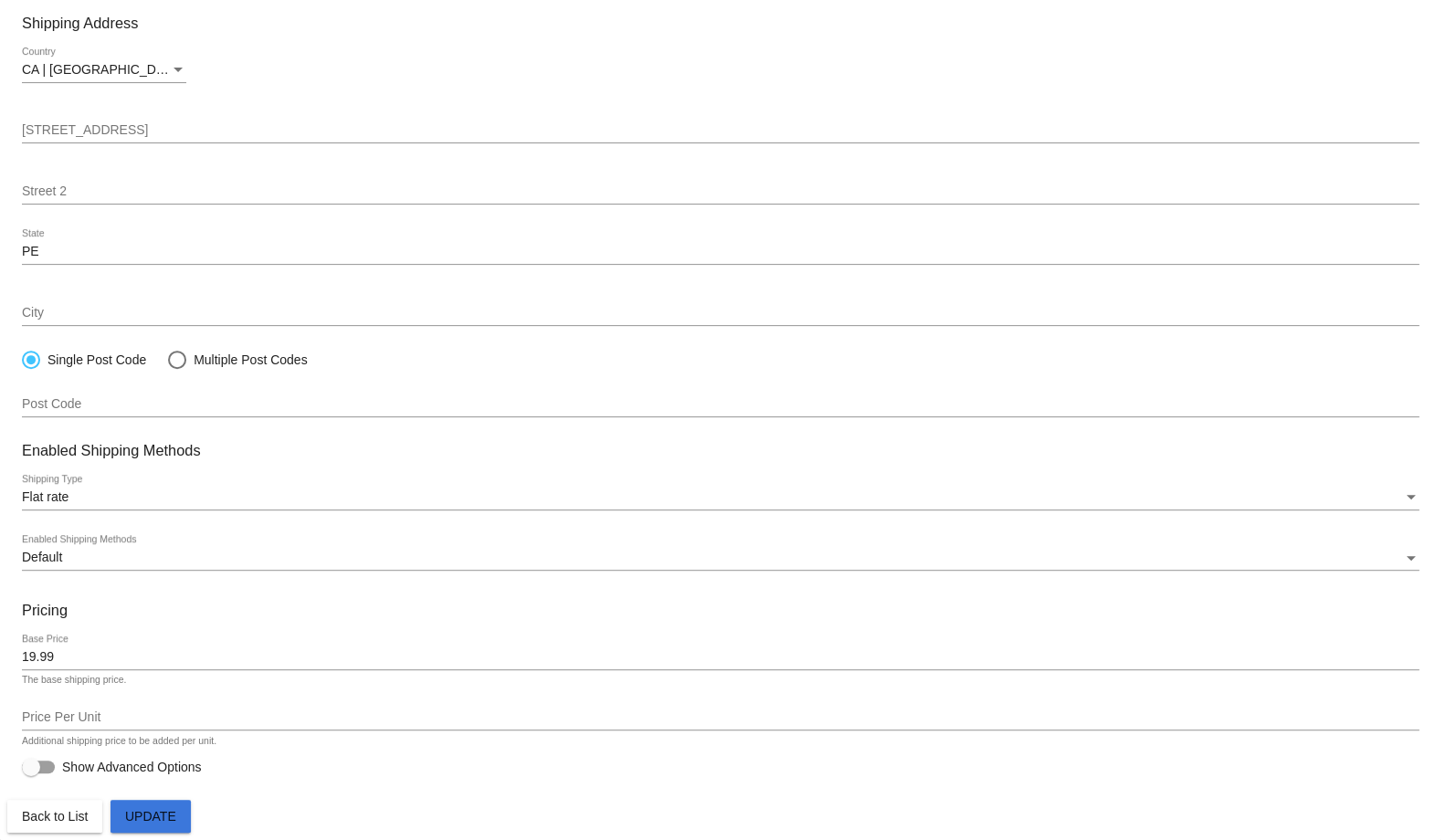
click at [162, 816] on span "Update" at bounding box center [151, 816] width 52 height 15
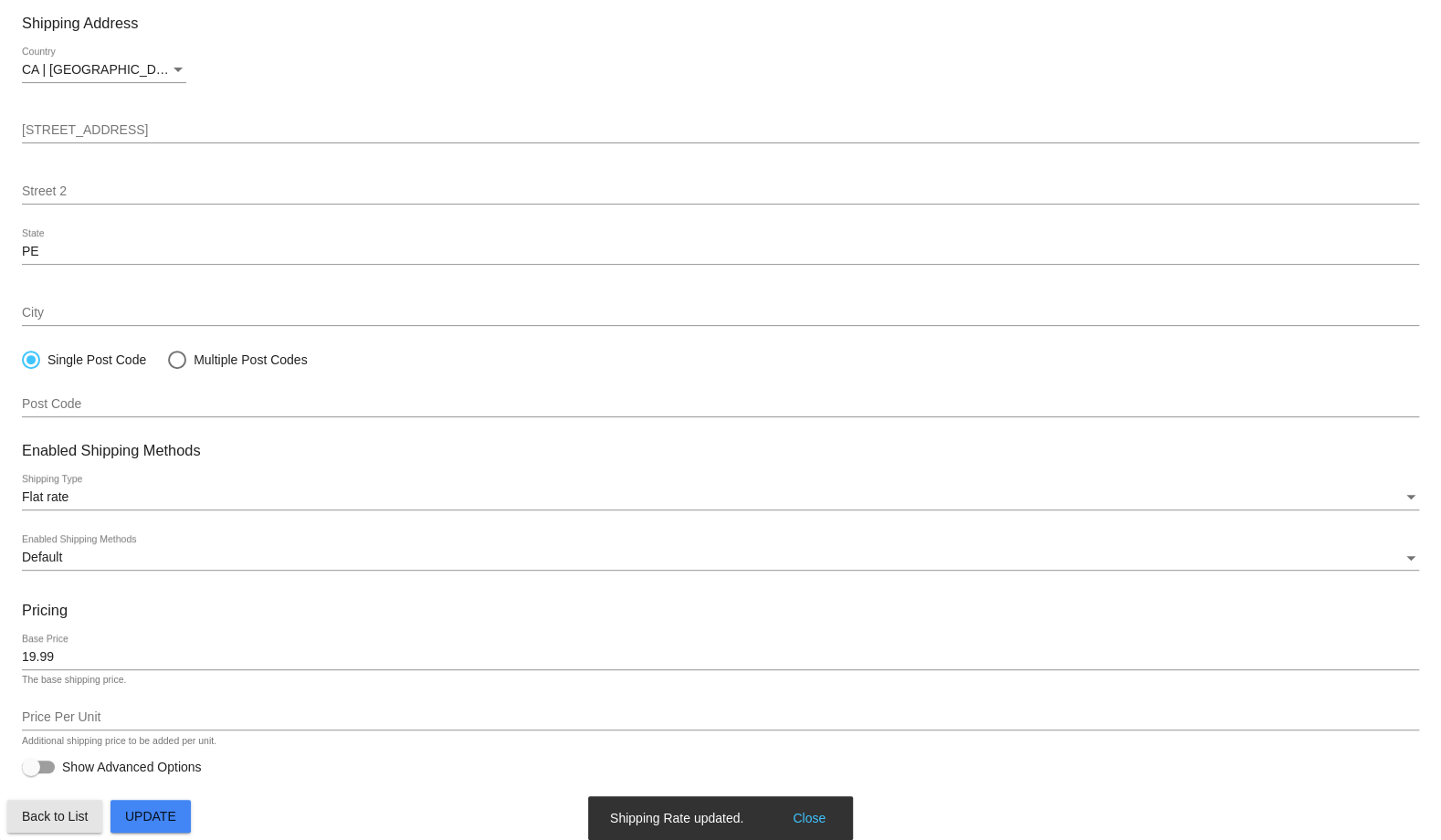
click at [63, 819] on span "Back to List" at bounding box center [55, 816] width 66 height 15
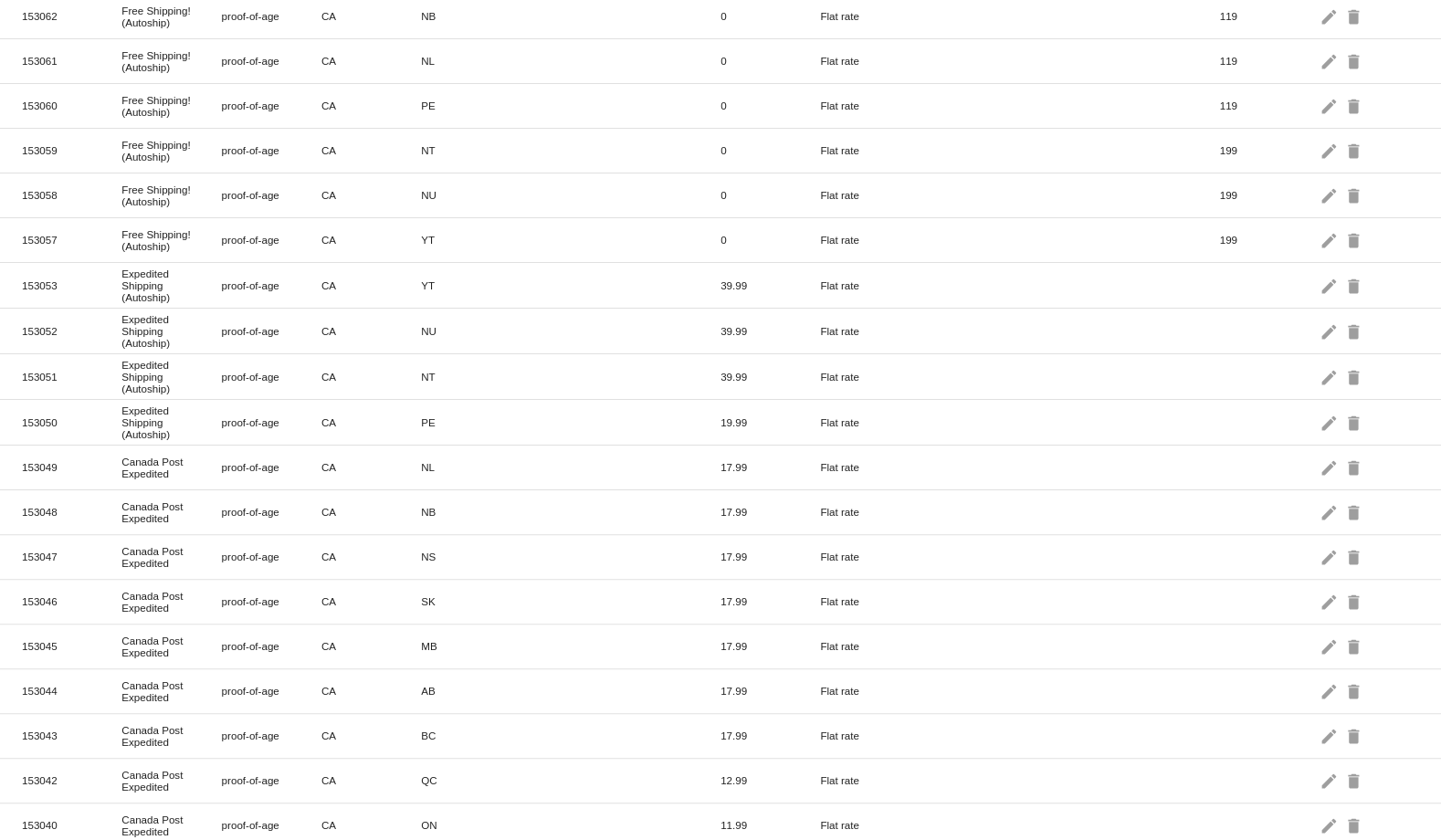
scroll to position [599, 0]
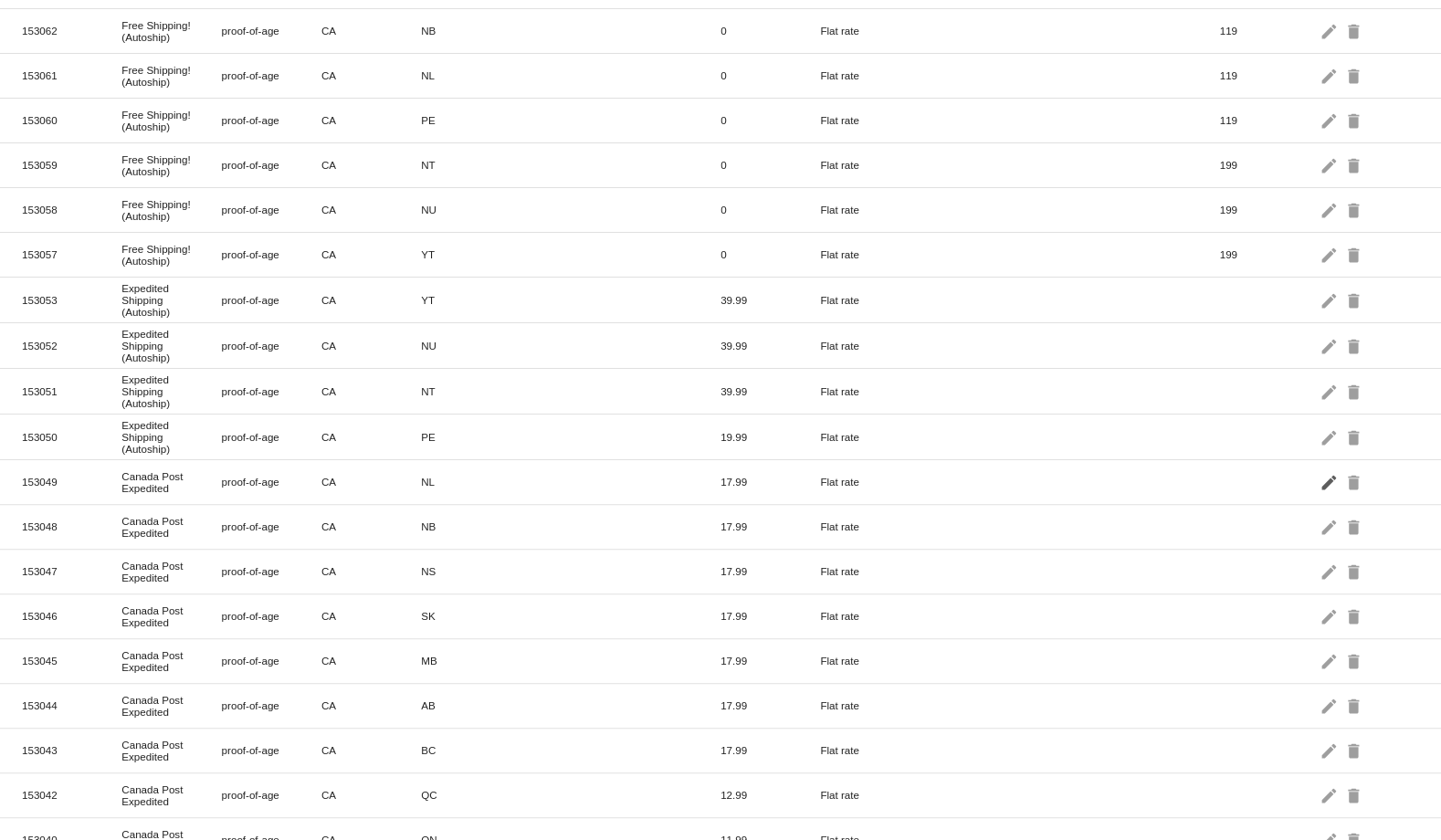
click at [1320, 468] on mat-icon "edit" at bounding box center [1331, 482] width 22 height 29
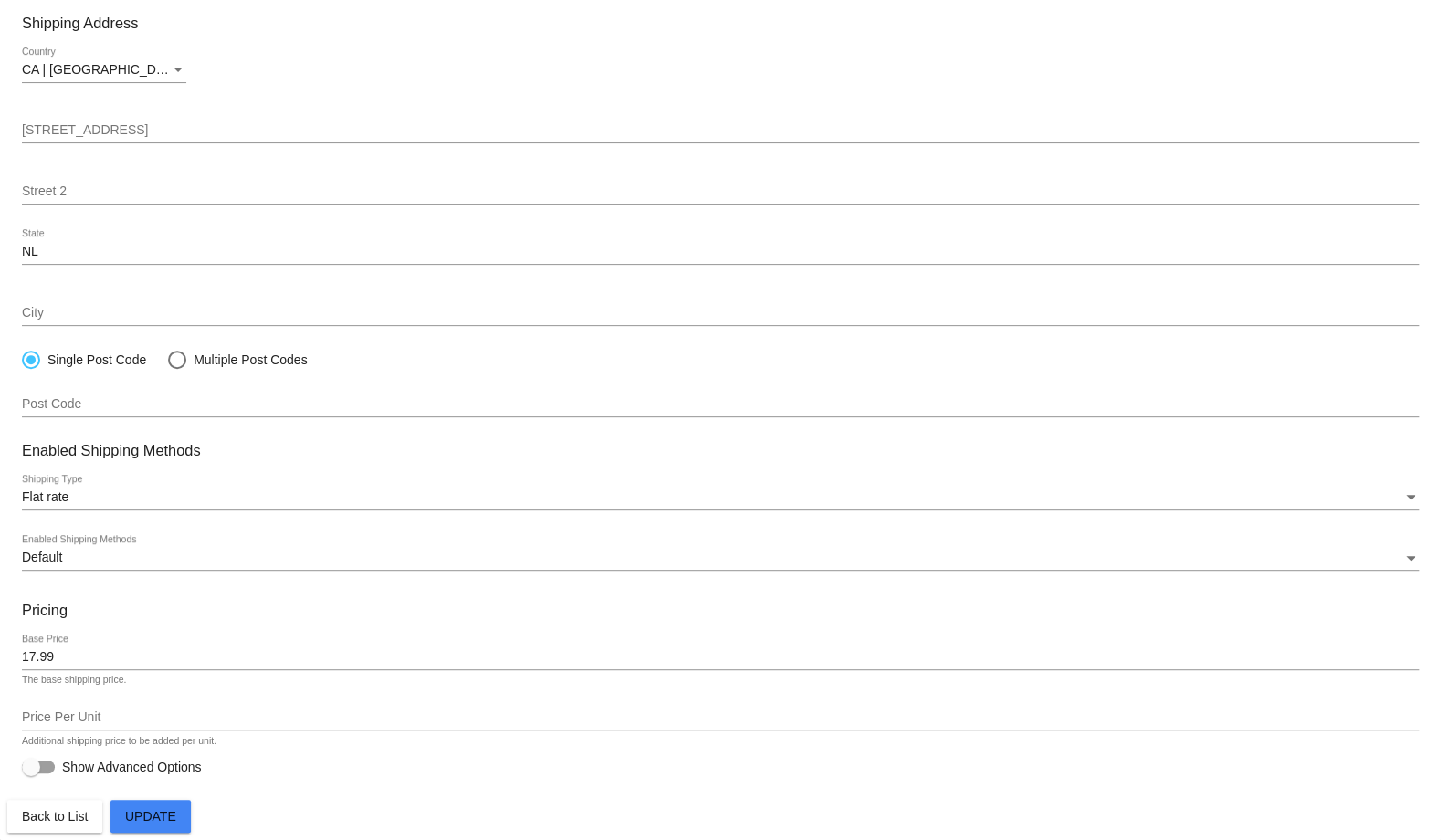
paste input "Expedited Shipping (Autoship)"
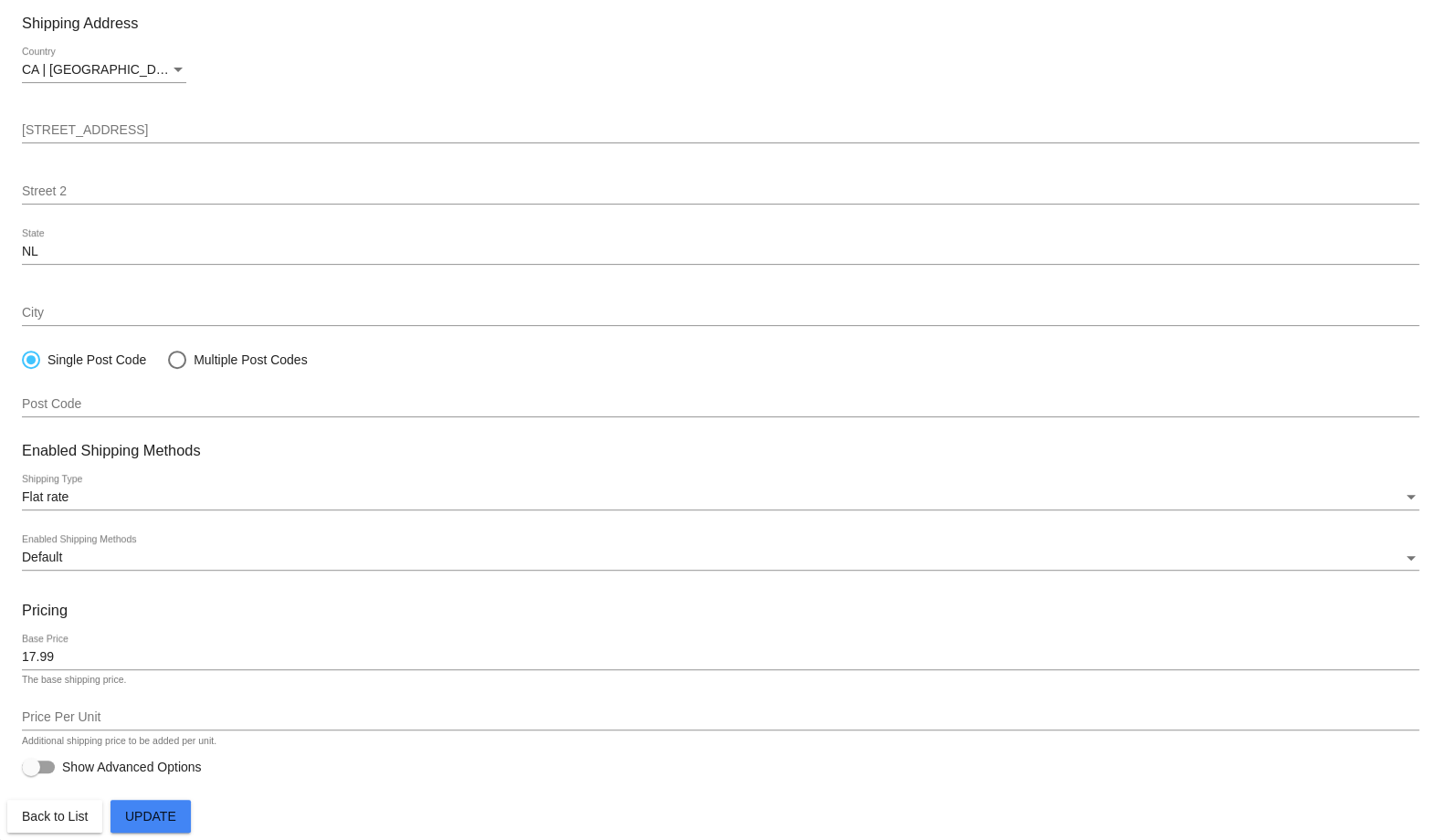
type input "Expedited Shipping (Autoship)"
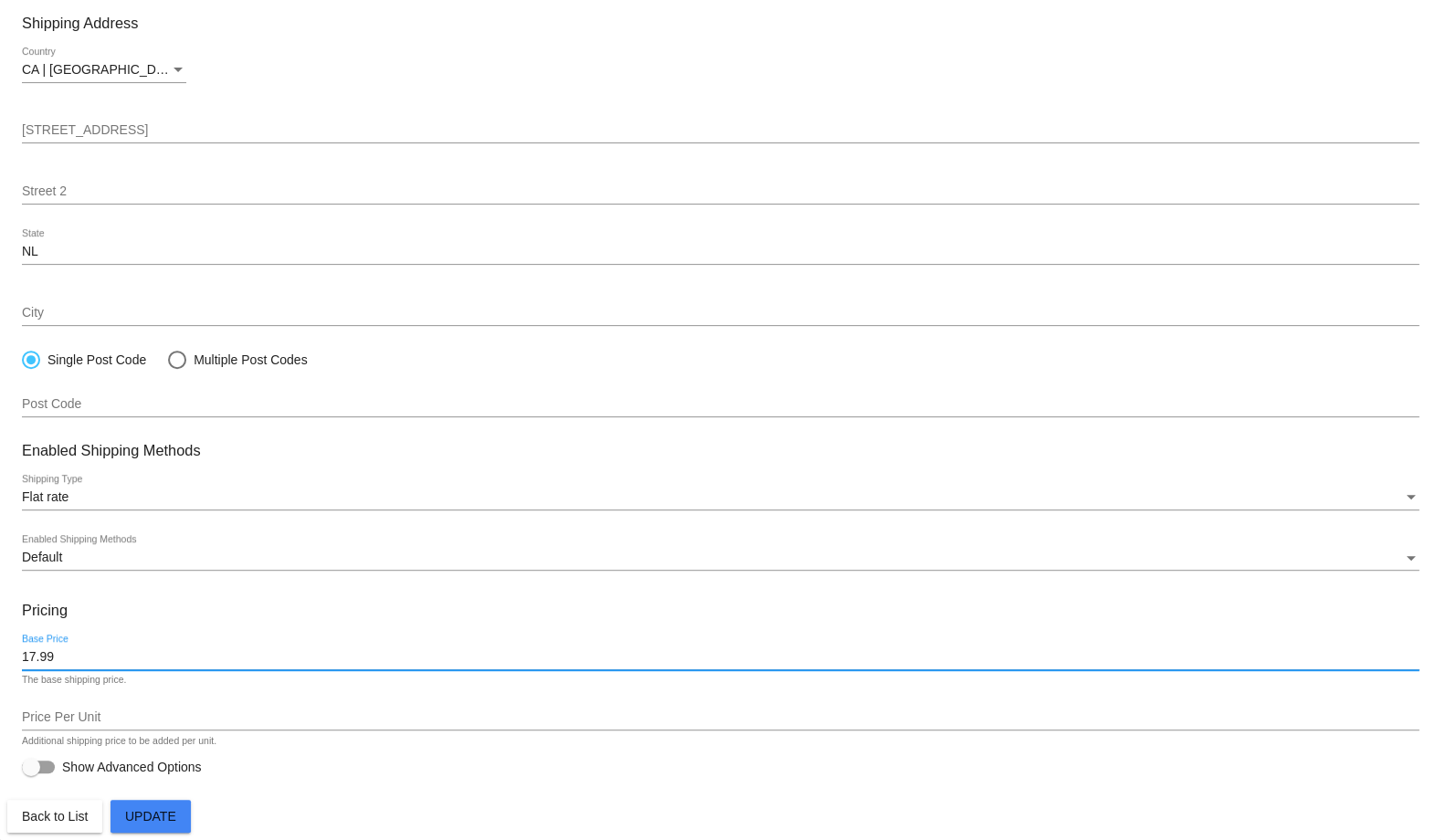
click at [49, 652] on input "17.99" at bounding box center [720, 657] width 1397 height 15
type input "19.99"
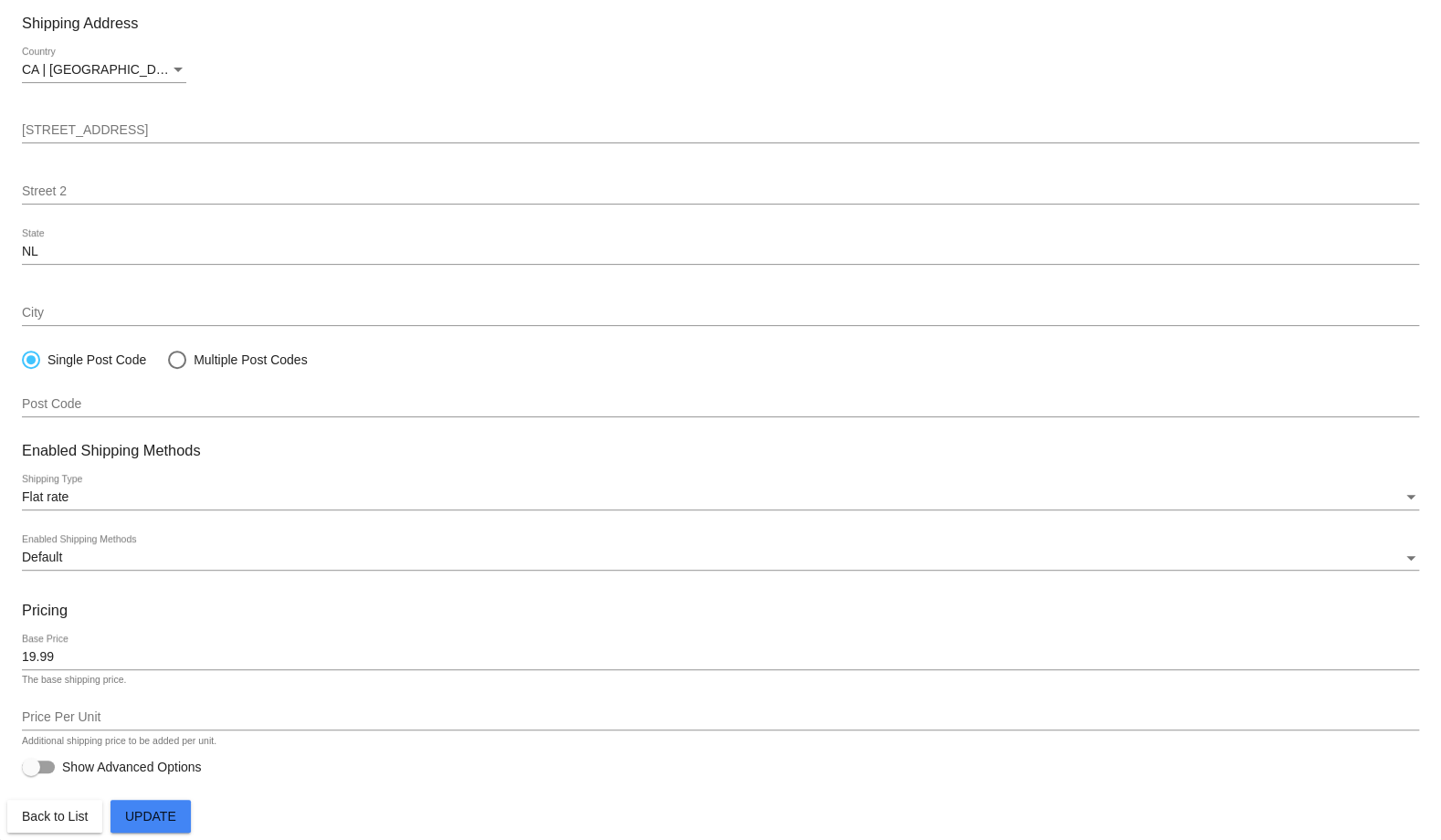
click at [158, 830] on button "Update" at bounding box center [150, 816] width 80 height 33
click at [62, 817] on span "Back to List" at bounding box center [55, 816] width 66 height 15
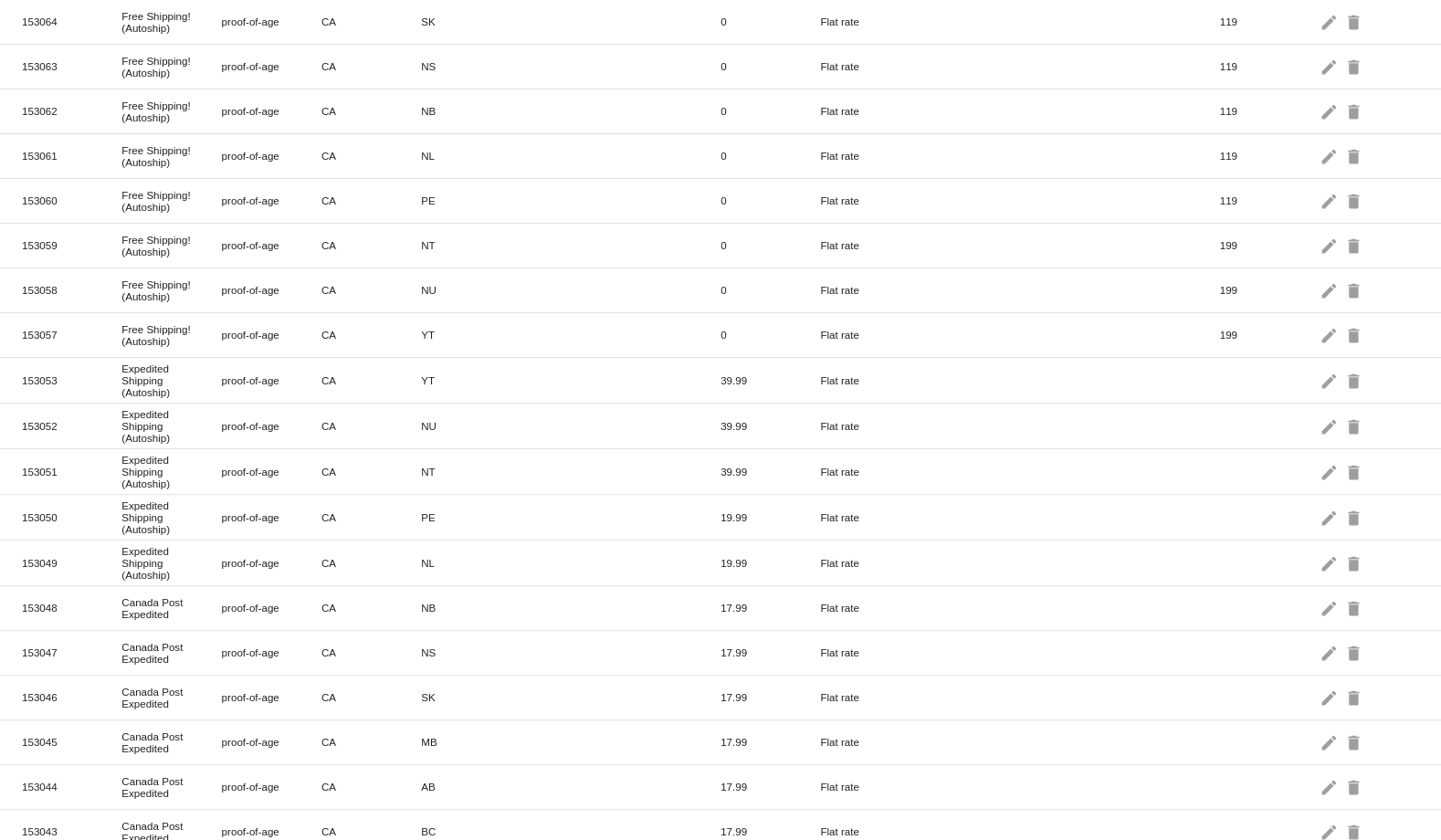
scroll to position [522, 0]
click at [1320, 591] on mat-icon "edit" at bounding box center [1331, 604] width 22 height 29
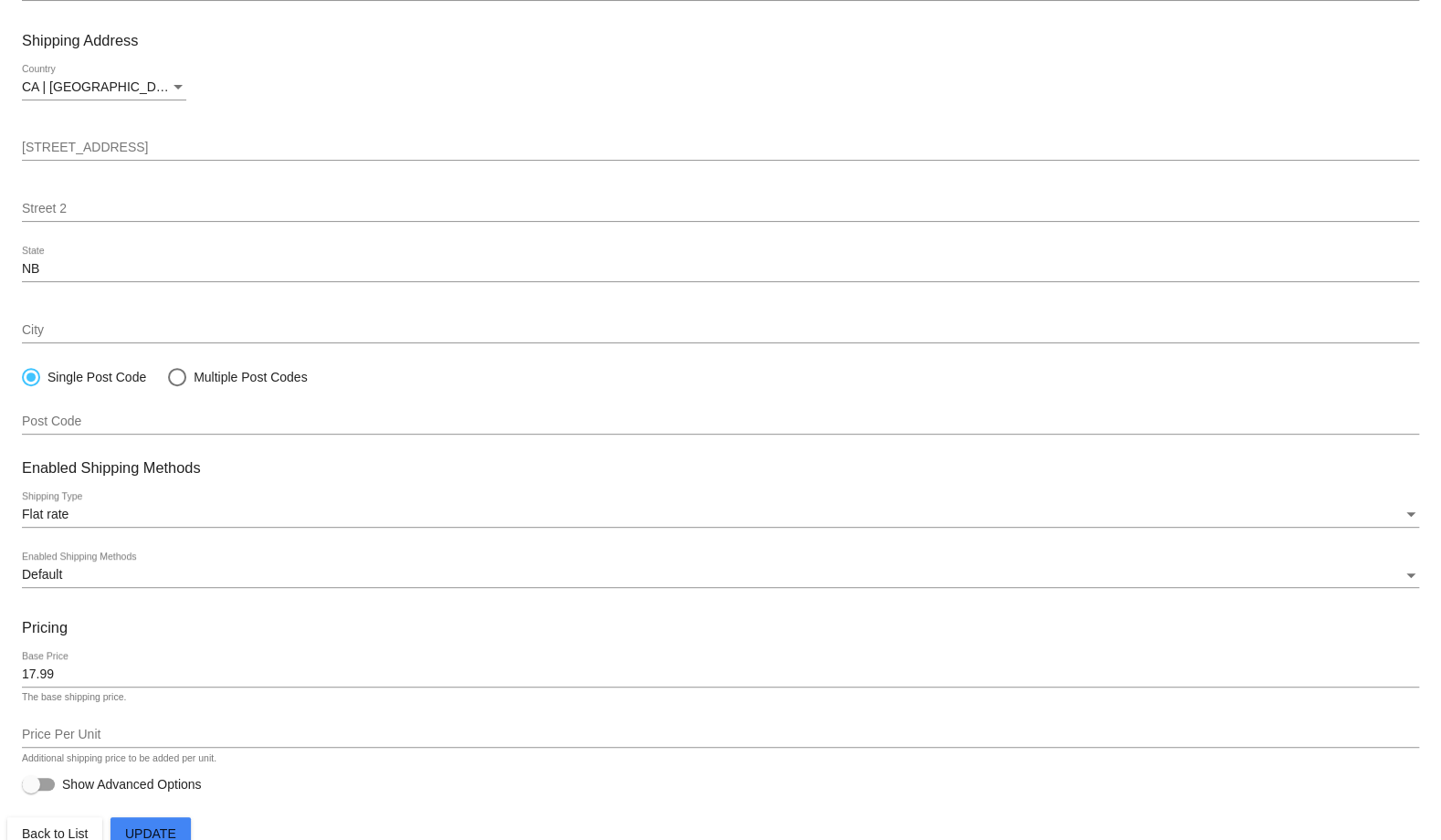
scroll to position [199, 0]
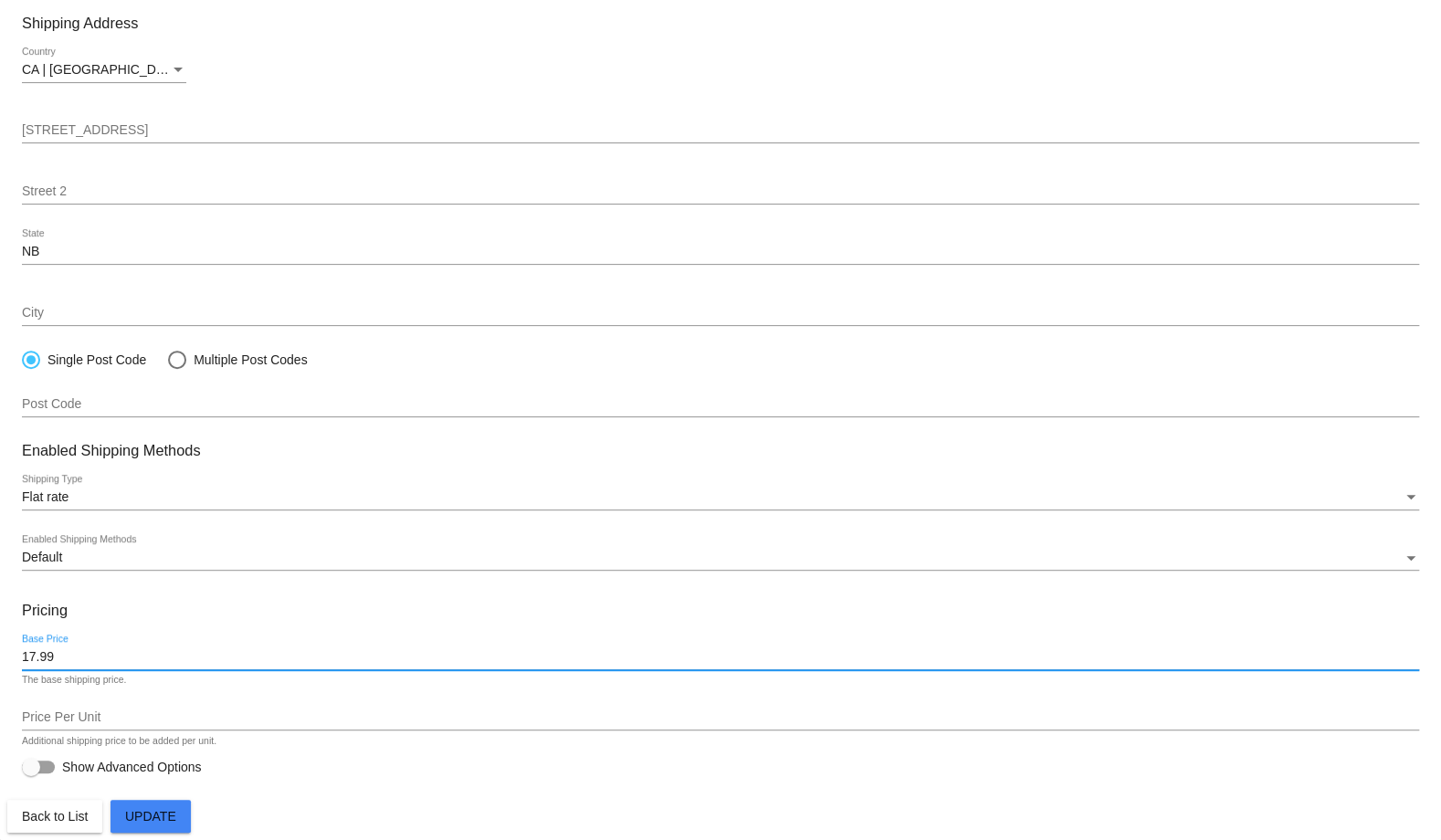
click at [46, 654] on input "17.99" at bounding box center [720, 657] width 1397 height 15
type input "19.99"
click at [154, 821] on span "Update" at bounding box center [151, 816] width 52 height 15
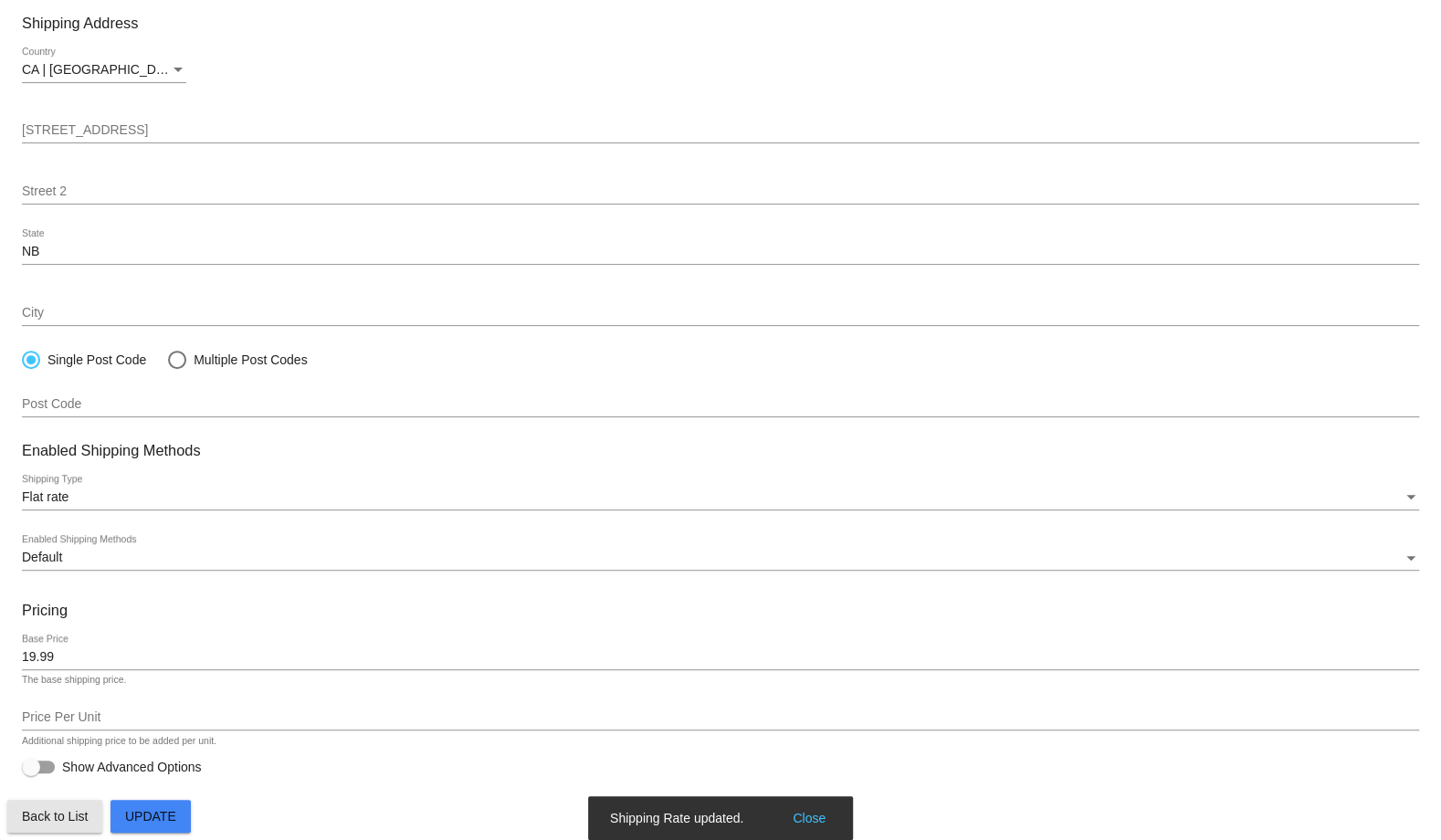
click at [65, 813] on span "Back to List" at bounding box center [55, 816] width 66 height 15
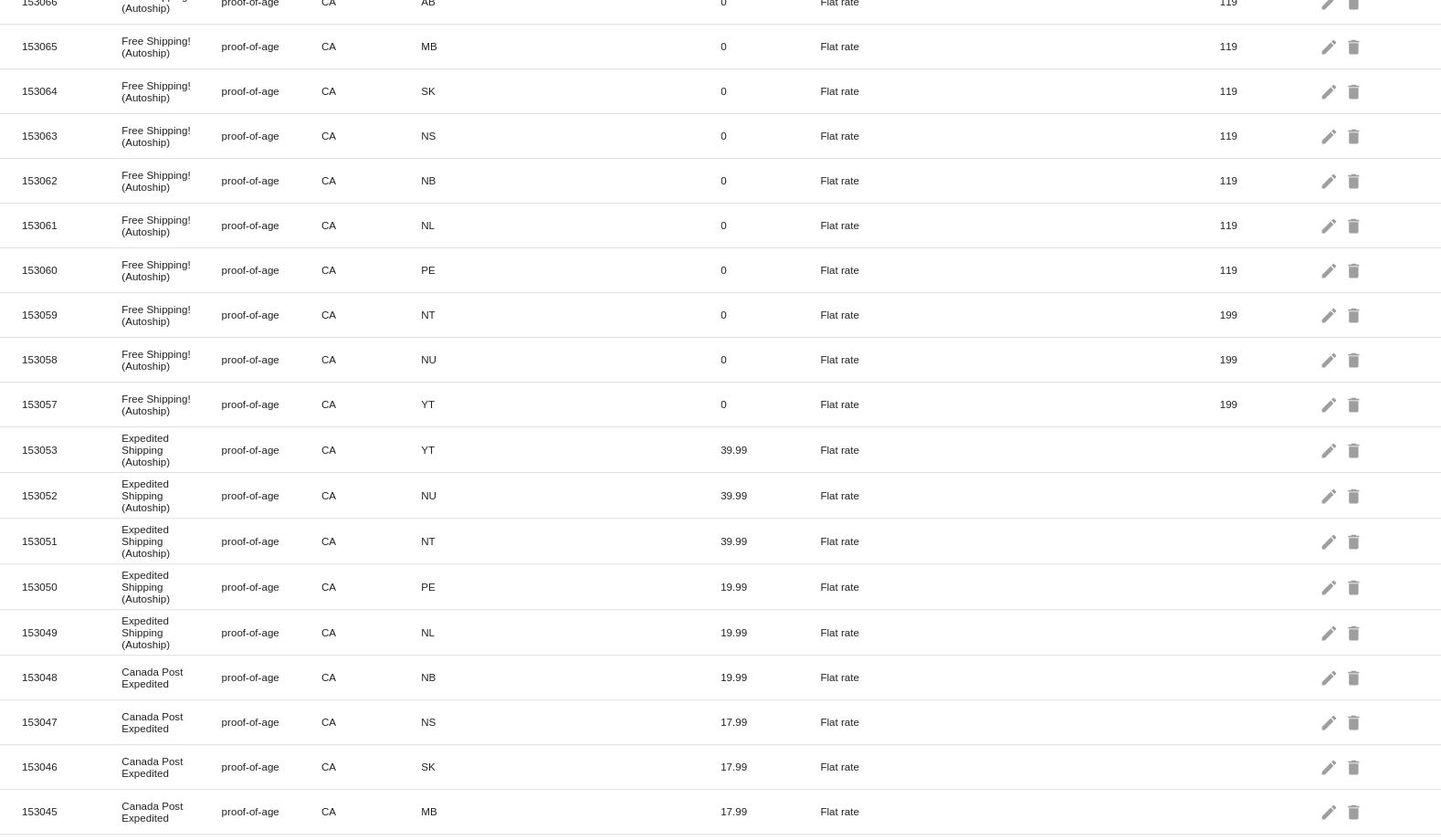
scroll to position [452, 0]
click at [1320, 660] on mat-icon "edit" at bounding box center [1331, 674] width 22 height 29
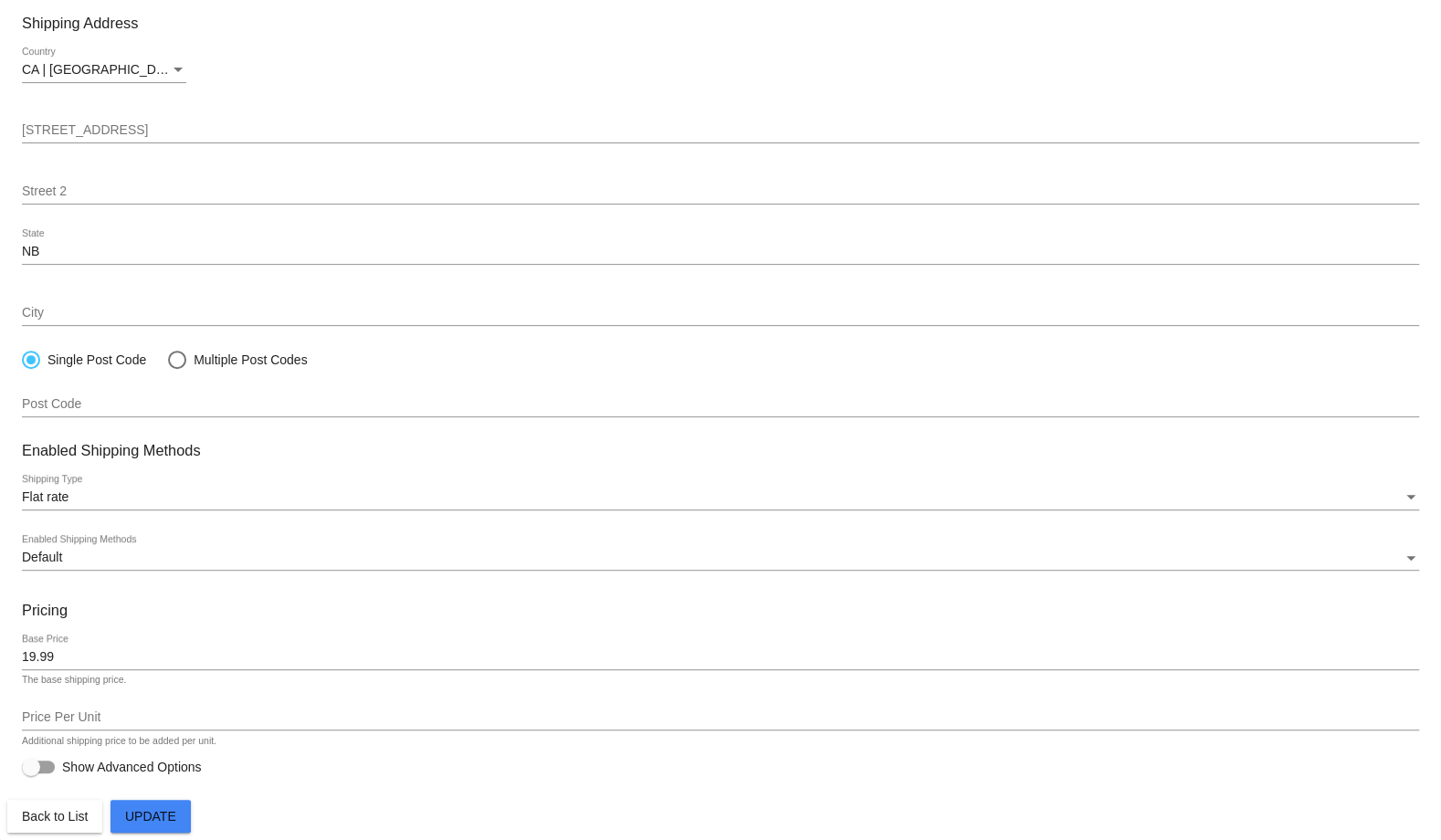
paste input "Expedited Shipping (Autoship)"
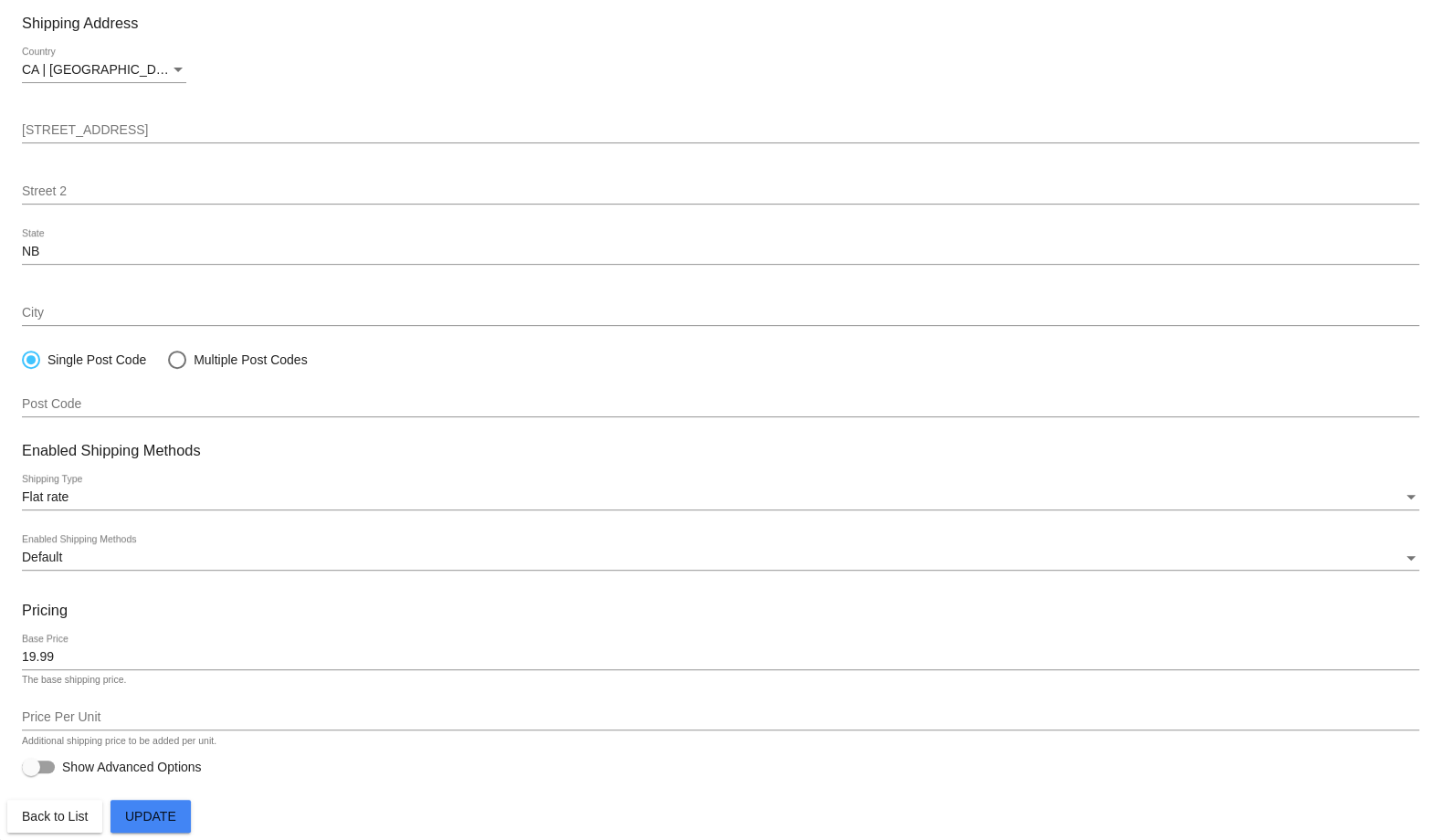
type input "Expedited Shipping (Autoship)"
click at [177, 811] on span "Update" at bounding box center [151, 816] width 52 height 15
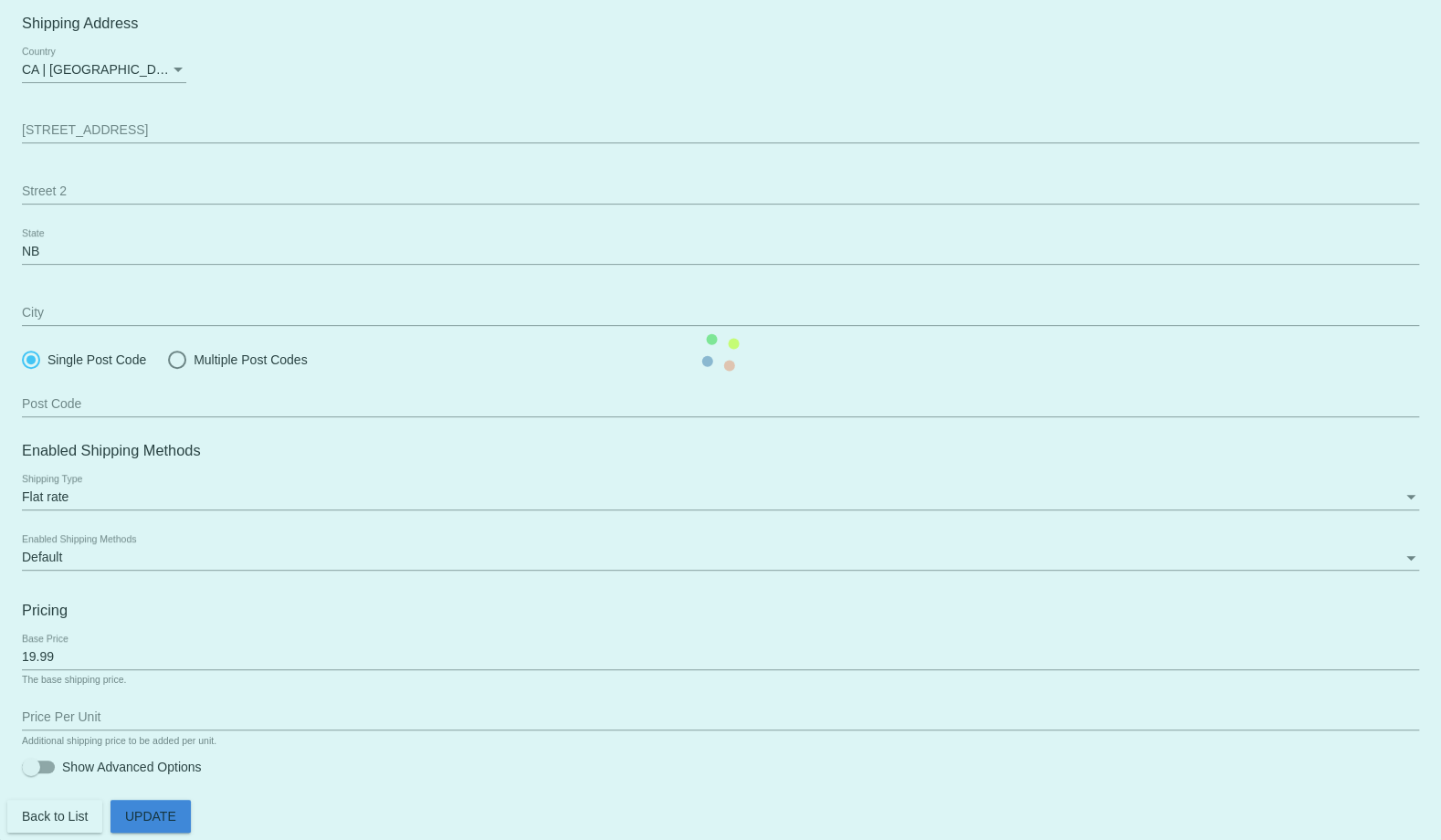
scroll to position [199, 0]
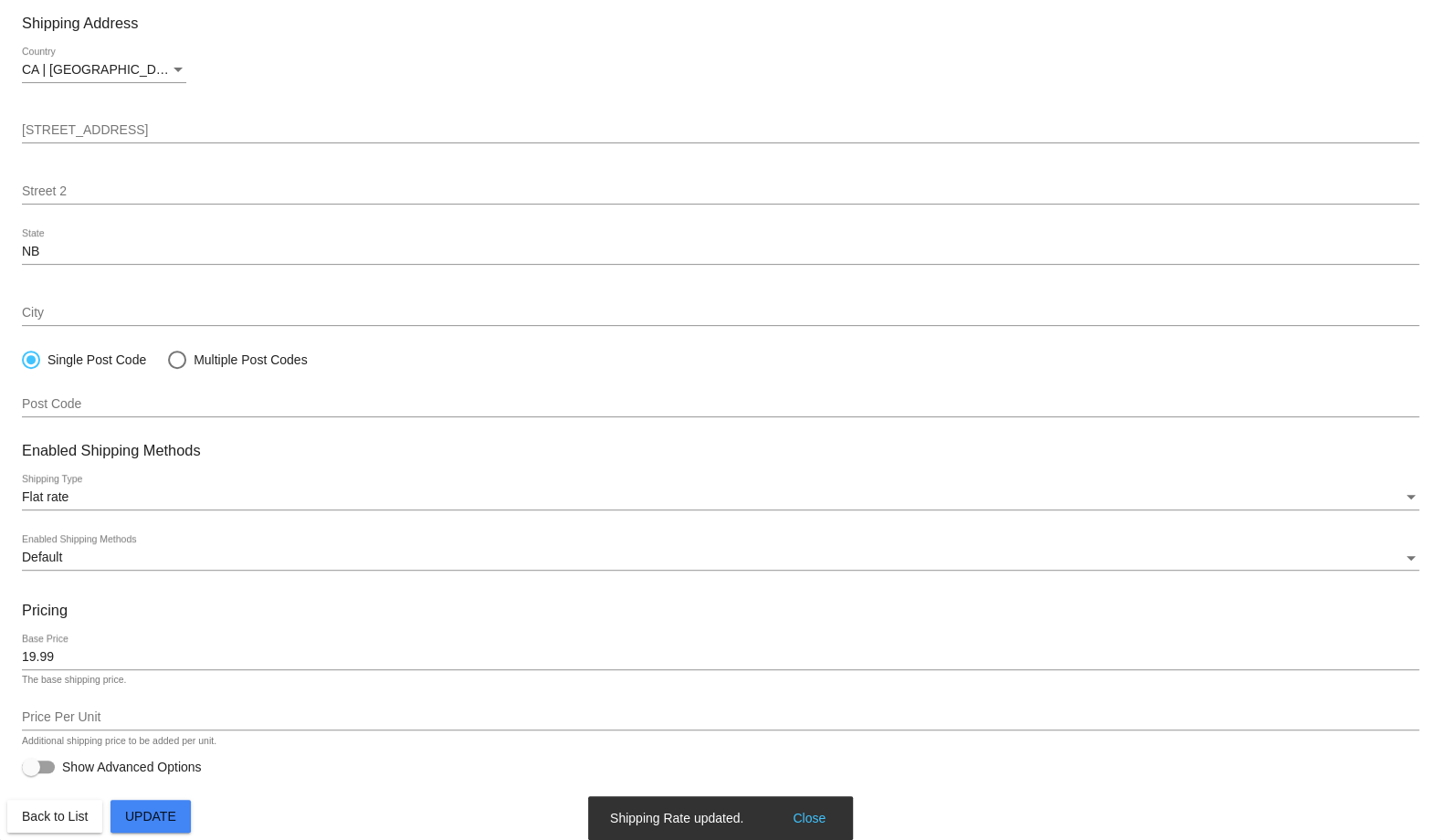
click at [47, 816] on span "Back to List" at bounding box center [55, 816] width 66 height 15
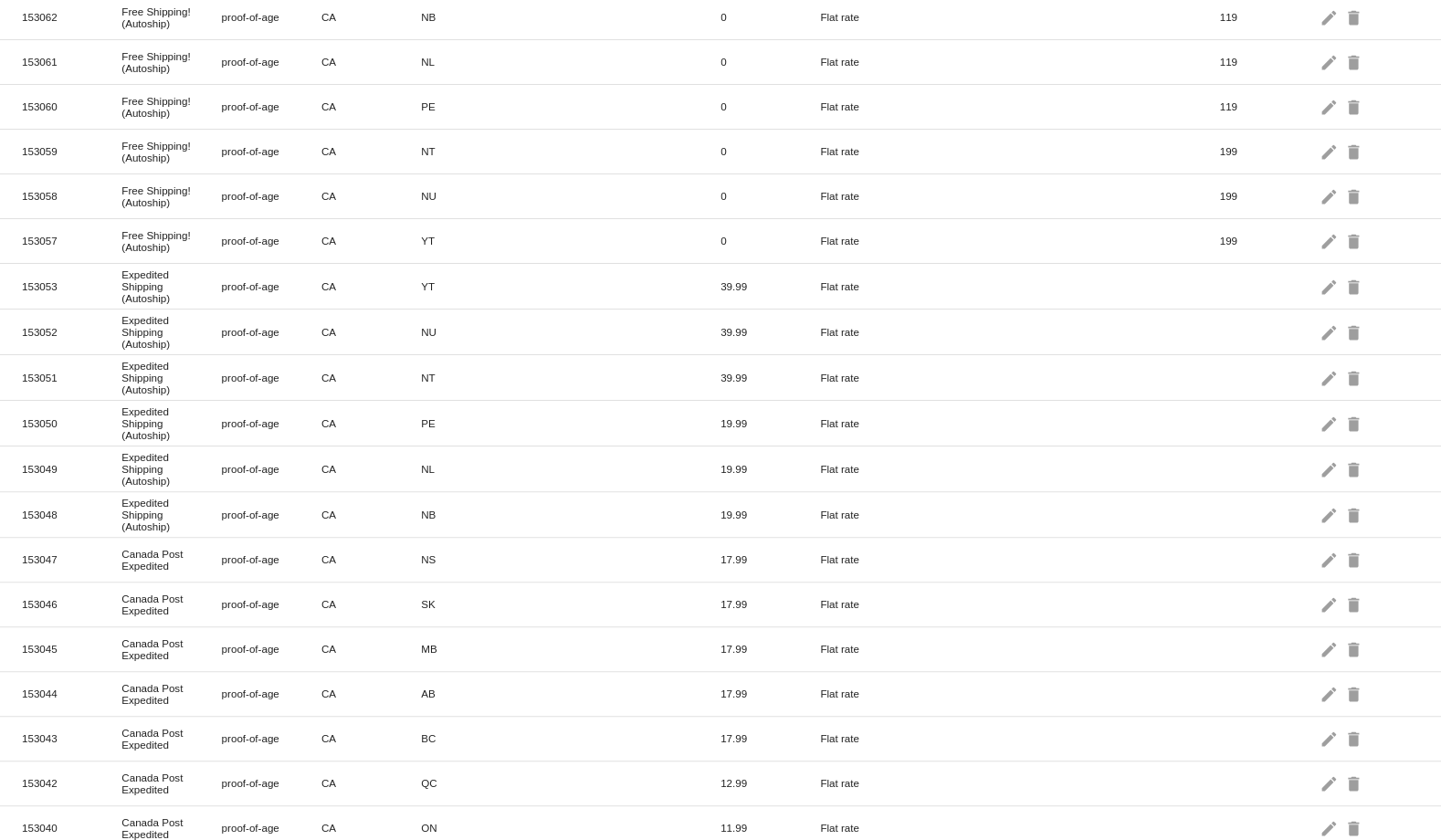
scroll to position [614, 0]
click at [1320, 548] on mat-icon "edit" at bounding box center [1331, 558] width 22 height 29
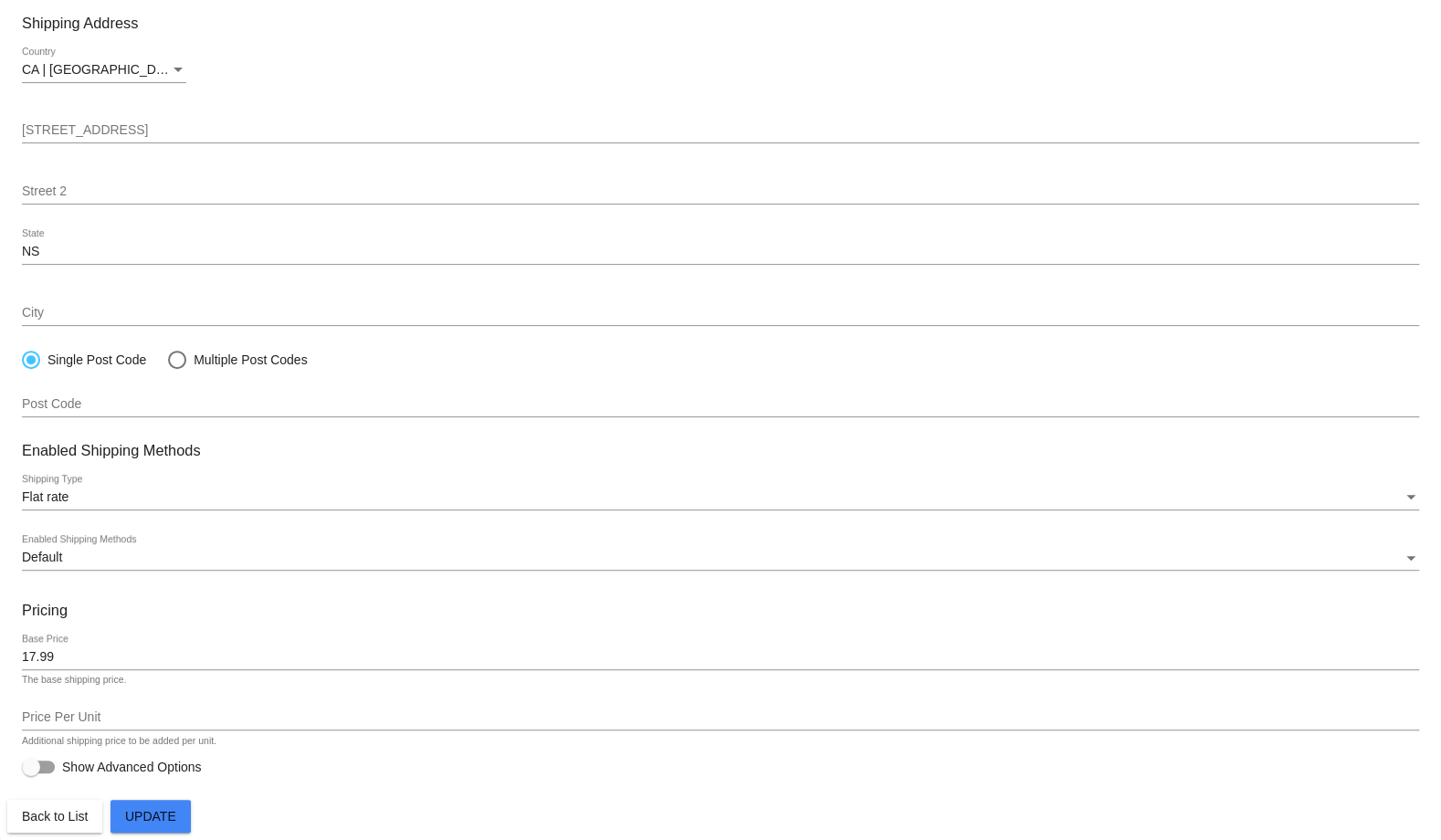
paste input "Expedited Shipping (Autoship)"
type input "Expedited Shipping (Autoship)"
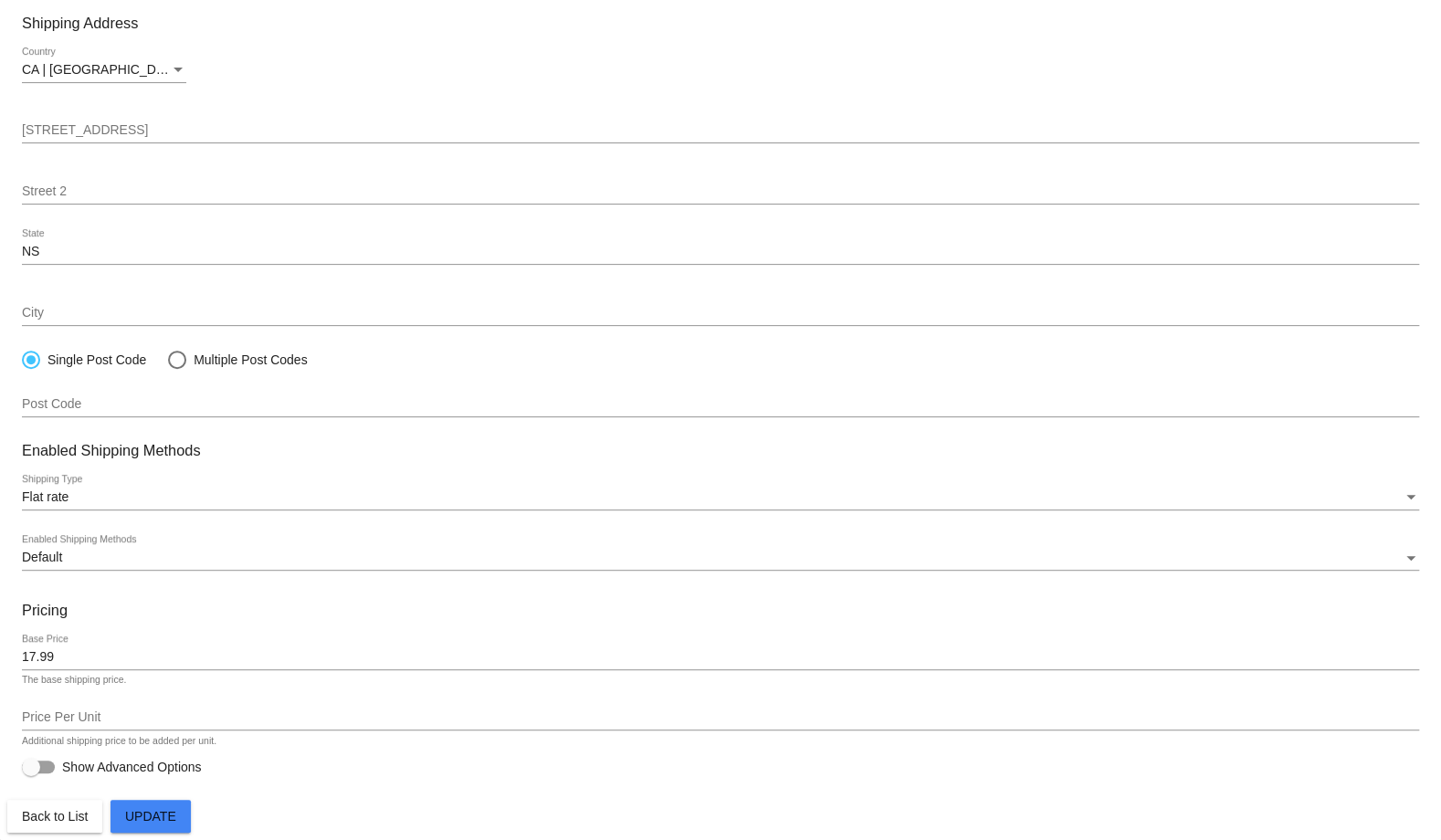
click at [122, 662] on input "17.99" at bounding box center [720, 657] width 1397 height 15
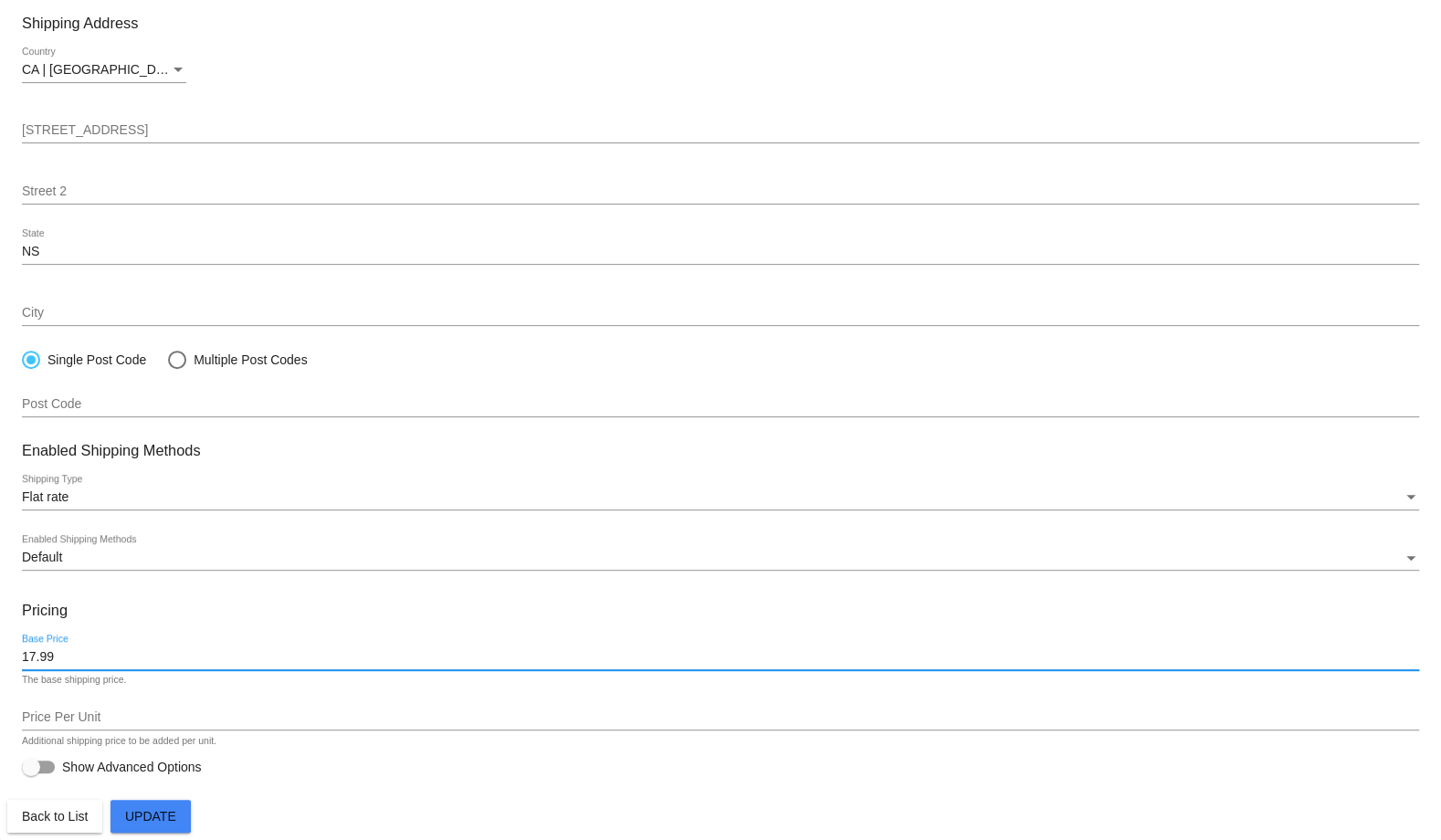
click at [122, 662] on input "17.99" at bounding box center [720, 657] width 1397 height 15
type input "19.99"
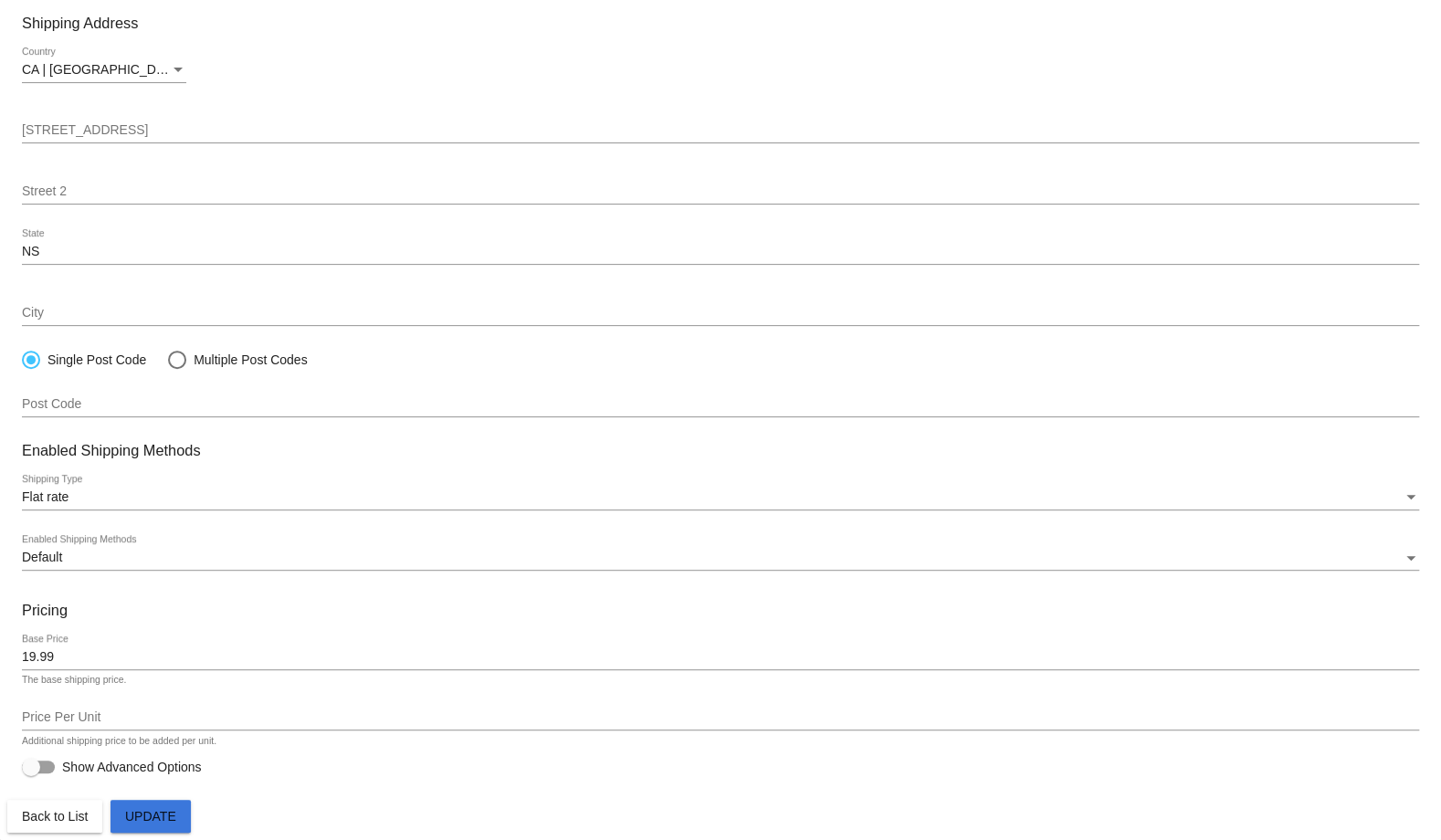
click at [137, 825] on button "Update" at bounding box center [150, 816] width 80 height 33
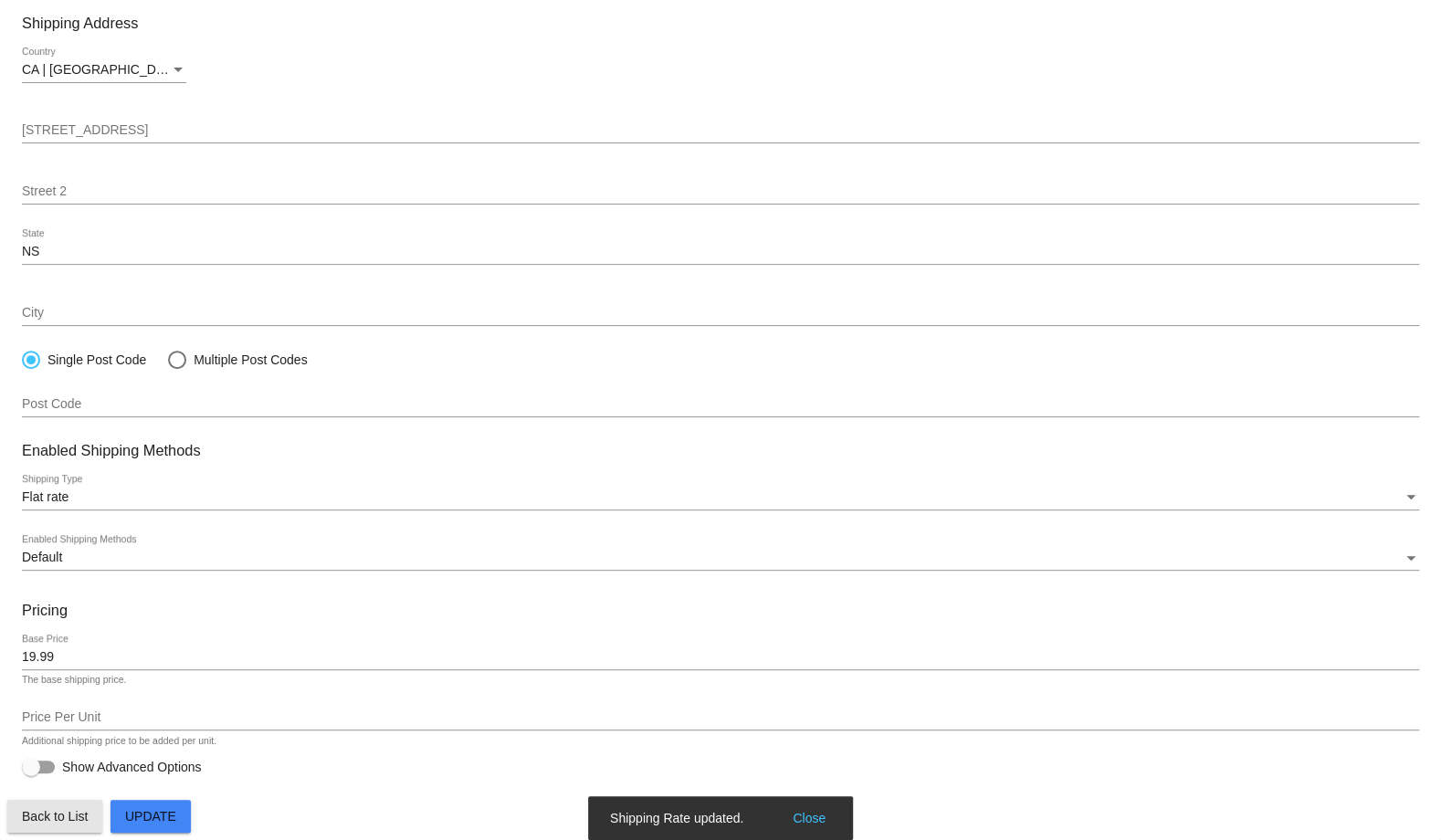
click at [44, 820] on span "Back to List" at bounding box center [55, 816] width 66 height 15
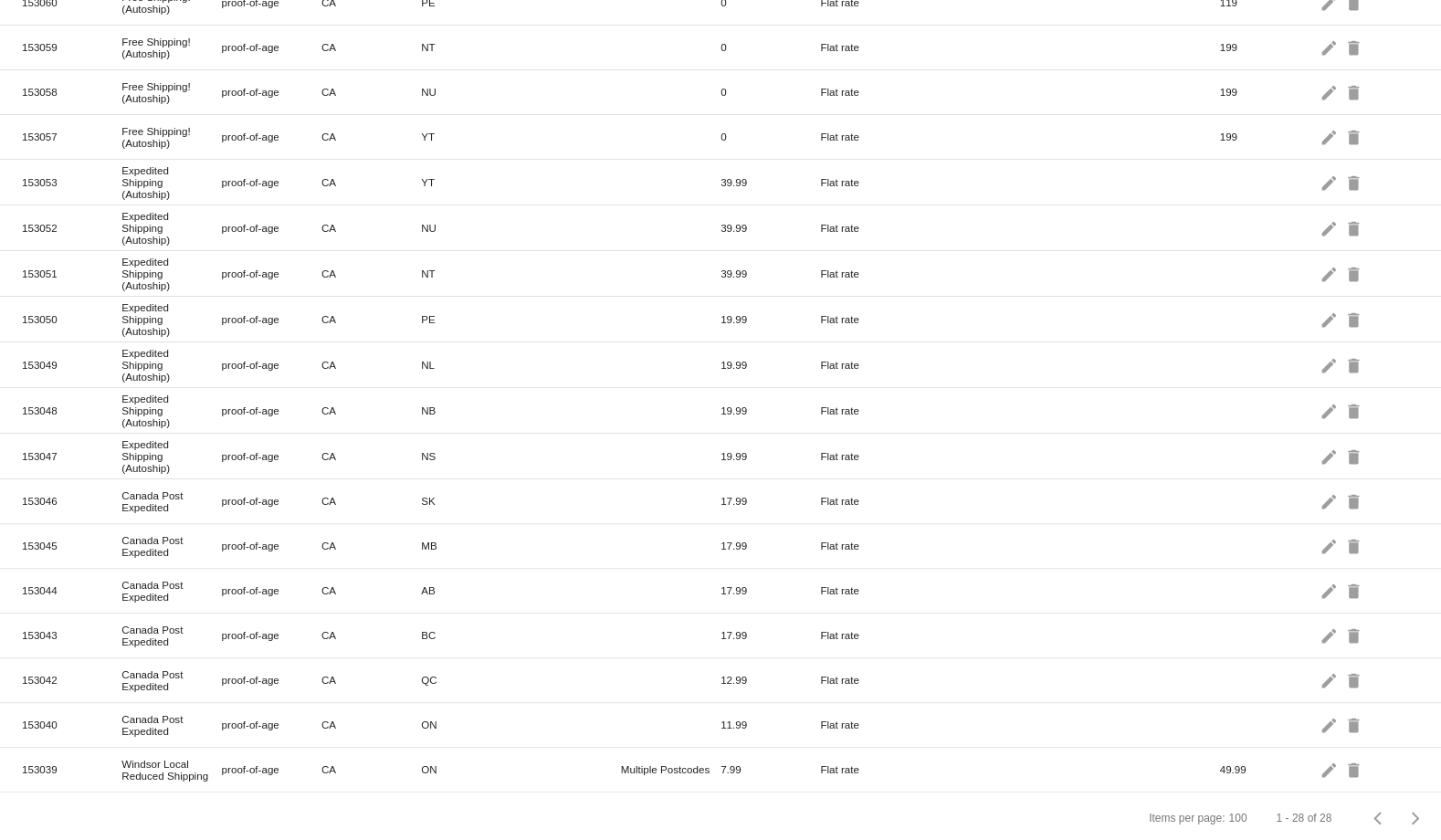
scroll to position [720, 0]
click at [1320, 496] on mat-icon "edit" at bounding box center [1331, 497] width 22 height 29
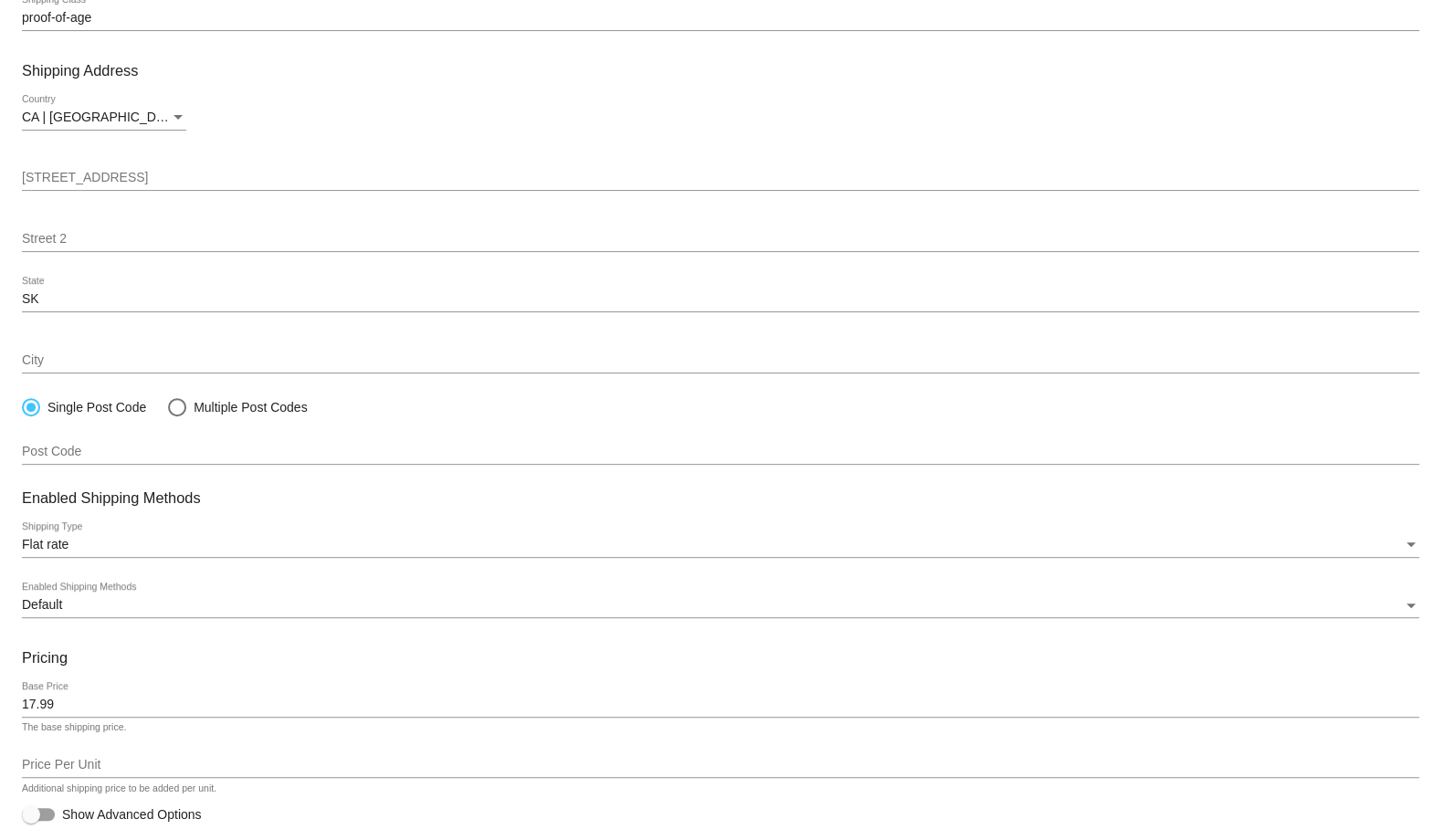
scroll to position [199, 0]
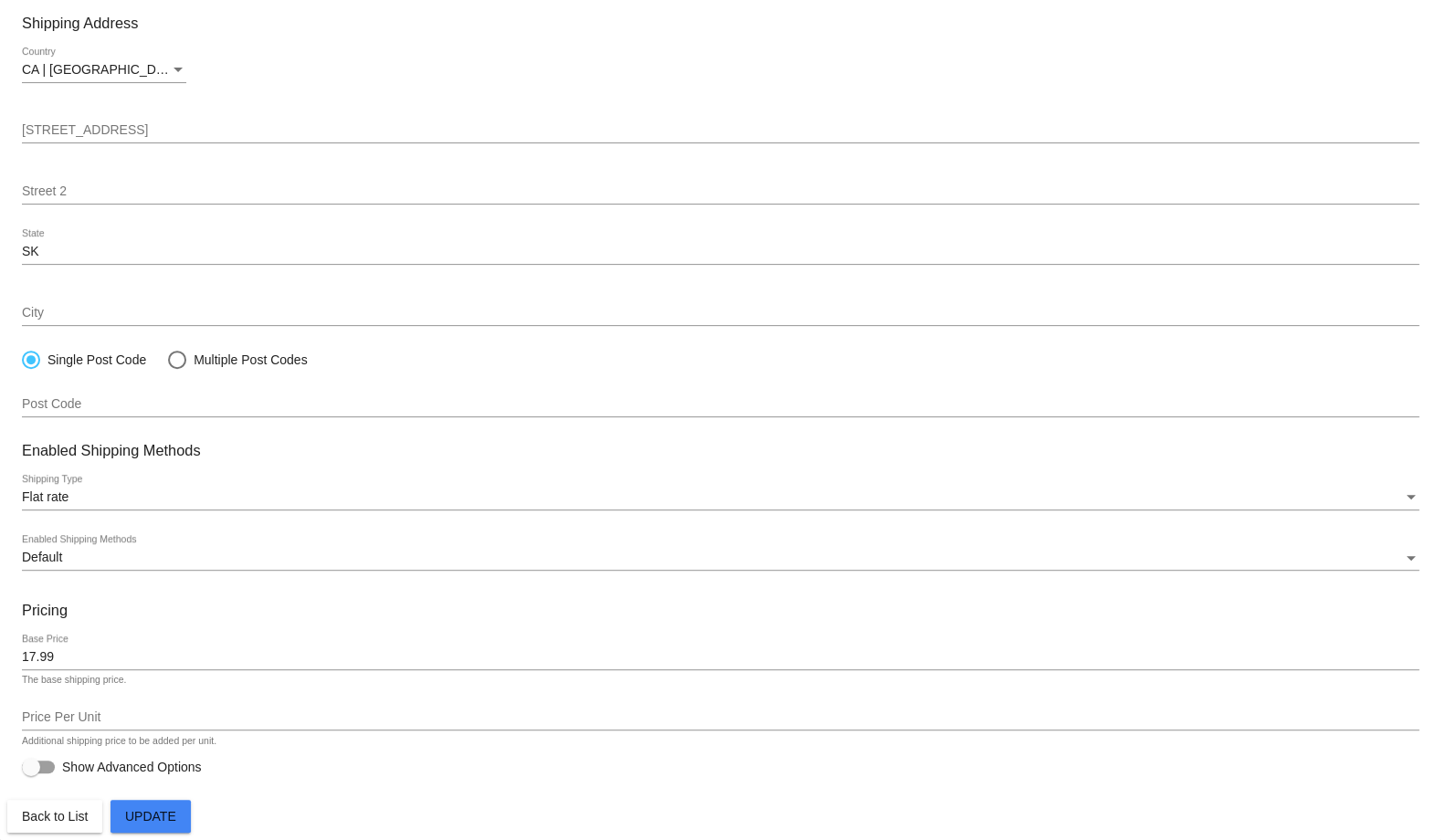
click at [54, 659] on input "17.99" at bounding box center [720, 657] width 1397 height 15
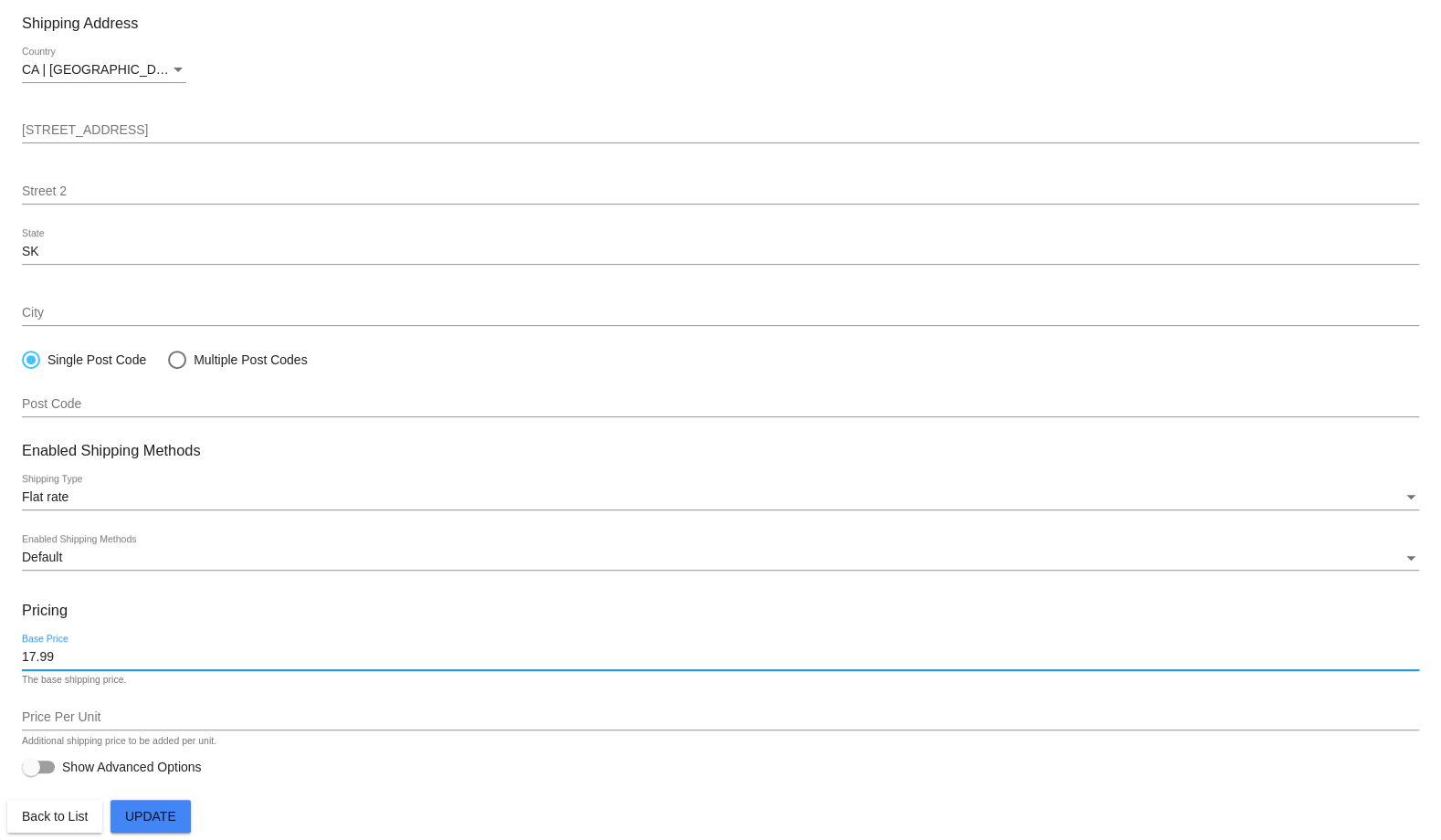
click at [54, 659] on input "17.99" at bounding box center [720, 657] width 1397 height 15
type input "19.99"
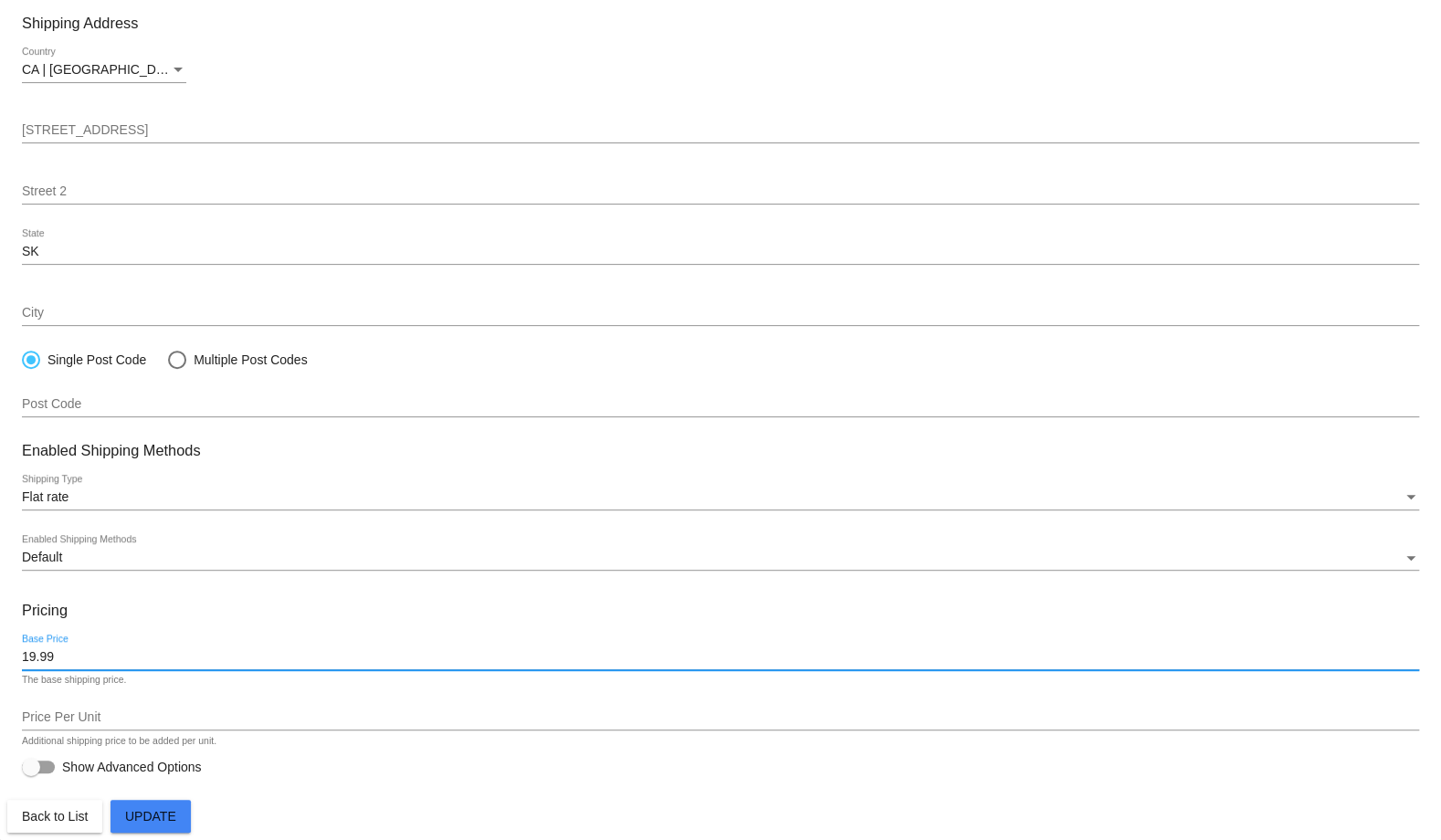
click at [143, 825] on button "Update" at bounding box center [150, 816] width 80 height 33
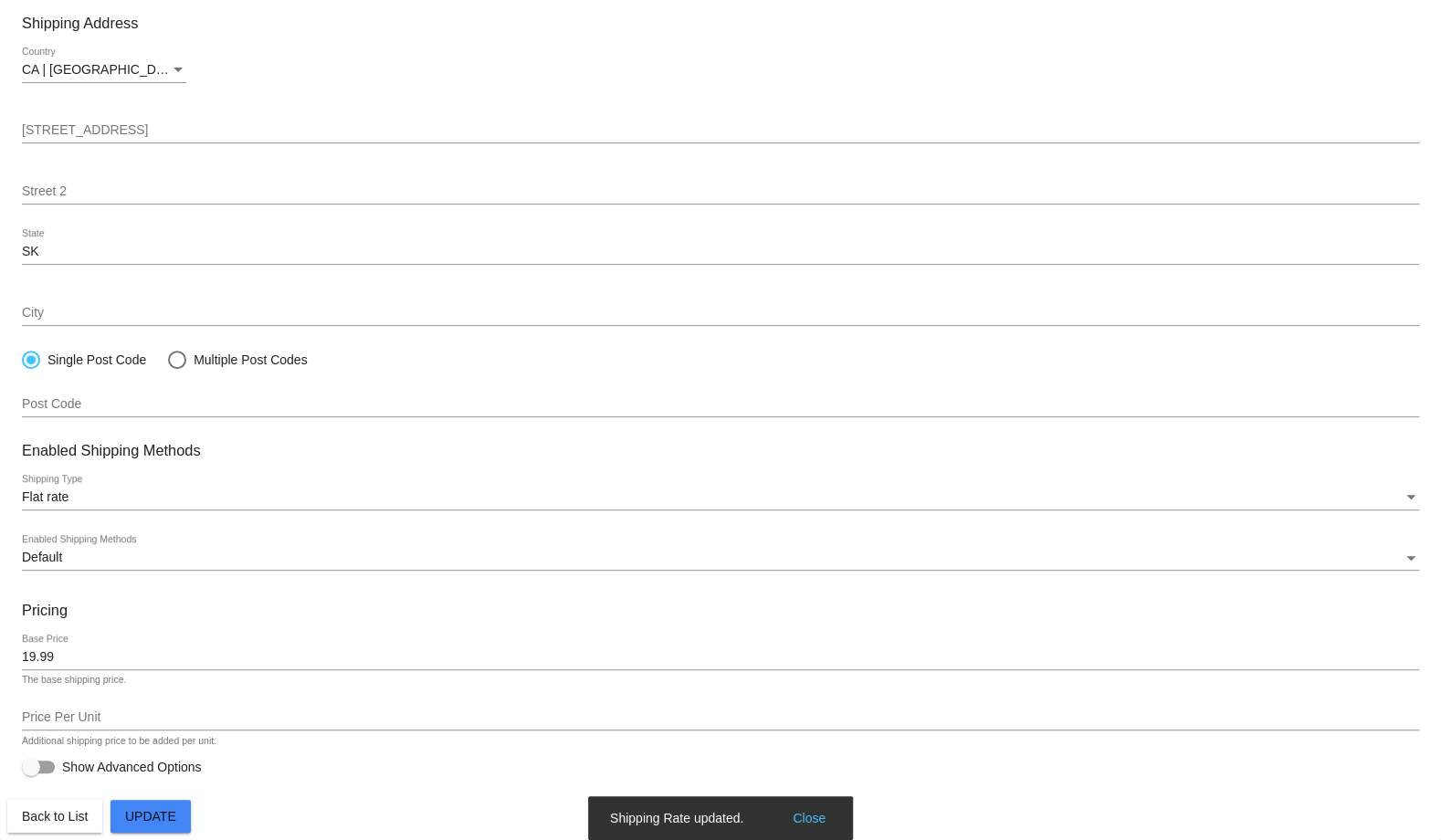
click at [79, 827] on button "Back to List" at bounding box center [55, 816] width 95 height 33
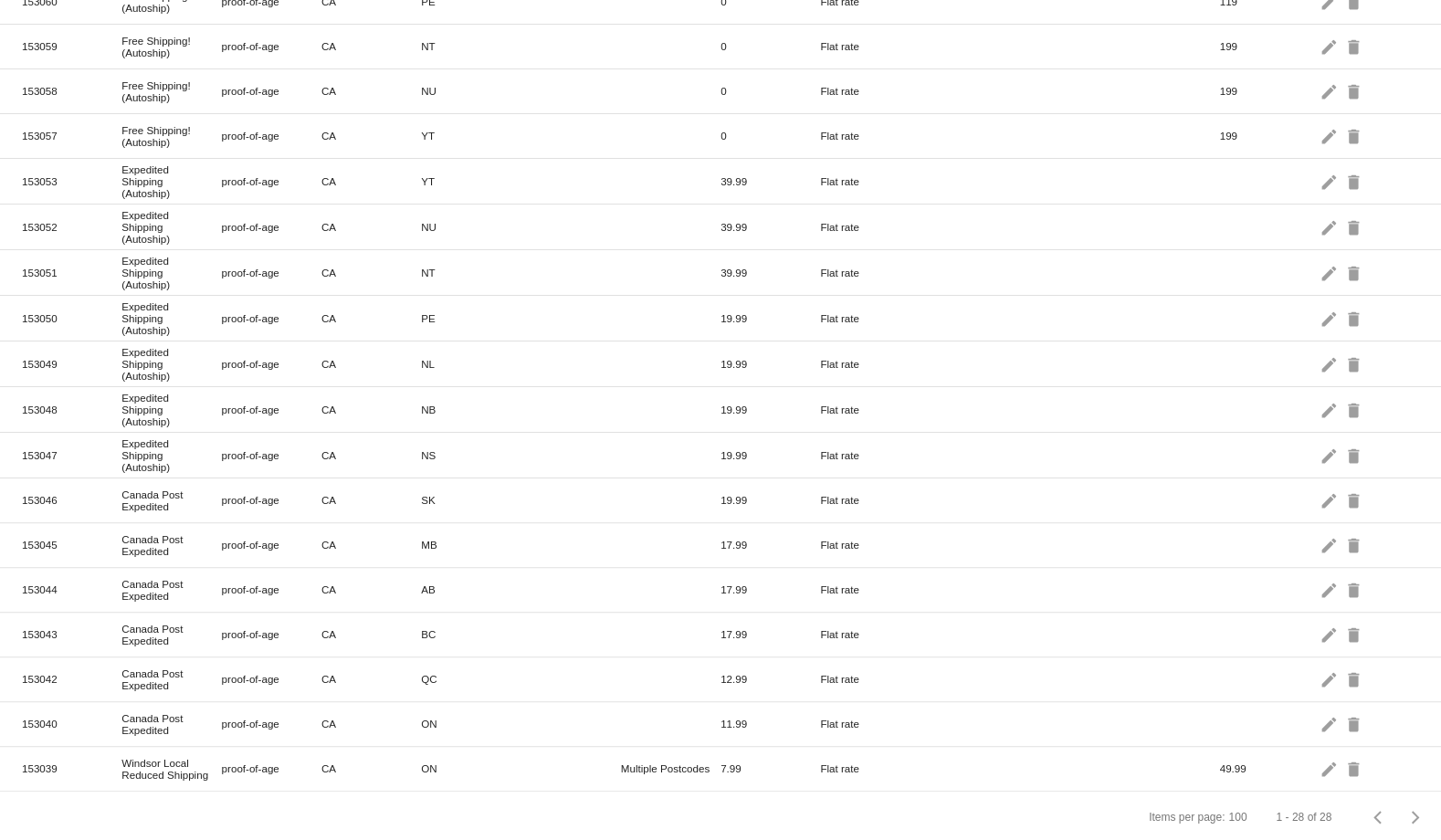
scroll to position [729, 0]
click at [1320, 484] on mat-icon "edit" at bounding box center [1331, 497] width 22 height 29
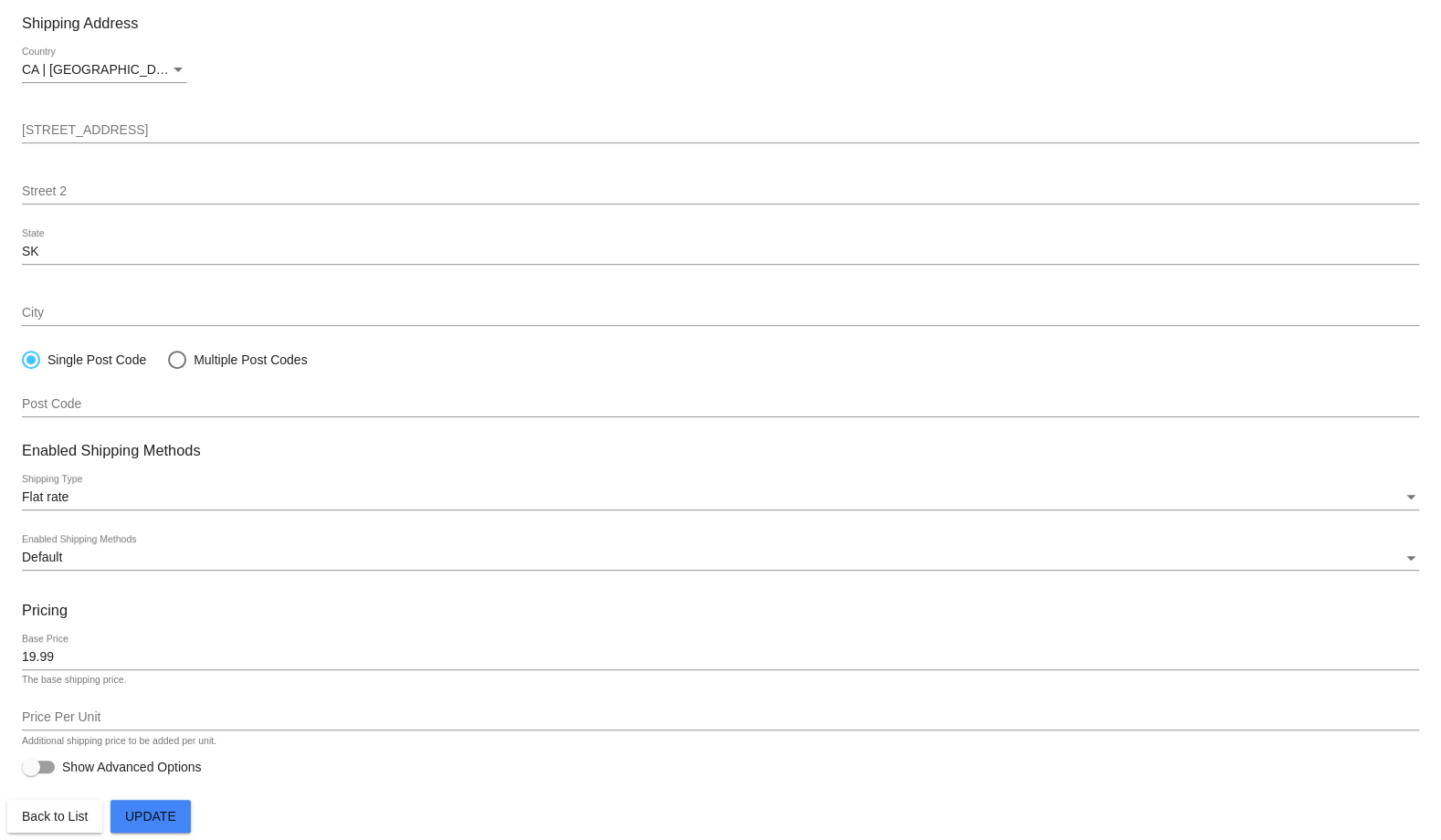
paste input "Expedited Shipping (Autoship)"
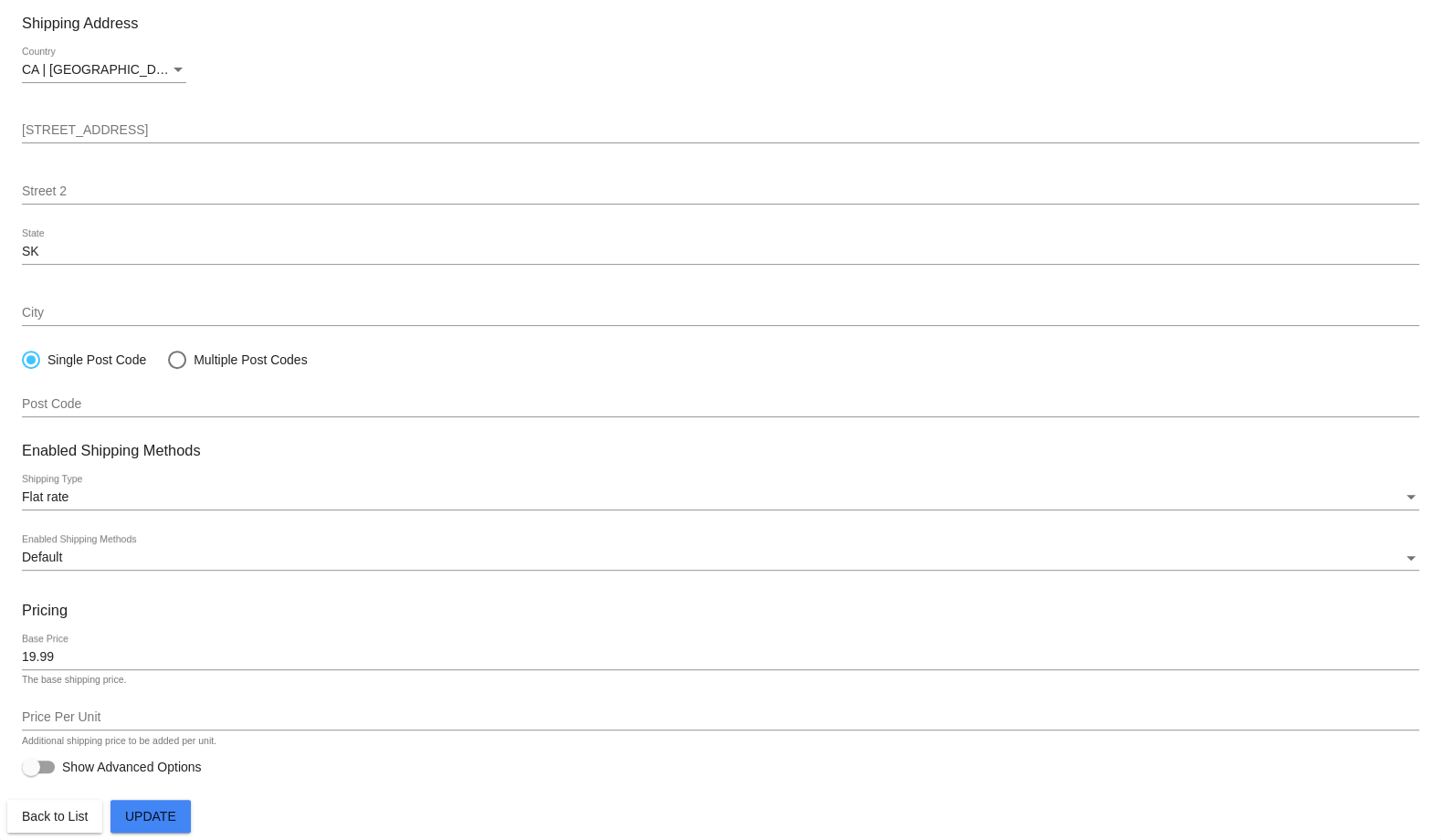
type input "Expedited Shipping (Autoship)"
click at [145, 819] on span "Update" at bounding box center [151, 816] width 52 height 15
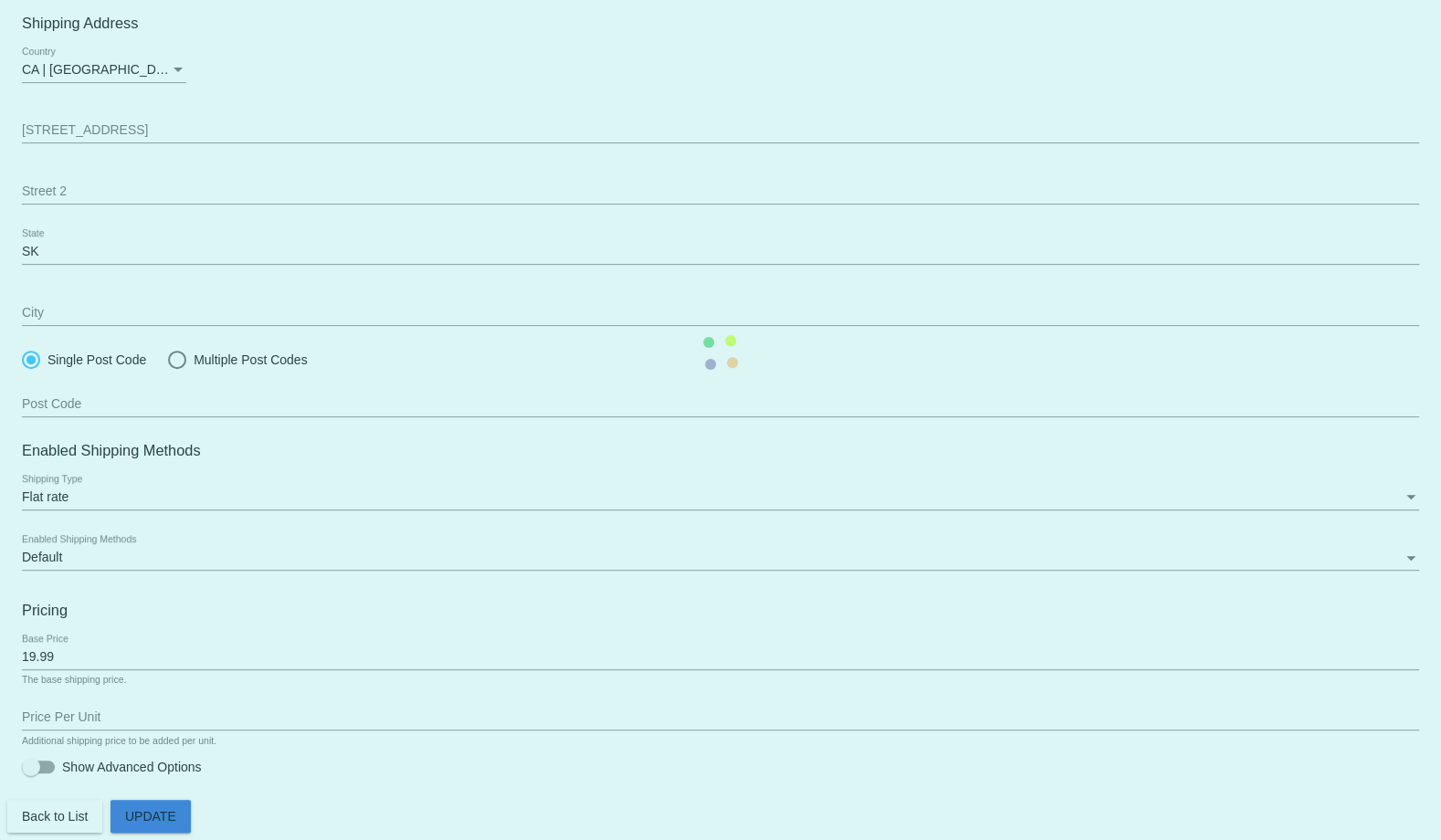
scroll to position [199, 0]
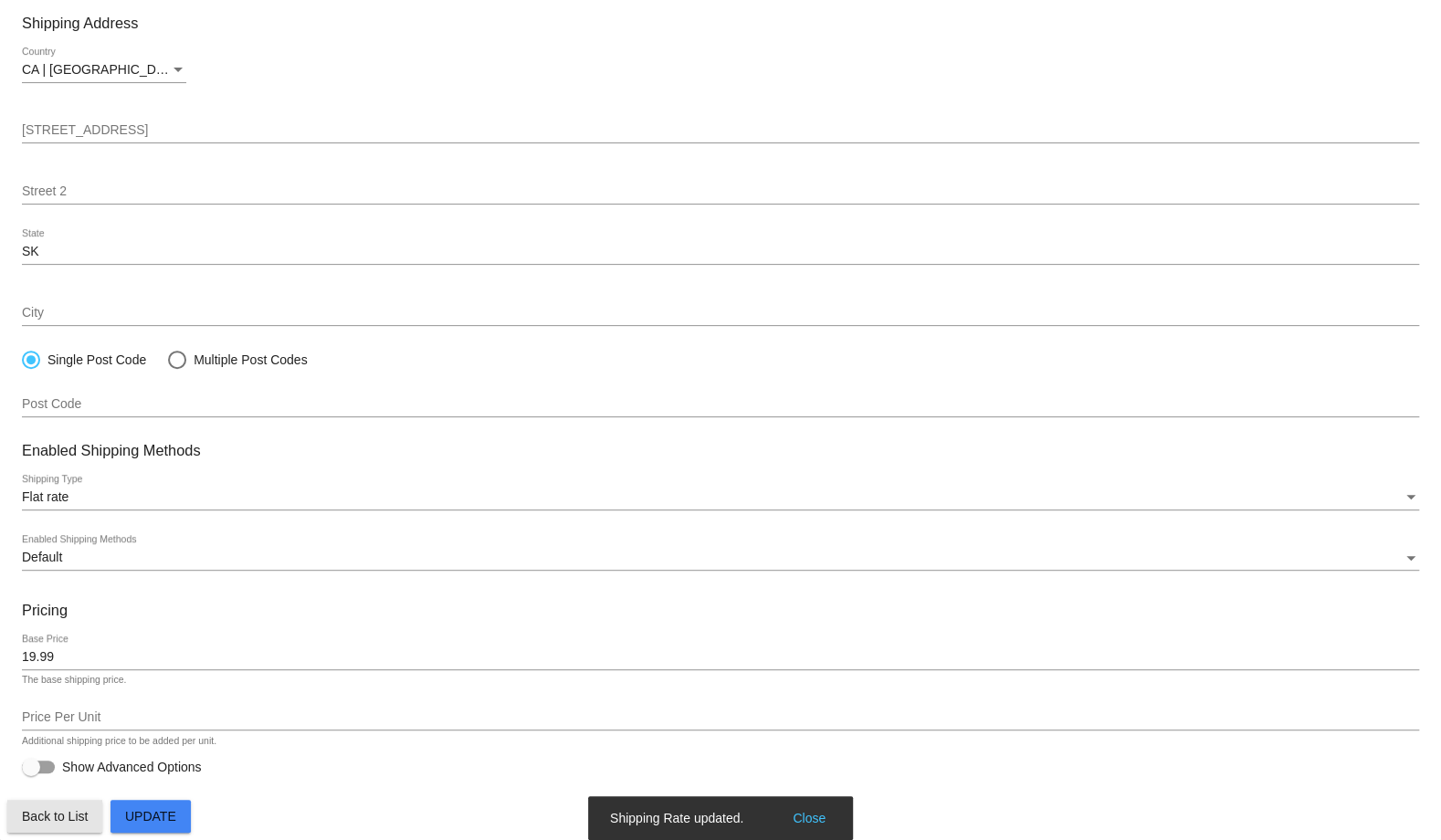
click at [63, 816] on span "Back to List" at bounding box center [55, 816] width 66 height 15
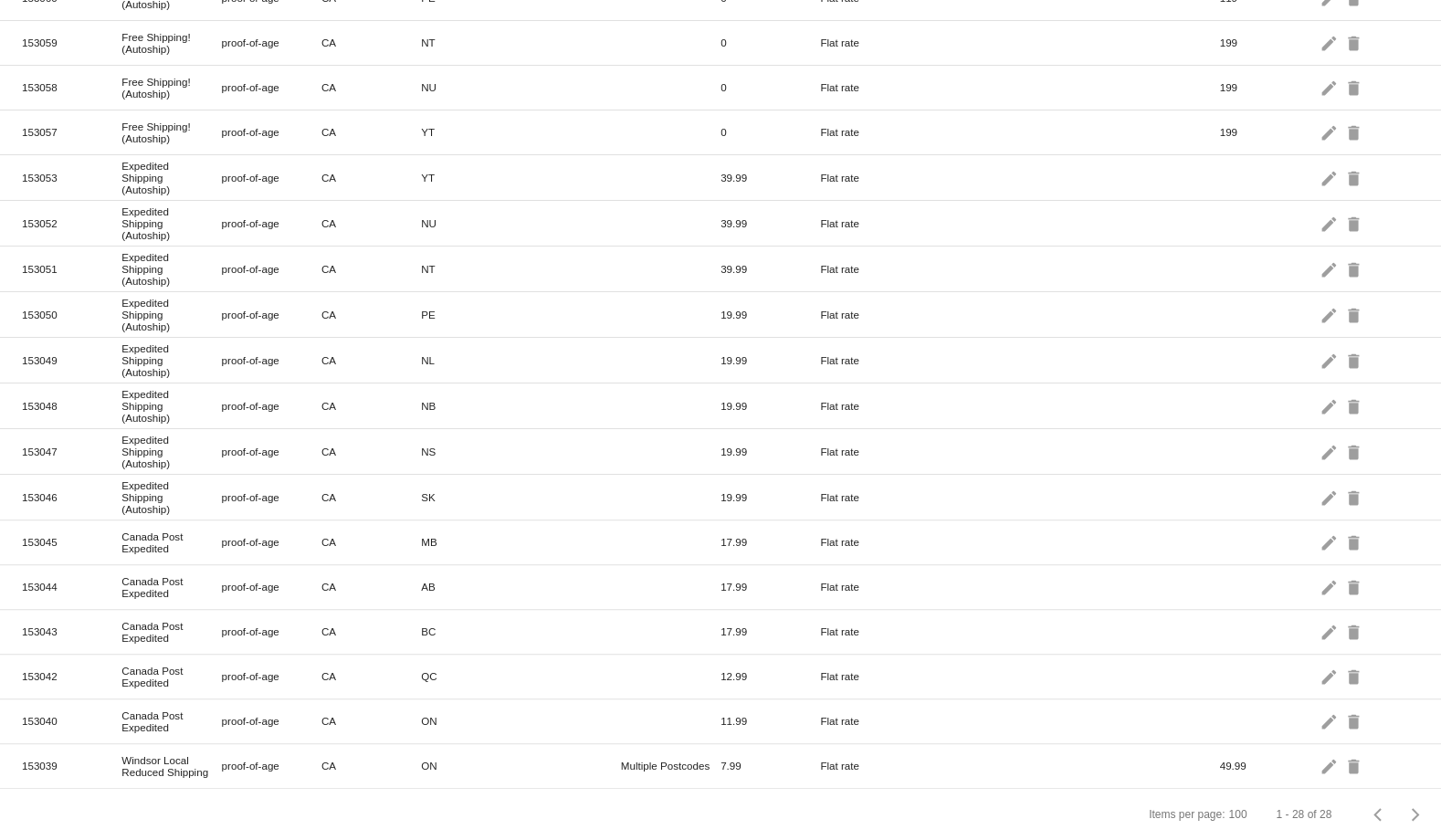
scroll to position [732, 0]
click at [1320, 528] on mat-icon "edit" at bounding box center [1331, 542] width 22 height 29
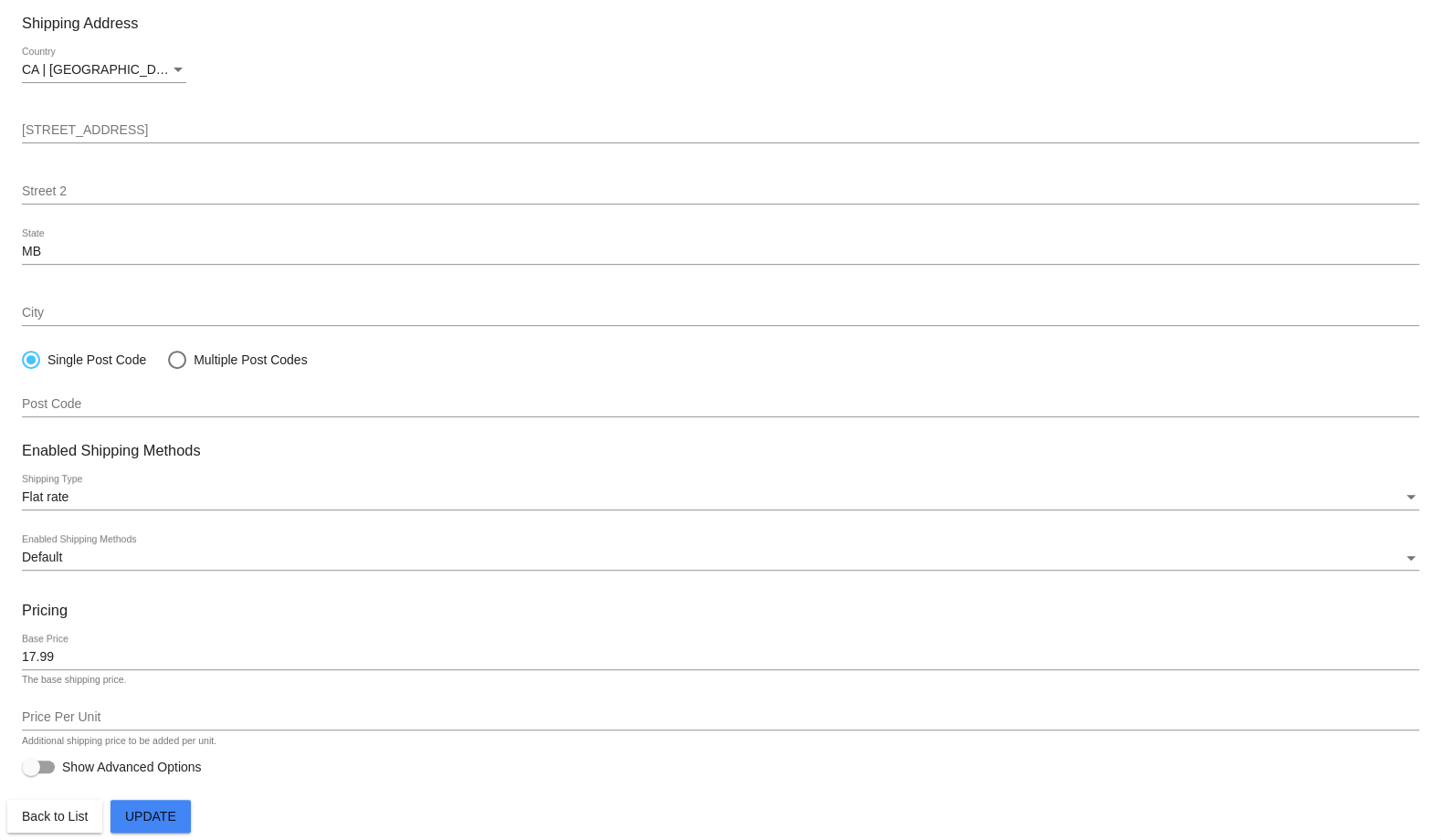
paste input "Expedited Shipping (Autoship)"
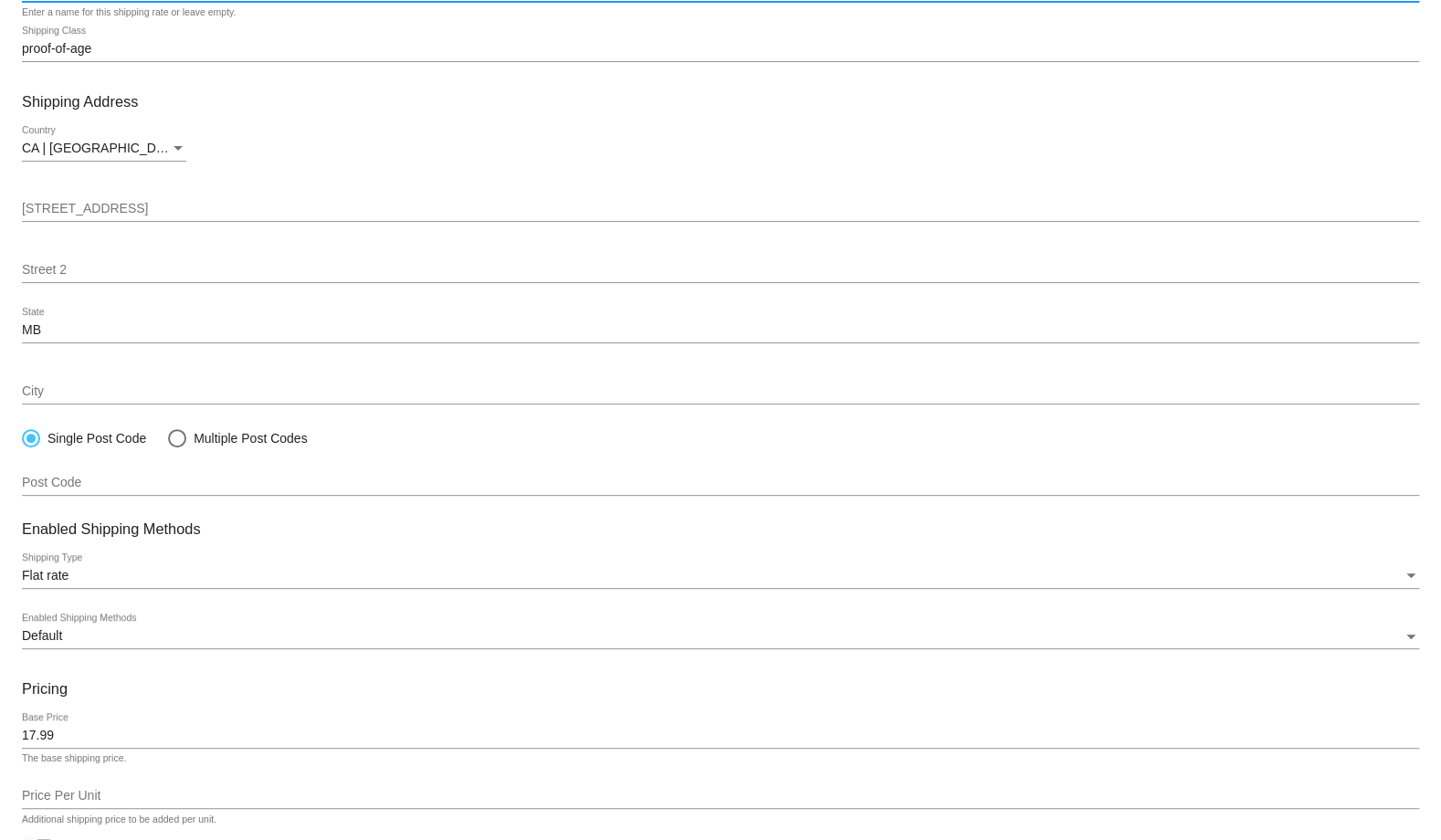
type input "Expedited Shipping (Autoship)"
click at [93, 733] on input "17.99" at bounding box center [720, 736] width 1397 height 15
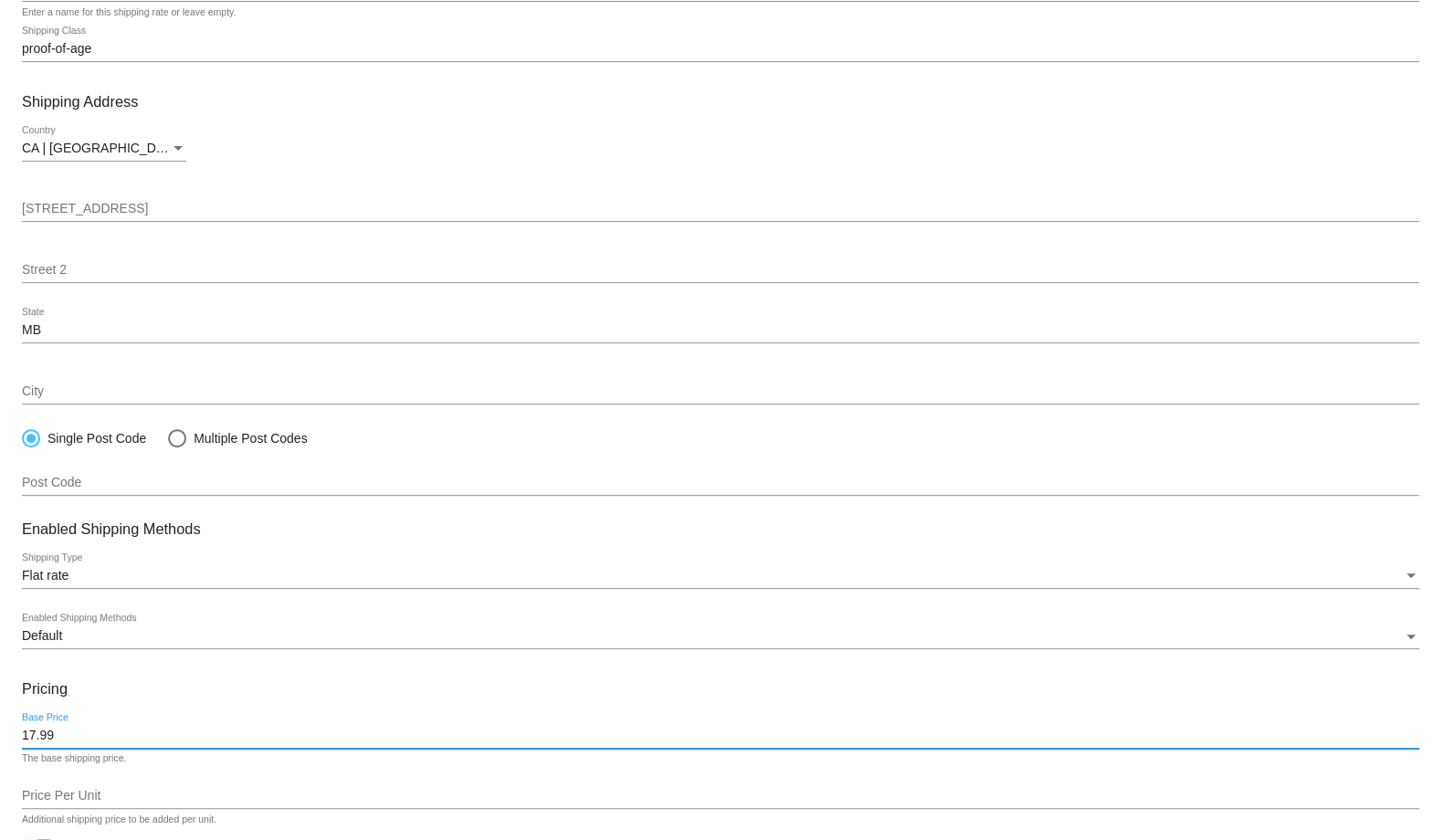
click at [93, 733] on input "17.99" at bounding box center [720, 736] width 1397 height 15
type input "1"
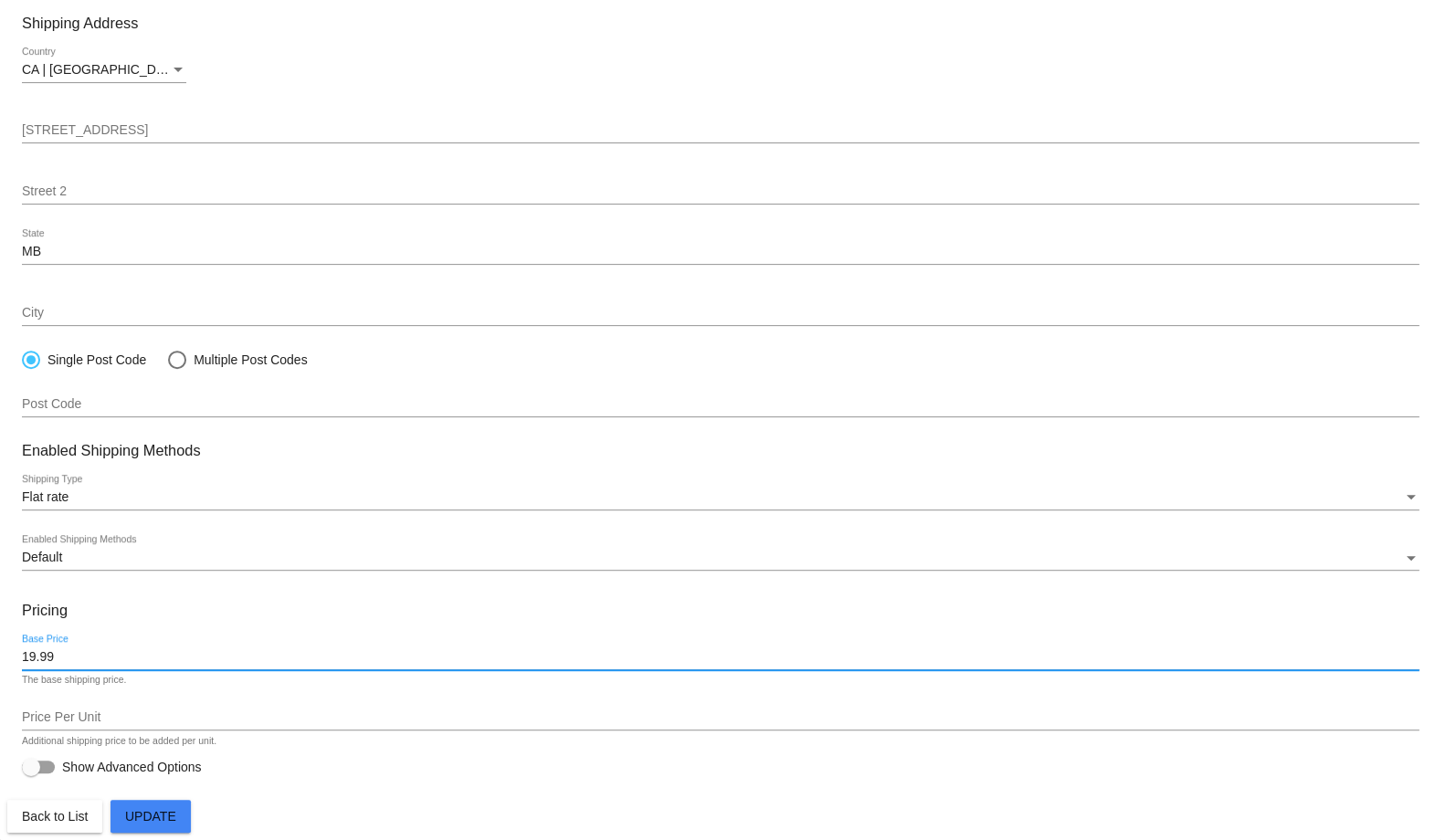
type input "19.99"
click at [179, 812] on button "Update" at bounding box center [150, 816] width 80 height 33
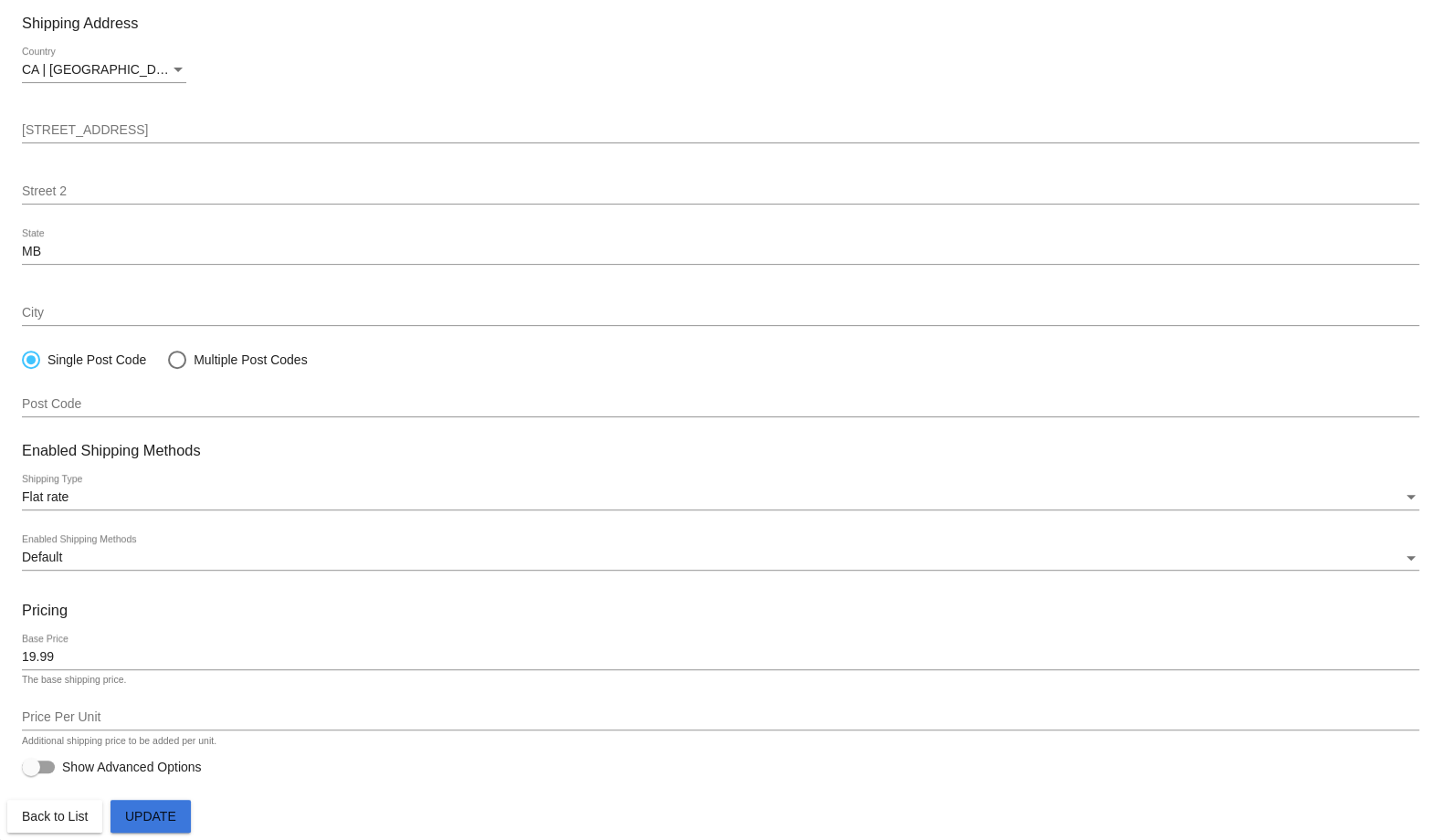
scroll to position [199, 0]
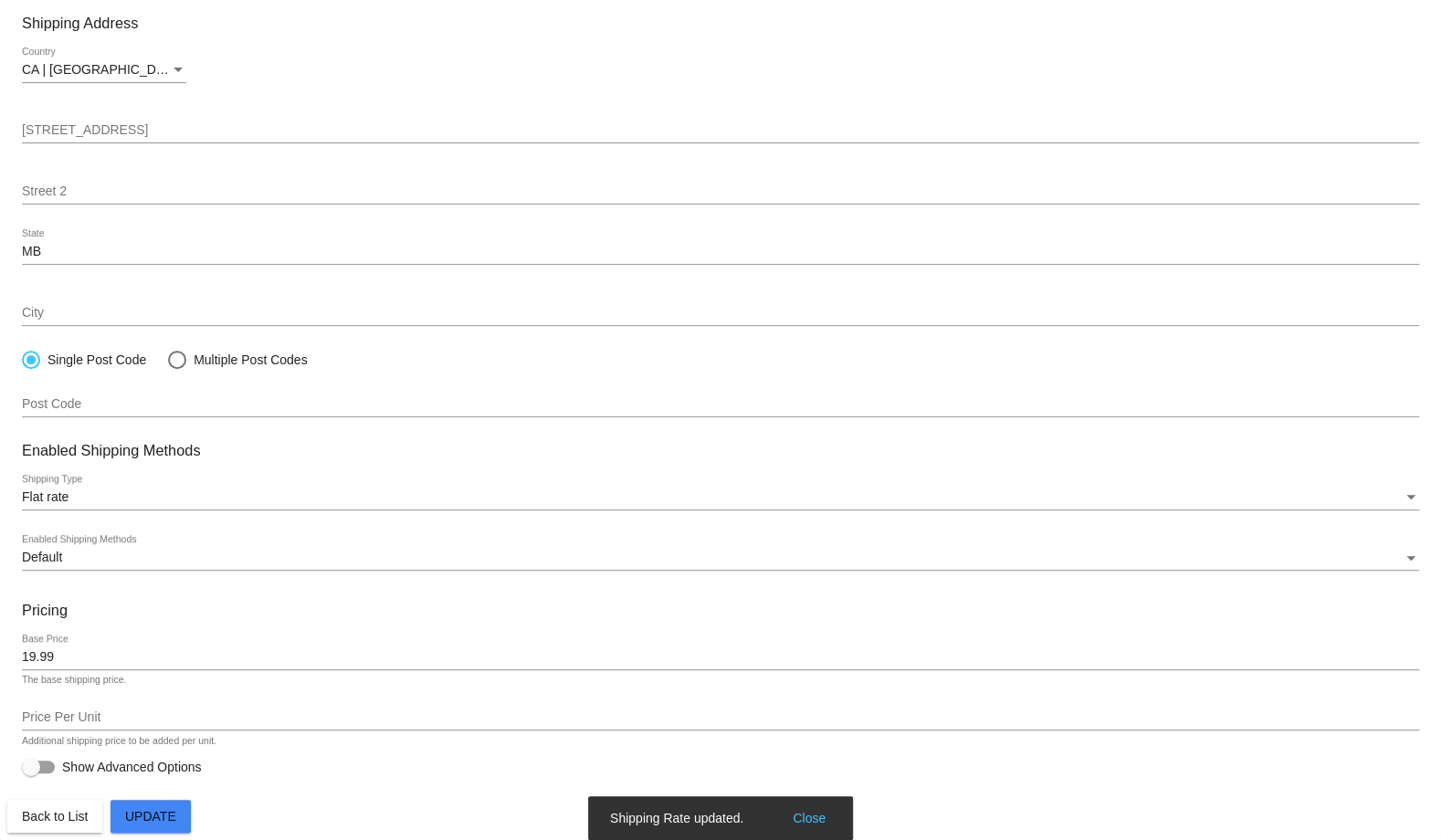
click at [74, 821] on span "Back to List" at bounding box center [55, 816] width 66 height 15
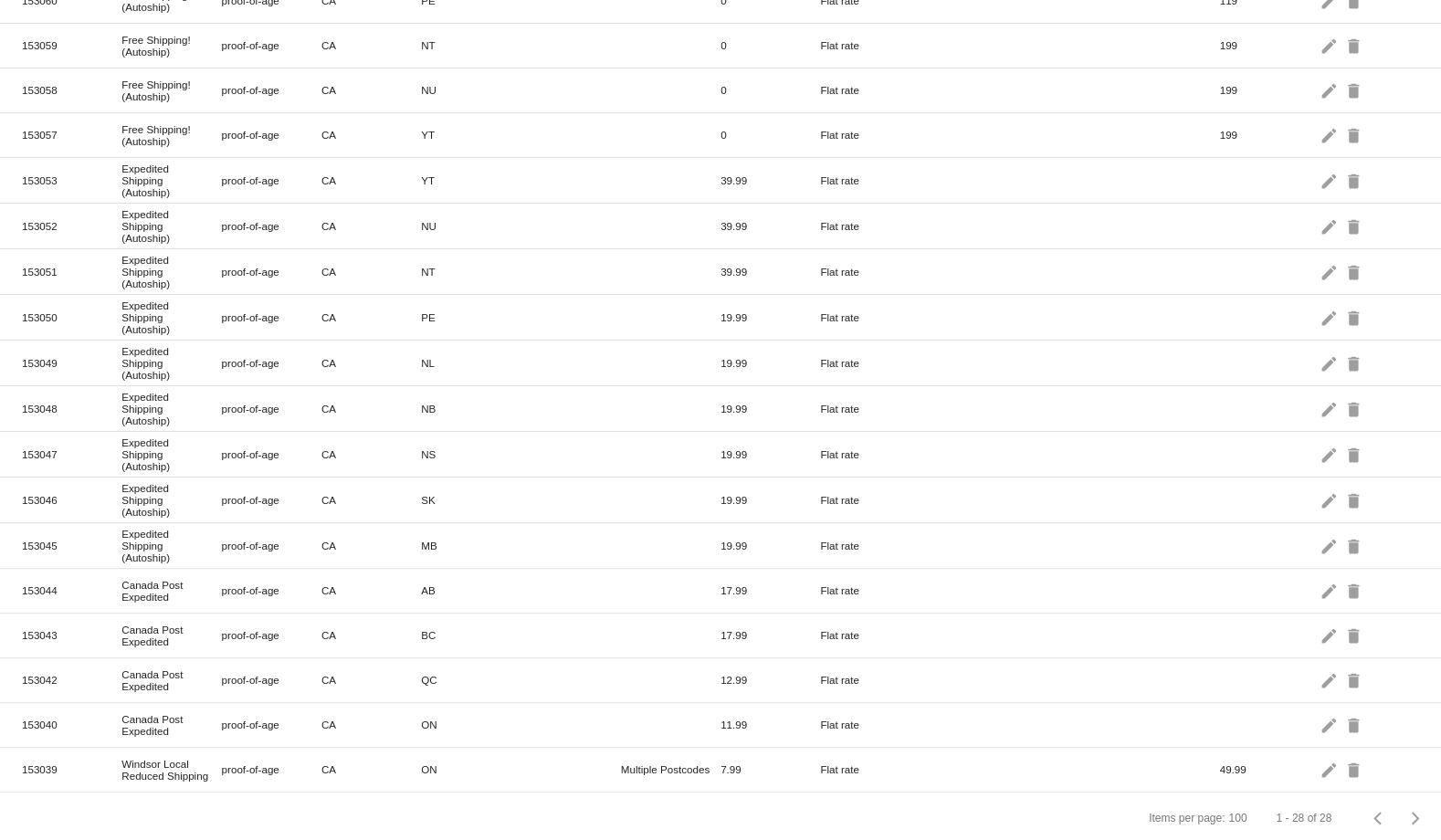
scroll to position [721, 0]
click at [1320, 583] on mat-icon "edit" at bounding box center [1331, 589] width 22 height 29
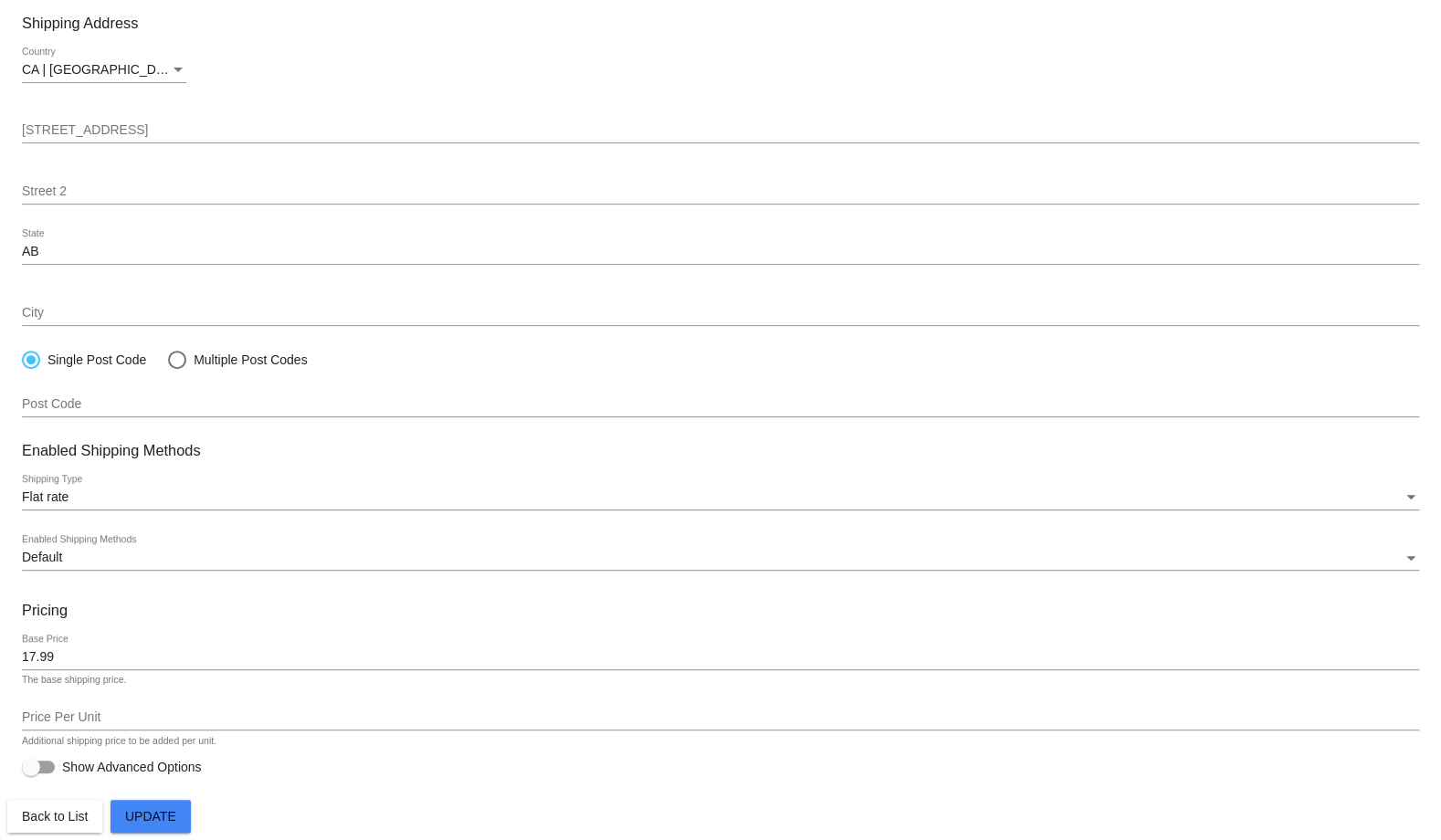
paste input "Expedited Shipping (Autoship)"
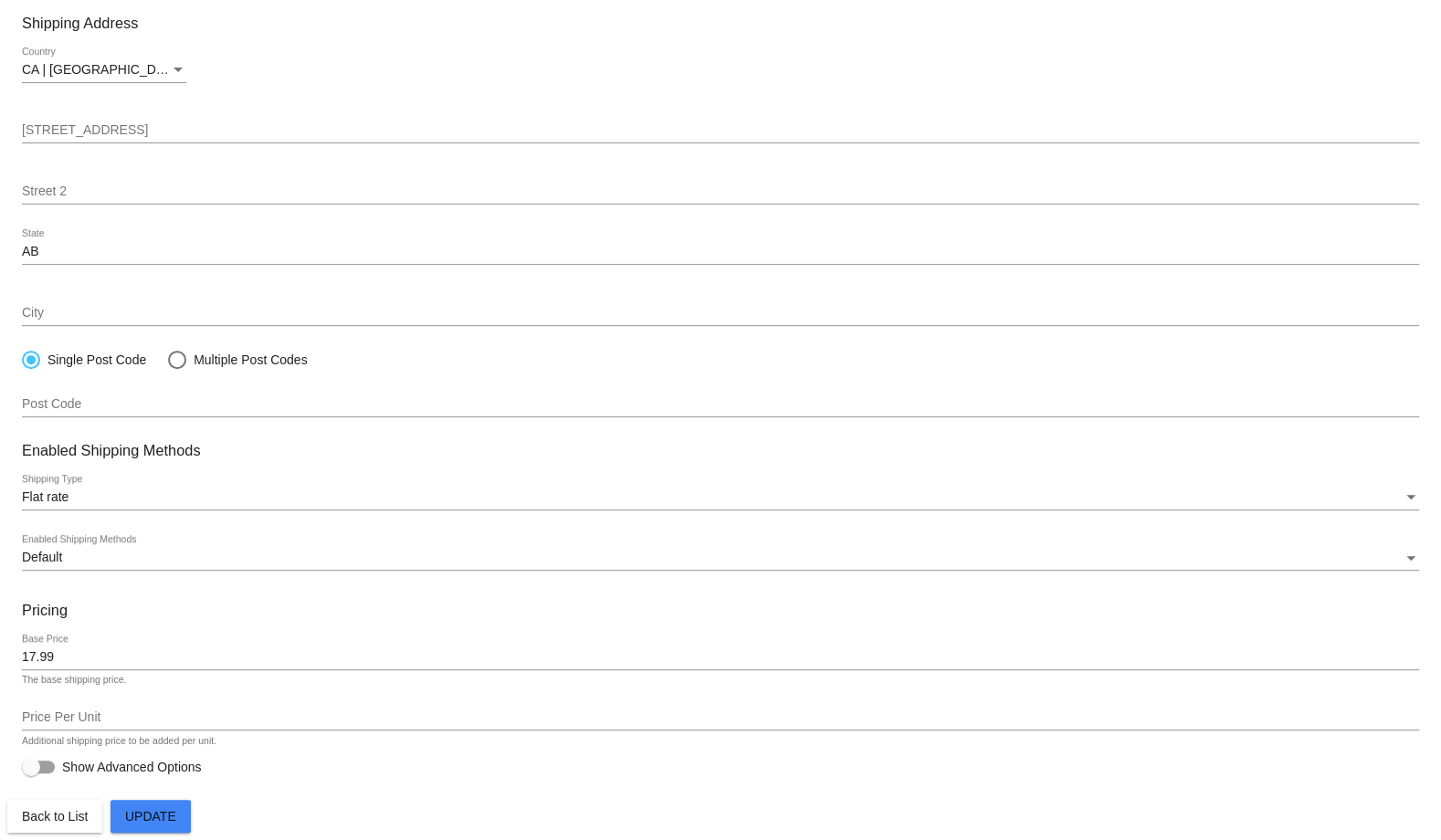
type input "Expedited Shipping (Autoship)"
click at [96, 646] on div "17.99 Base Price" at bounding box center [720, 652] width 1397 height 36
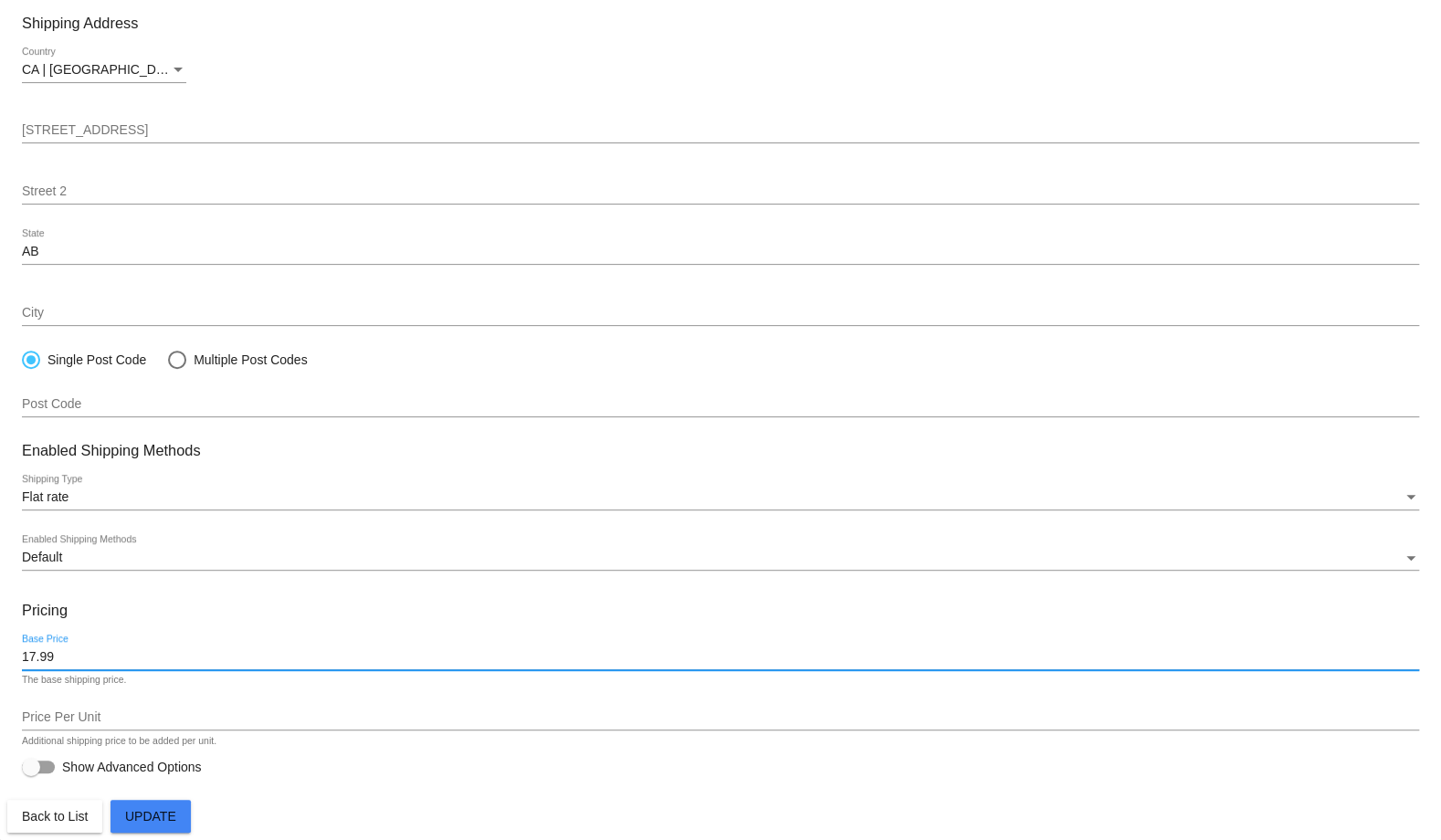
click at [84, 656] on input "17.99" at bounding box center [720, 657] width 1397 height 15
type input "19.99"
click at [159, 803] on button "Update" at bounding box center [150, 816] width 80 height 33
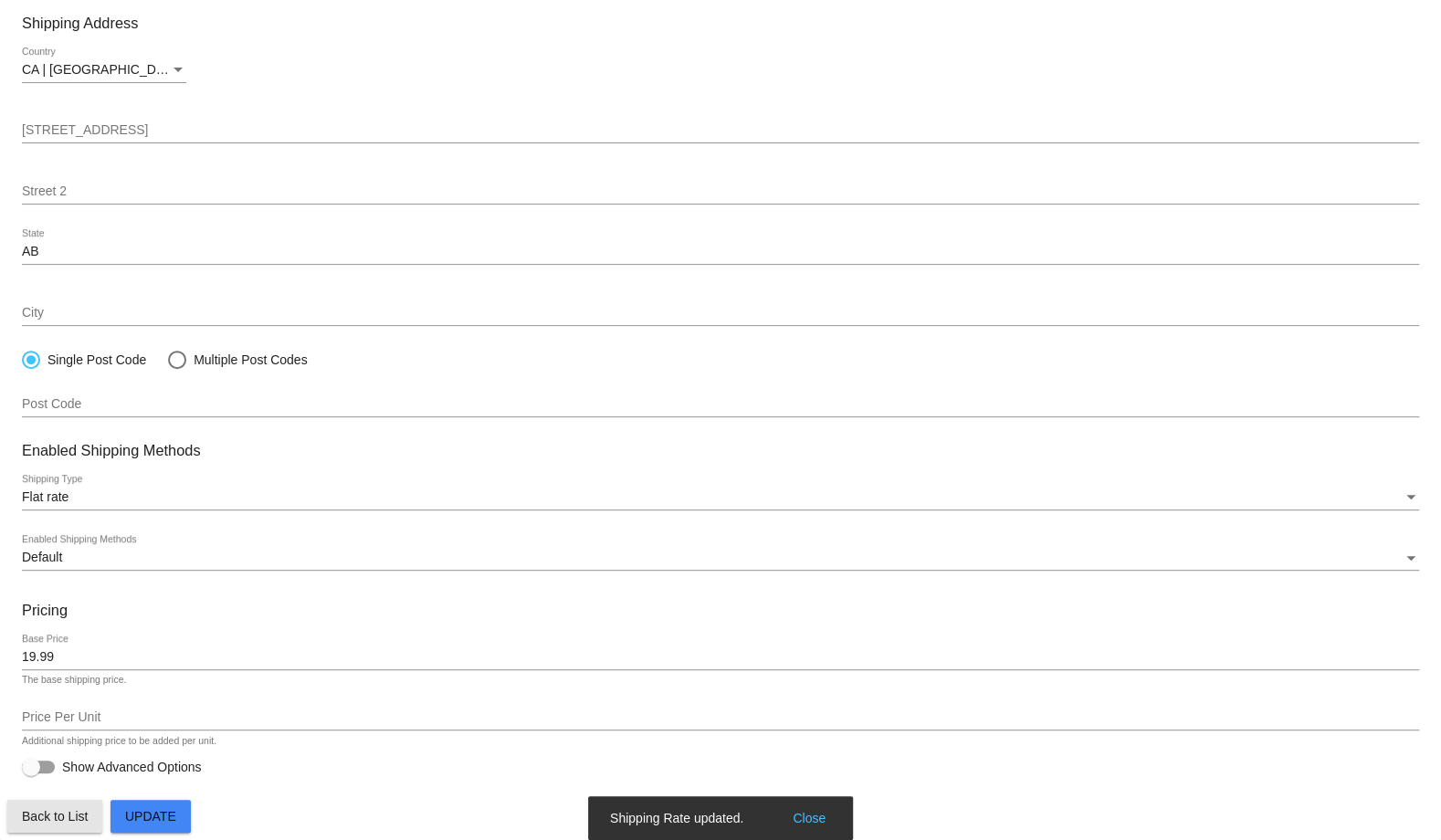
click at [64, 812] on span "Back to List" at bounding box center [55, 816] width 66 height 15
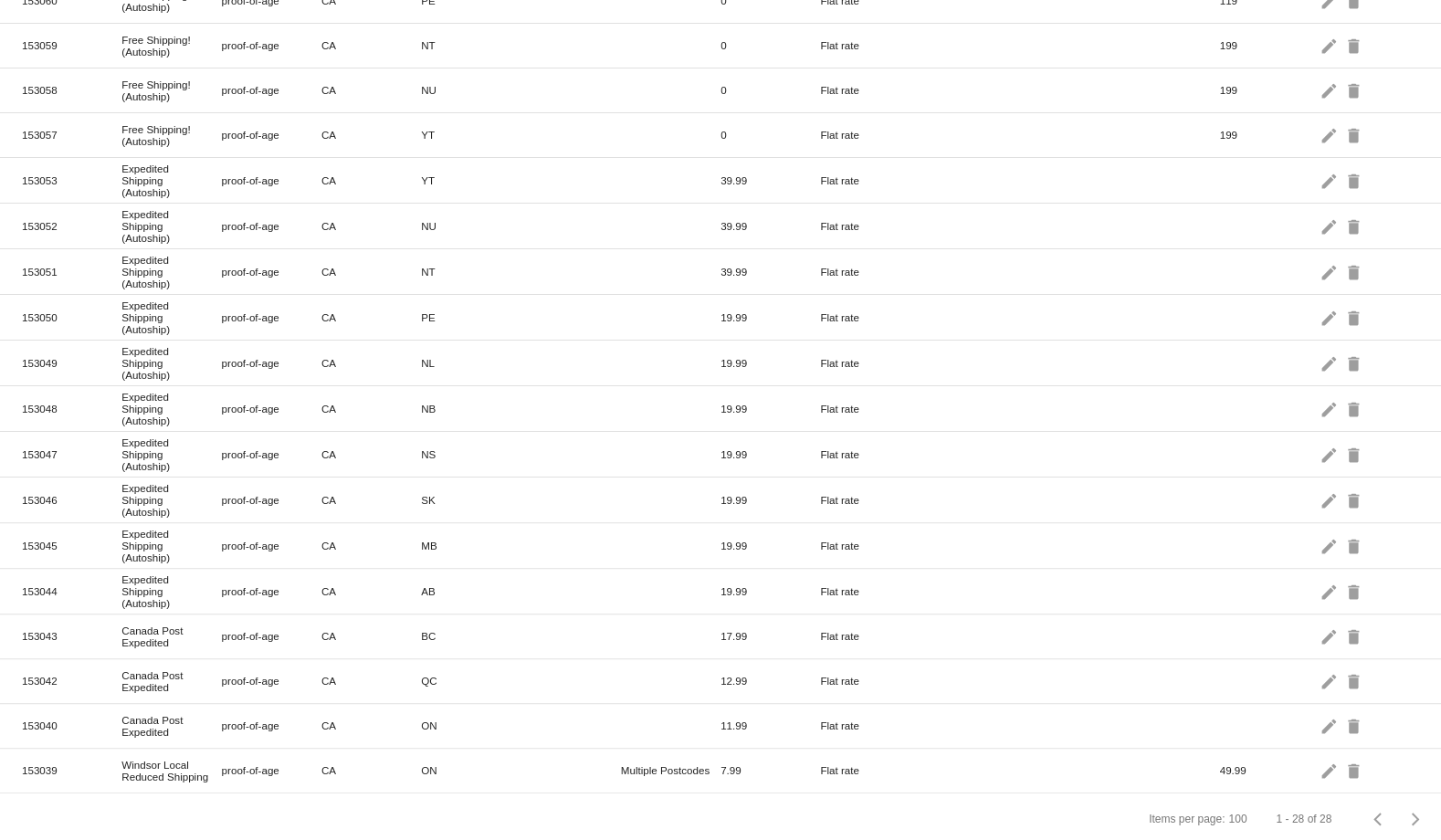
scroll to position [725, 0]
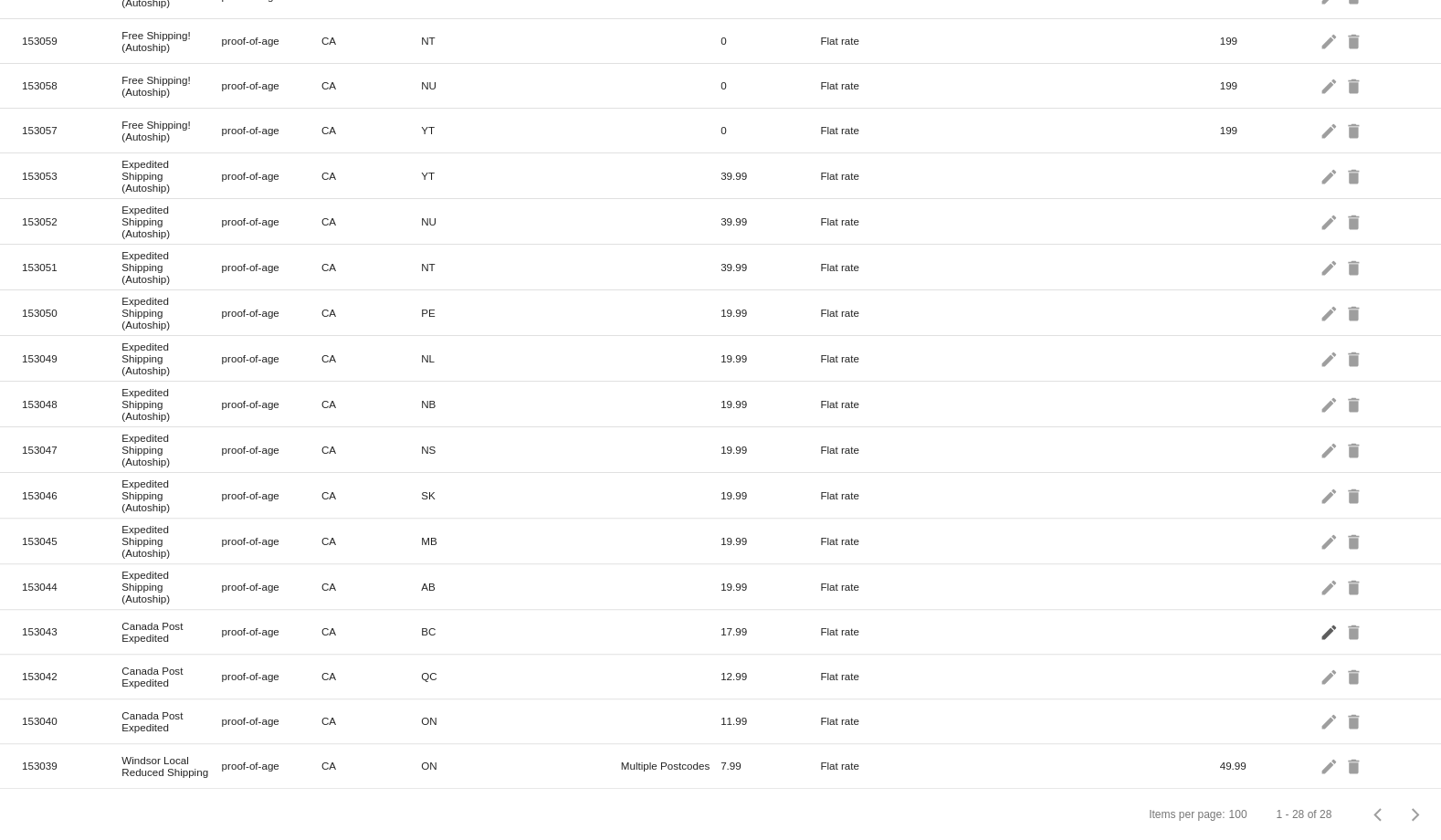
click at [1320, 628] on mat-icon "edit" at bounding box center [1331, 631] width 22 height 29
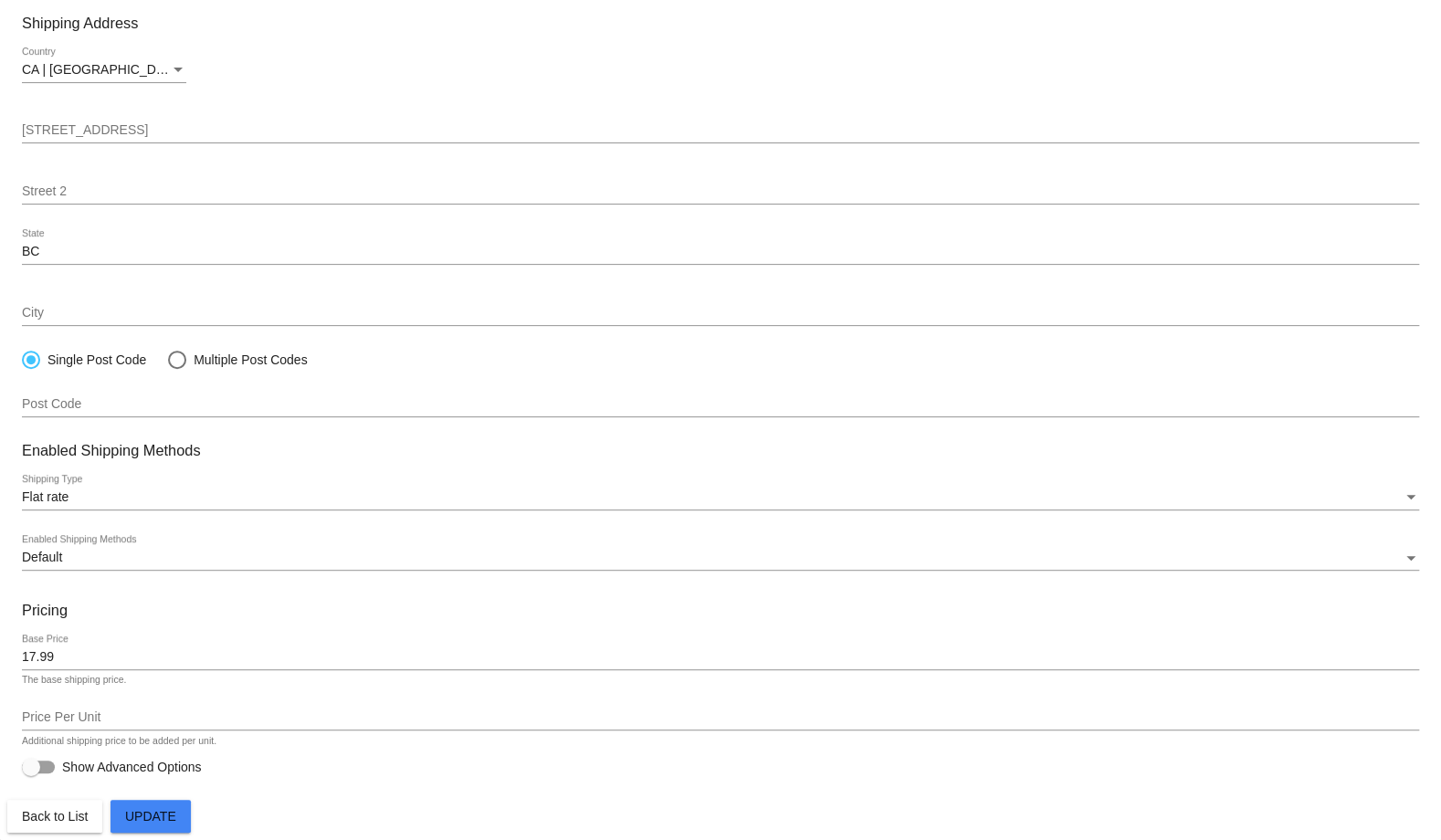
paste input "Expedited Shipping (Autoship)"
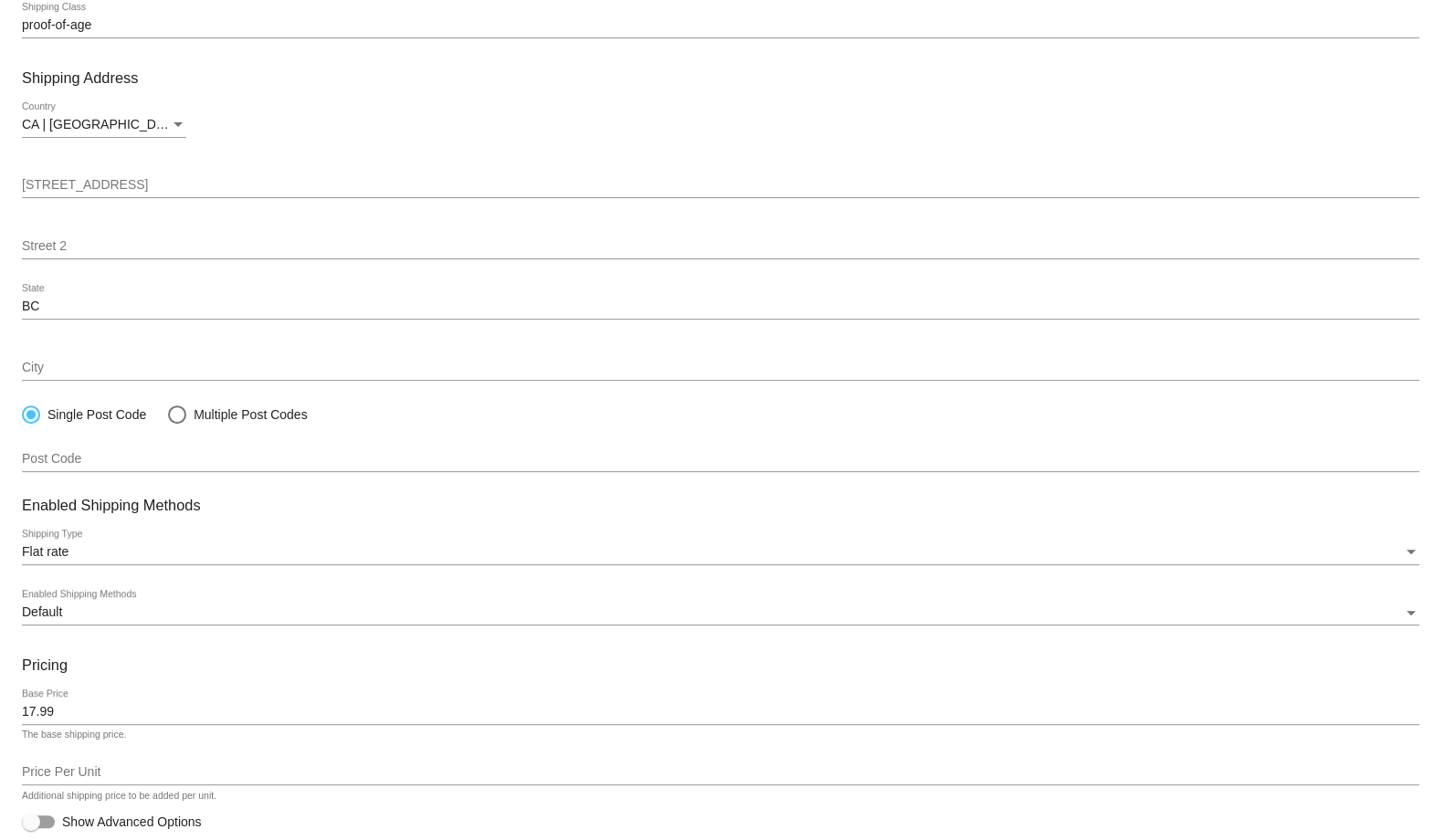
scroll to position [199, 0]
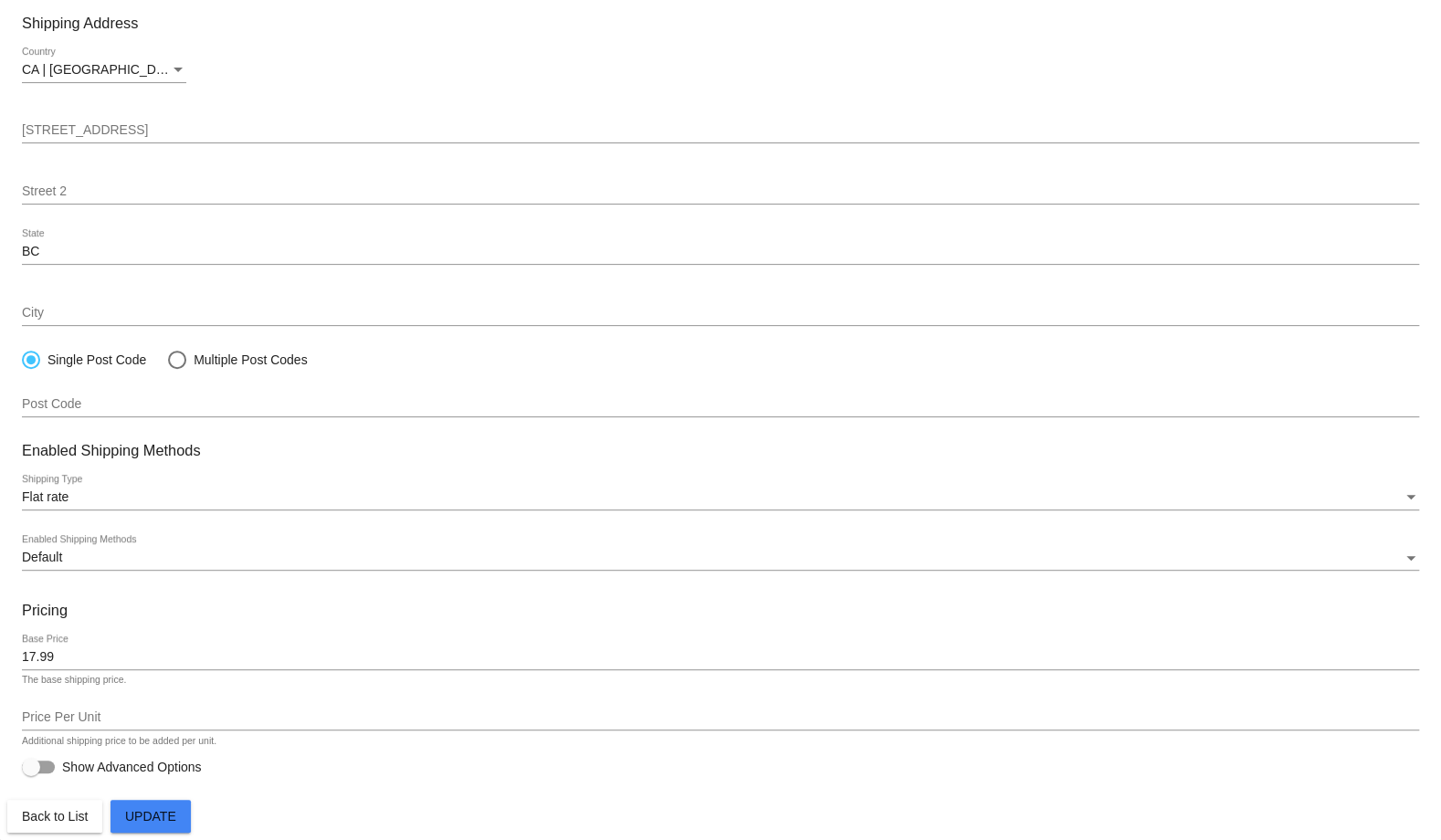
type input "Expedited Shipping (Autoship)"
click at [112, 657] on input "17.99" at bounding box center [720, 657] width 1397 height 15
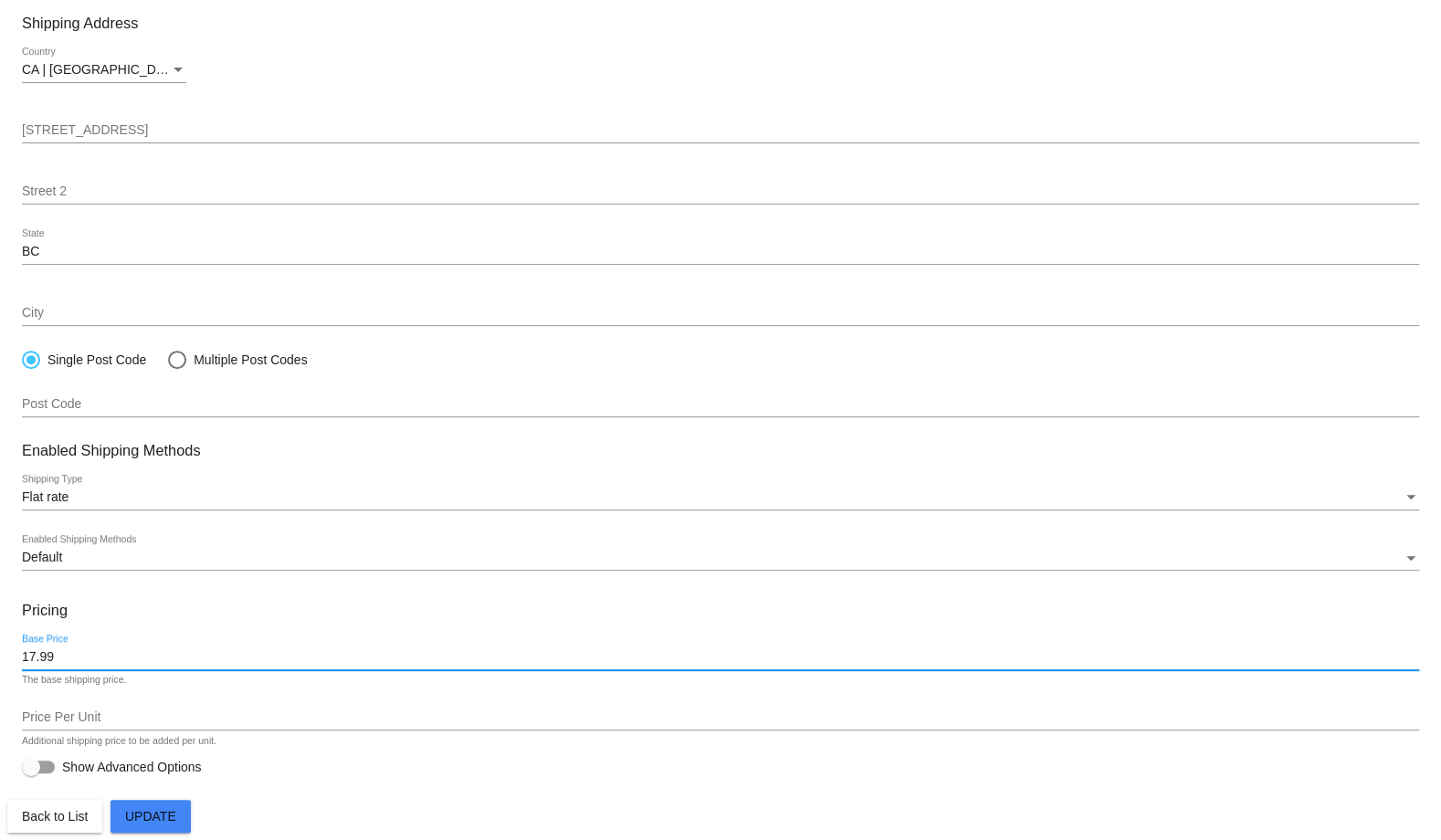
click at [112, 657] on input "17.99" at bounding box center [720, 657] width 1397 height 15
type input "1"
type input "19.99"
click at [126, 813] on span "Update" at bounding box center [151, 816] width 52 height 15
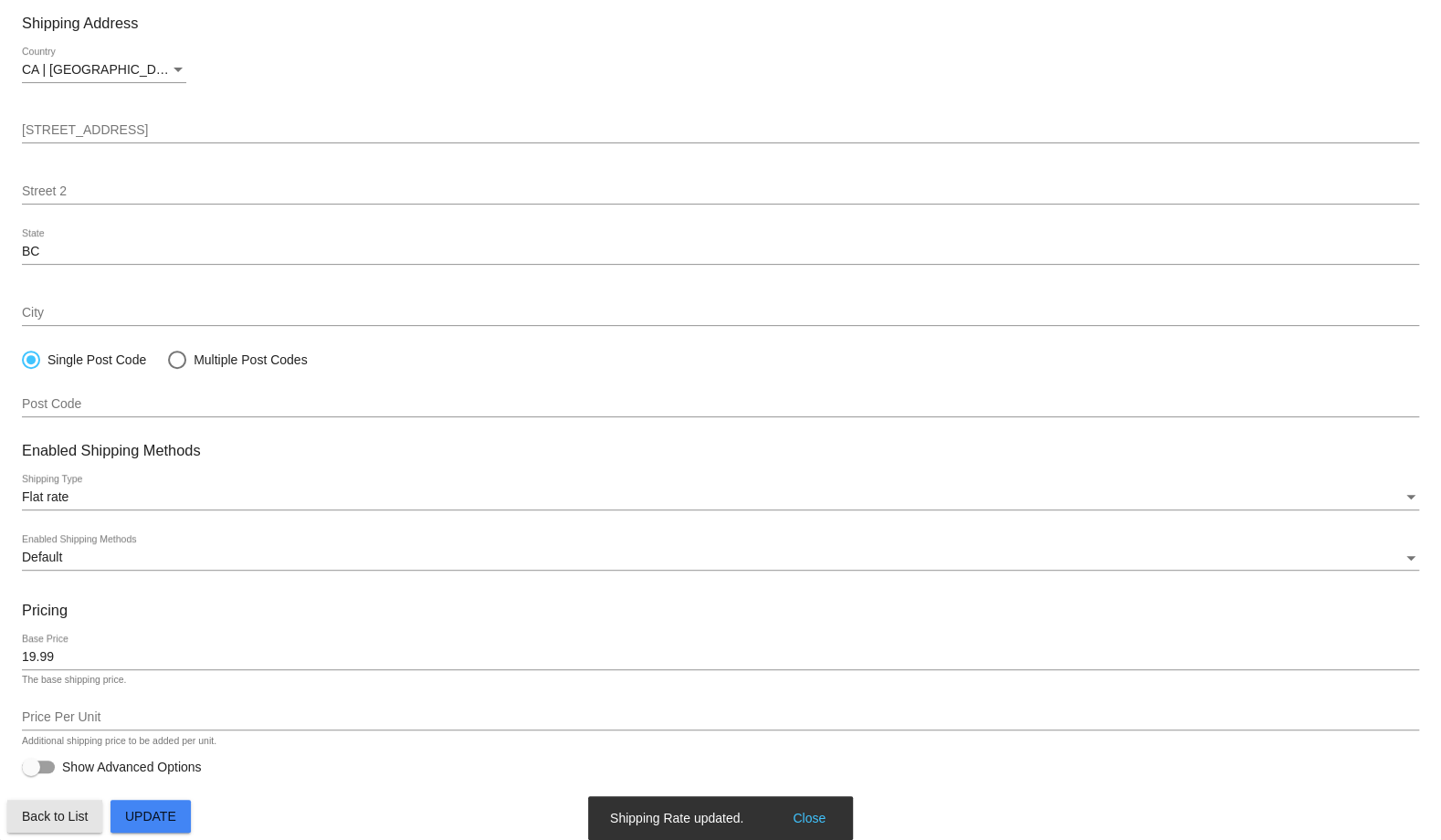
click at [73, 814] on span "Back to List" at bounding box center [55, 816] width 66 height 15
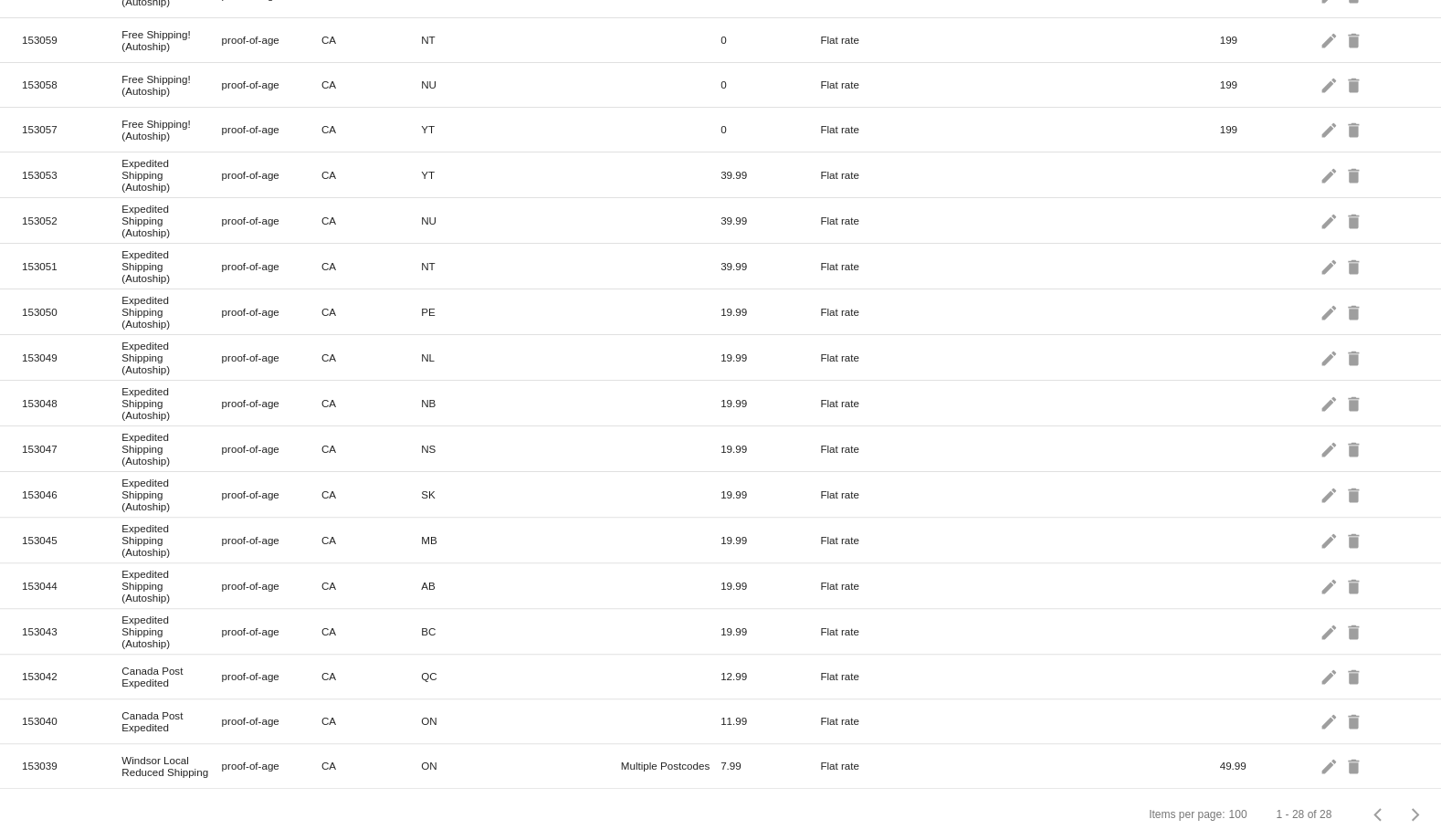
scroll to position [742, 0]
click at [1320, 662] on mat-icon "edit" at bounding box center [1331, 676] width 22 height 29
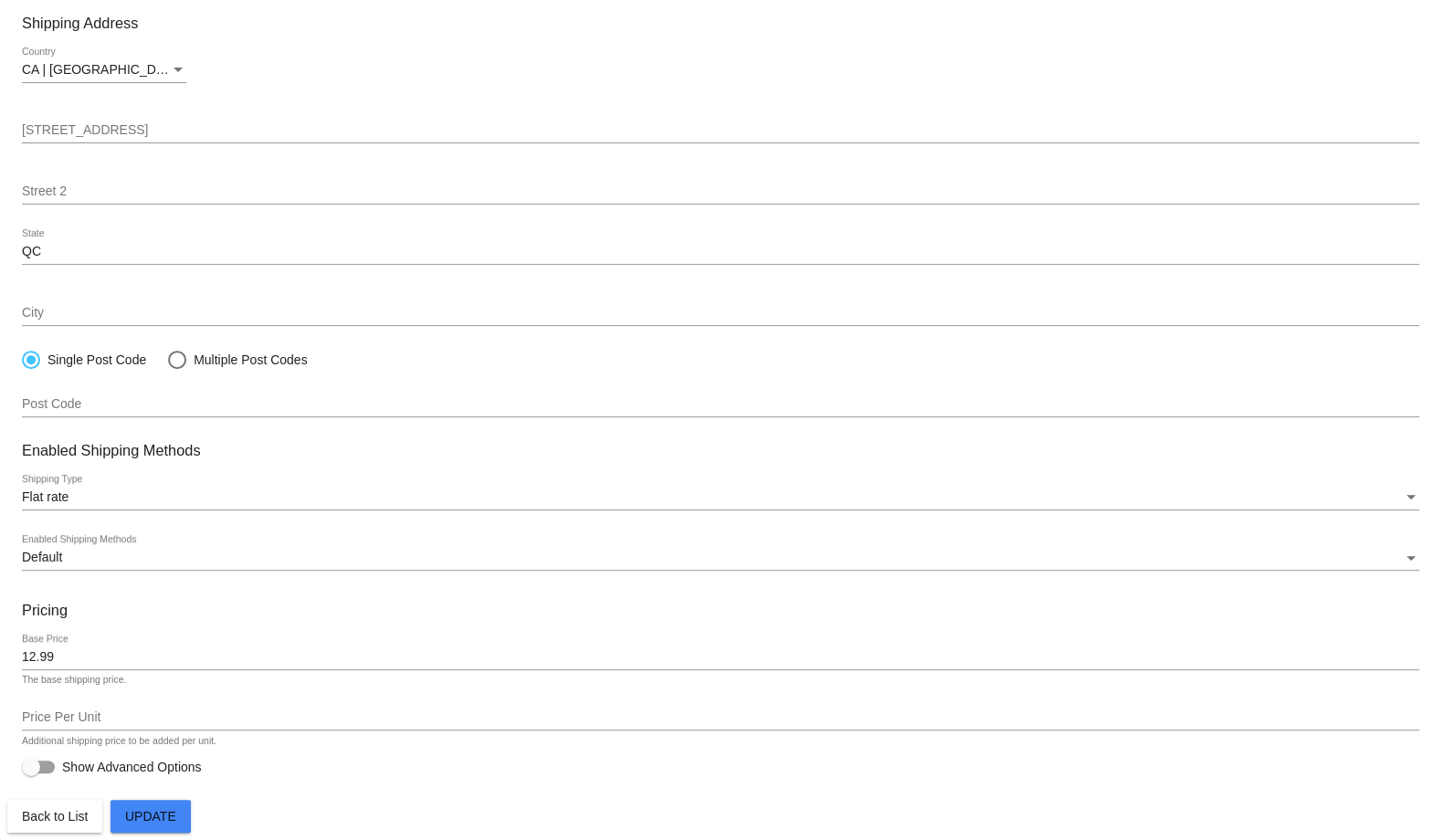
paste input "Expedited Shipping (Autoship)"
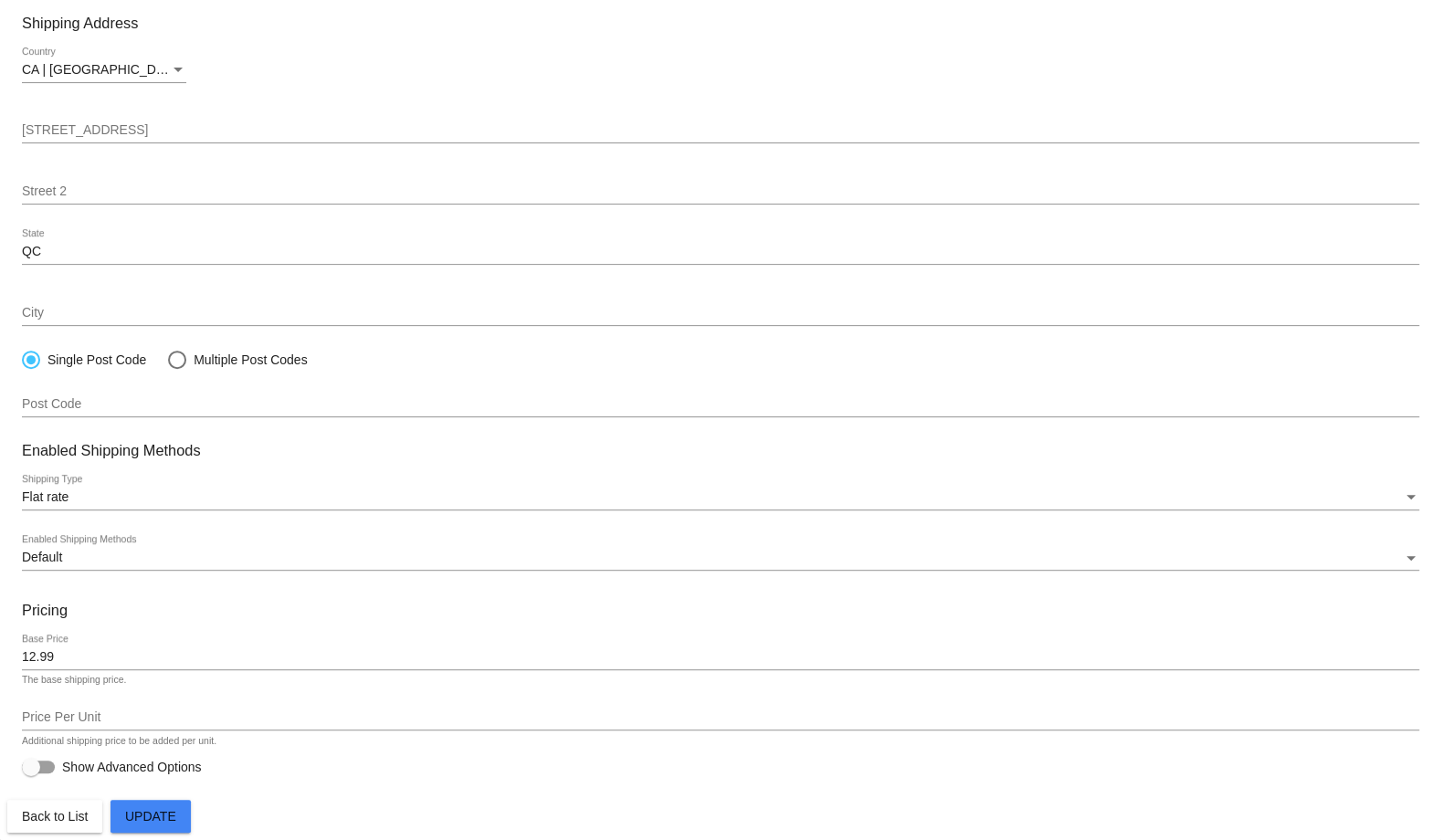
type input "Expedited Shipping (Autoship)"
click at [223, 652] on input "12.99" at bounding box center [720, 657] width 1397 height 15
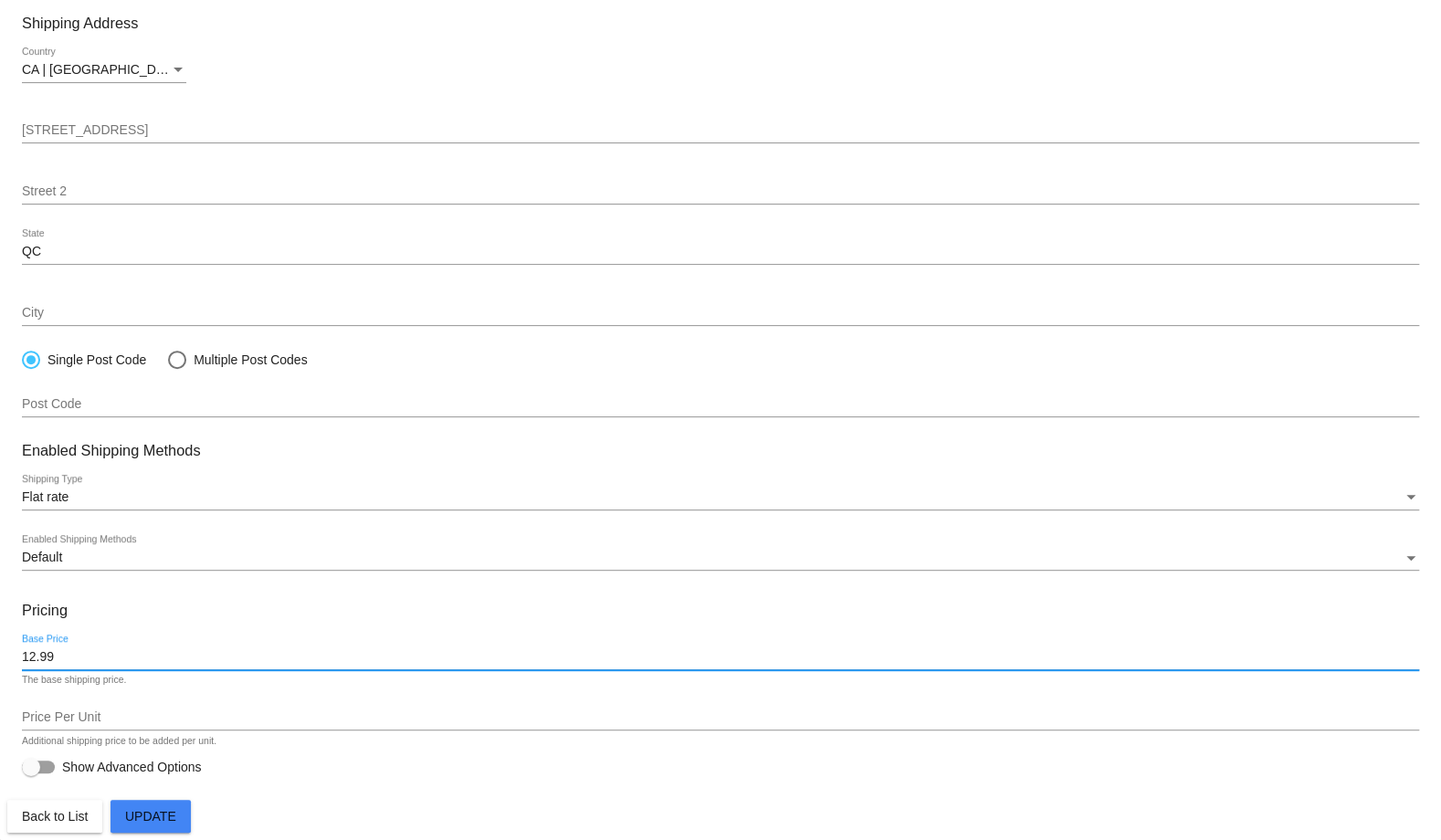
click at [223, 652] on input "12.99" at bounding box center [720, 657] width 1397 height 15
type input "1"
type input "14.99"
click at [167, 823] on span "Update" at bounding box center [151, 816] width 52 height 15
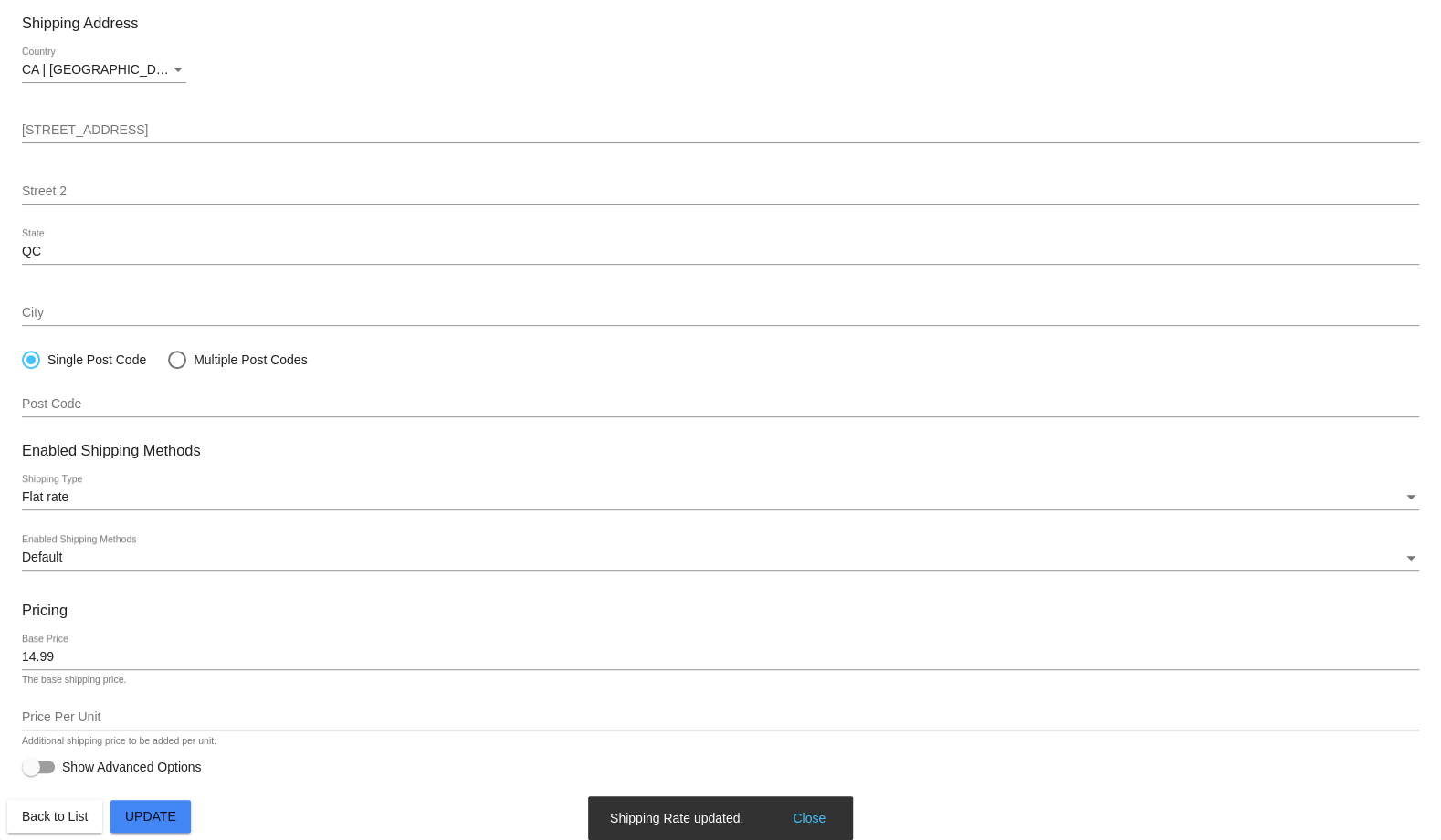
click at [72, 814] on span "Back to List" at bounding box center [55, 816] width 66 height 15
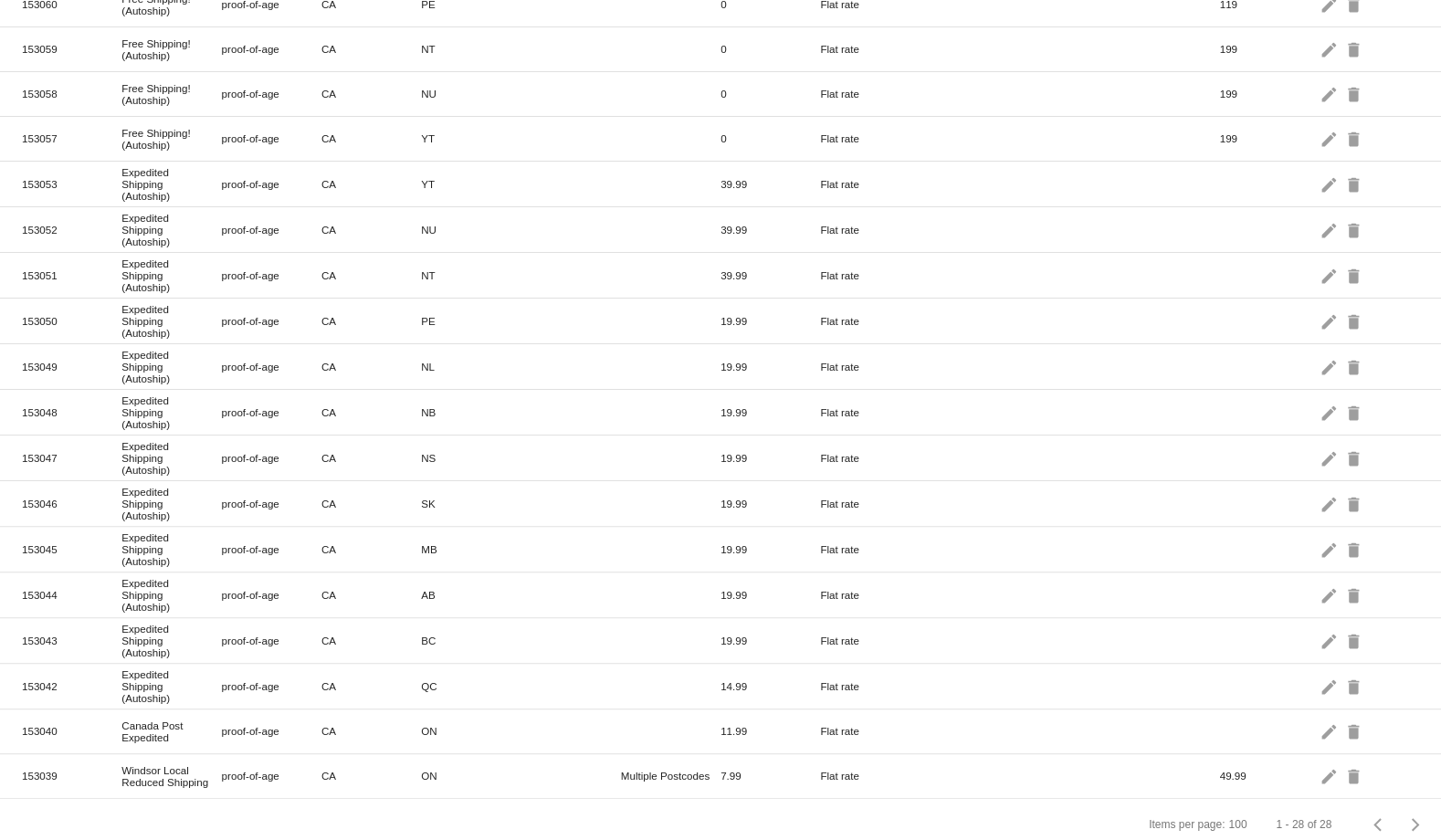
scroll to position [746, 0]
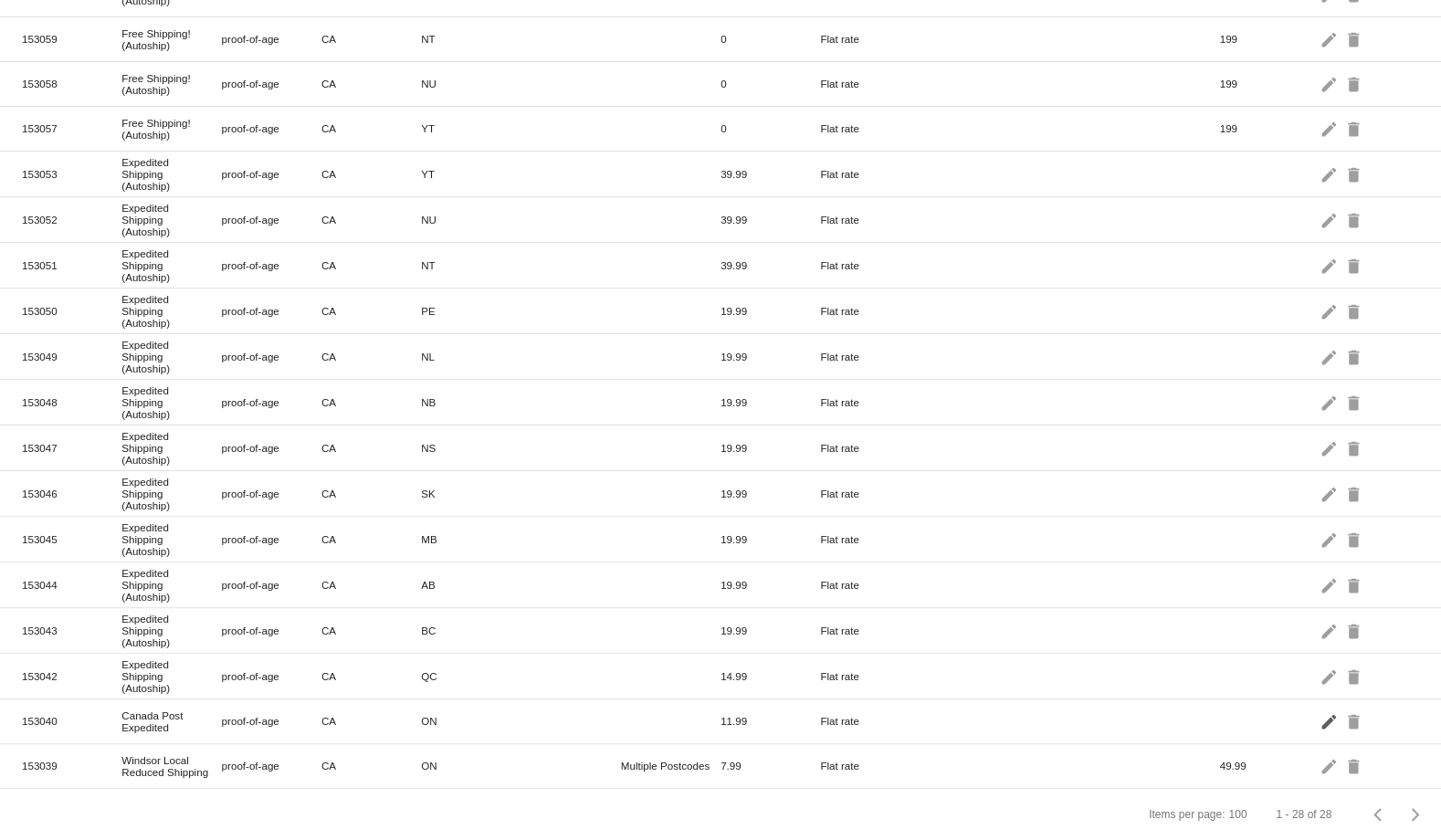
click at [1320, 707] on mat-icon "edit" at bounding box center [1331, 721] width 22 height 29
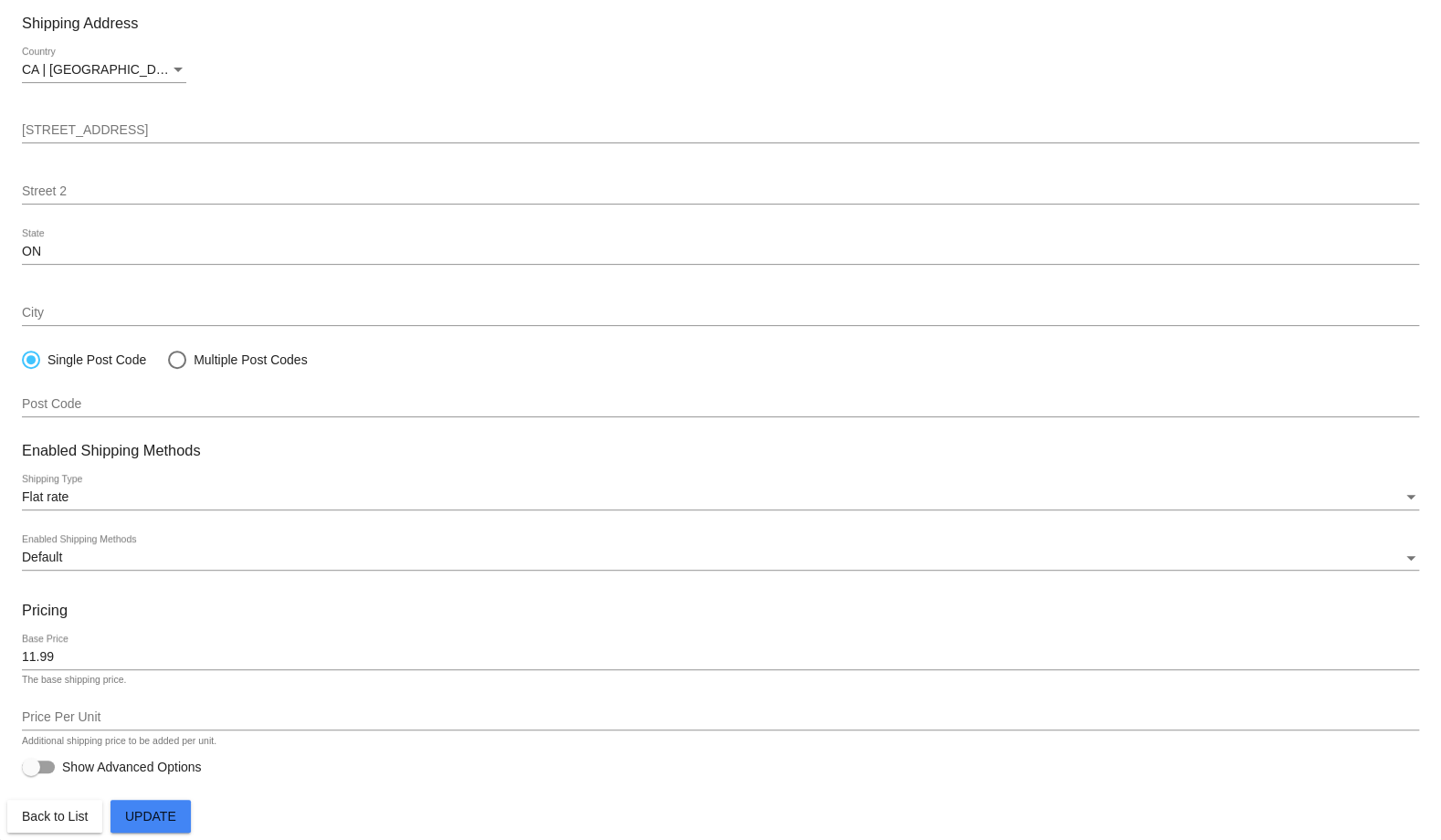
paste input "Expedited Shipping (Autoship)"
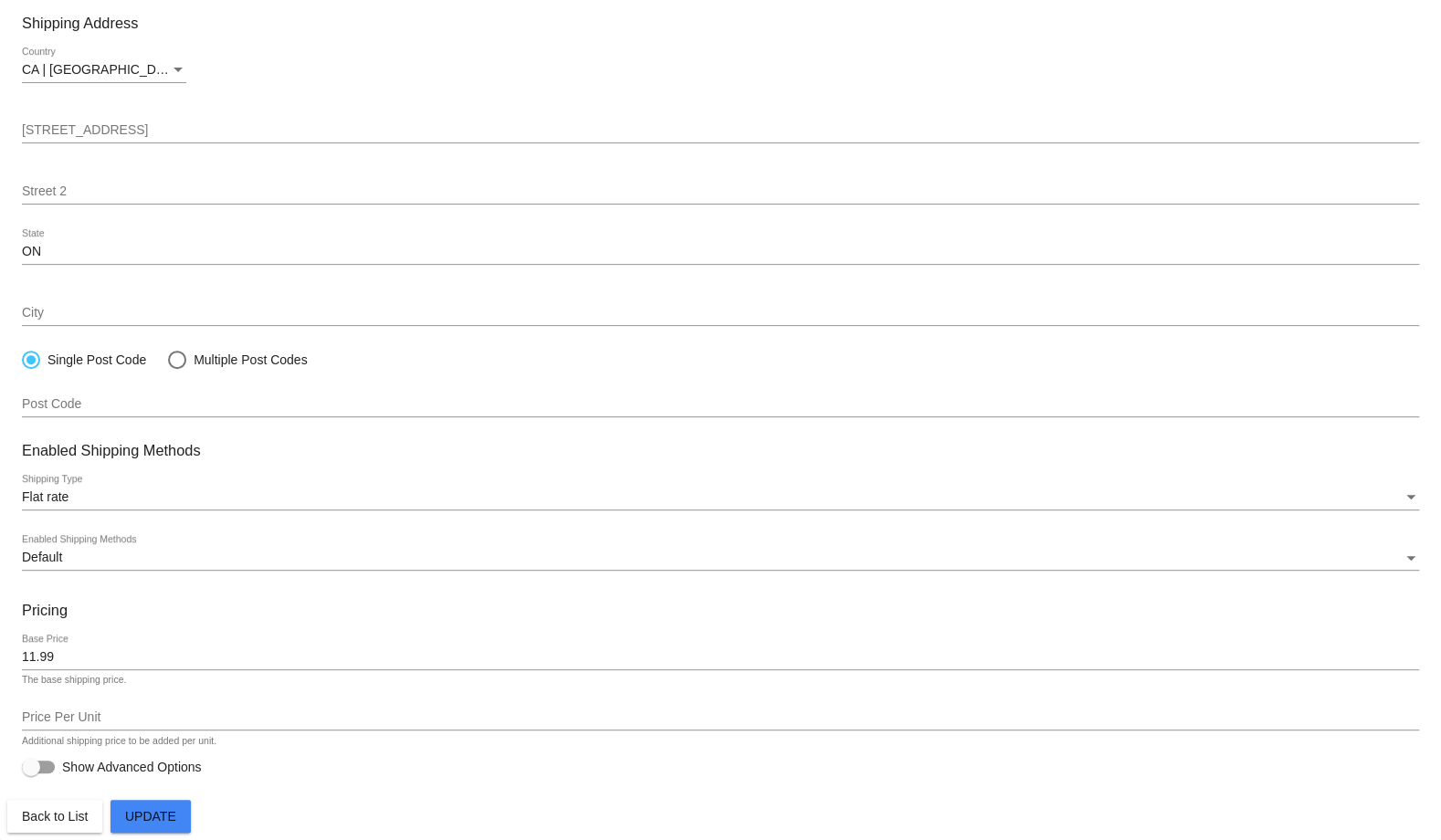
type input "Expedited Shipping (Autoship)"
click at [208, 654] on input "11.99" at bounding box center [720, 657] width 1397 height 15
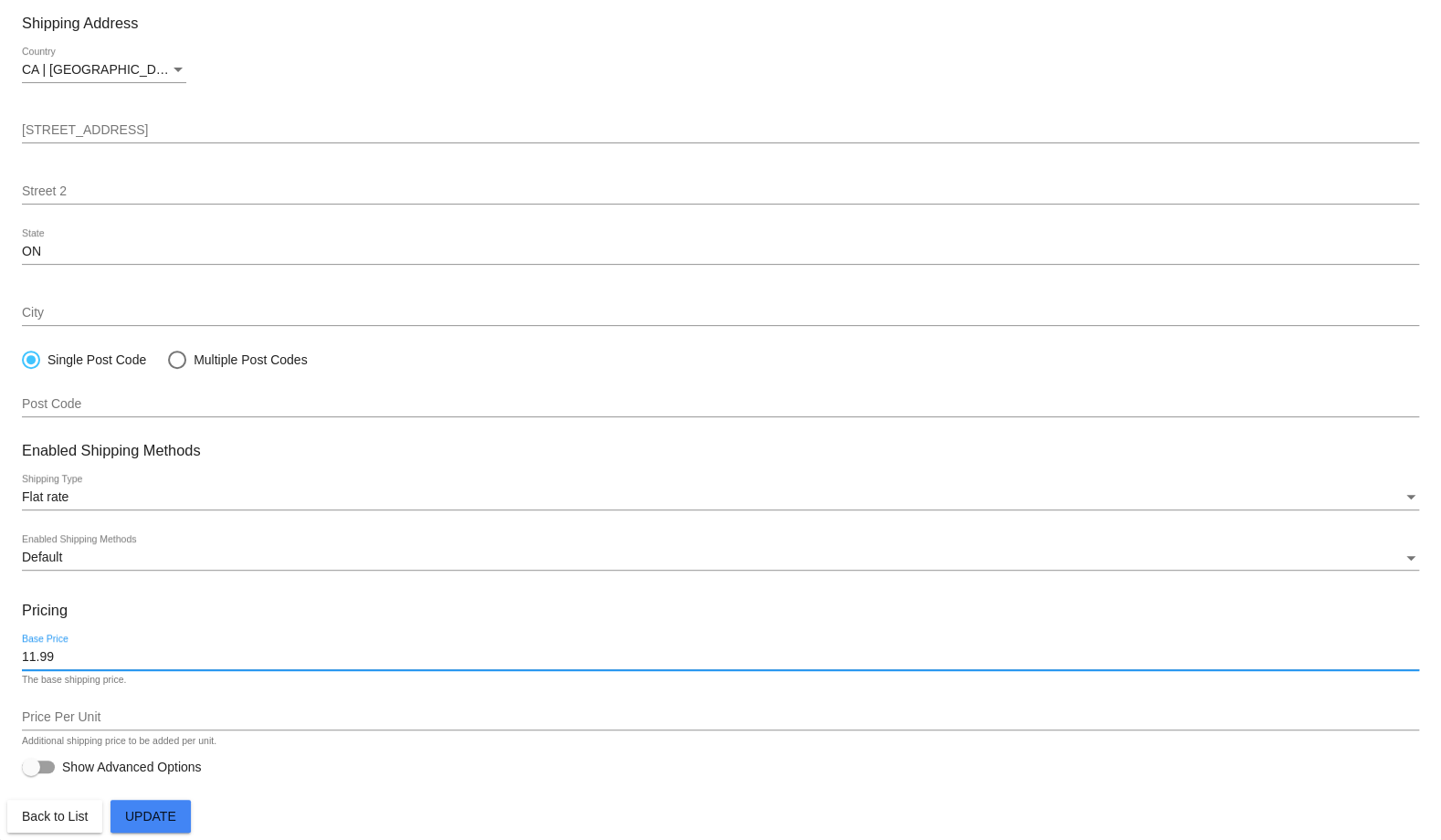
click at [208, 654] on input "11.99" at bounding box center [720, 657] width 1397 height 15
type input "13.99"
click at [155, 821] on span "Update" at bounding box center [151, 816] width 52 height 15
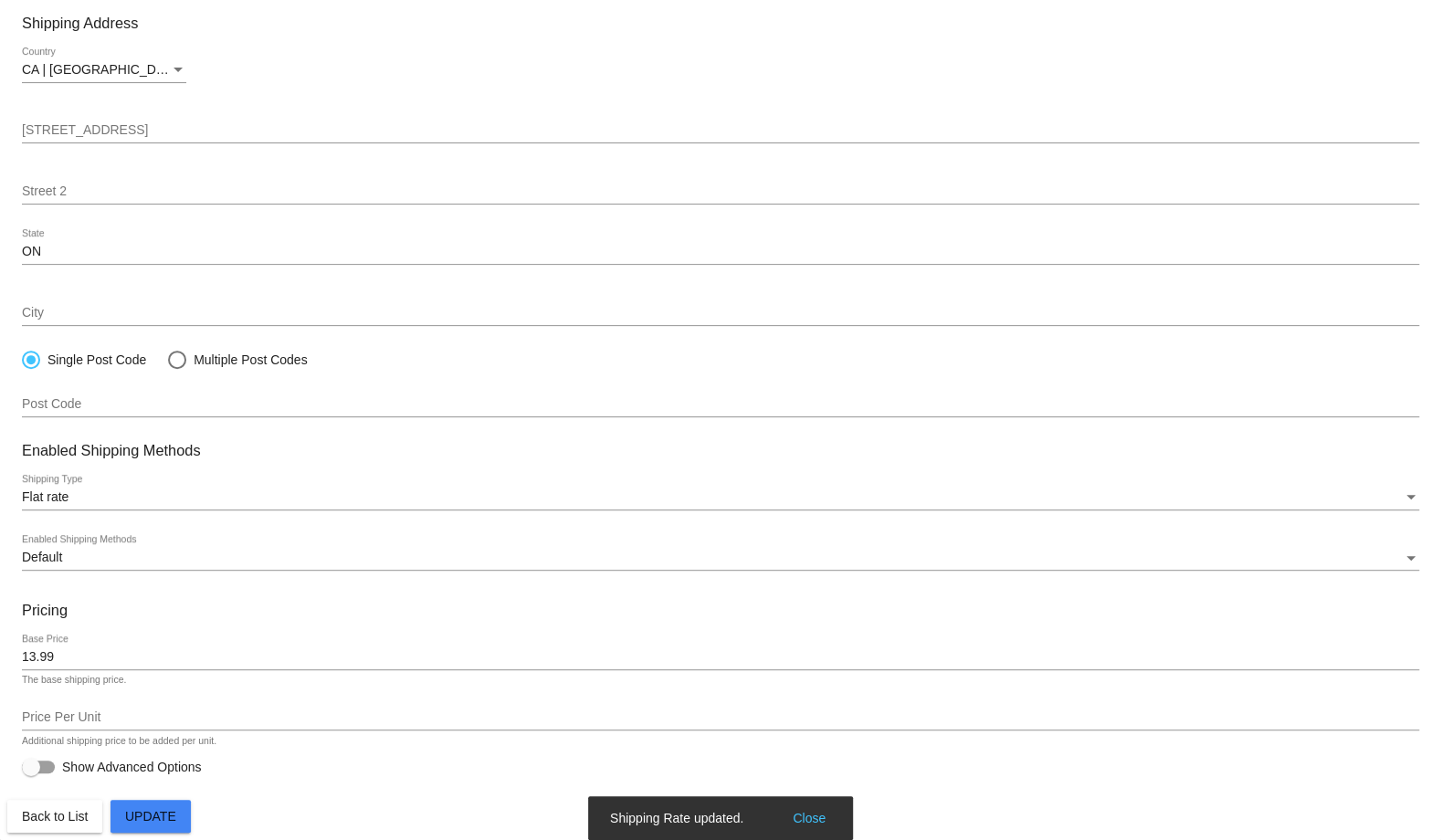
click at [71, 820] on span "Back to List" at bounding box center [55, 816] width 66 height 15
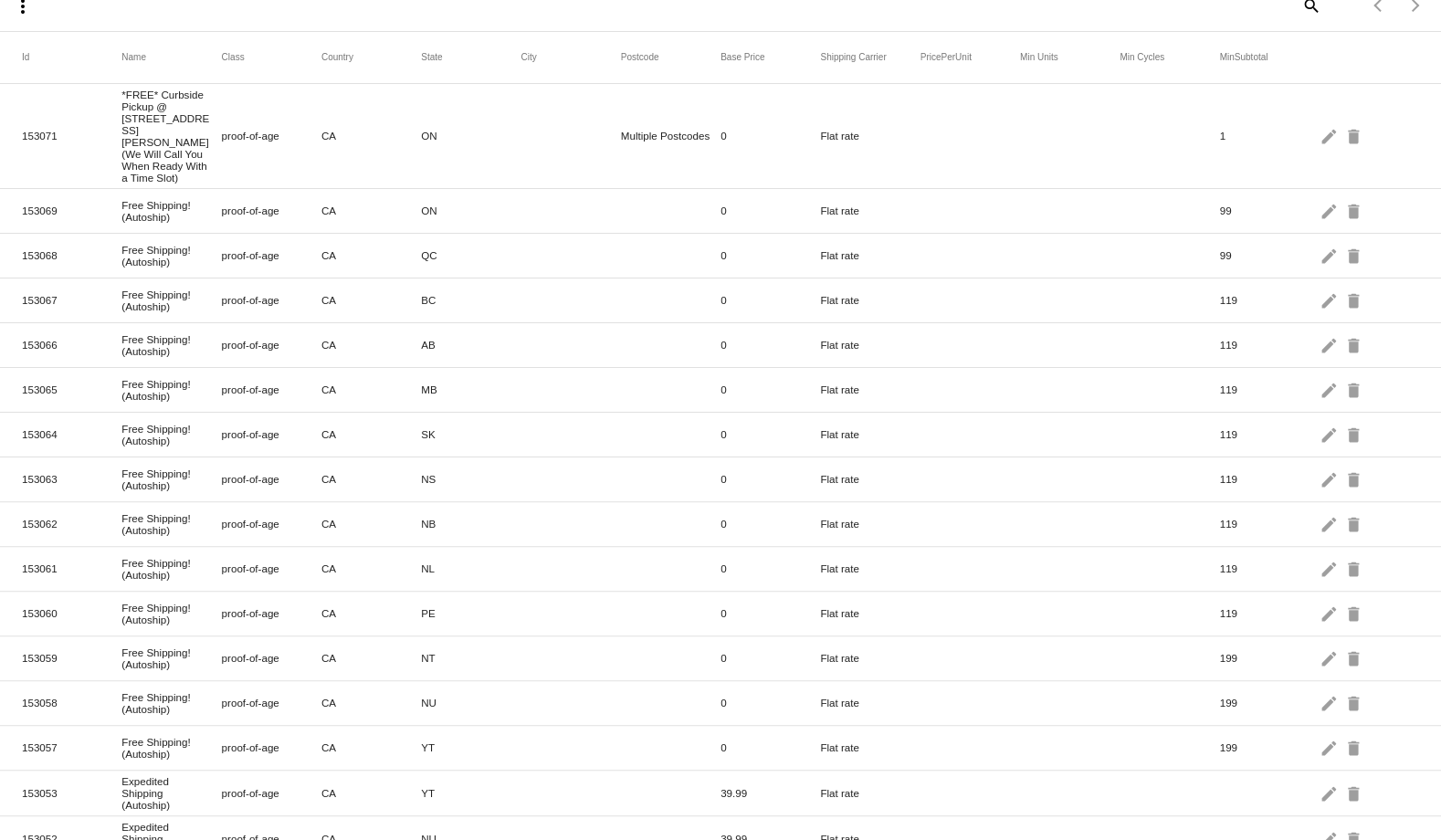
scroll to position [239, 0]
